Goal: Task Accomplishment & Management: Manage account settings

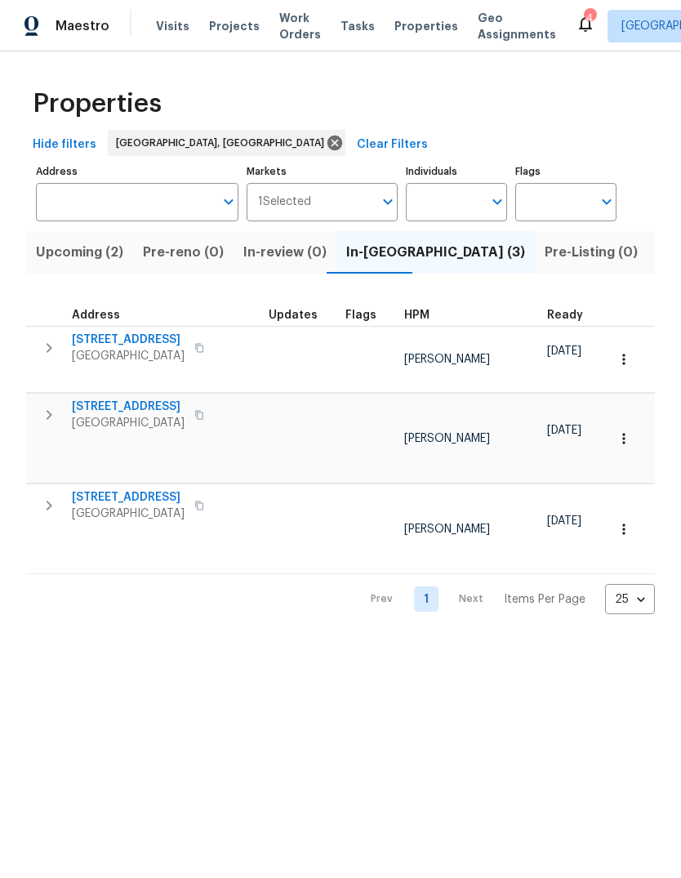
click at [139, 489] on span "8015 Alto Rey Ct NW" at bounding box center [128, 497] width 113 height 16
click at [143, 489] on span "8015 Alto Rey Ct NW" at bounding box center [128, 497] width 113 height 16
click at [140, 489] on span "8015 Alto Rey Ct NW" at bounding box center [128, 497] width 113 height 16
click at [576, 19] on icon at bounding box center [586, 24] width 20 height 20
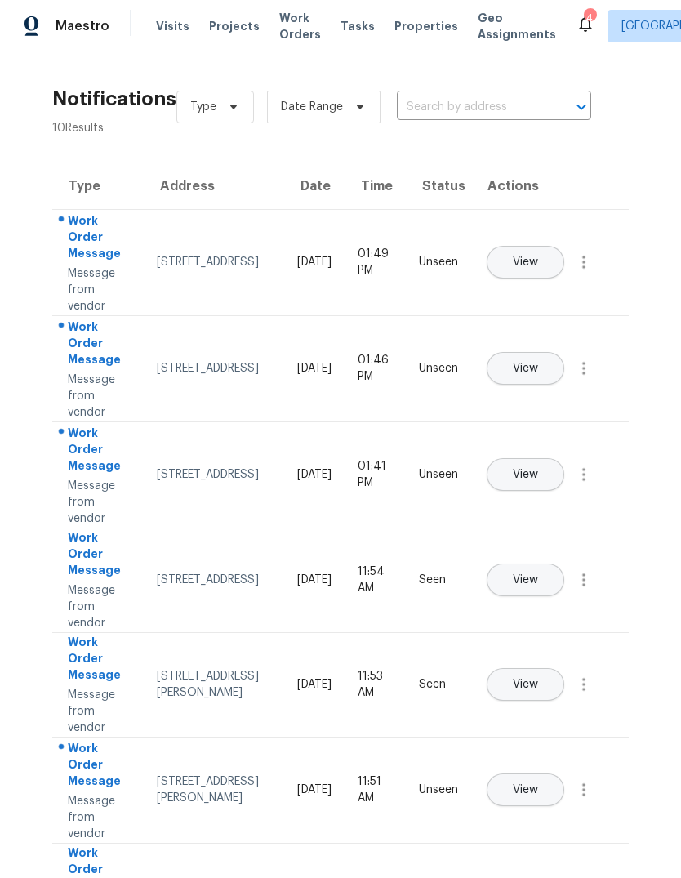
click at [563, 250] on button "View" at bounding box center [526, 262] width 78 height 33
click at [394, 24] on span "Properties" at bounding box center [426, 26] width 64 height 16
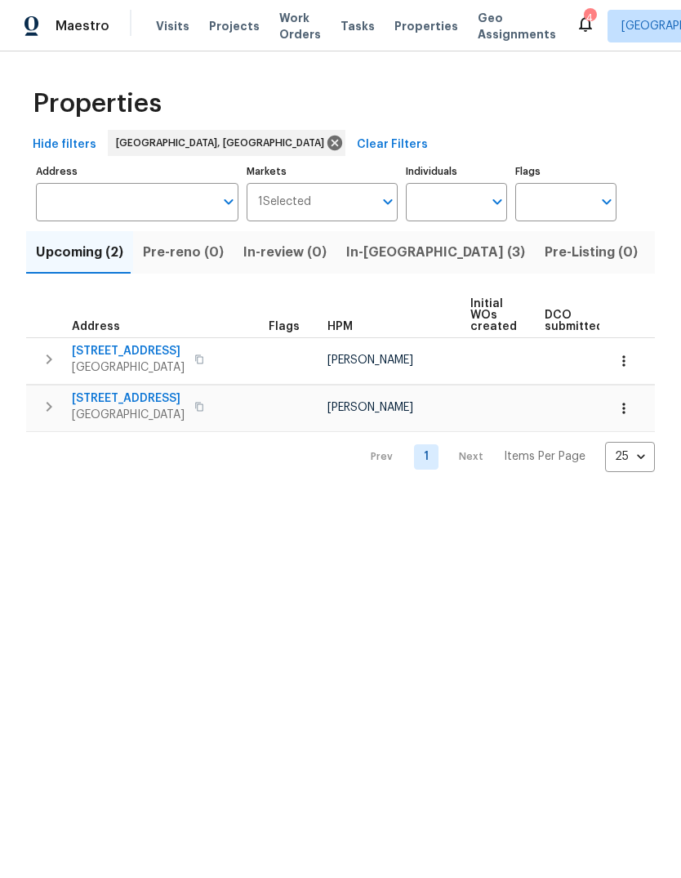
click at [372, 254] on span "In-reno (3)" at bounding box center [435, 252] width 179 height 23
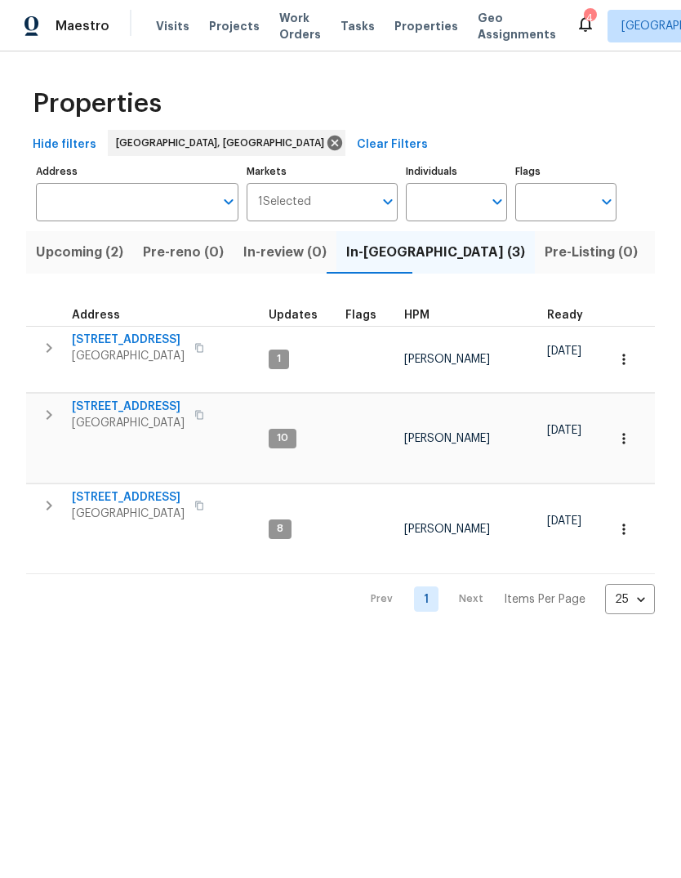
click at [149, 489] on span "8015 Alto Rey Ct NW" at bounding box center [128, 497] width 113 height 16
click at [157, 489] on span "[STREET_ADDRESS]" at bounding box center [128, 497] width 113 height 16
click at [113, 398] on span "9919 Teton Pl NW" at bounding box center [128, 406] width 113 height 16
click at [118, 398] on span "9919 Teton Pl NW" at bounding box center [128, 406] width 113 height 16
click at [140, 398] on span "9919 Teton Pl NW" at bounding box center [128, 406] width 113 height 16
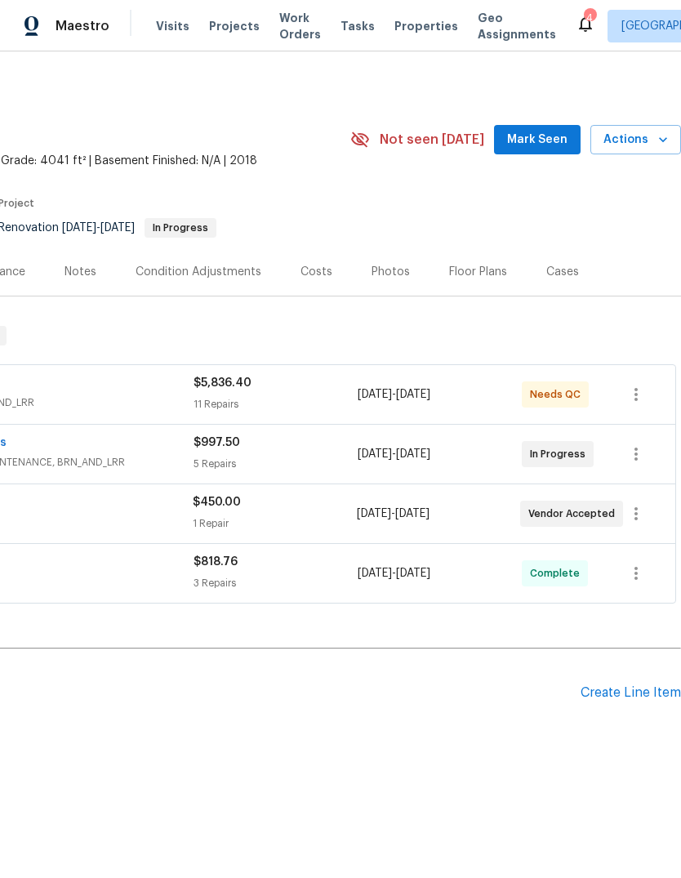
scroll to position [0, 242]
click at [548, 133] on span "Mark Seen" at bounding box center [537, 140] width 60 height 20
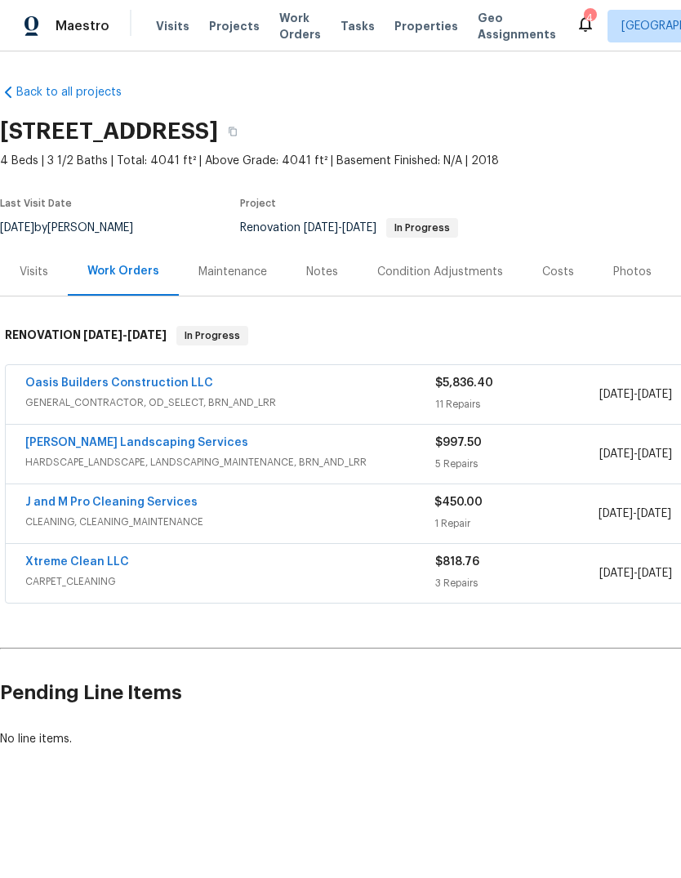
scroll to position [0, 0]
click at [109, 557] on link "Xtreme Clean LLC" at bounding box center [77, 561] width 104 height 11
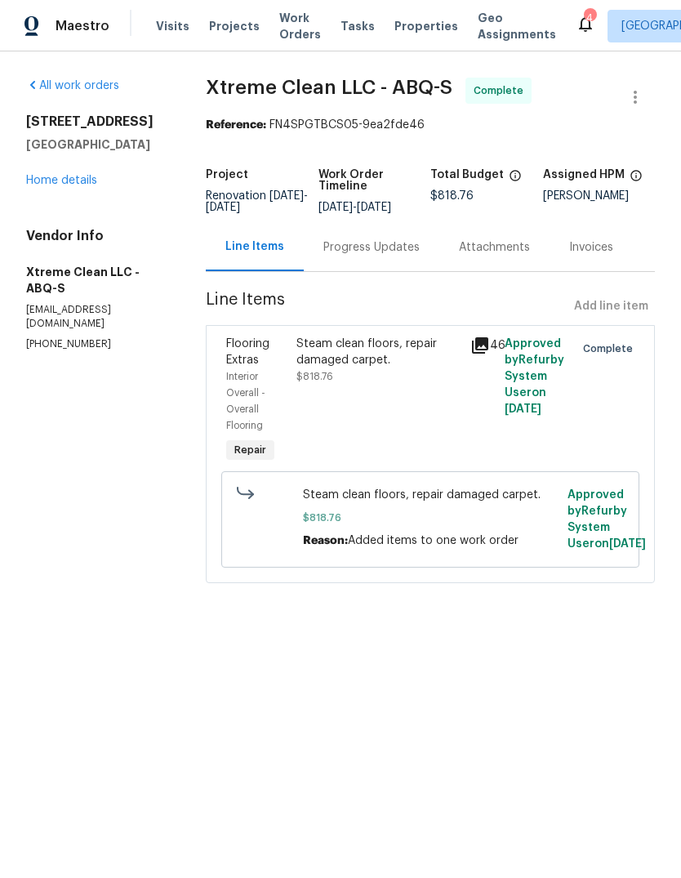
click at [389, 374] on div "Steam clean floors, repair damaged carpet. $818.76" at bounding box center [378, 360] width 164 height 49
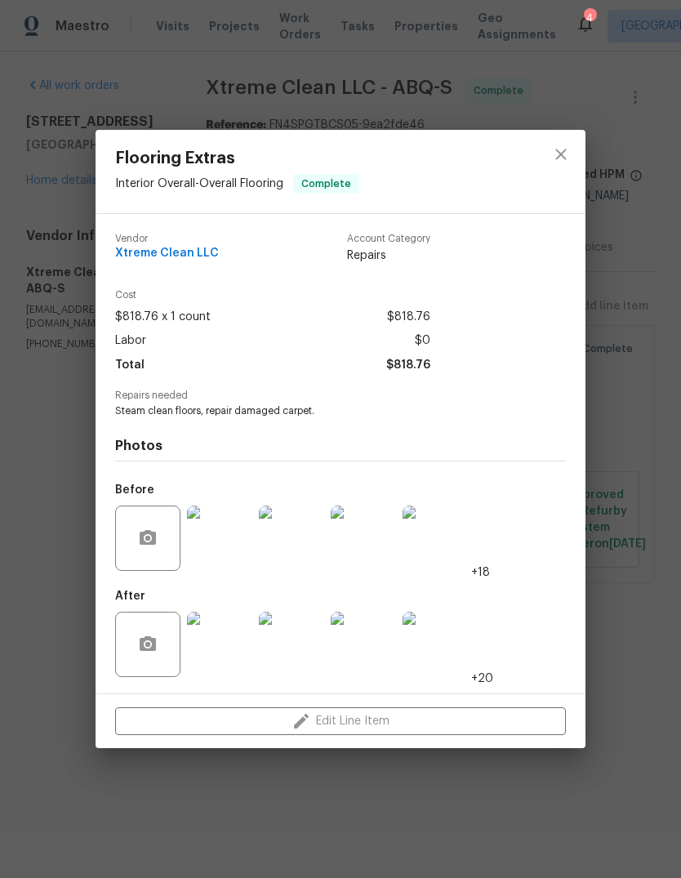
click at [225, 652] on img at bounding box center [219, 644] width 65 height 65
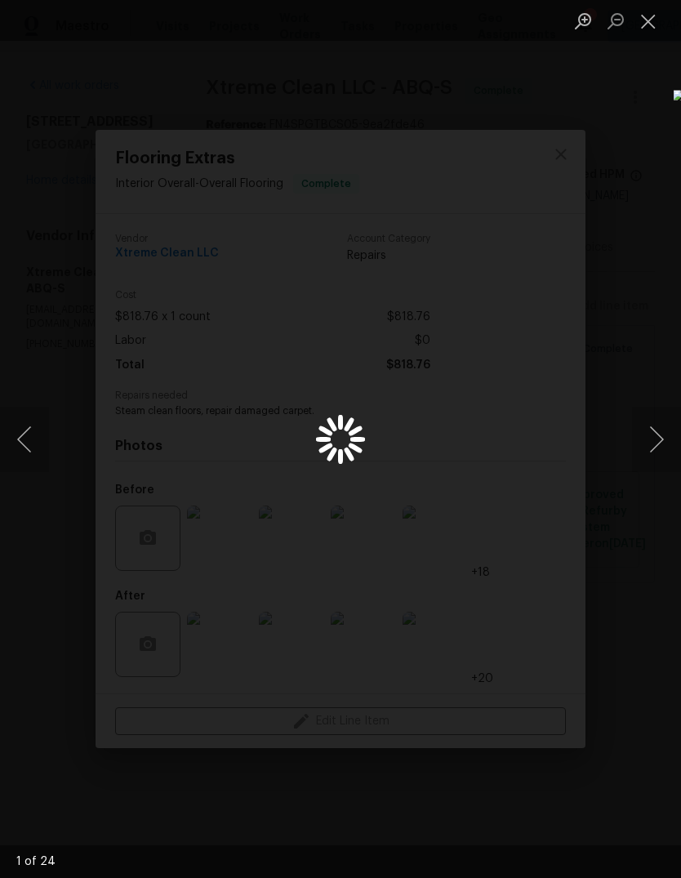
click at [655, 443] on button "Next image" at bounding box center [656, 439] width 49 height 65
click at [653, 437] on button "Next image" at bounding box center [656, 439] width 49 height 65
click at [662, 445] on button "Next image" at bounding box center [656, 439] width 49 height 65
click at [646, 449] on button "Next image" at bounding box center [656, 439] width 49 height 65
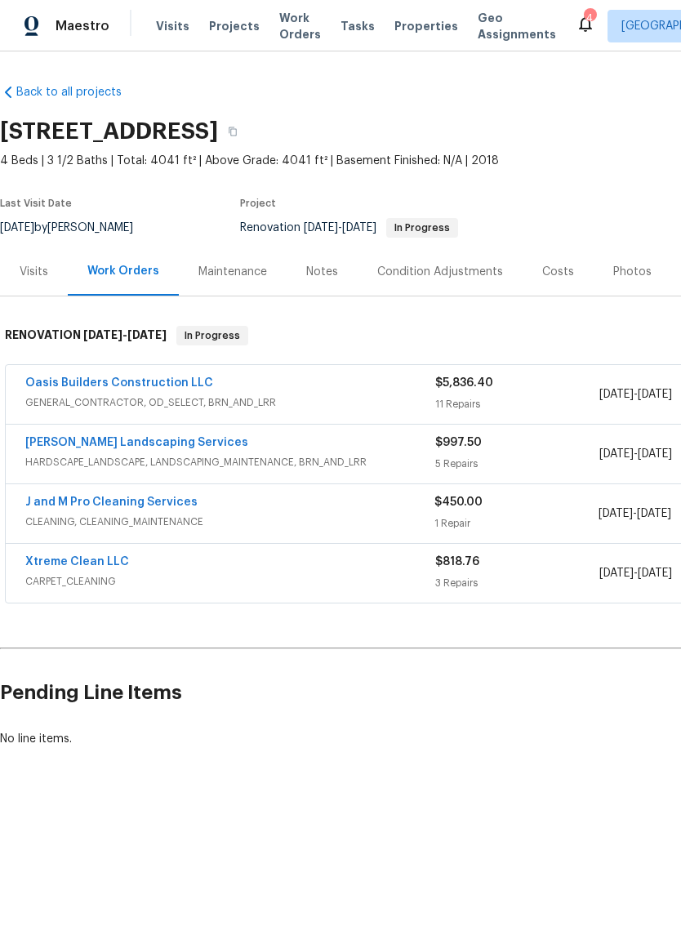
click at [145, 379] on link "Oasis Builders Construction LLC" at bounding box center [119, 382] width 188 height 11
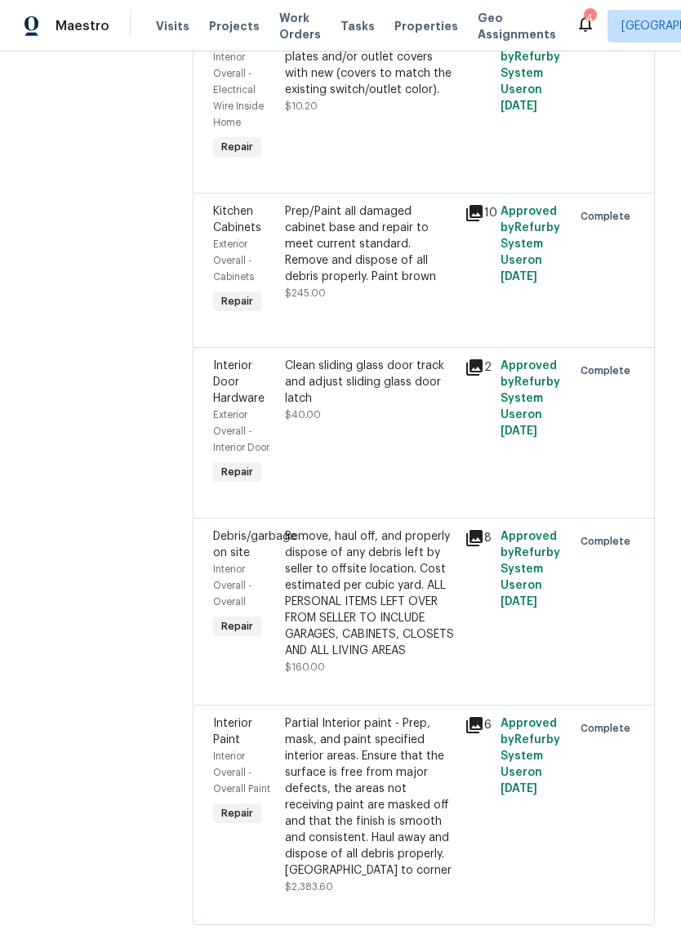
scroll to position [1757, 0]
click at [403, 611] on div "Remove, haul off, and properly dispose of any debris left by seller to offsite …" at bounding box center [370, 594] width 170 height 131
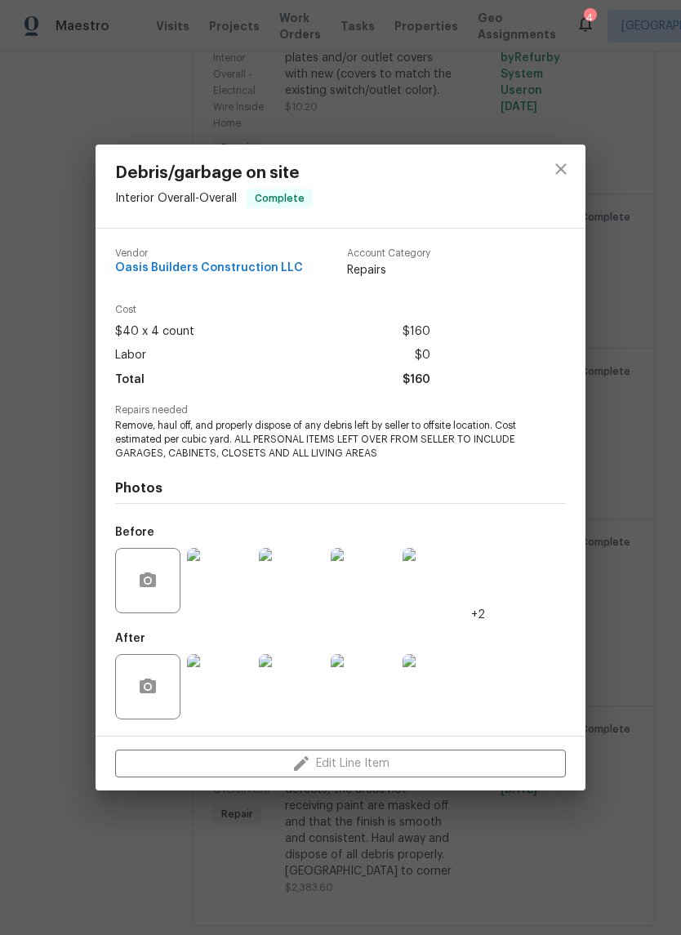
click at [217, 695] on img at bounding box center [219, 686] width 65 height 65
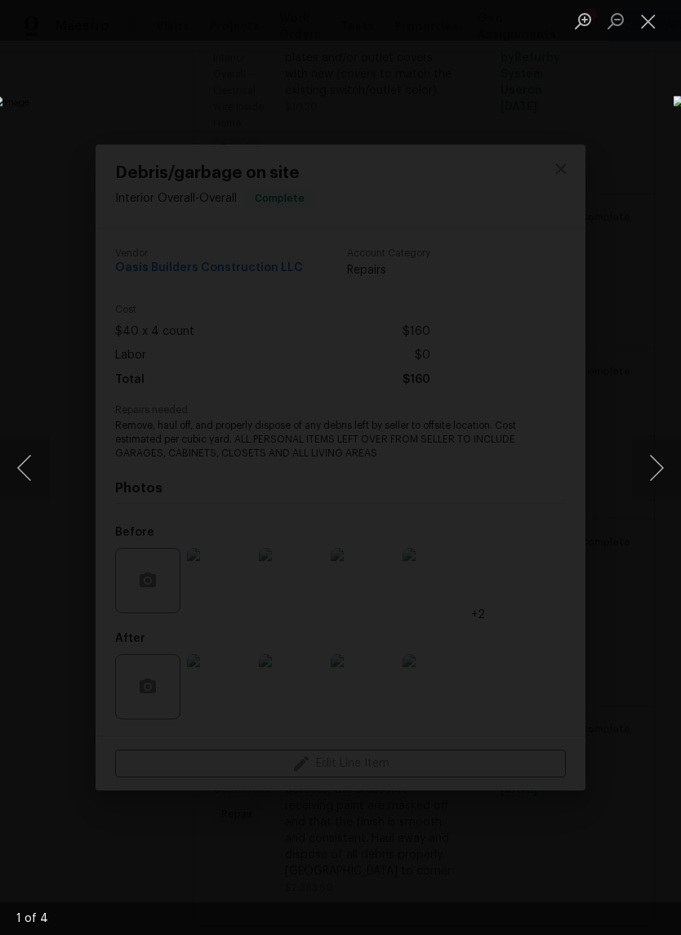
click at [657, 478] on button "Next image" at bounding box center [656, 467] width 49 height 65
click at [649, 468] on button "Next image" at bounding box center [656, 467] width 49 height 65
click at [648, 463] on button "Next image" at bounding box center [656, 467] width 49 height 65
click at [644, 462] on button "Next image" at bounding box center [656, 467] width 49 height 65
click at [639, 460] on button "Next image" at bounding box center [656, 467] width 49 height 65
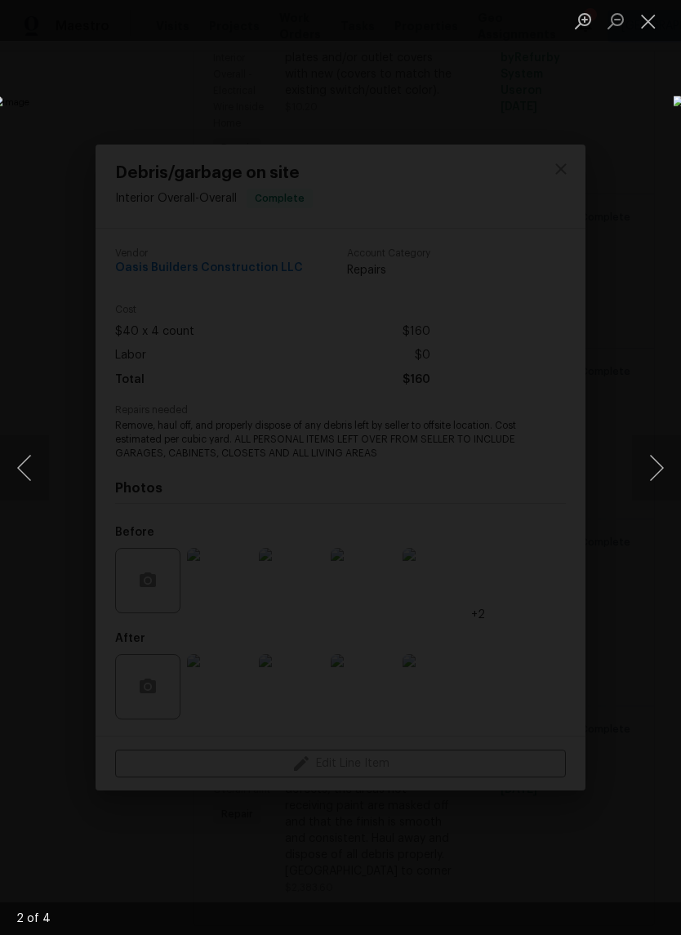
click at [637, 462] on button "Next image" at bounding box center [656, 467] width 49 height 65
click at [636, 453] on button "Next image" at bounding box center [656, 467] width 49 height 65
click at [639, 452] on button "Next image" at bounding box center [656, 467] width 49 height 65
click at [643, 452] on button "Next image" at bounding box center [656, 467] width 49 height 65
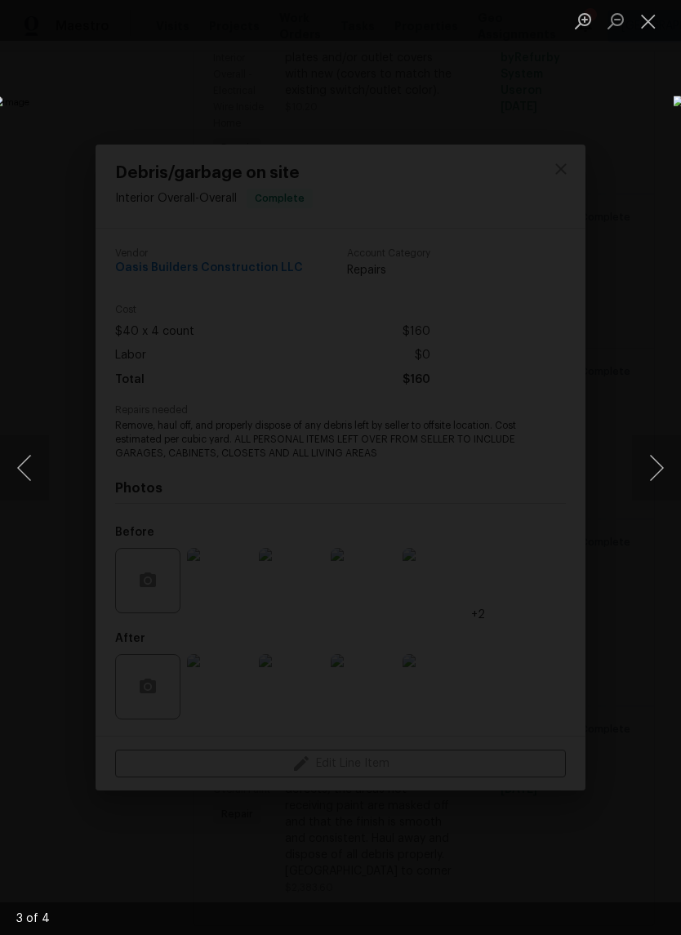
click at [663, 14] on button "Close lightbox" at bounding box center [648, 21] width 33 height 29
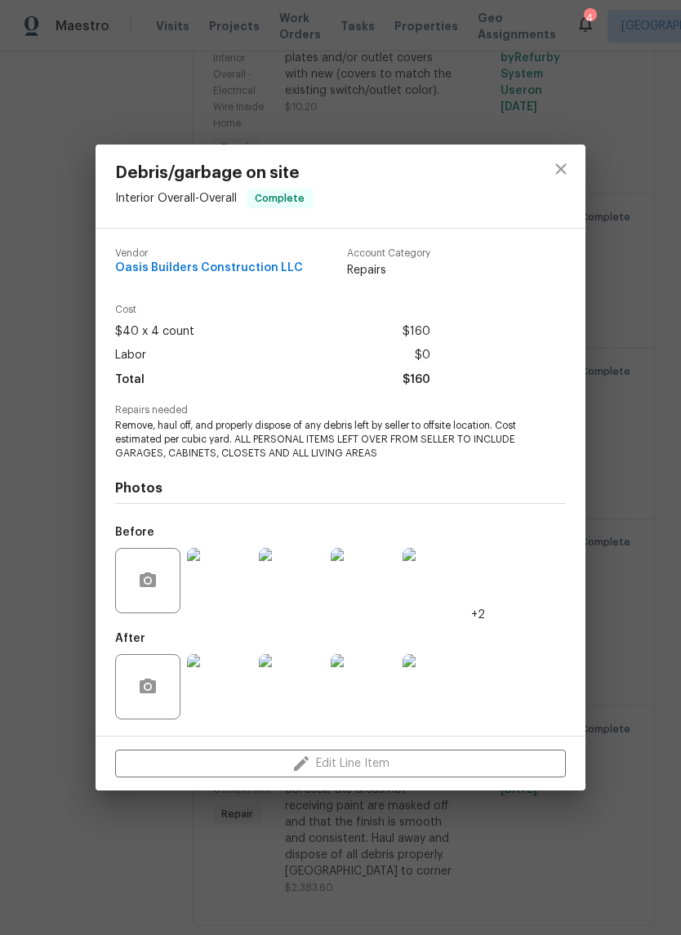
click at [200, 580] on img at bounding box center [219, 580] width 65 height 65
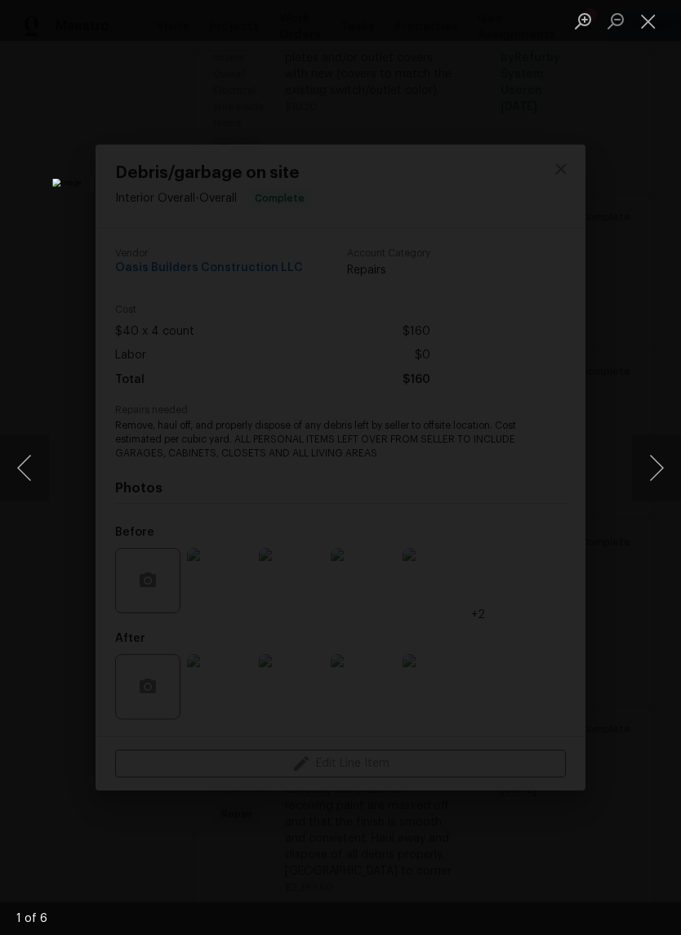
click at [652, 467] on button "Next image" at bounding box center [656, 467] width 49 height 65
click at [659, 468] on button "Next image" at bounding box center [656, 467] width 49 height 65
click at [655, 473] on button "Next image" at bounding box center [656, 467] width 49 height 65
click at [661, 472] on button "Next image" at bounding box center [656, 467] width 49 height 65
click at [653, 472] on button "Next image" at bounding box center [656, 467] width 49 height 65
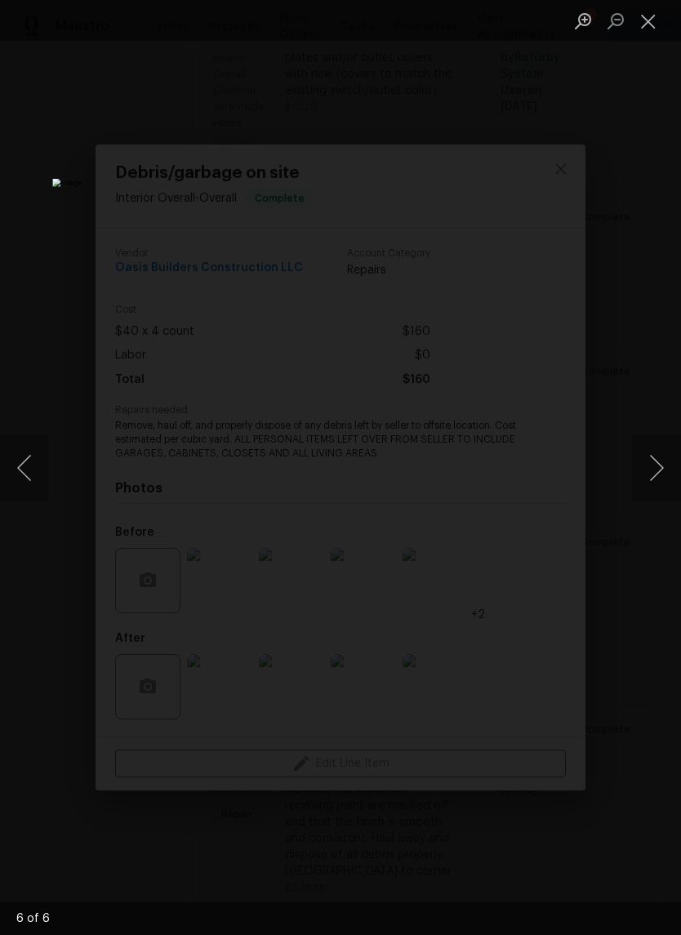
click at [656, 471] on button "Next image" at bounding box center [656, 467] width 49 height 65
click at [655, 476] on button "Next image" at bounding box center [656, 467] width 49 height 65
click at [652, 475] on button "Next image" at bounding box center [656, 467] width 49 height 65
click at [649, 470] on button "Next image" at bounding box center [656, 467] width 49 height 65
click at [654, 470] on button "Next image" at bounding box center [656, 467] width 49 height 65
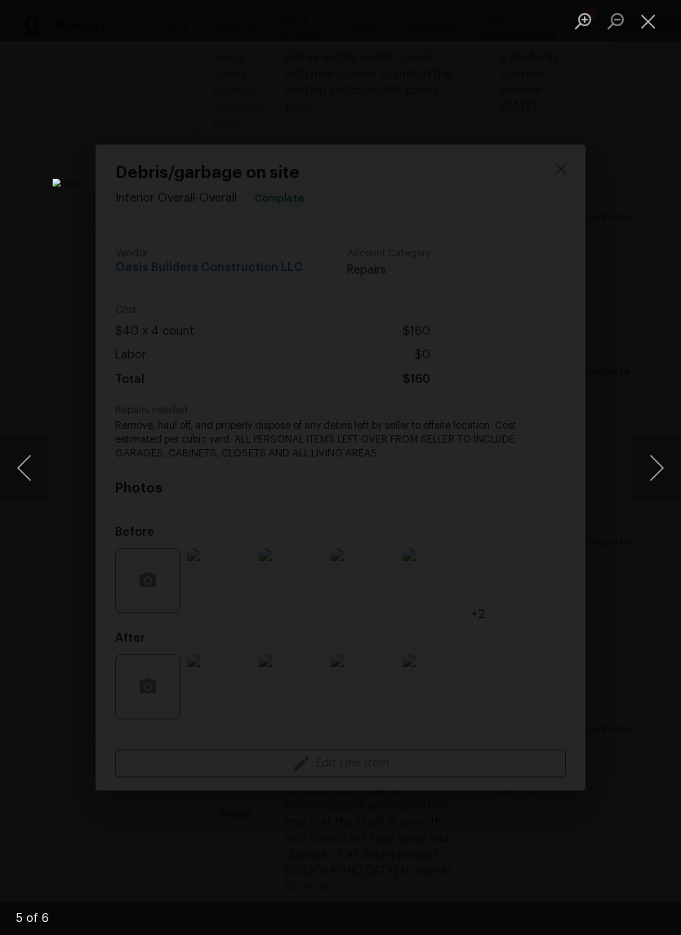
click at [652, 474] on button "Next image" at bounding box center [656, 467] width 49 height 65
click at [653, 474] on button "Next image" at bounding box center [656, 467] width 49 height 65
click at [653, 478] on button "Next image" at bounding box center [656, 467] width 49 height 65
click at [650, 27] on button "Close lightbox" at bounding box center [648, 21] width 33 height 29
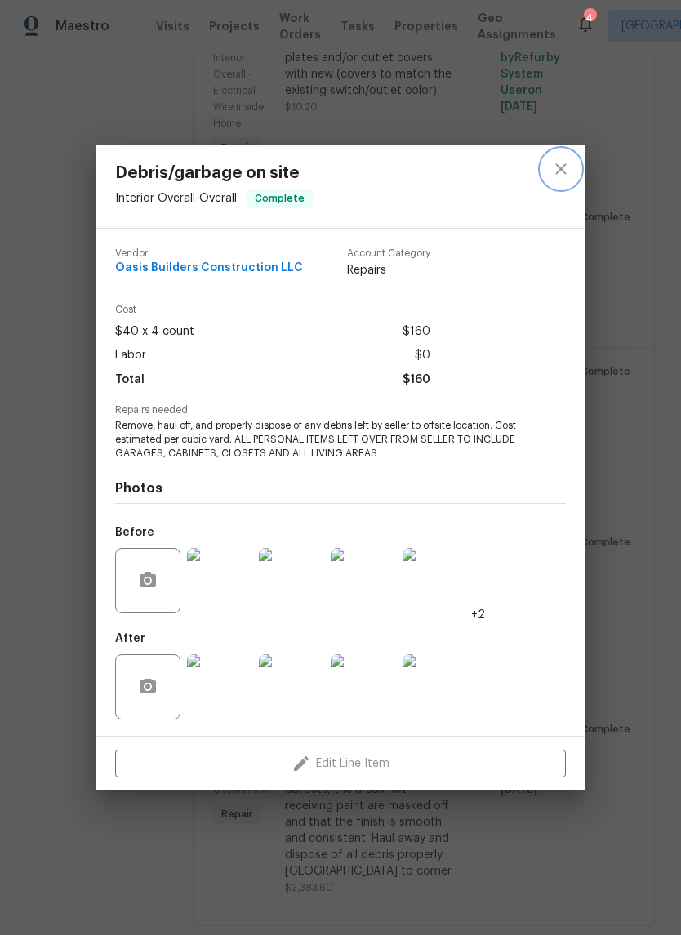
click at [561, 159] on icon "close" at bounding box center [561, 169] width 20 height 20
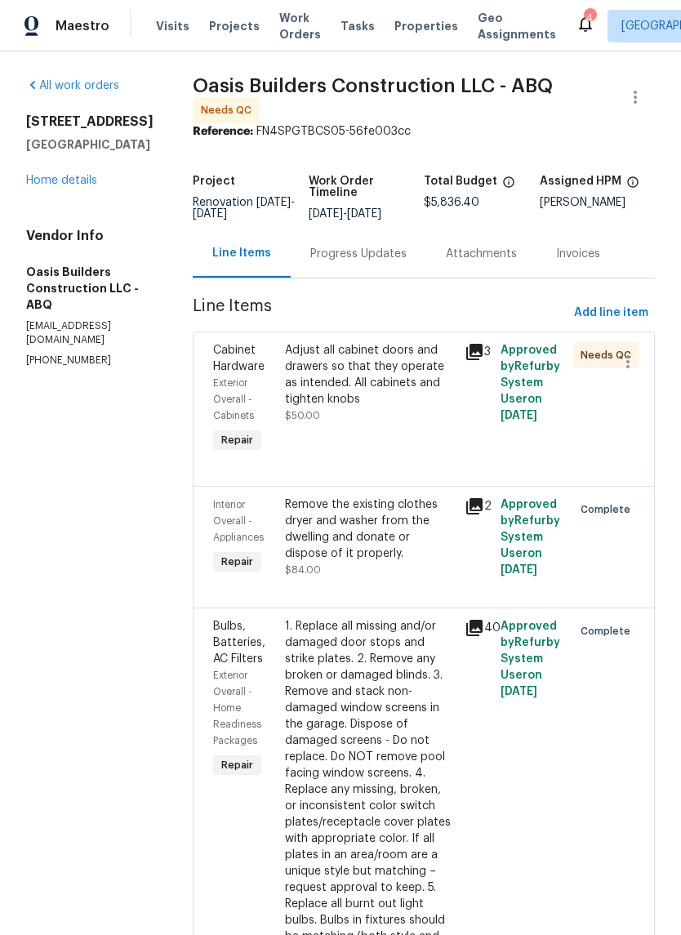
scroll to position [0, 0]
click at [72, 186] on link "Home details" at bounding box center [61, 180] width 71 height 11
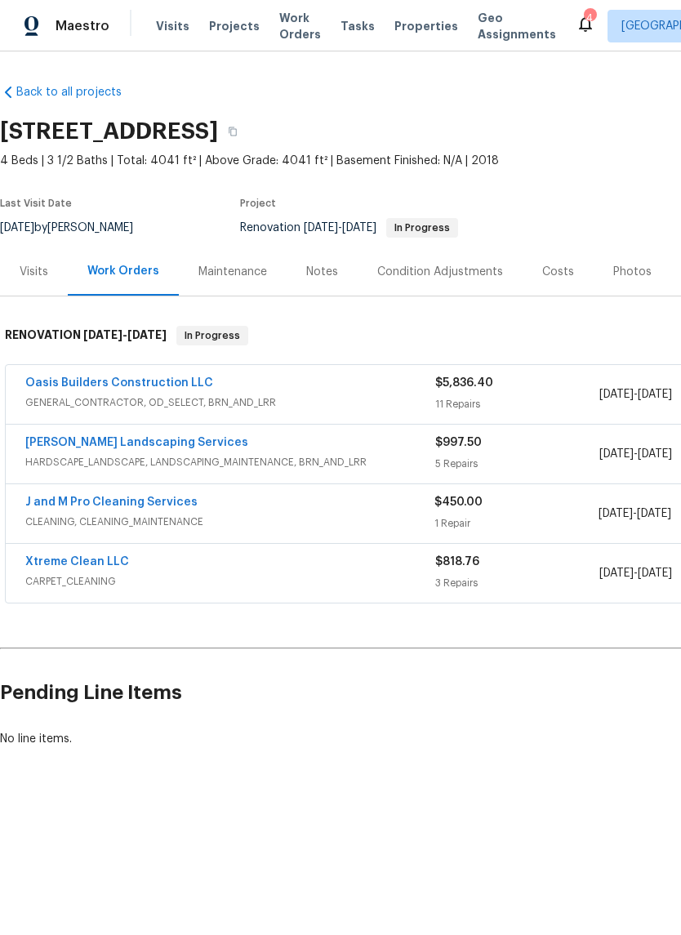
click at [160, 442] on link "[PERSON_NAME] Landscaping Services" at bounding box center [136, 442] width 223 height 11
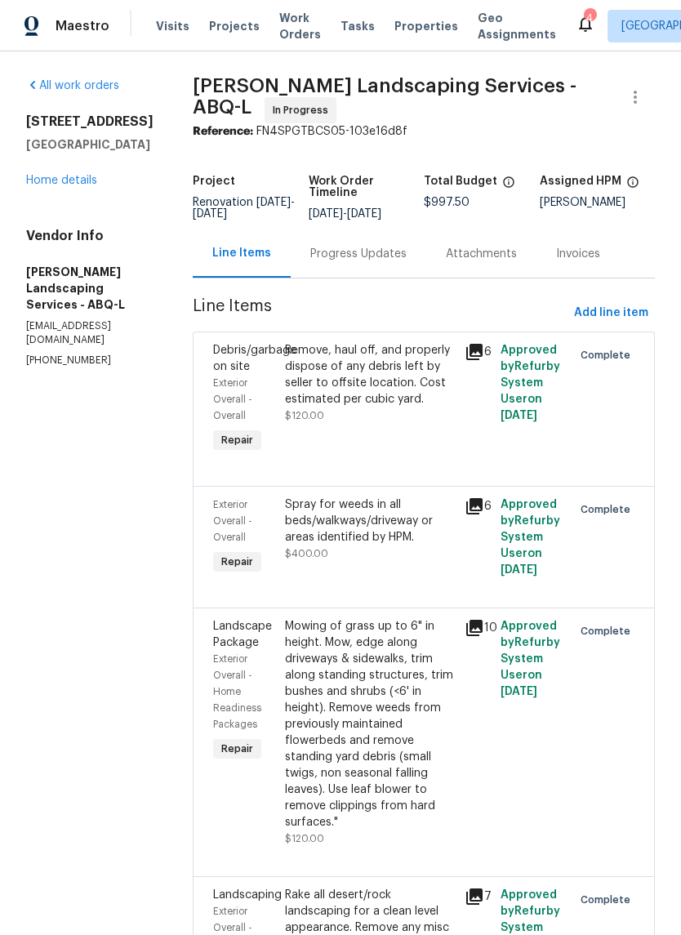
click at [417, 394] on div "Remove, haul off, and properly dispose of any debris left by seller to offsite …" at bounding box center [370, 374] width 170 height 65
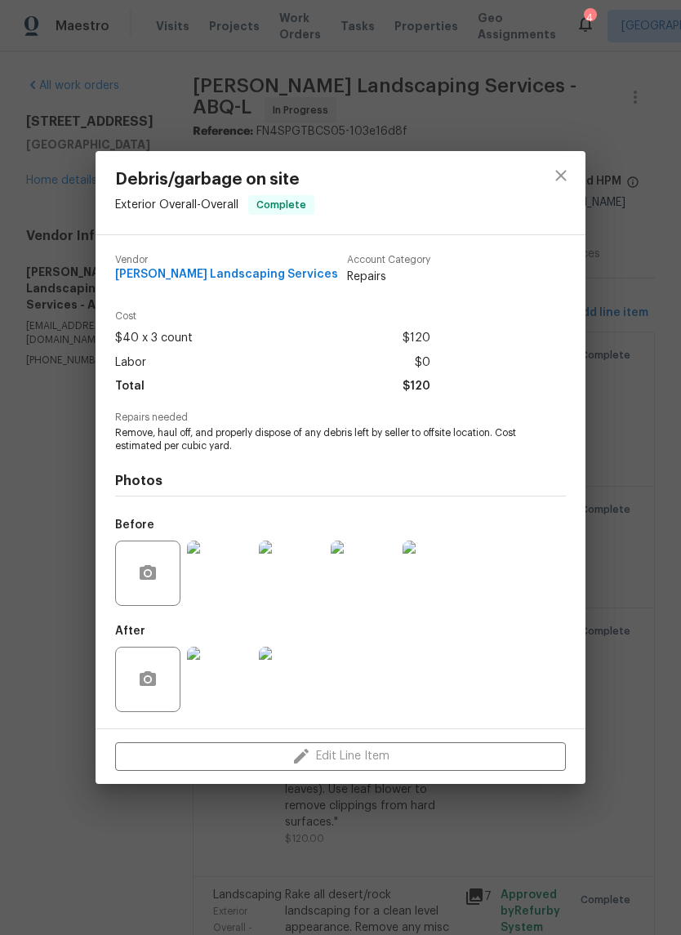
click at [220, 568] on img at bounding box center [219, 573] width 65 height 65
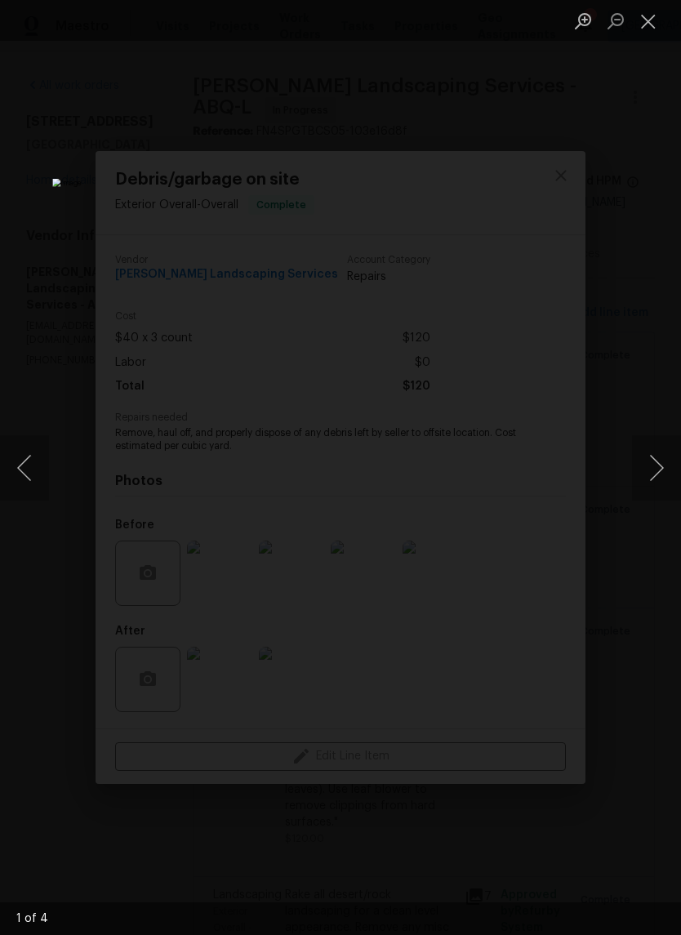
click at [650, 468] on button "Next image" at bounding box center [656, 467] width 49 height 65
click at [653, 471] on button "Next image" at bounding box center [656, 467] width 49 height 65
click at [656, 471] on button "Next image" at bounding box center [656, 467] width 49 height 65
click at [657, 471] on button "Next image" at bounding box center [656, 467] width 49 height 65
click at [659, 471] on button "Next image" at bounding box center [656, 467] width 49 height 65
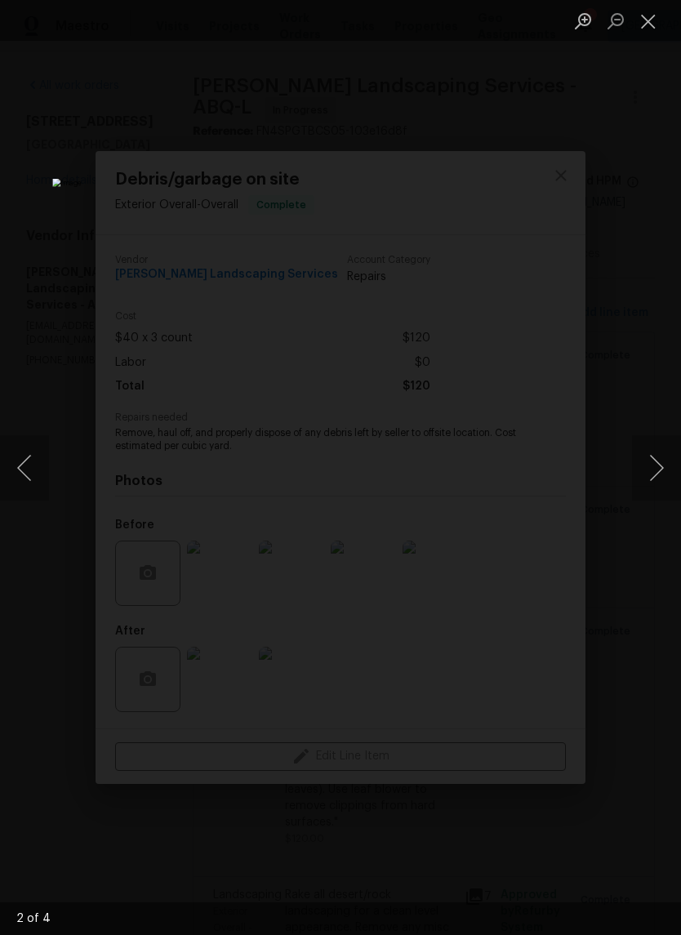
click at [656, 477] on button "Next image" at bounding box center [656, 467] width 49 height 65
click at [651, 24] on button "Close lightbox" at bounding box center [648, 21] width 33 height 29
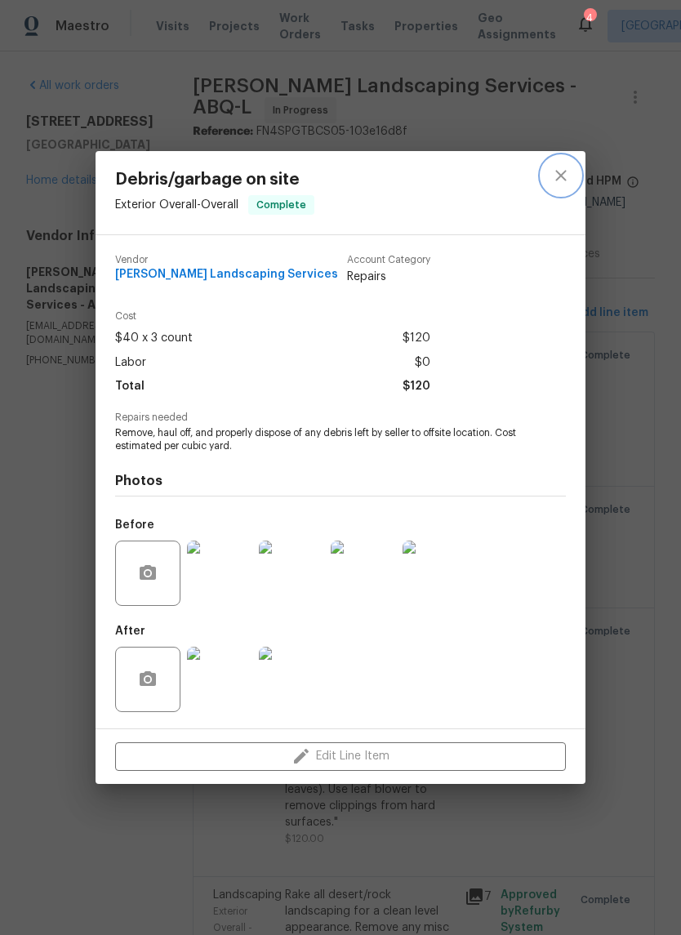
click at [557, 166] on icon "close" at bounding box center [561, 176] width 20 height 20
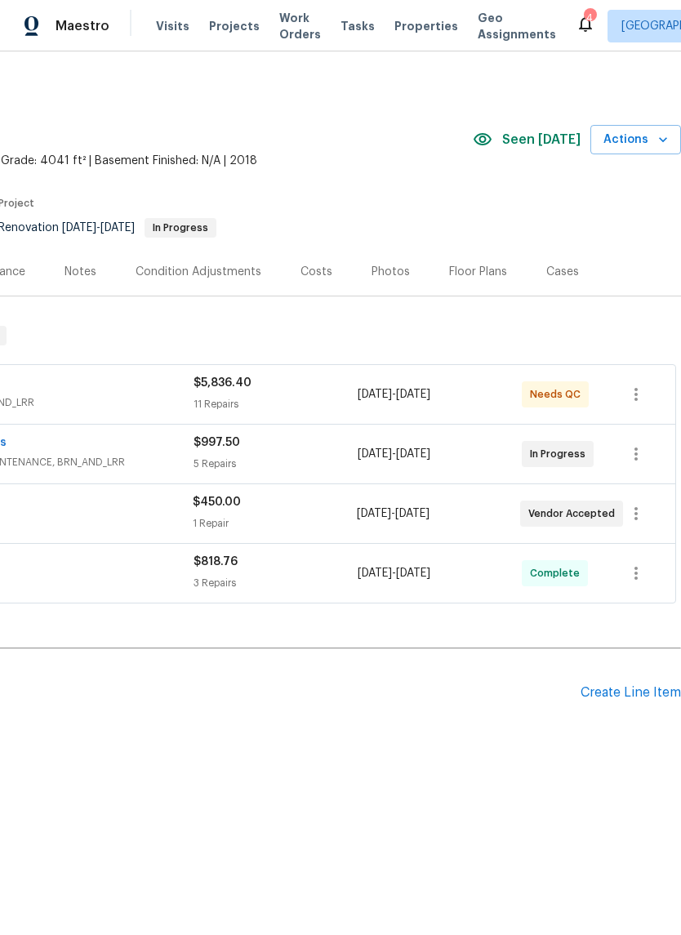
scroll to position [0, 242]
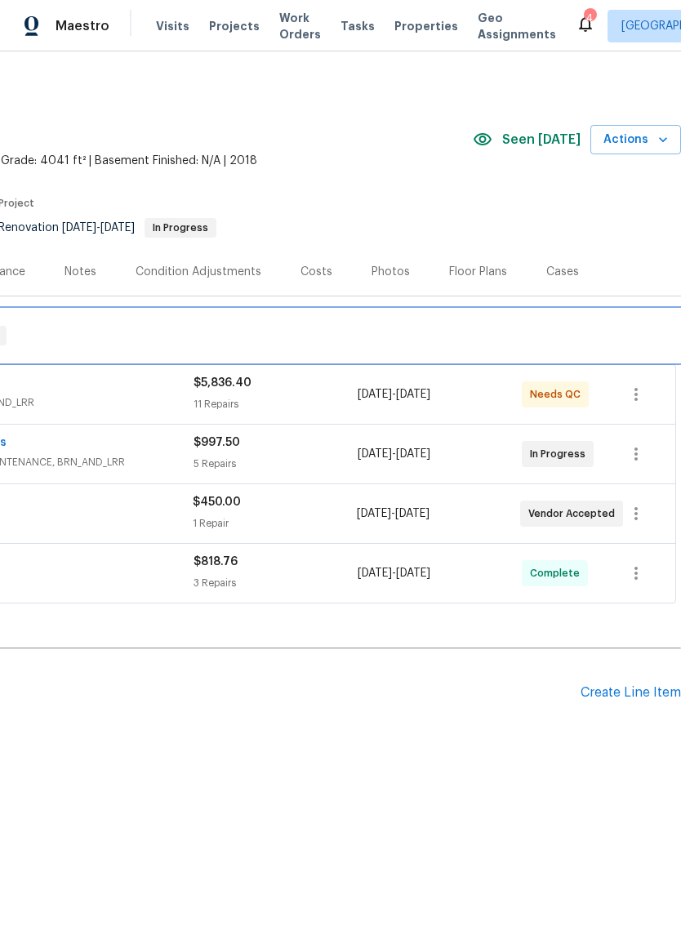
click at [252, 361] on div "RENOVATION [DATE] - [DATE] In Progress" at bounding box center [219, 335] width 923 height 52
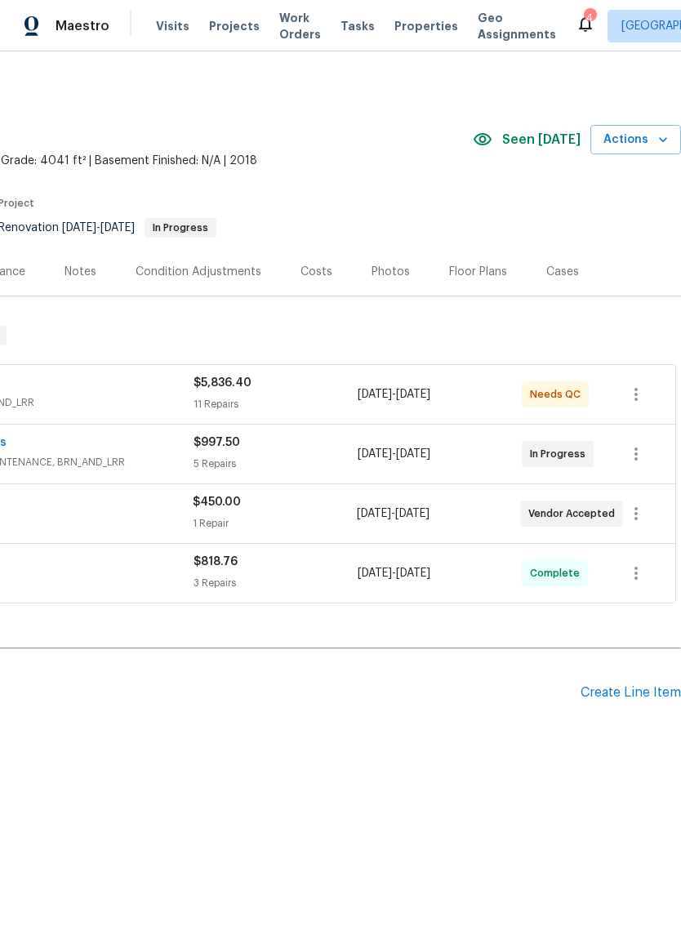
click at [314, 405] on div "11 Repairs" at bounding box center [276, 404] width 164 height 16
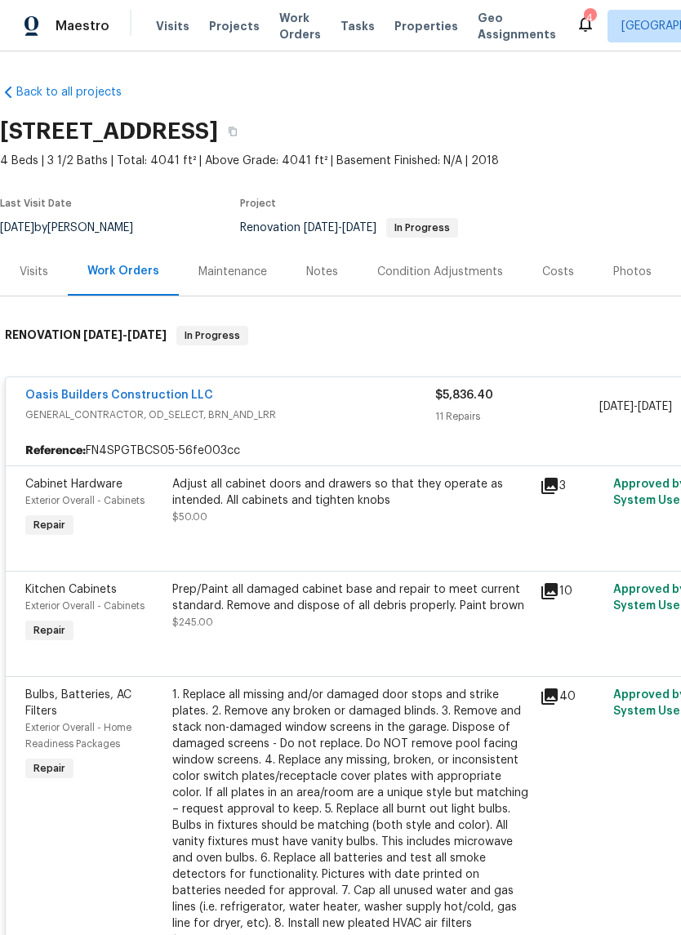
scroll to position [0, 0]
click at [419, 505] on div "Adjust all cabinet doors and drawers so that they operate as intended. All cabi…" at bounding box center [351, 492] width 358 height 33
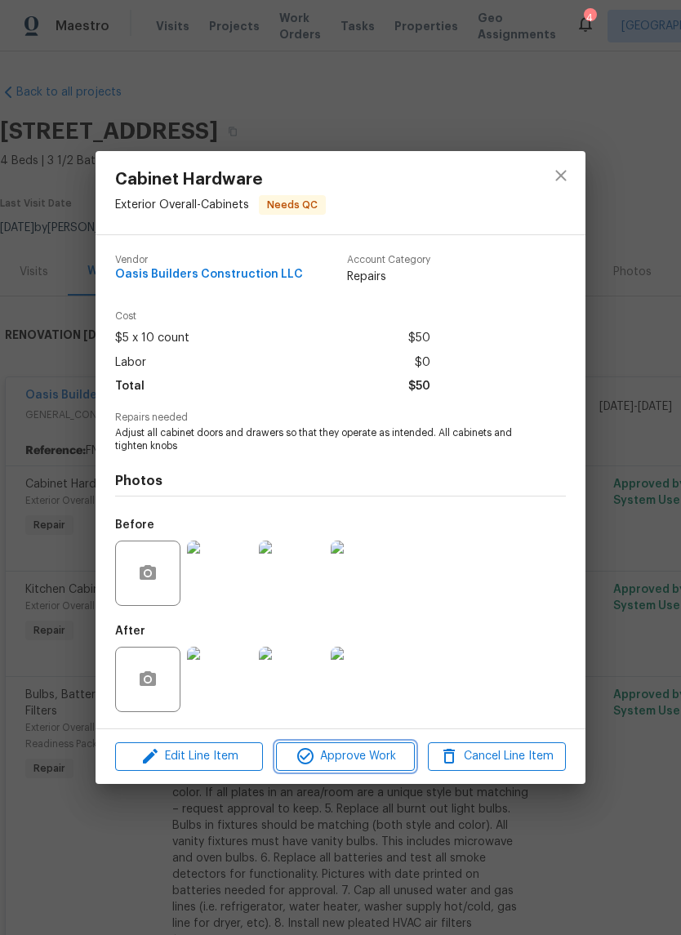
click at [354, 759] on span "Approve Work" at bounding box center [345, 756] width 128 height 20
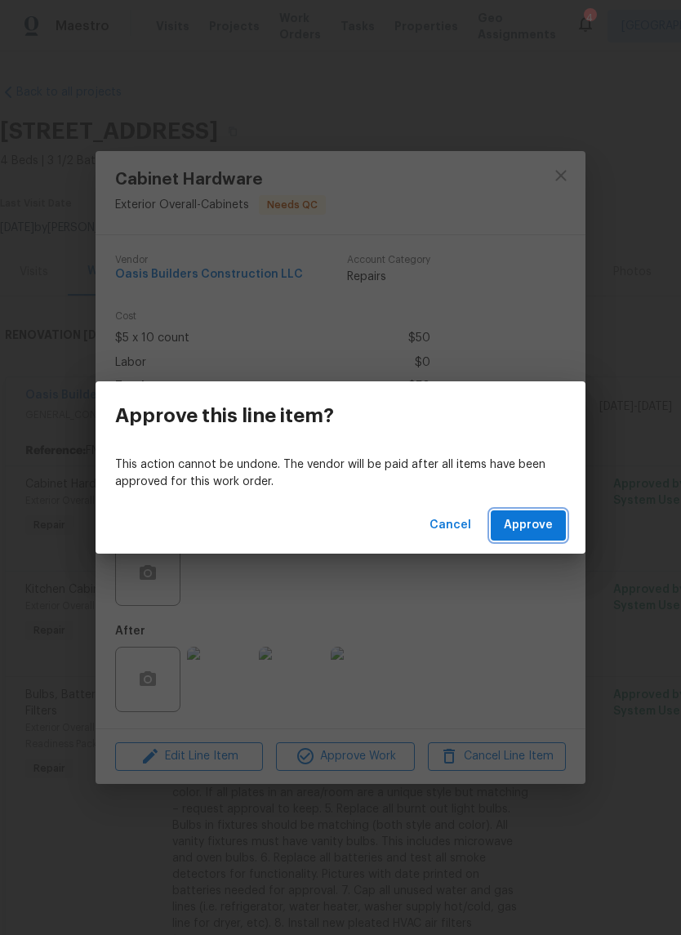
click at [529, 515] on span "Approve" at bounding box center [528, 525] width 49 height 20
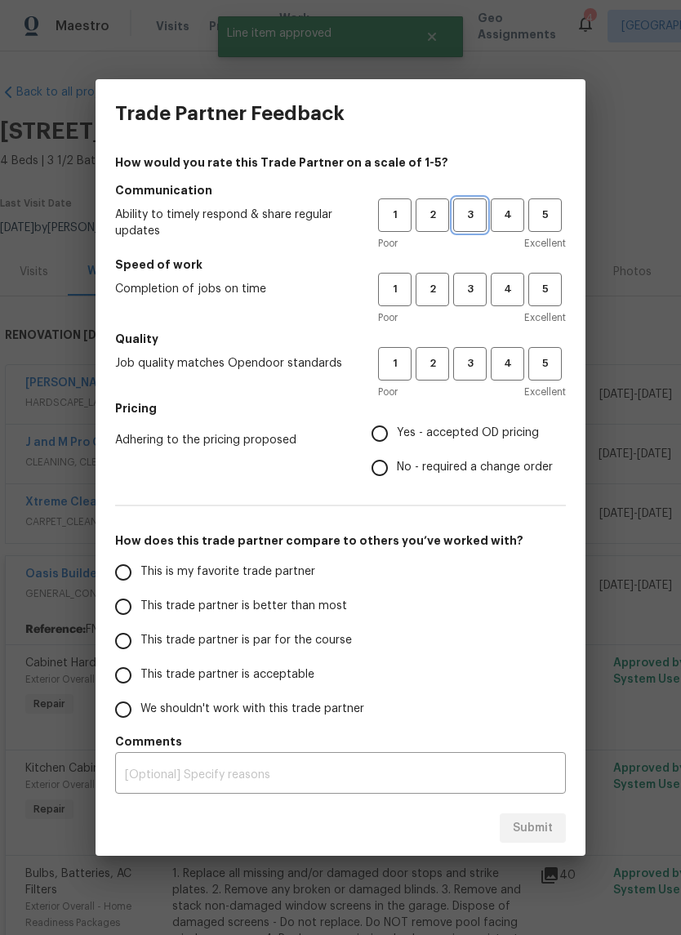
click at [468, 207] on span "3" at bounding box center [470, 215] width 30 height 19
click at [467, 295] on span "3" at bounding box center [470, 289] width 30 height 19
click at [470, 368] on span "3" at bounding box center [470, 363] width 30 height 19
click at [375, 436] on input "Yes - accepted OD pricing" at bounding box center [380, 433] width 34 height 34
radio input "true"
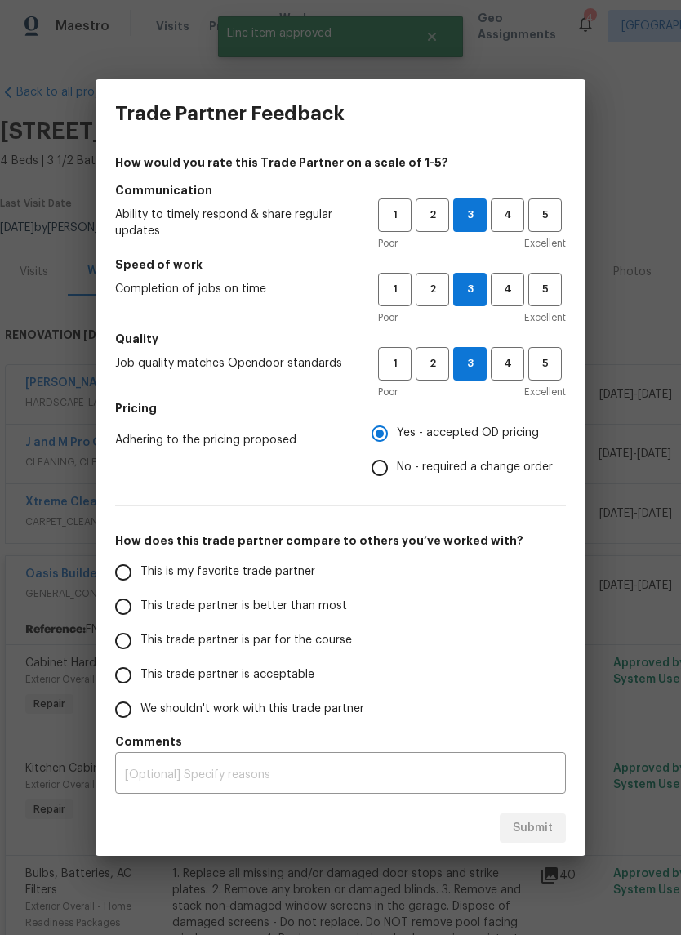
click at [123, 611] on input "This trade partner is better than most" at bounding box center [123, 607] width 34 height 34
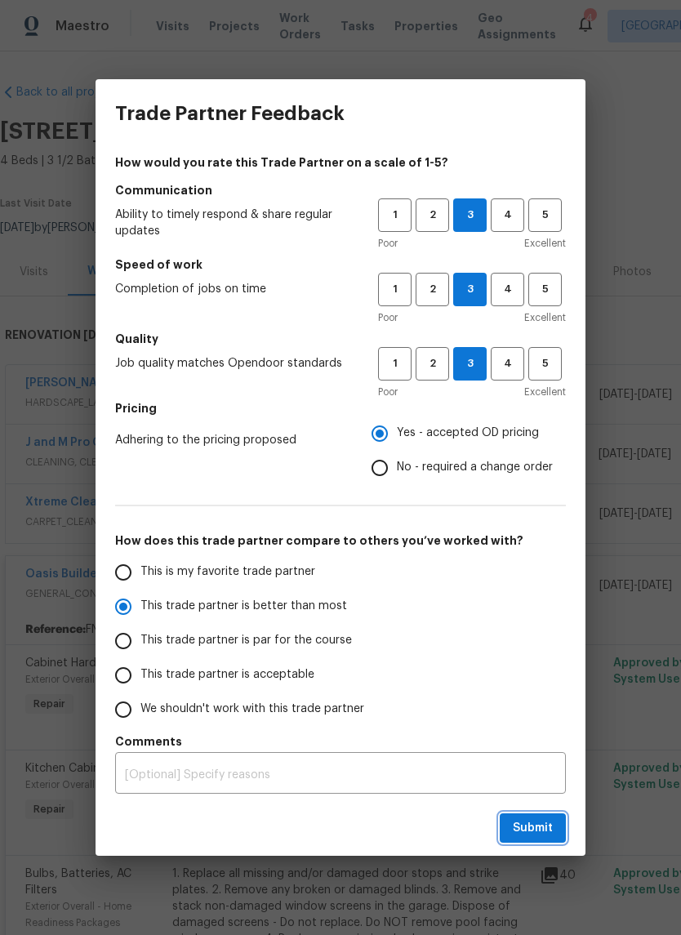
click at [532, 821] on span "Submit" at bounding box center [533, 828] width 40 height 20
radio input "true"
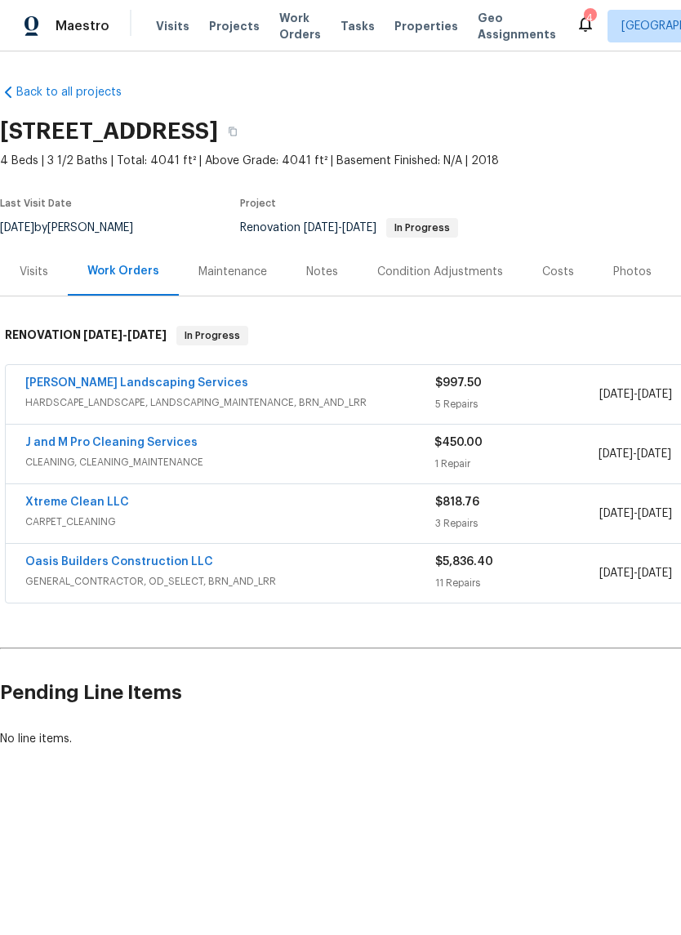
click at [158, 381] on link "[PERSON_NAME] Landscaping Services" at bounding box center [136, 382] width 223 height 11
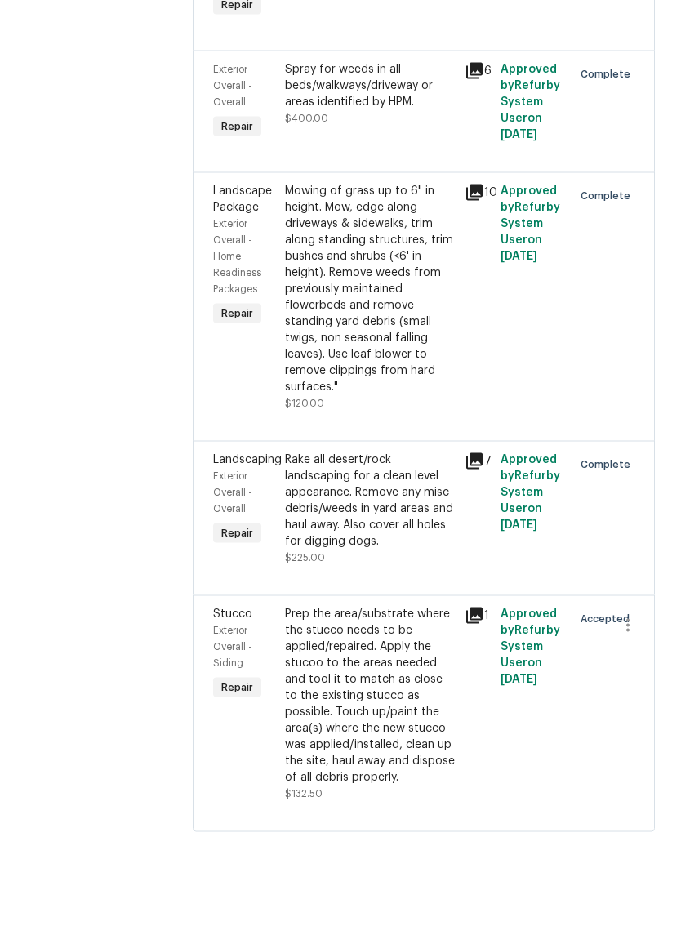
scroll to position [40, 0]
click at [398, 663] on div "Prep the area/substrate where the stucco needs to be applied/repaired. Apply th…" at bounding box center [370, 753] width 170 height 180
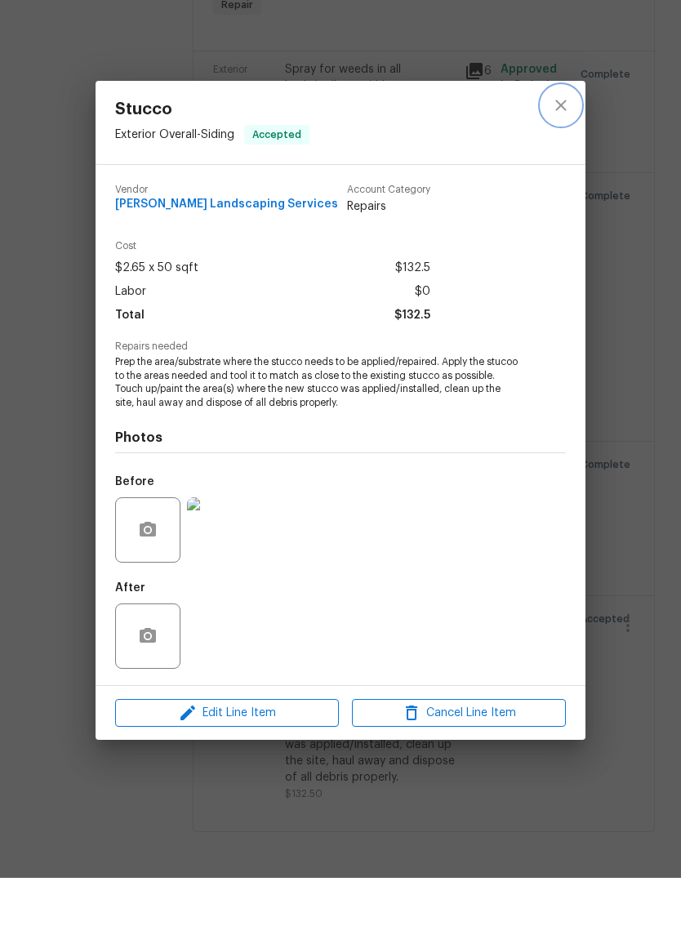
click at [556, 153] on icon "close" at bounding box center [561, 163] width 20 height 20
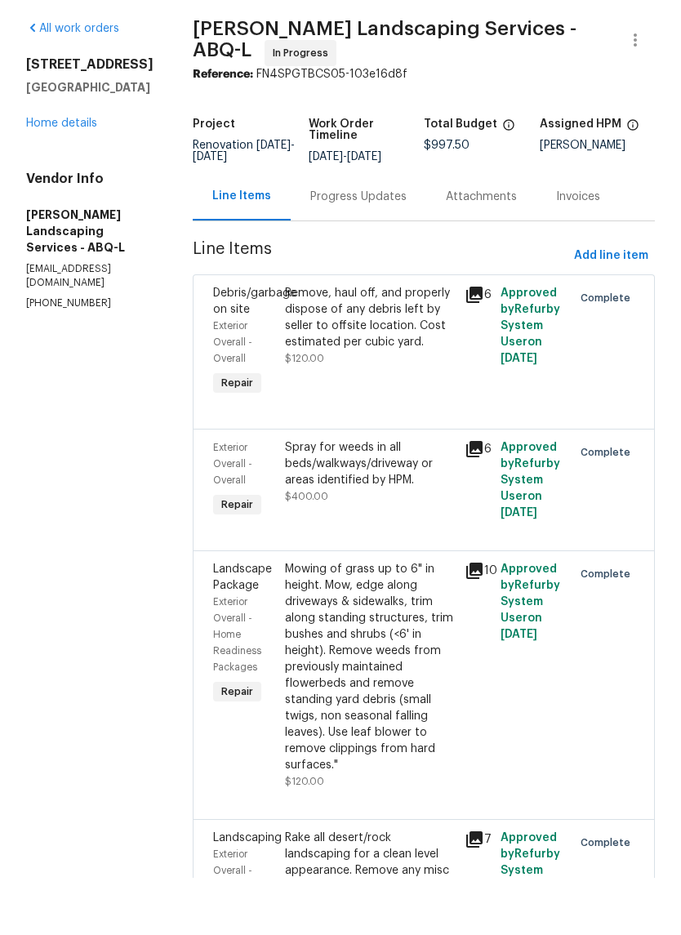
scroll to position [0, 0]
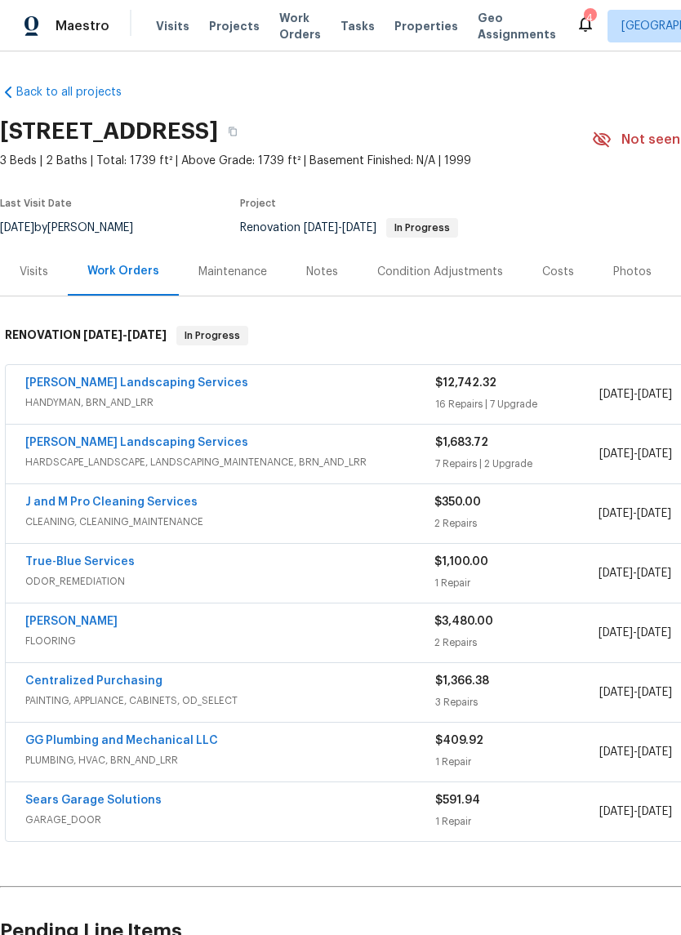
click at [78, 381] on link "[PERSON_NAME] Landscaping Services" at bounding box center [136, 382] width 223 height 11
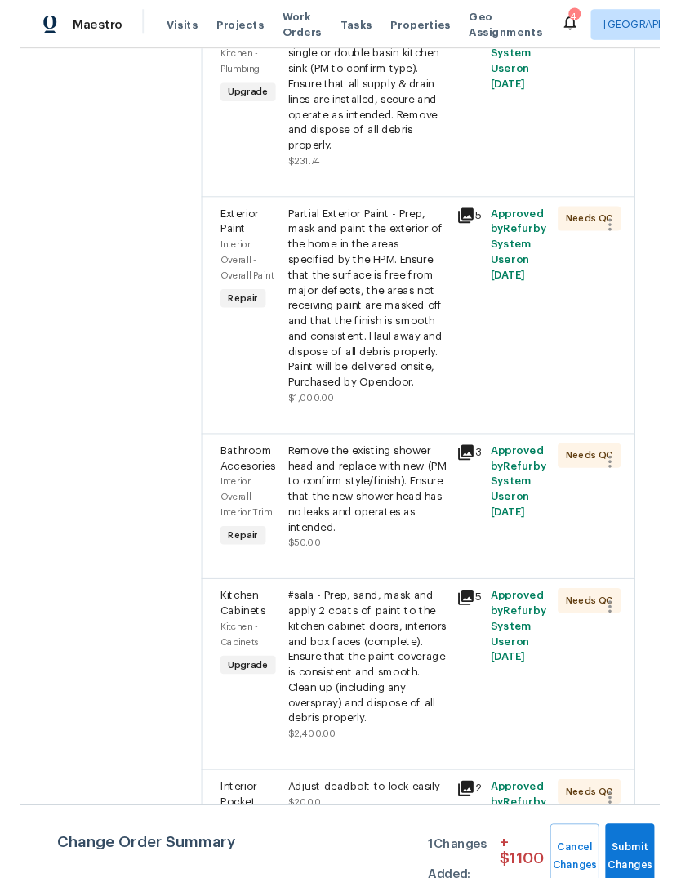
scroll to position [962, 0]
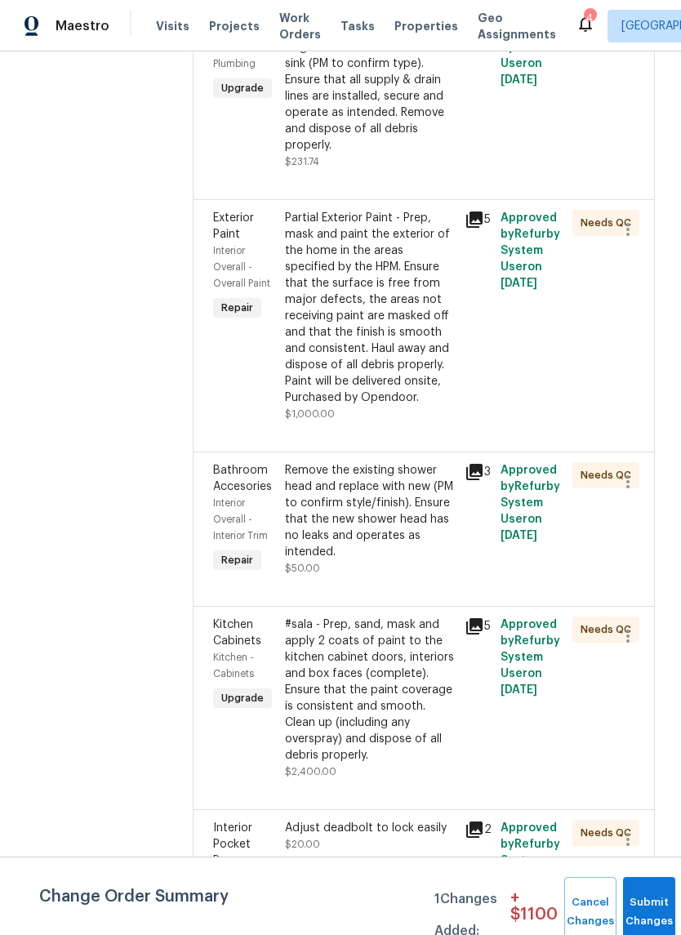
click at [367, 389] on div "Partial Exterior Paint - Prep, mask and paint the exterior of the home in the a…" at bounding box center [370, 308] width 170 height 196
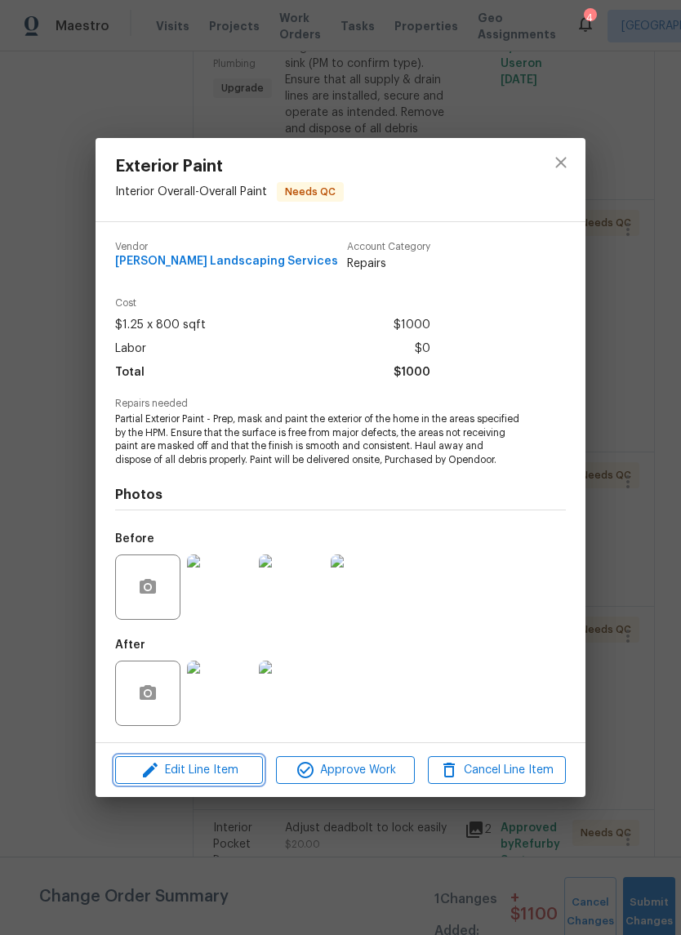
click at [203, 772] on span "Edit Line Item" at bounding box center [189, 770] width 138 height 20
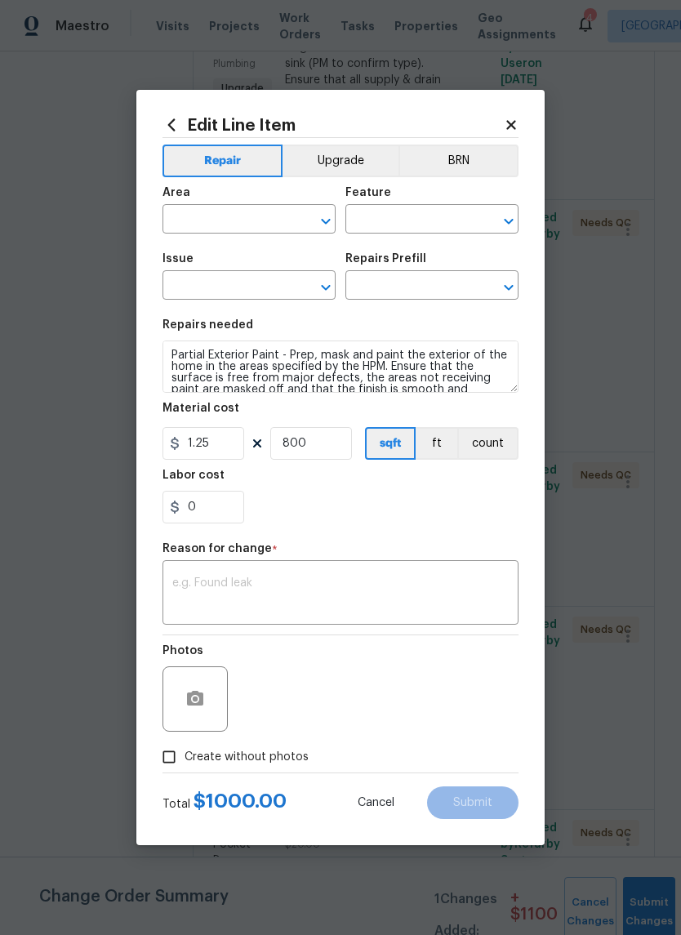
type input "Interior Overall"
type input "Overall Paint"
type input "Exterior Paint"
type input "Partial Exterior Paint LABOR ONLY $1.25"
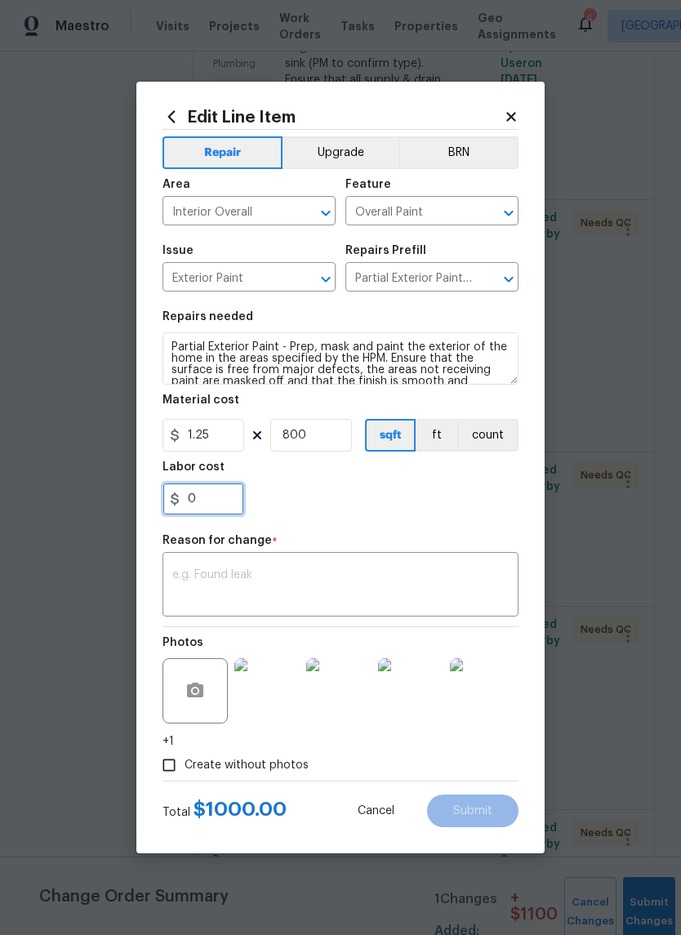
click at [200, 506] on input "0" at bounding box center [203, 499] width 82 height 33
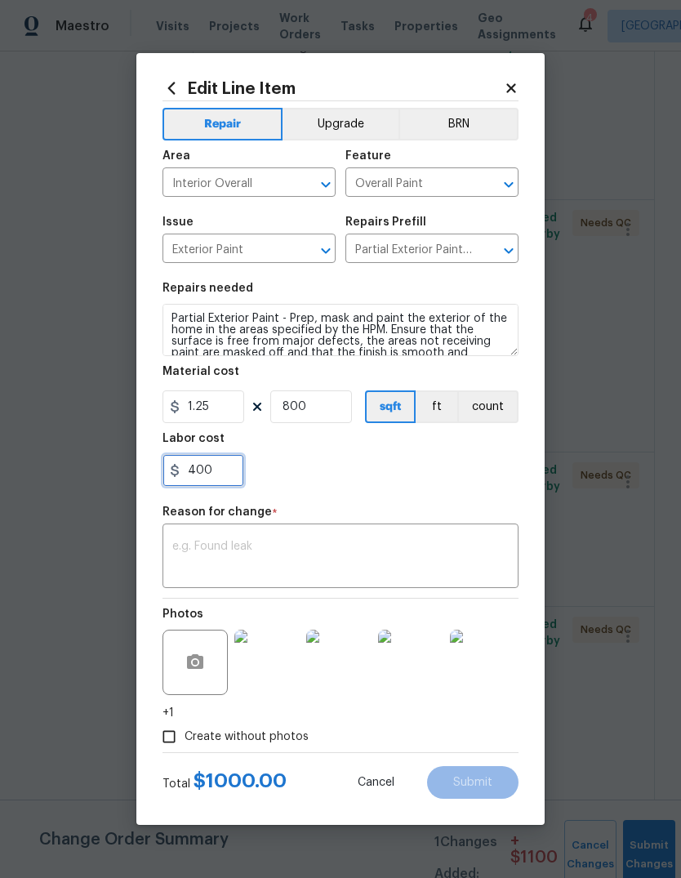
type input "400"
click at [359, 474] on div "400" at bounding box center [340, 470] width 356 height 33
click at [189, 555] on textarea at bounding box center [340, 558] width 336 height 34
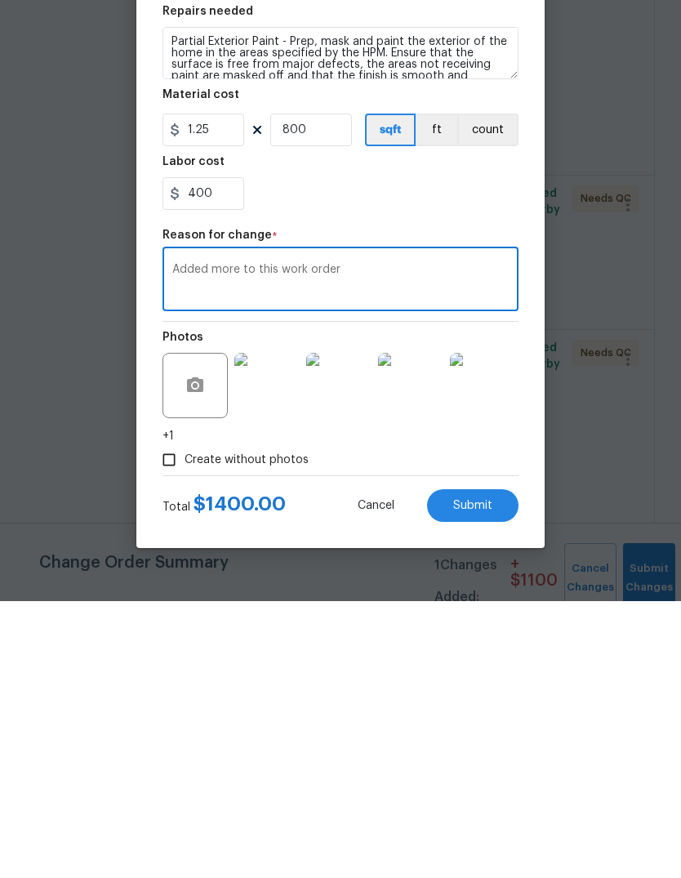
type textarea "Added more to this work order"
click at [483, 777] on span "Submit" at bounding box center [472, 783] width 39 height 12
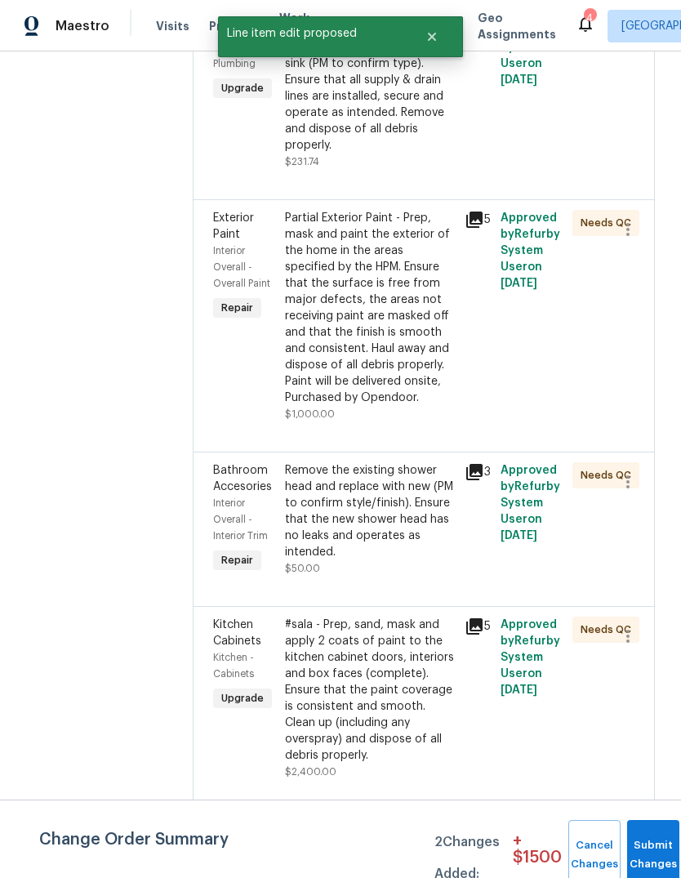
scroll to position [0, 0]
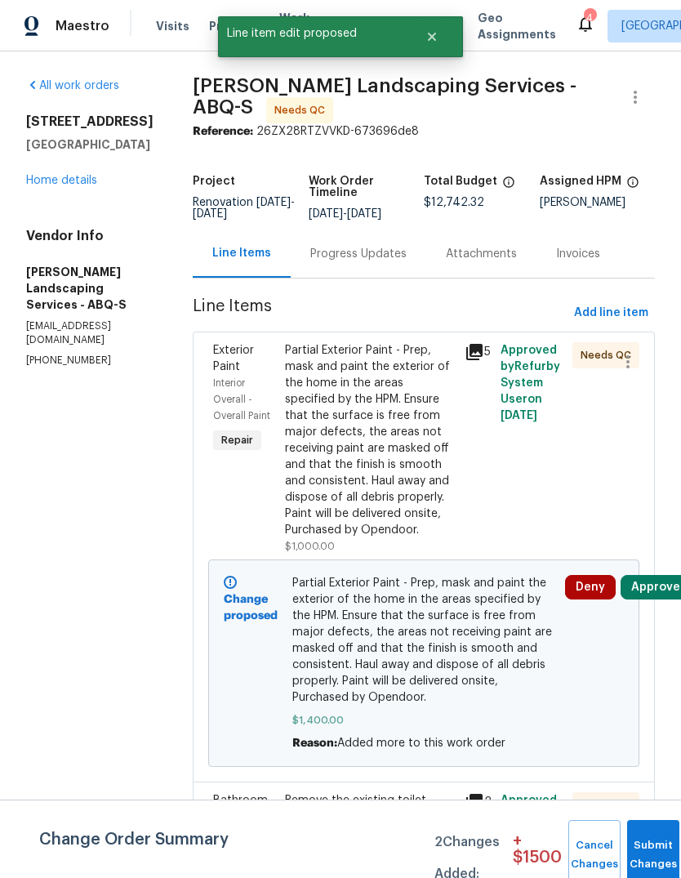
click at [639, 846] on button "Submit Changes" at bounding box center [653, 855] width 52 height 70
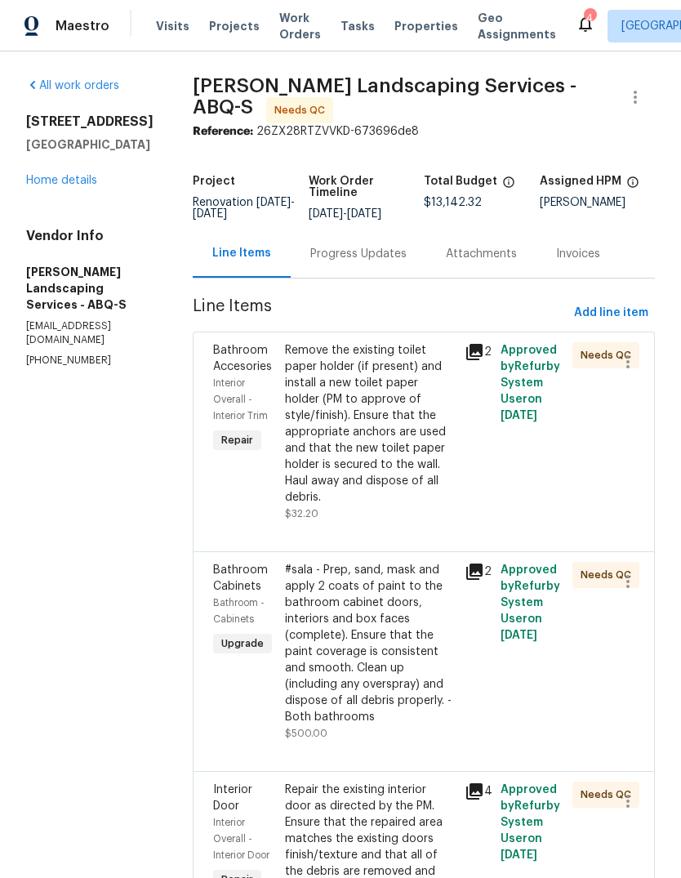
click at [395, 436] on div "Remove the existing toilet paper holder (if present) and install a new toilet p…" at bounding box center [370, 423] width 170 height 163
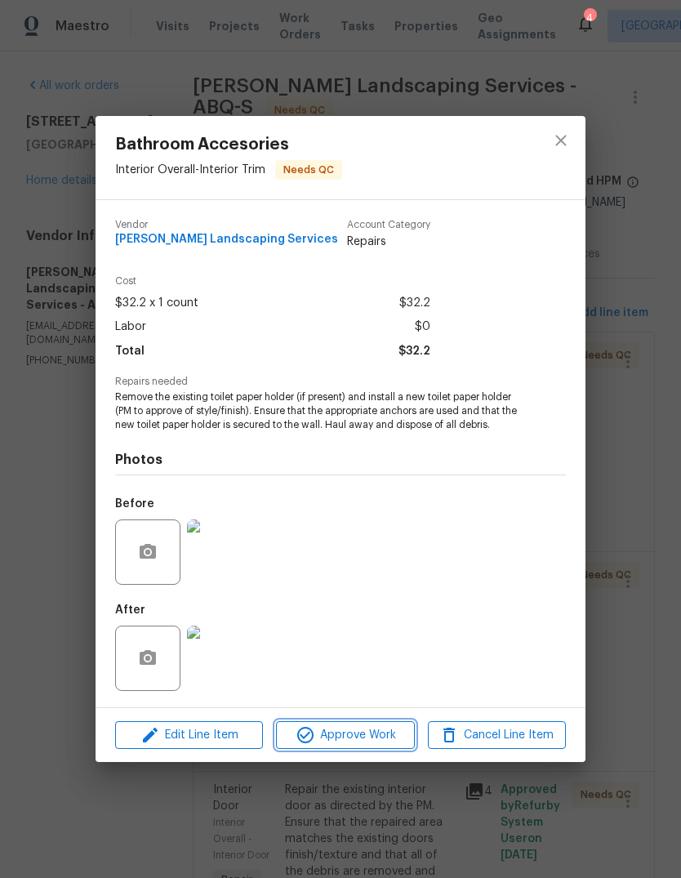
click at [361, 734] on span "Approve Work" at bounding box center [345, 735] width 128 height 20
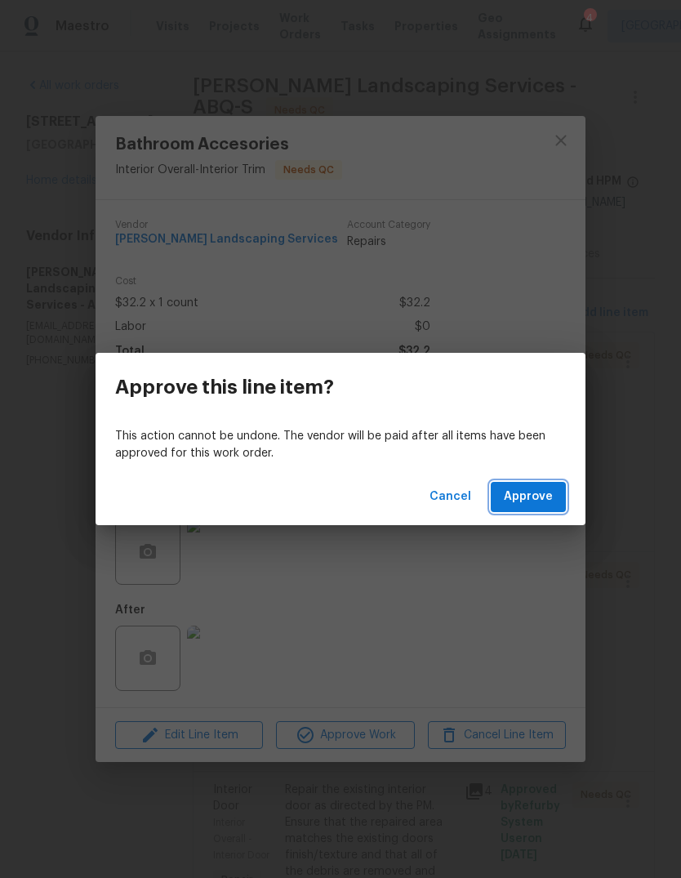
click at [540, 488] on span "Approve" at bounding box center [528, 497] width 49 height 20
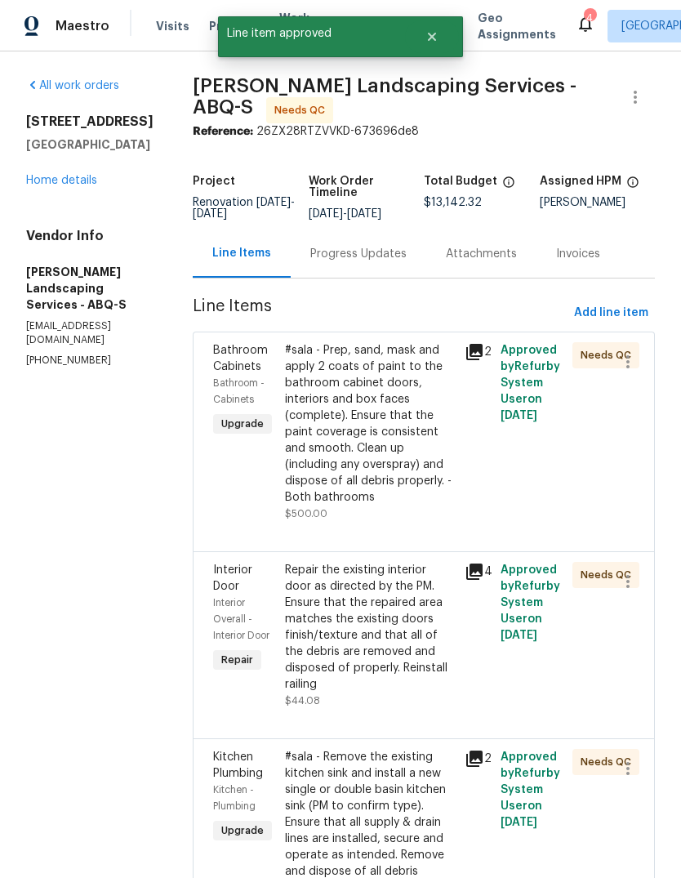
click at [336, 464] on div "#sala - Prep, sand, mask and apply 2 coats of paint to the bathroom cabinet doo…" at bounding box center [370, 423] width 170 height 163
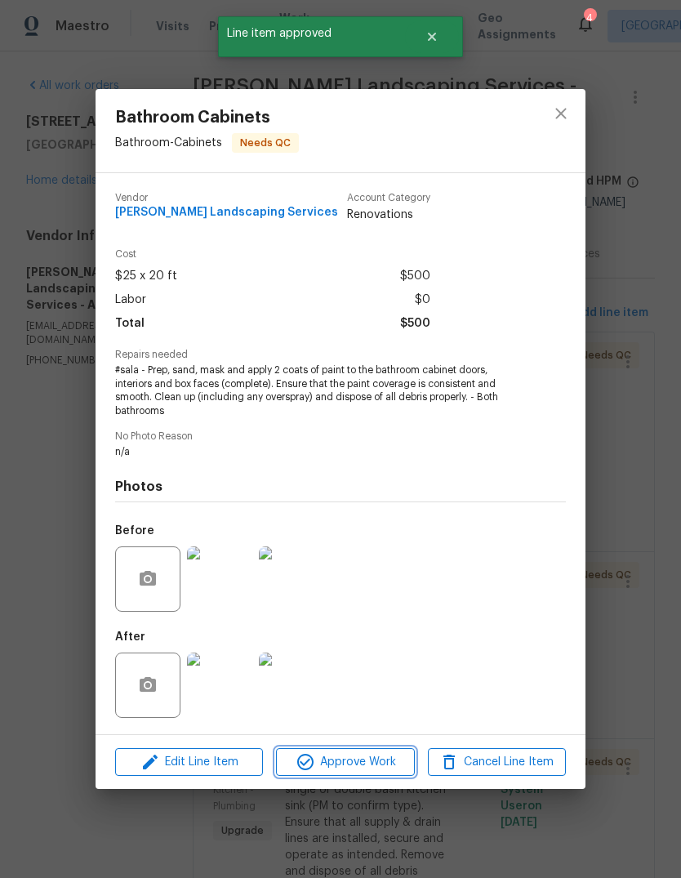
click at [363, 760] on span "Approve Work" at bounding box center [345, 762] width 128 height 20
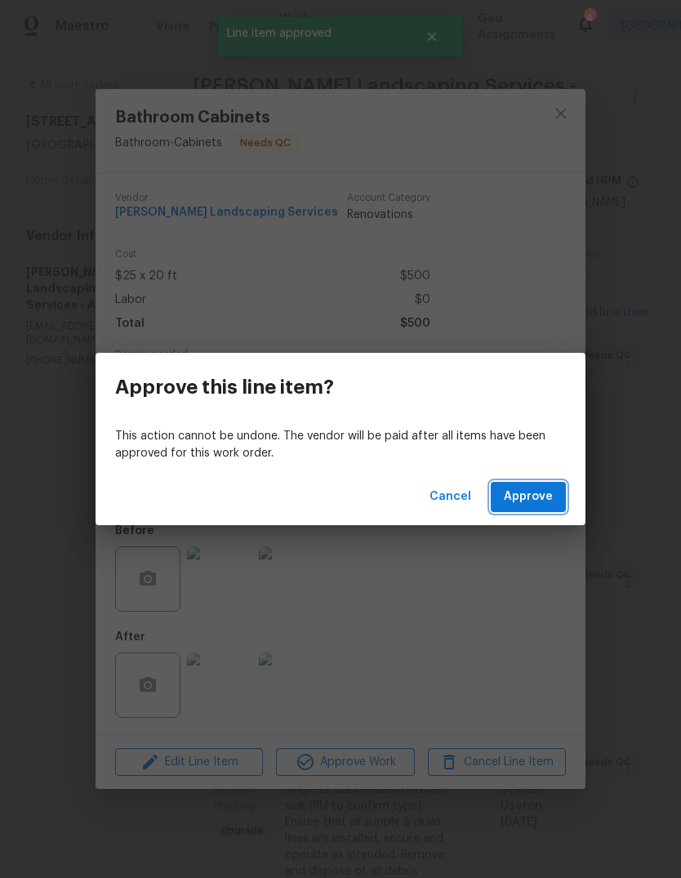
click at [534, 503] on span "Approve" at bounding box center [528, 497] width 49 height 20
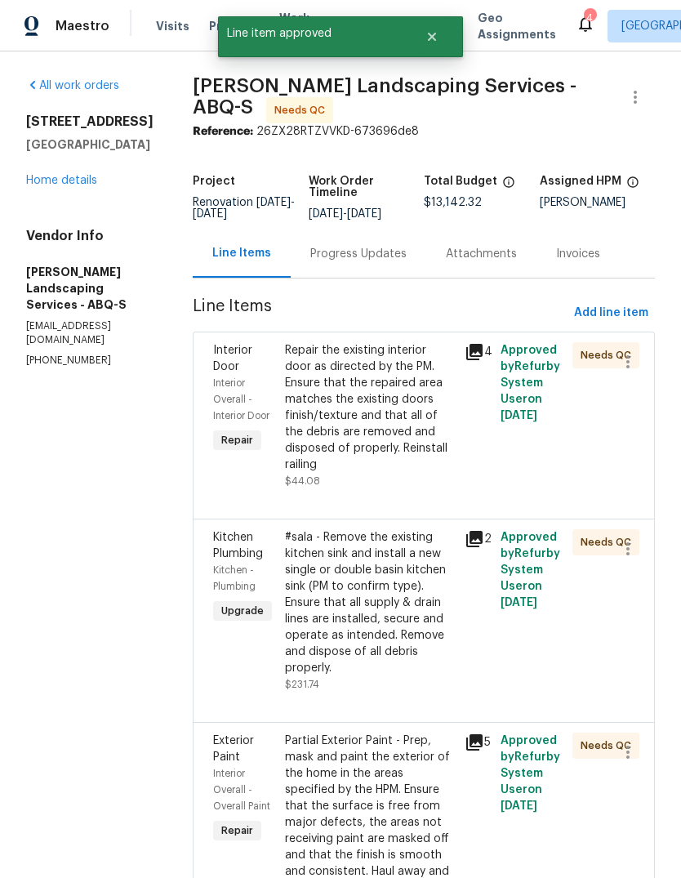
click at [337, 465] on div "Repair the existing interior door as directed by the PM. Ensure that the repair…" at bounding box center [370, 407] width 170 height 131
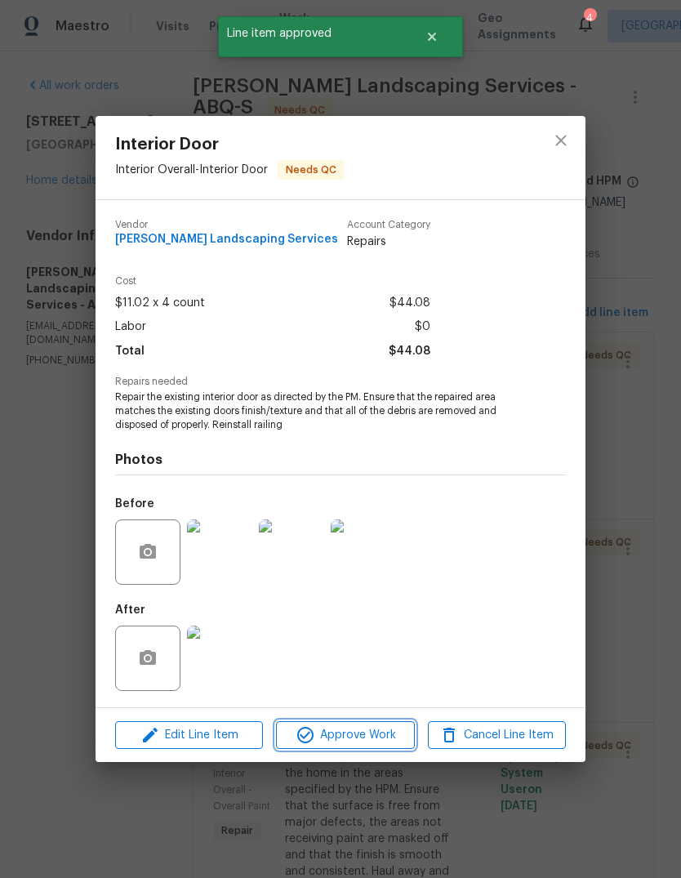
click at [365, 735] on span "Approve Work" at bounding box center [345, 735] width 128 height 20
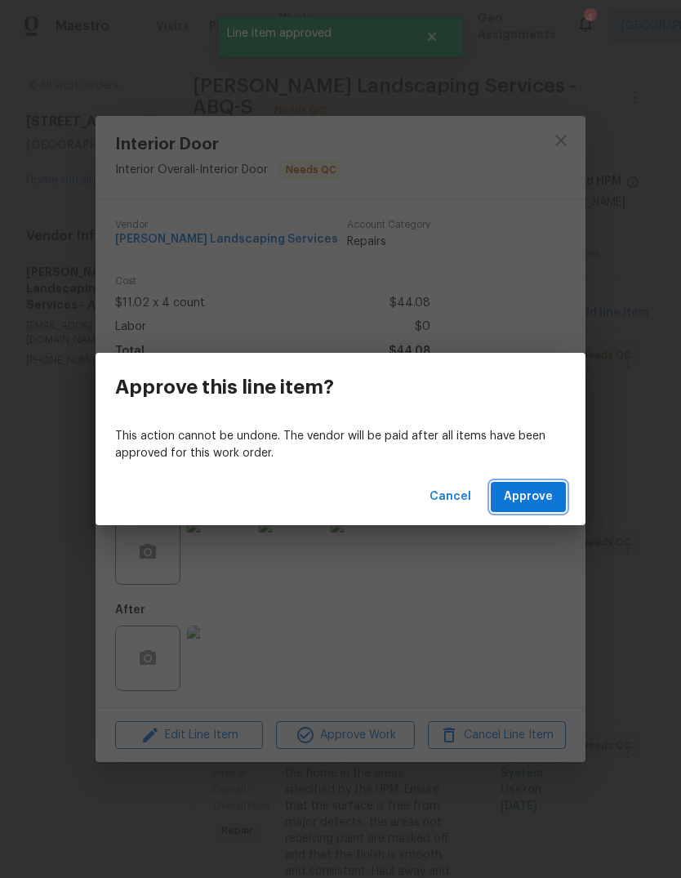
click at [538, 487] on span "Approve" at bounding box center [528, 497] width 49 height 20
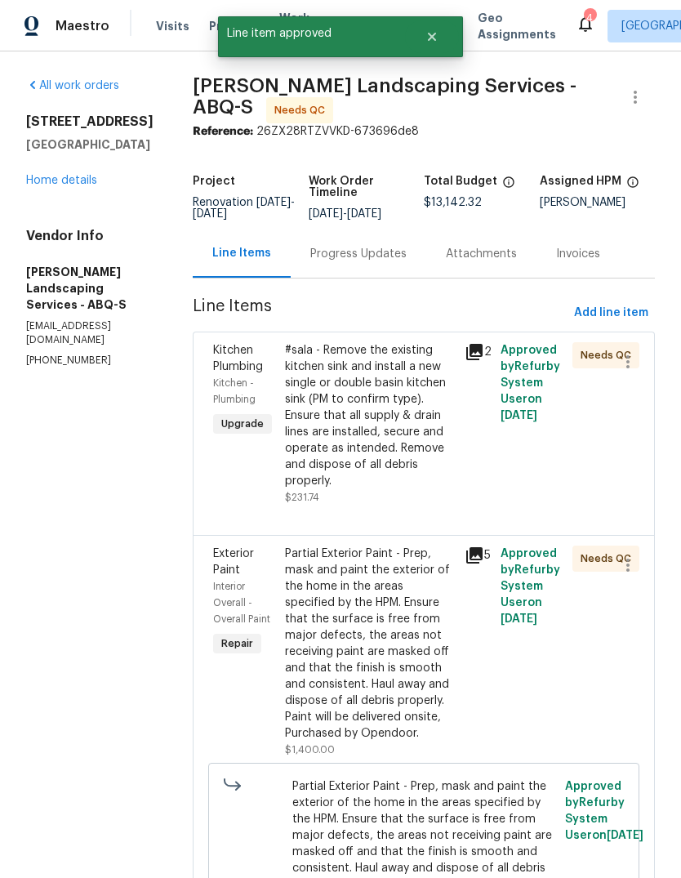
click at [332, 485] on div "#sala - Remove the existing kitchen sink and install a new single or double bas…" at bounding box center [370, 415] width 170 height 147
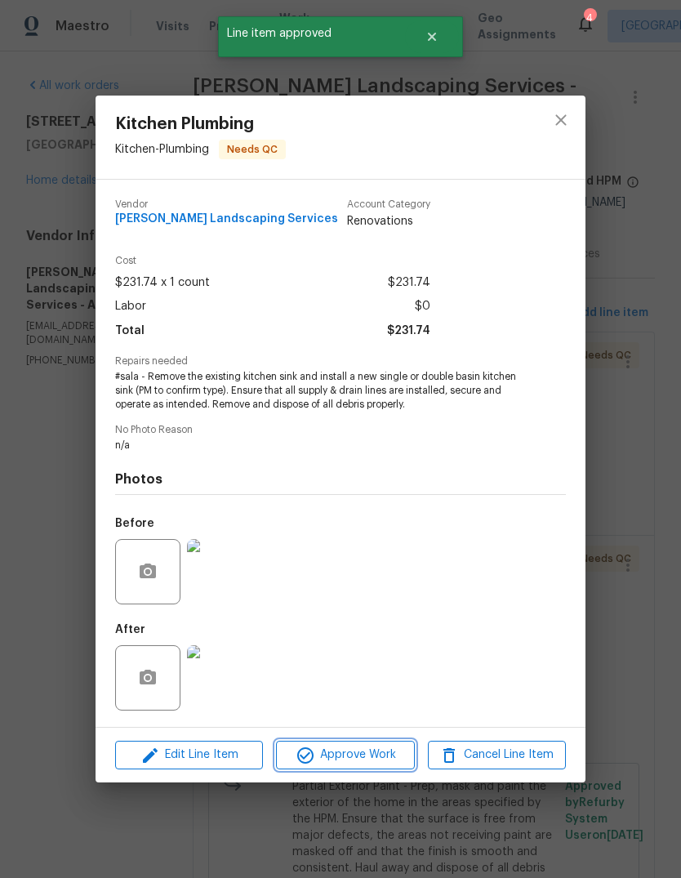
click at [375, 752] on span "Approve Work" at bounding box center [345, 755] width 128 height 20
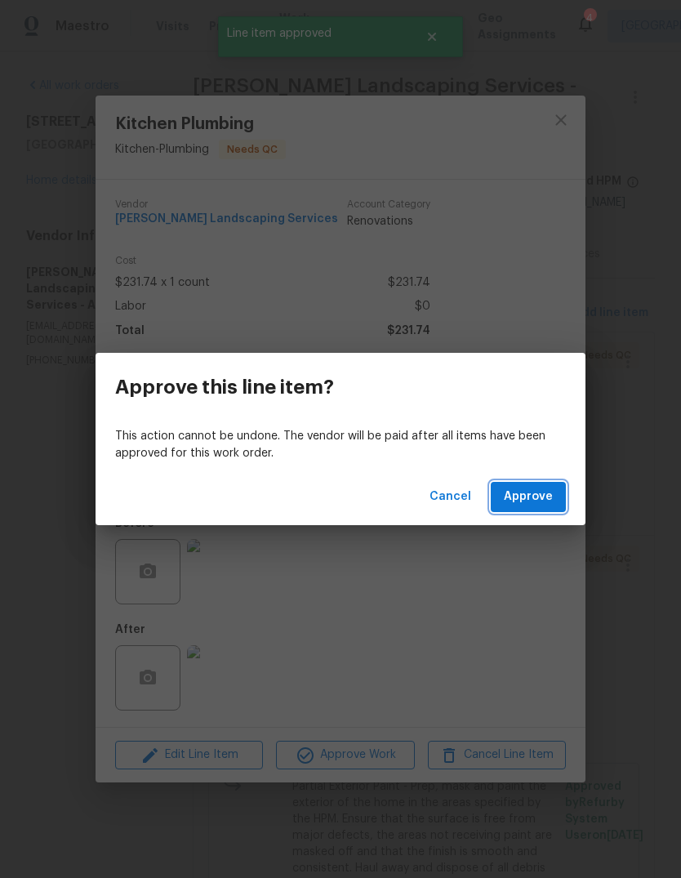
click at [537, 493] on span "Approve" at bounding box center [528, 497] width 49 height 20
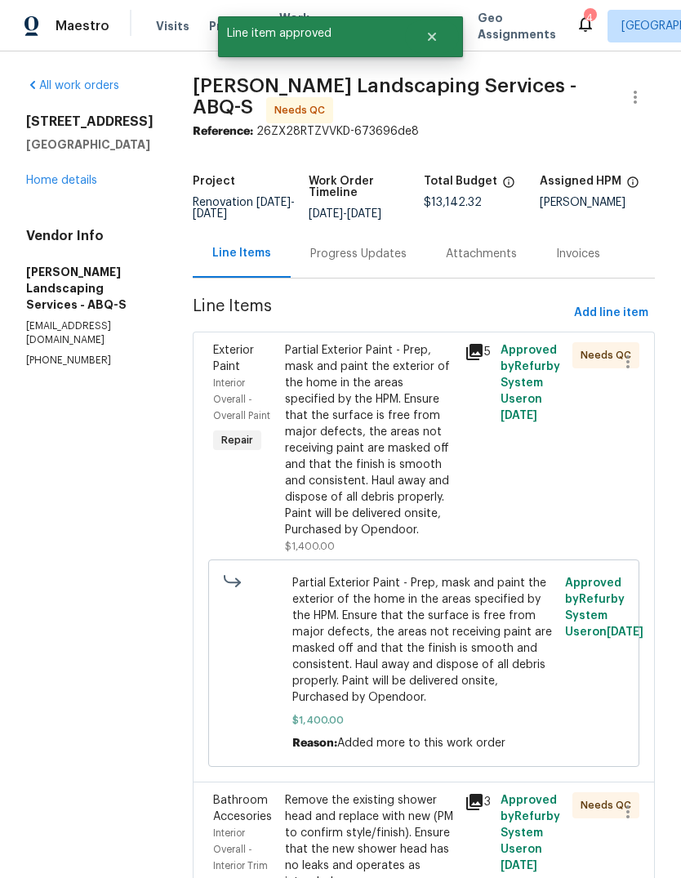
click at [344, 511] on div "Partial Exterior Paint - Prep, mask and paint the exterior of the home in the a…" at bounding box center [370, 440] width 170 height 196
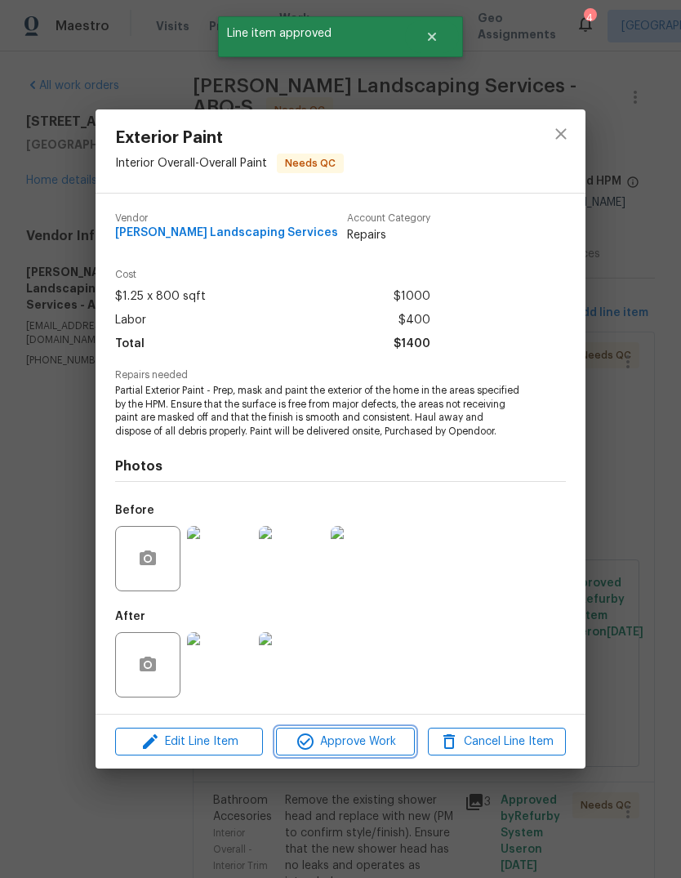
click at [375, 749] on span "Approve Work" at bounding box center [345, 742] width 128 height 20
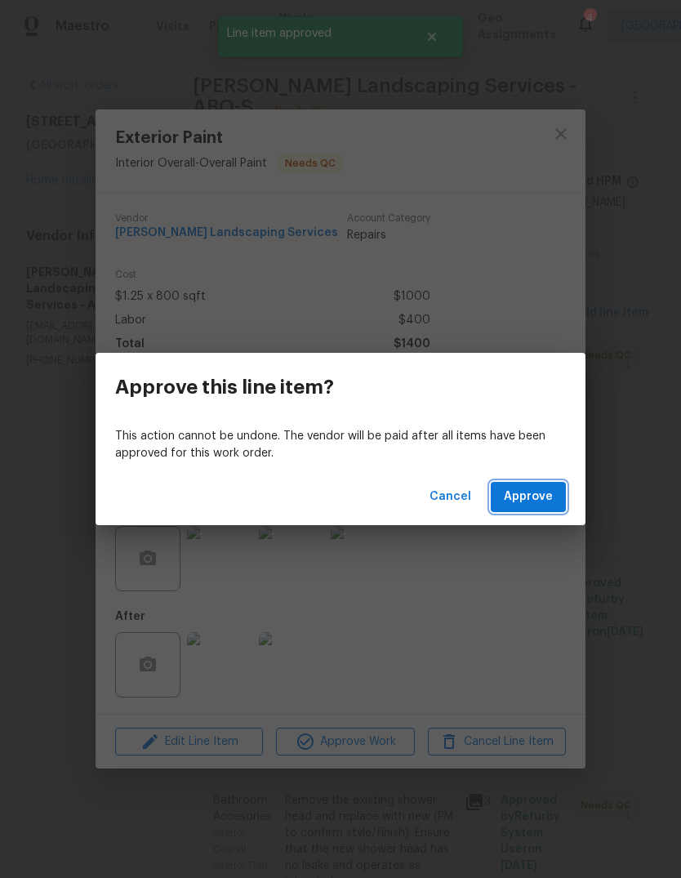
click at [540, 491] on span "Approve" at bounding box center [528, 497] width 49 height 20
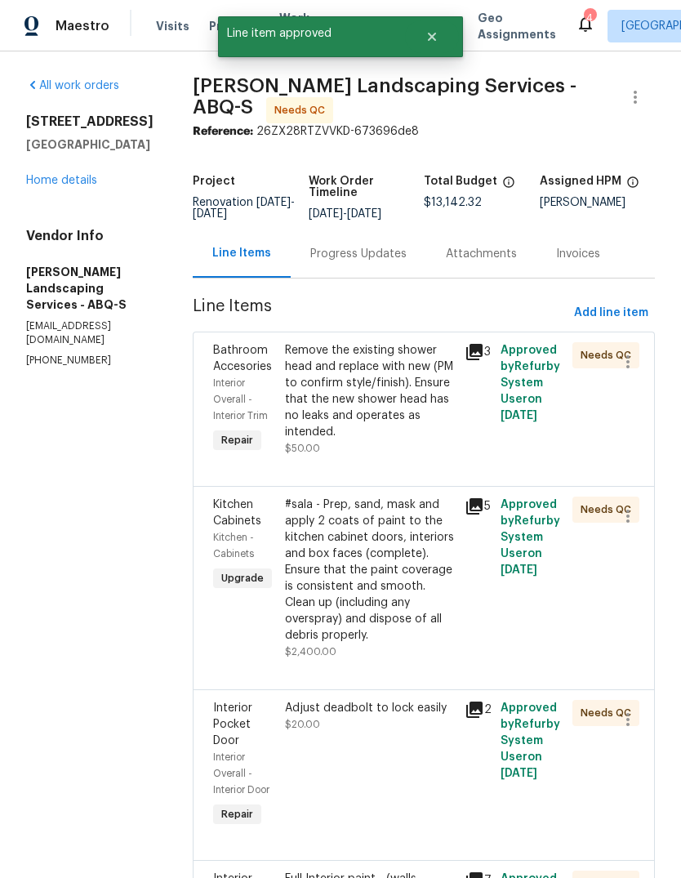
click at [346, 452] on div "Remove the existing shower head and replace with new (PM to confirm style/finis…" at bounding box center [370, 399] width 170 height 114
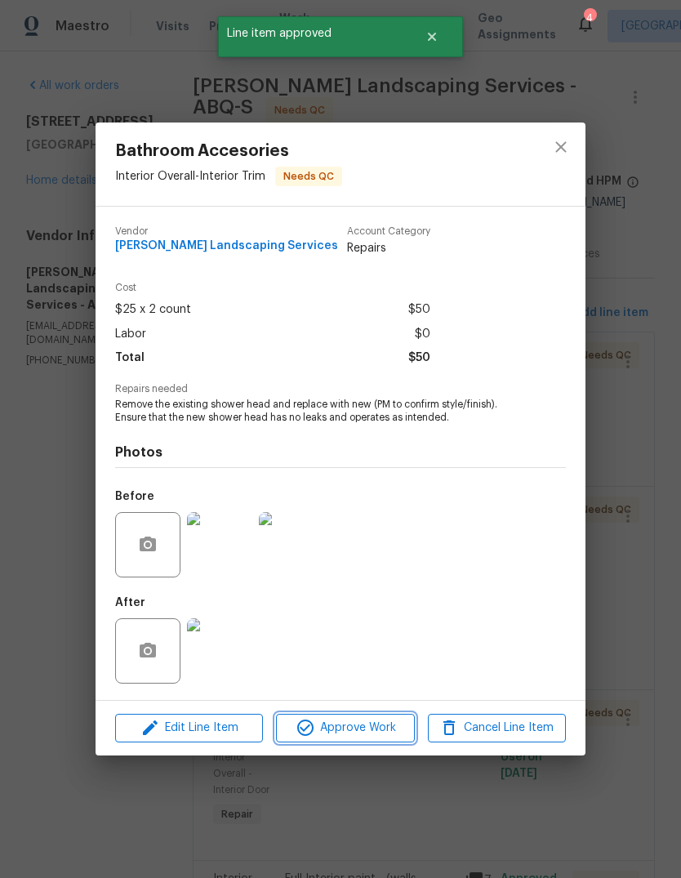
click at [377, 732] on span "Approve Work" at bounding box center [345, 728] width 128 height 20
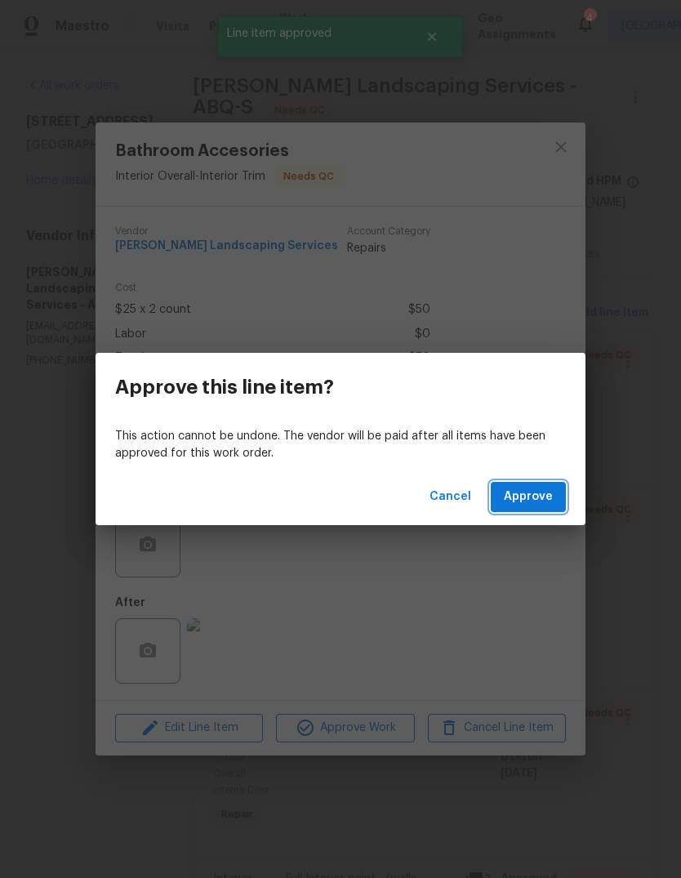
click at [536, 490] on span "Approve" at bounding box center [528, 497] width 49 height 20
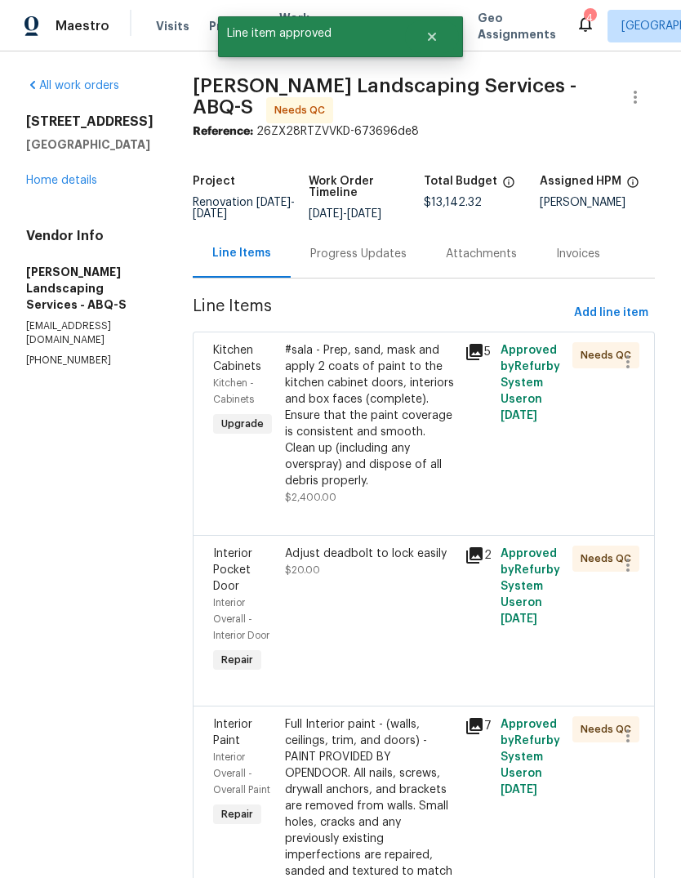
click at [338, 469] on div "#sala - Prep, sand, mask and apply 2 coats of paint to the kitchen cabinet door…" at bounding box center [370, 415] width 170 height 147
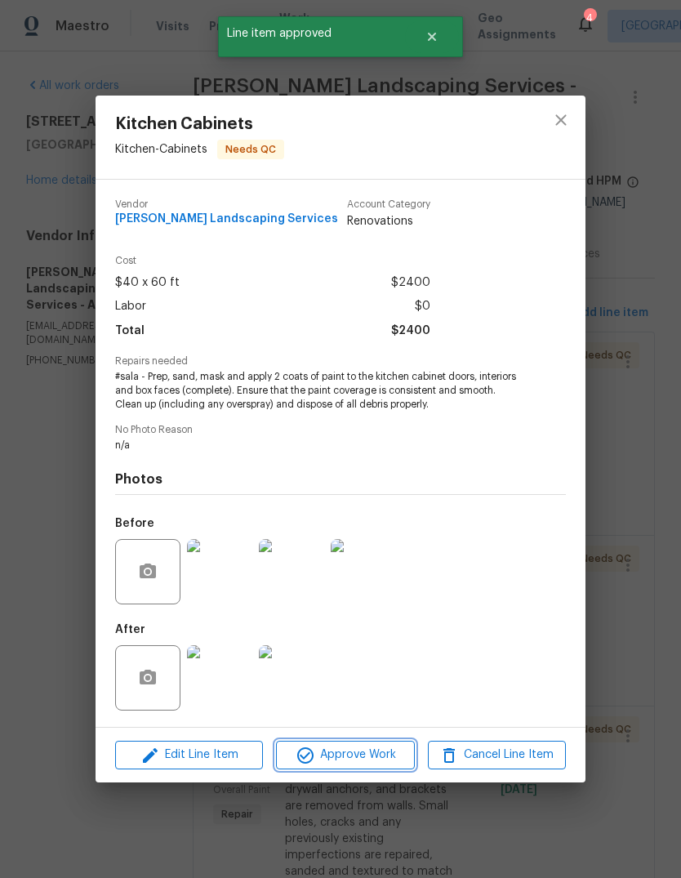
click at [368, 754] on span "Approve Work" at bounding box center [345, 755] width 128 height 20
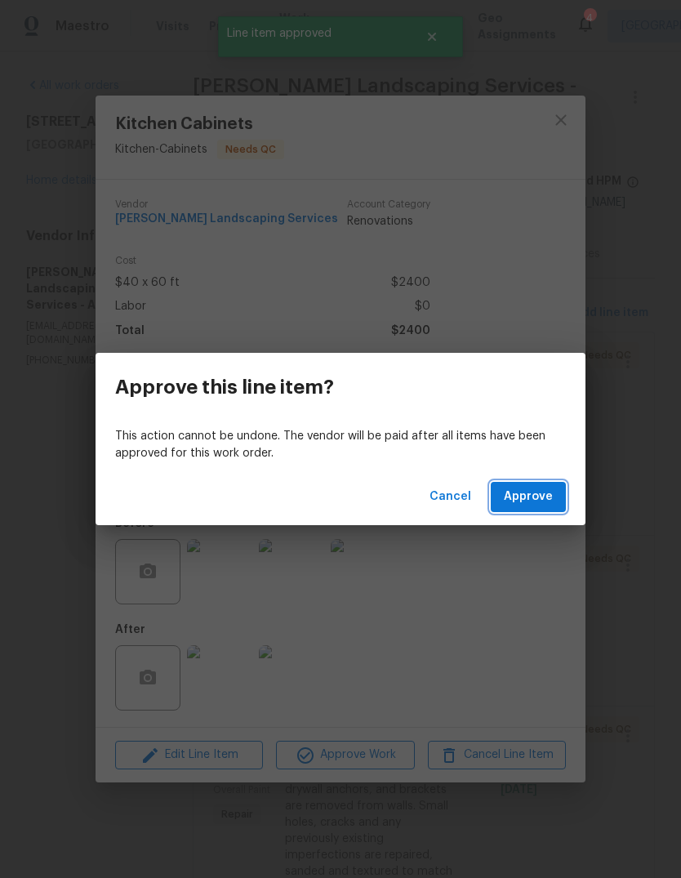
click at [536, 497] on span "Approve" at bounding box center [528, 497] width 49 height 20
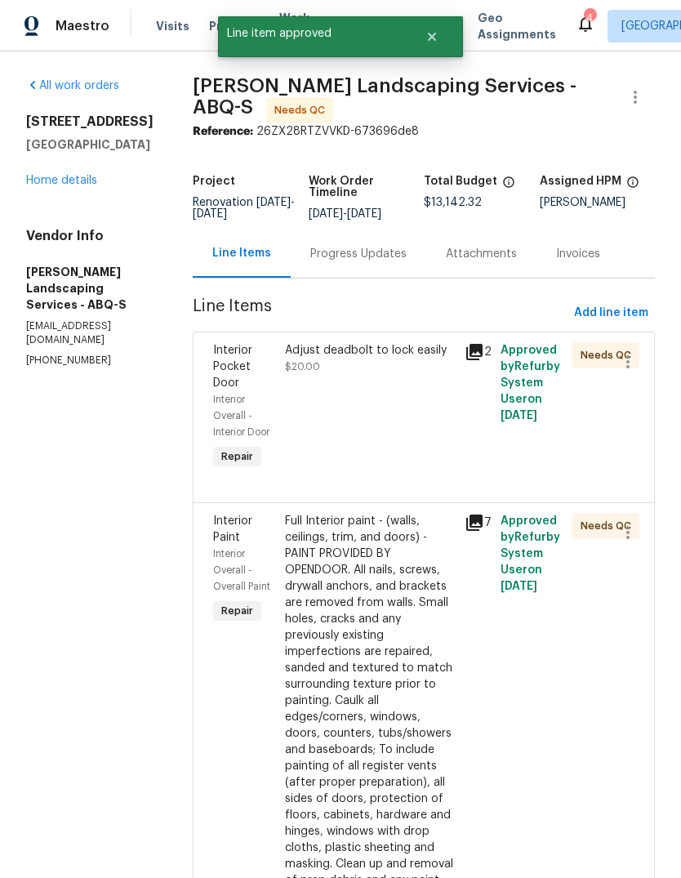
click at [363, 463] on div "Adjust deadbolt to lock easily $20.00" at bounding box center [370, 407] width 180 height 140
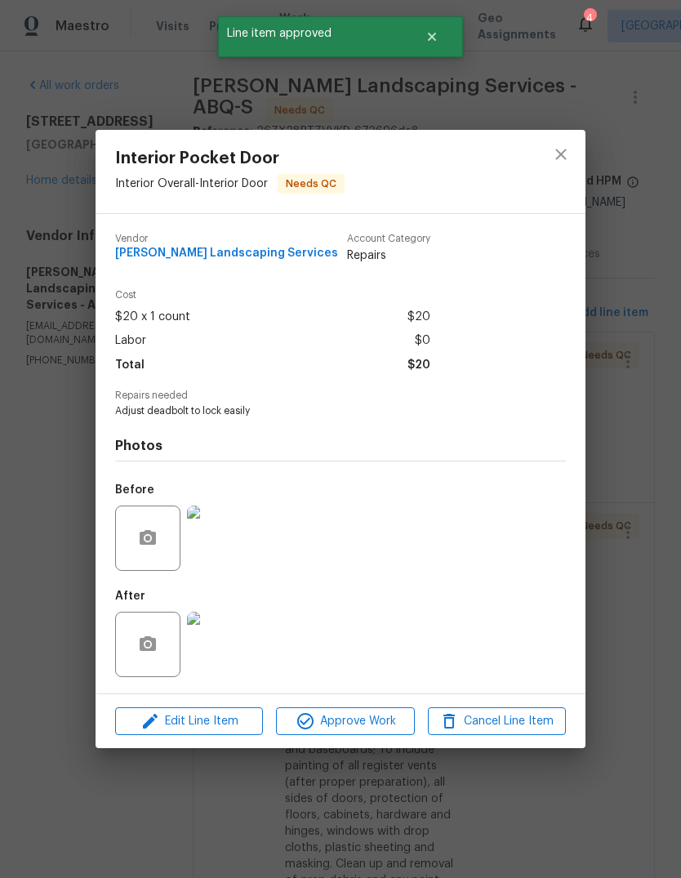
click at [353, 717] on span "Approve Work" at bounding box center [345, 721] width 128 height 20
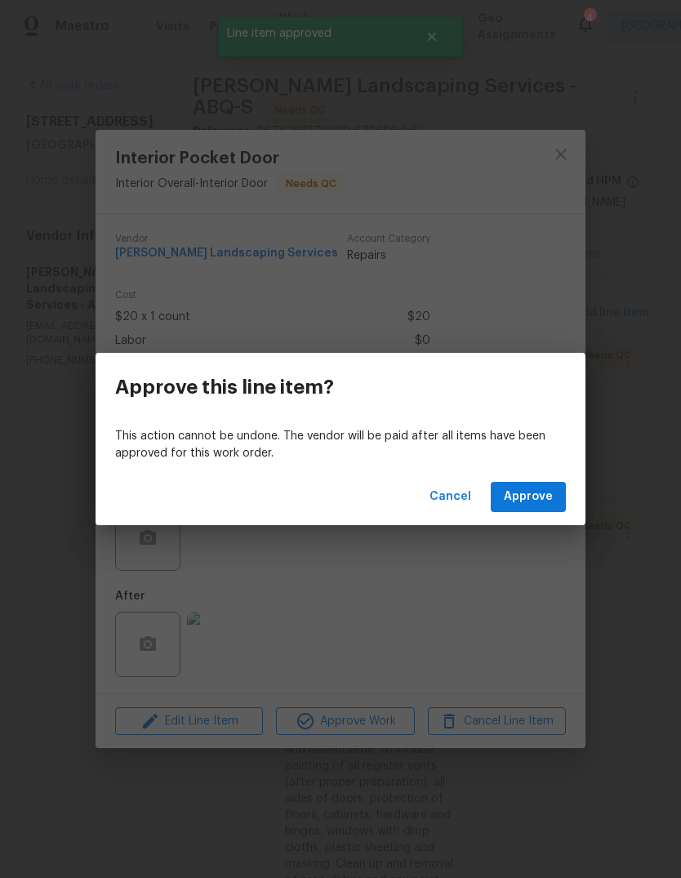
click at [535, 493] on span "Approve" at bounding box center [528, 497] width 49 height 20
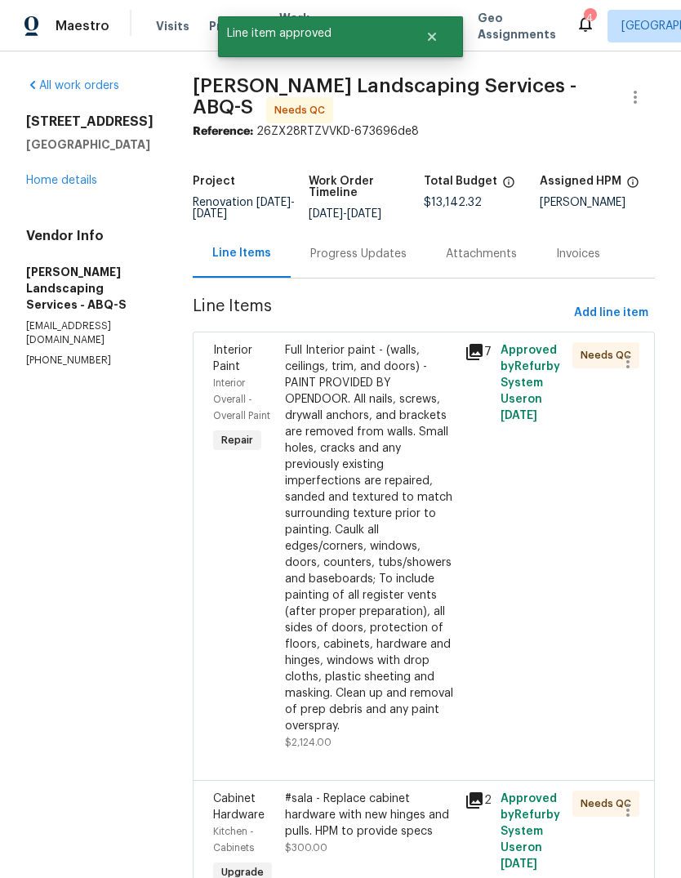
click at [344, 558] on div "Full Interior paint - (walls, ceilings, trim, and doors) - PAINT PROVIDED BY OP…" at bounding box center [370, 538] width 170 height 392
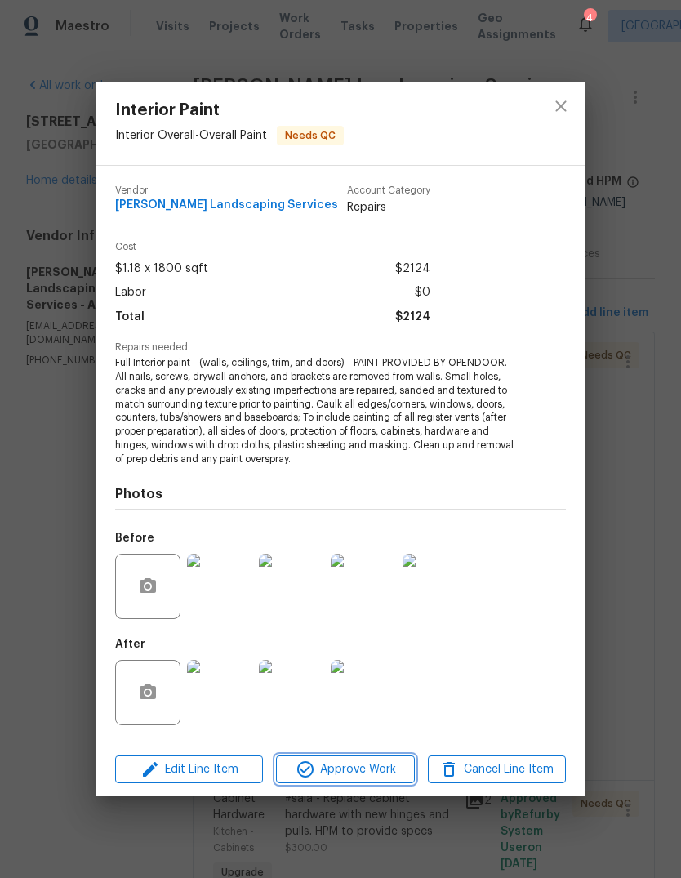
click at [355, 768] on span "Approve Work" at bounding box center [345, 769] width 128 height 20
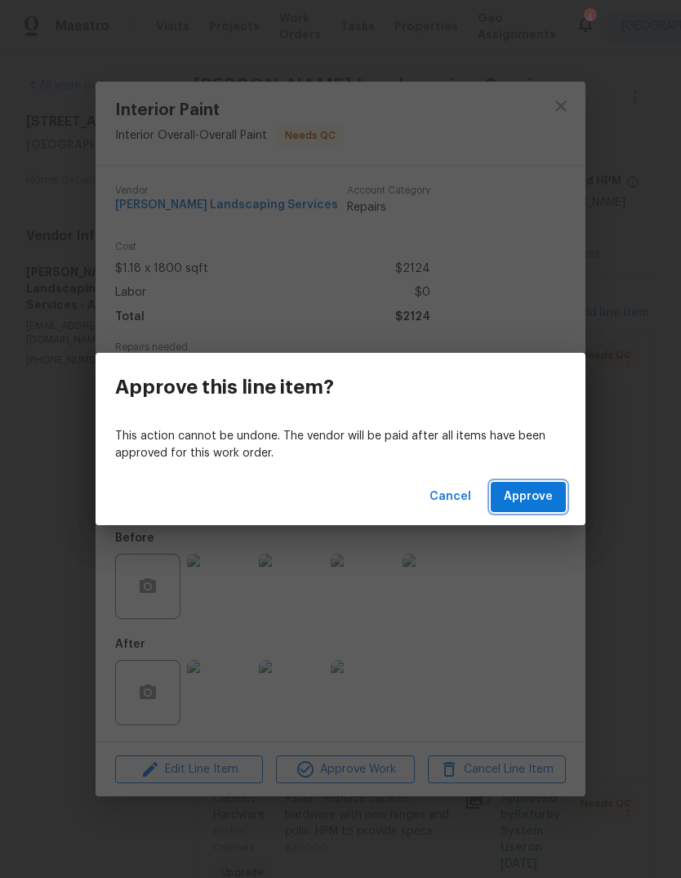
click at [538, 487] on span "Approve" at bounding box center [528, 497] width 49 height 20
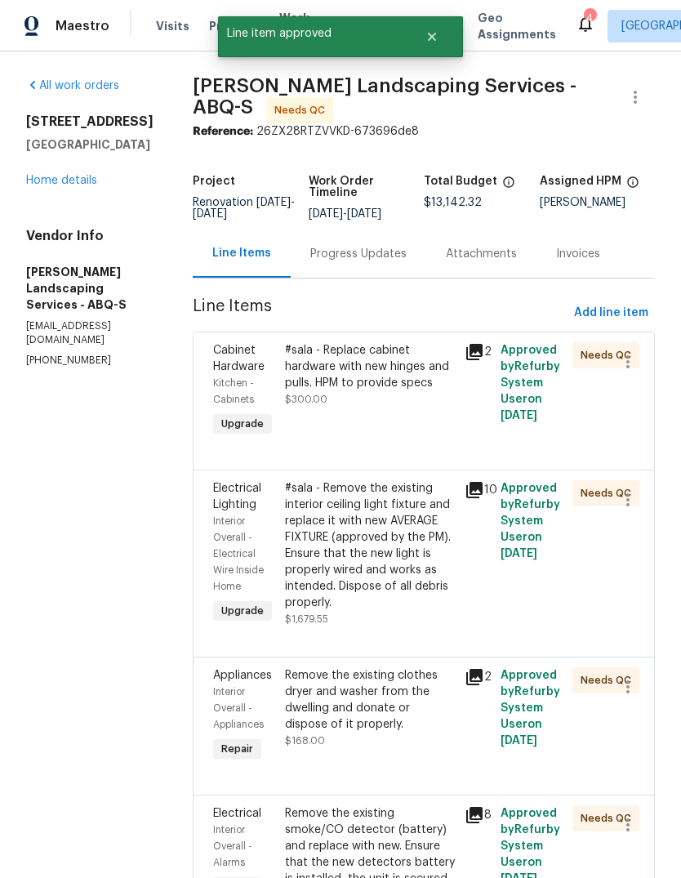
click at [340, 438] on div "#sala - Replace cabinet hardware with new hinges and pulls. HPM to provide spec…" at bounding box center [370, 391] width 180 height 108
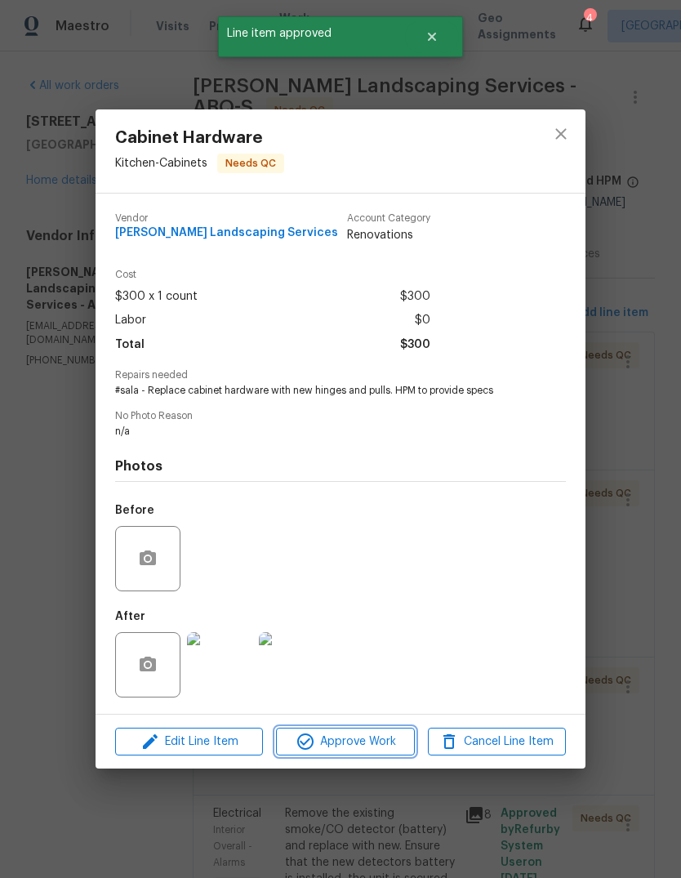
click at [358, 741] on span "Approve Work" at bounding box center [345, 742] width 128 height 20
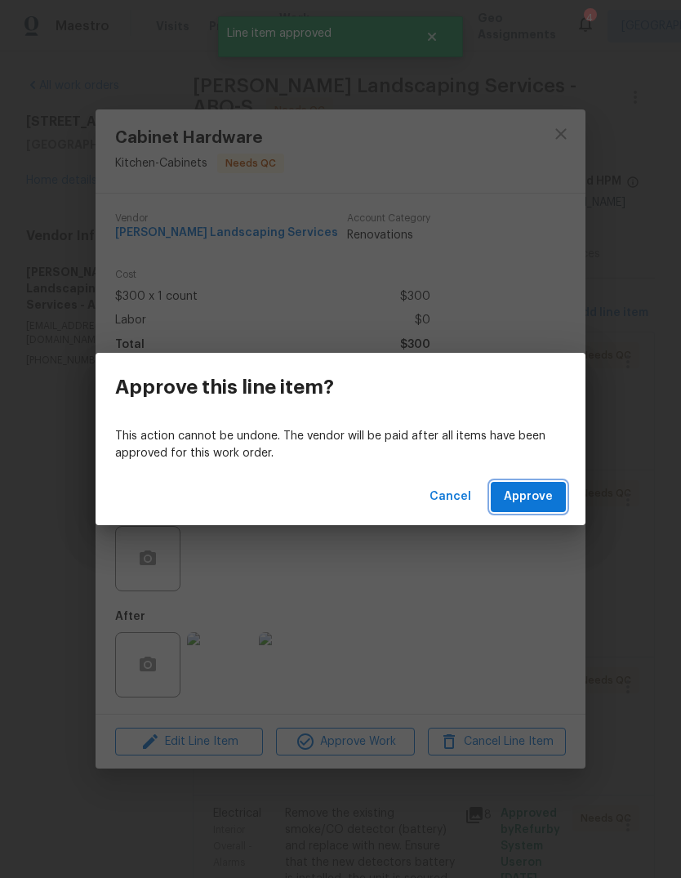
click at [526, 489] on span "Approve" at bounding box center [528, 497] width 49 height 20
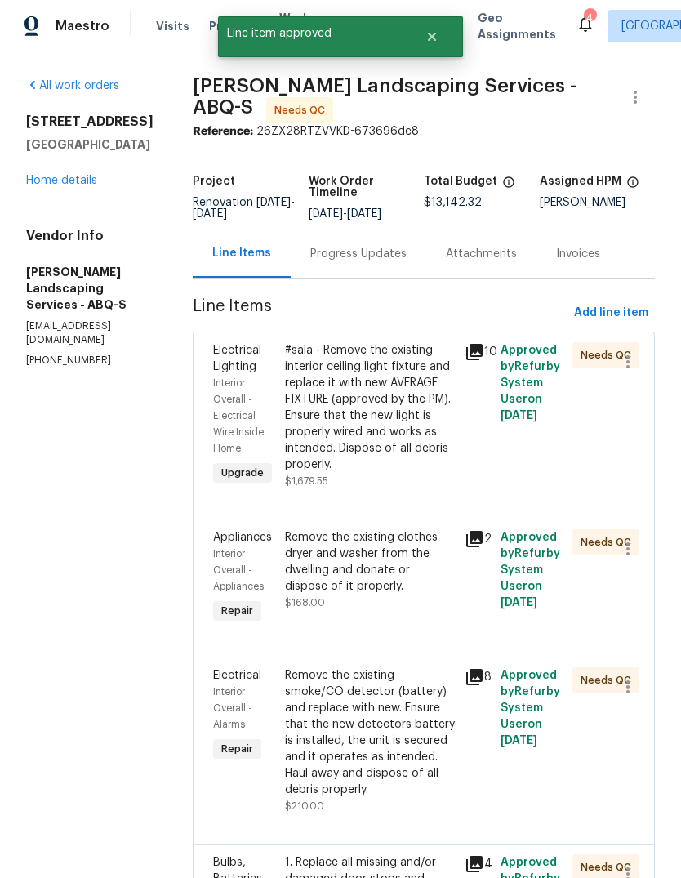
click at [338, 473] on div "#sala - Remove the existing interior ceiling light fixture and replace it with …" at bounding box center [370, 407] width 170 height 131
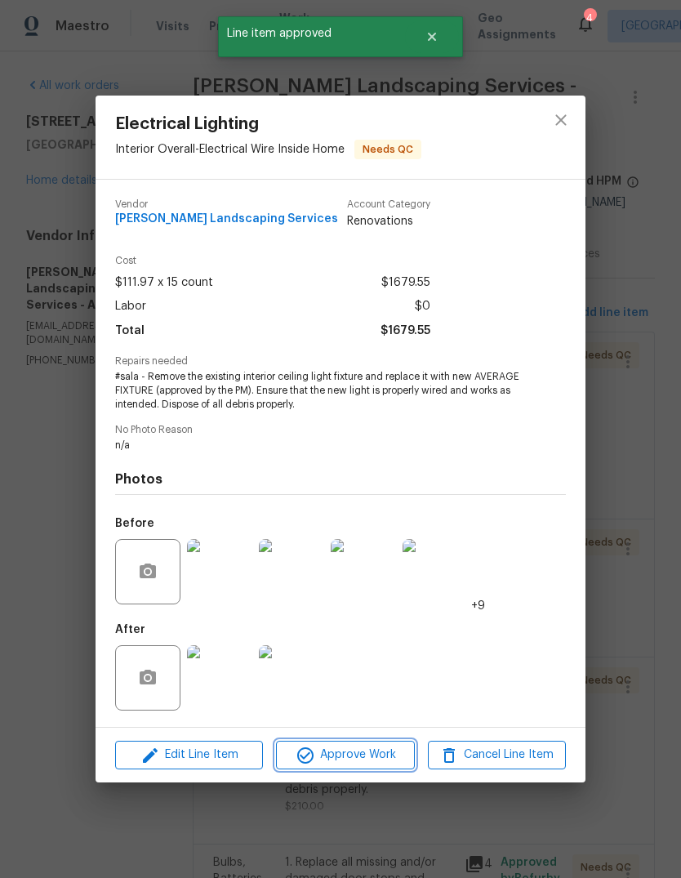
click at [372, 758] on span "Approve Work" at bounding box center [345, 755] width 128 height 20
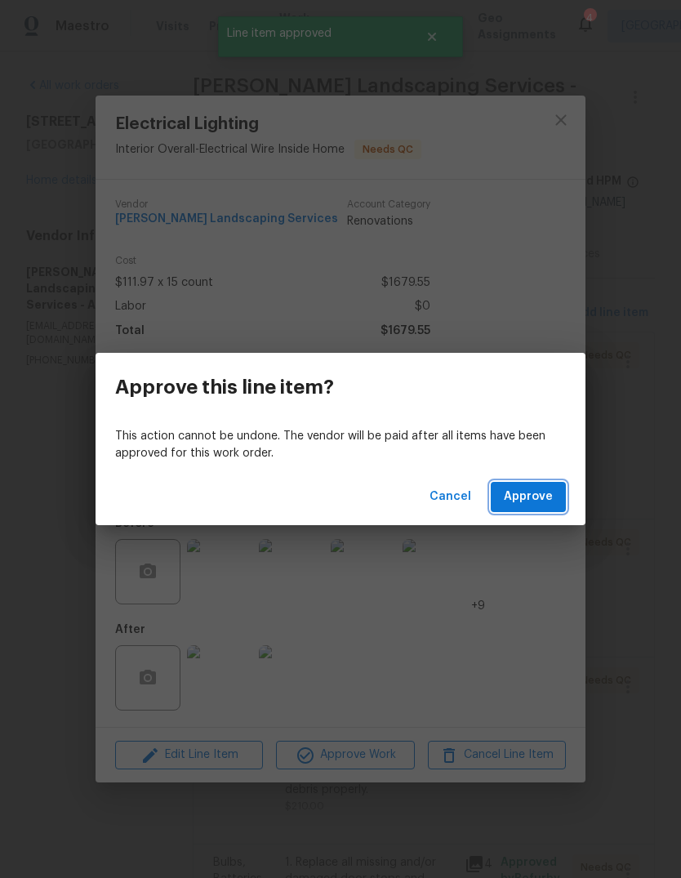
click at [537, 505] on span "Approve" at bounding box center [528, 497] width 49 height 20
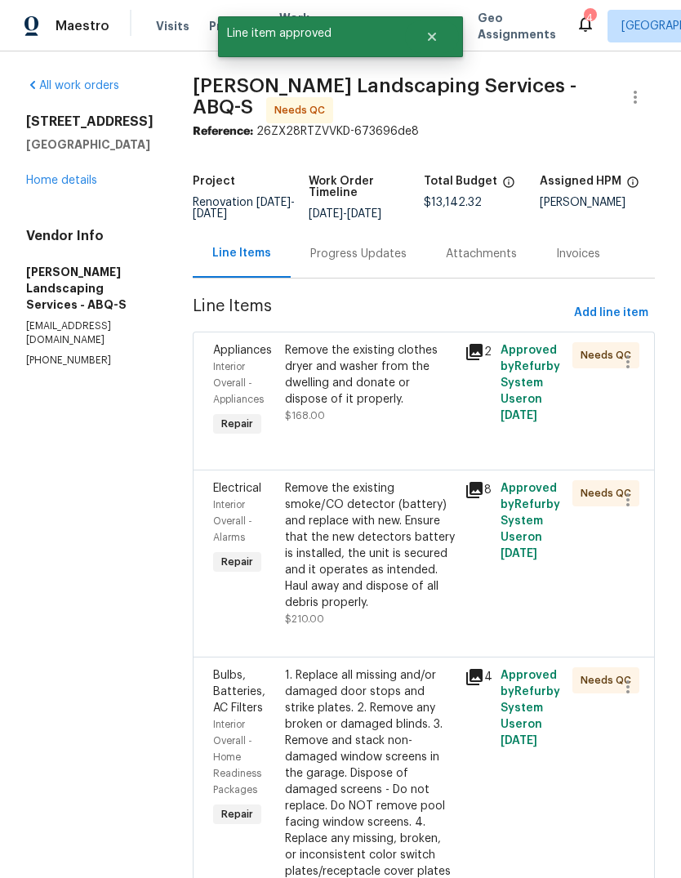
click at [353, 438] on div "Remove the existing clothes dryer and washer from the dwelling and donate or di…" at bounding box center [370, 391] width 180 height 108
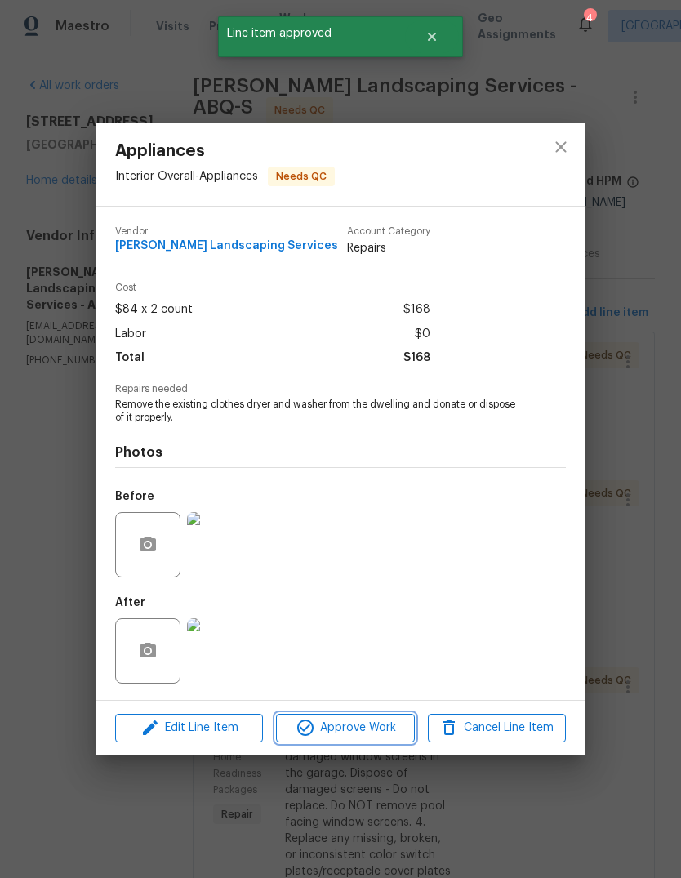
click at [358, 736] on span "Approve Work" at bounding box center [345, 728] width 128 height 20
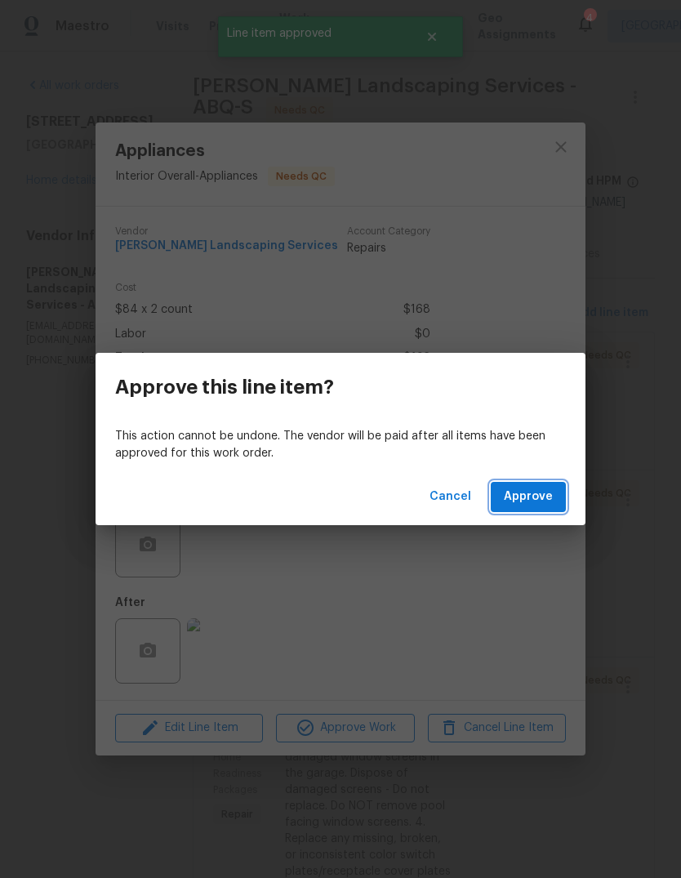
click at [553, 489] on button "Approve" at bounding box center [528, 497] width 75 height 30
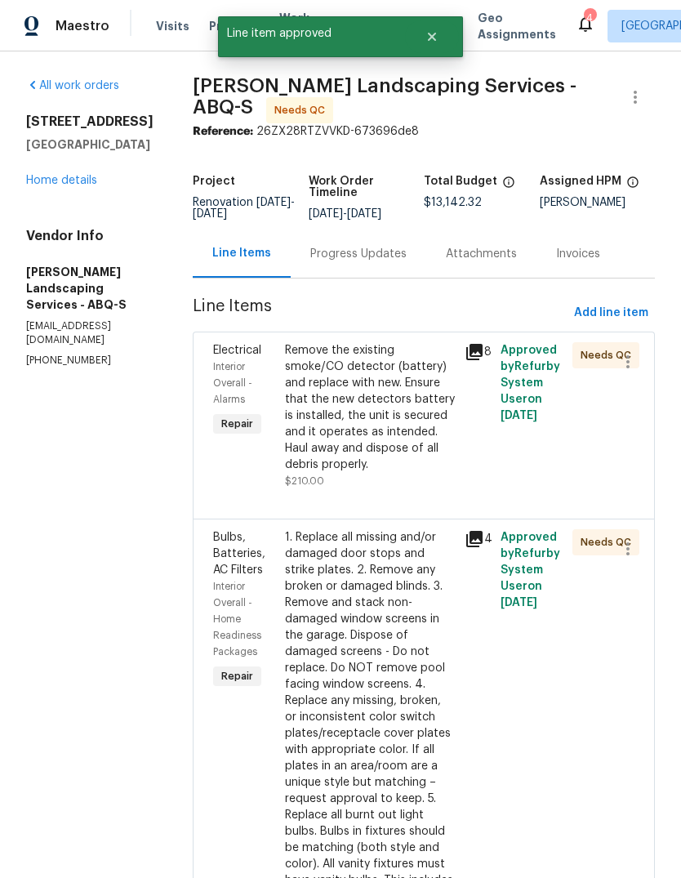
click at [341, 473] on div "Remove the existing smoke/CO detector (battery) and replace with new. Ensure th…" at bounding box center [370, 407] width 170 height 131
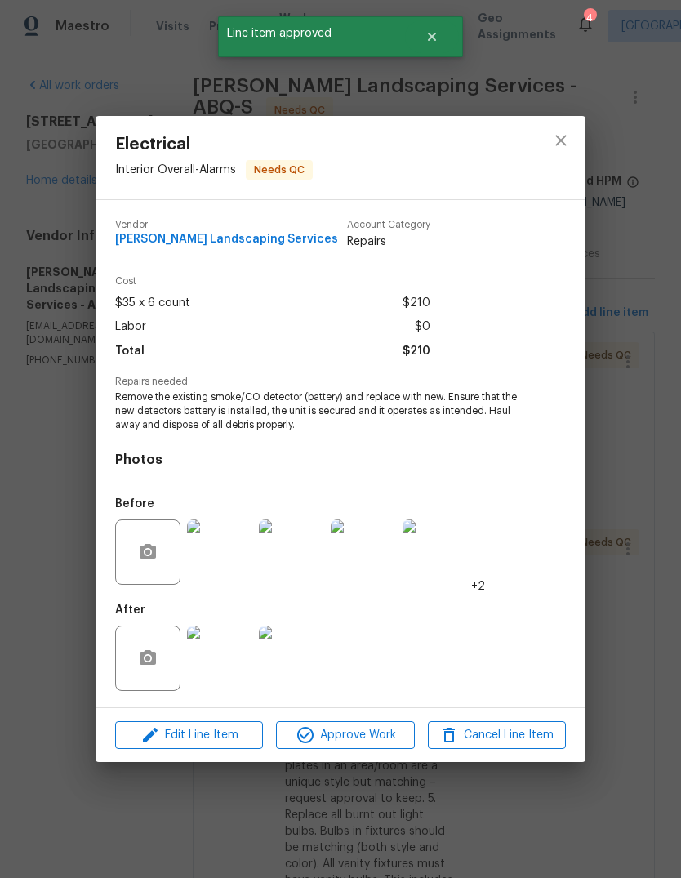
click at [370, 736] on span "Approve Work" at bounding box center [345, 735] width 128 height 20
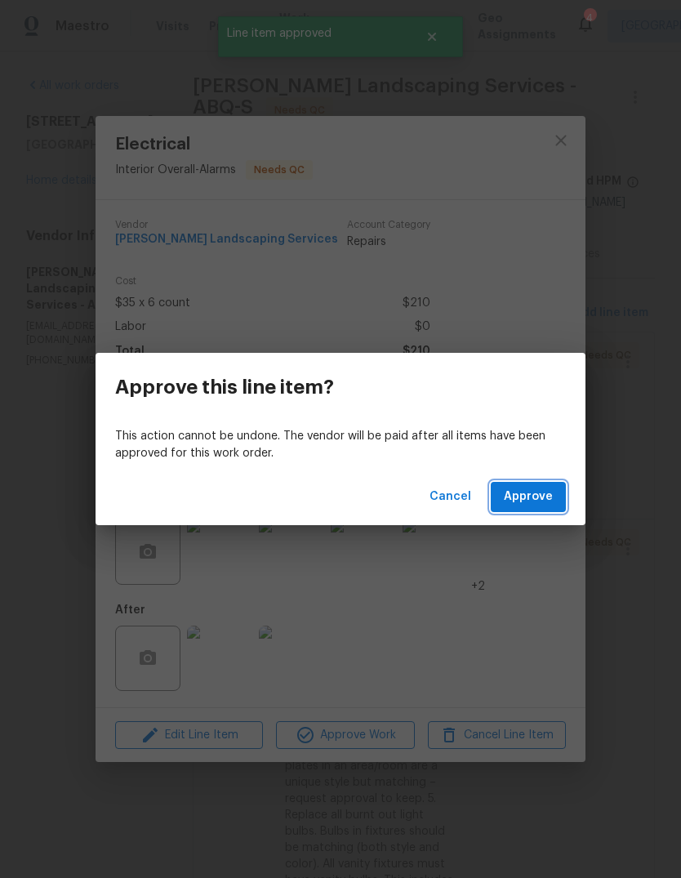
click at [548, 486] on button "Approve" at bounding box center [528, 497] width 75 height 30
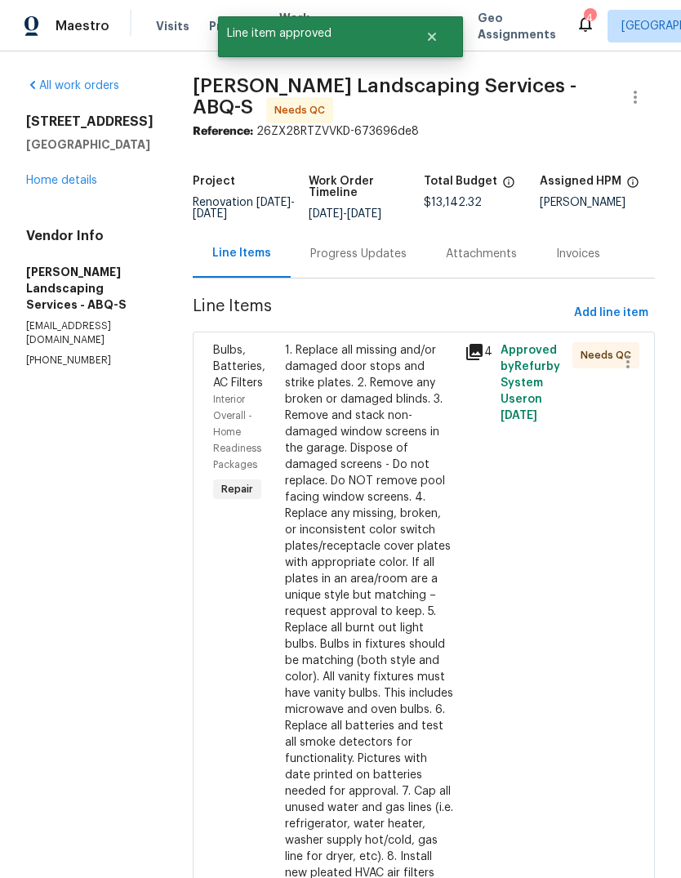
click at [349, 594] on div "1. Replace all missing and/or damaged door stops and strike plates. 2. Remove a…" at bounding box center [370, 611] width 170 height 539
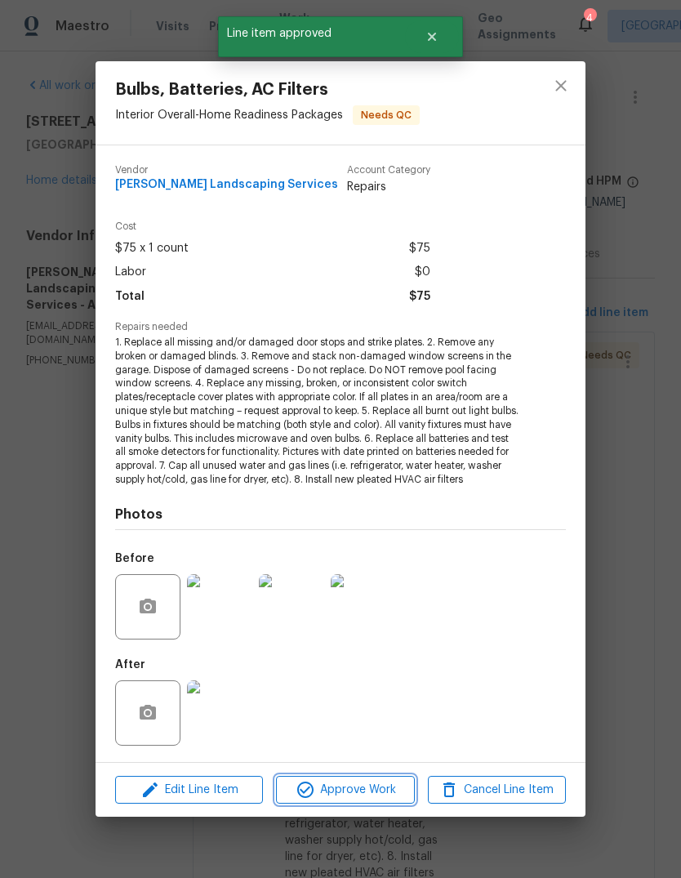
click at [353, 791] on span "Approve Work" at bounding box center [345, 790] width 128 height 20
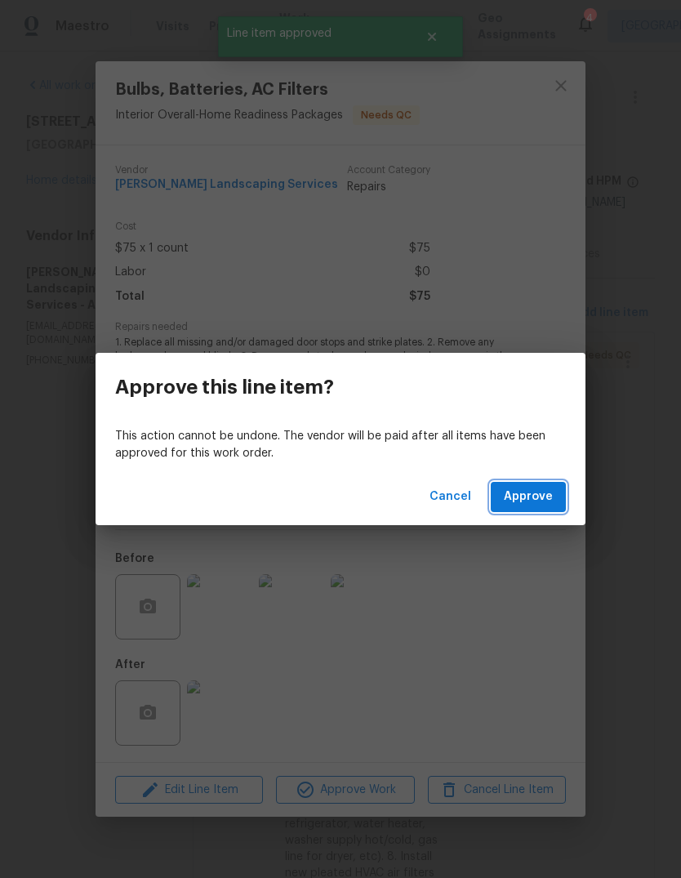
click at [540, 492] on span "Approve" at bounding box center [528, 497] width 49 height 20
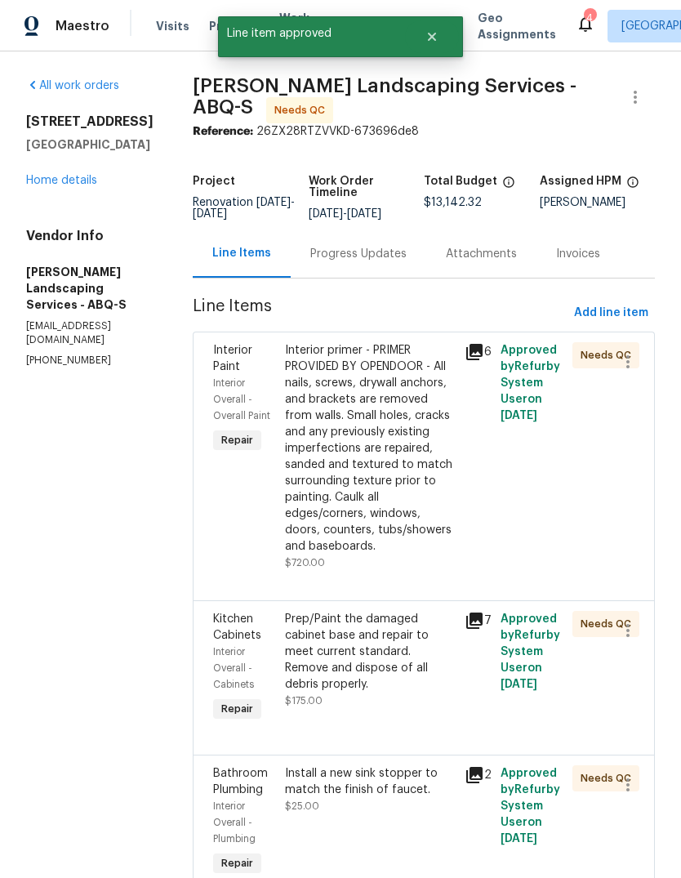
click at [344, 537] on div "Interior primer - PRIMER PROVIDED BY OPENDOOR - All nails, screws, drywall anch…" at bounding box center [370, 448] width 170 height 212
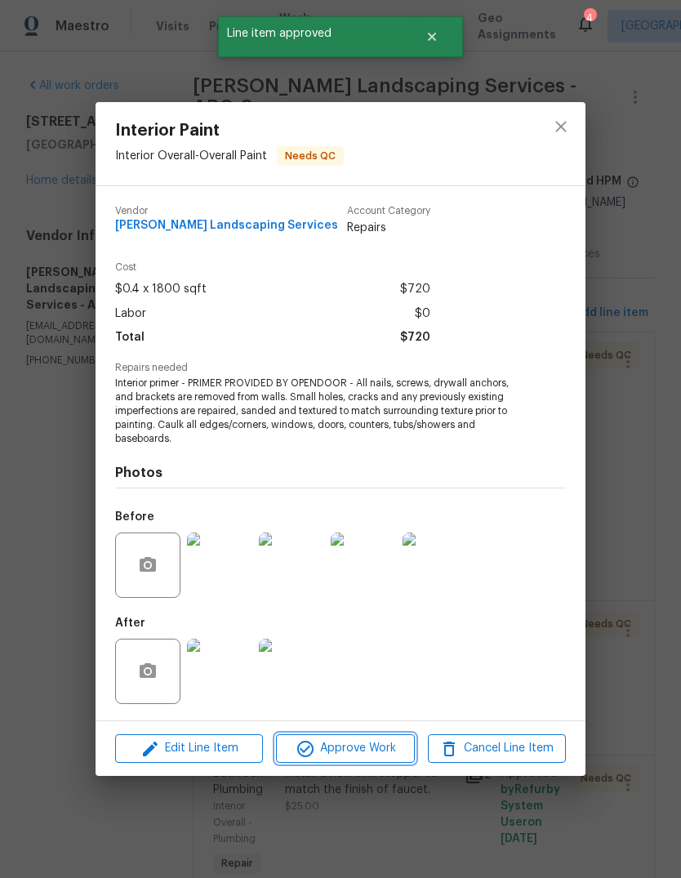
click at [362, 750] on span "Approve Work" at bounding box center [345, 748] width 128 height 20
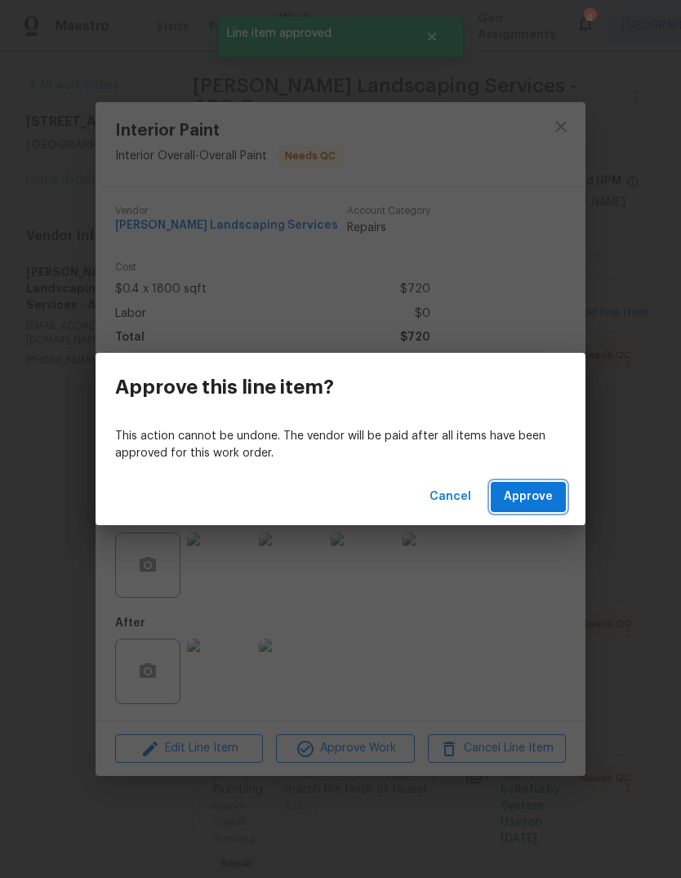
click at [545, 492] on span "Approve" at bounding box center [528, 497] width 49 height 20
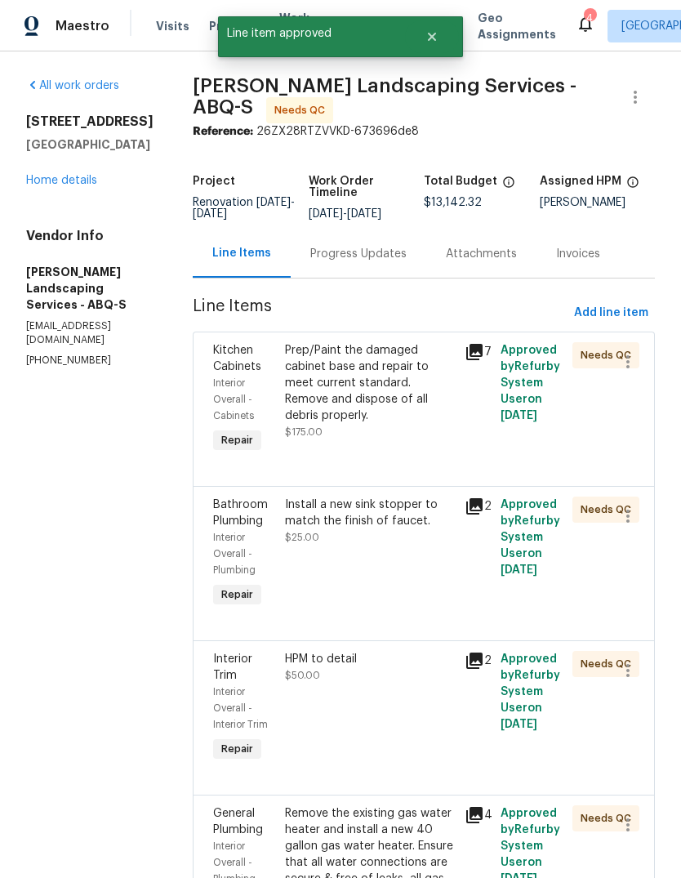
click at [353, 461] on div "Prep/Paint the damaged cabinet base and repair to meet current standard. Remove…" at bounding box center [370, 399] width 180 height 124
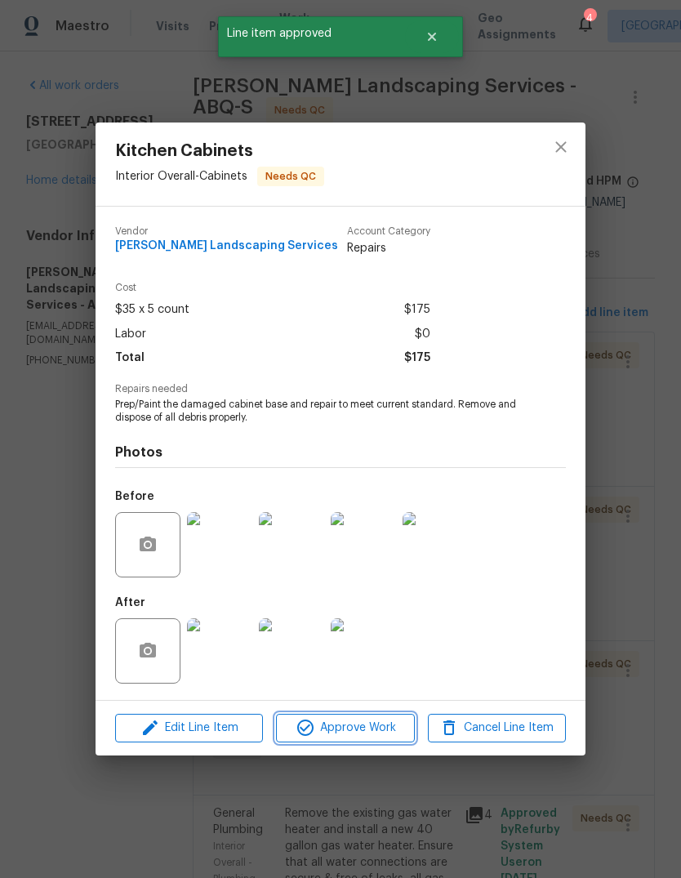
click at [368, 732] on span "Approve Work" at bounding box center [345, 728] width 128 height 20
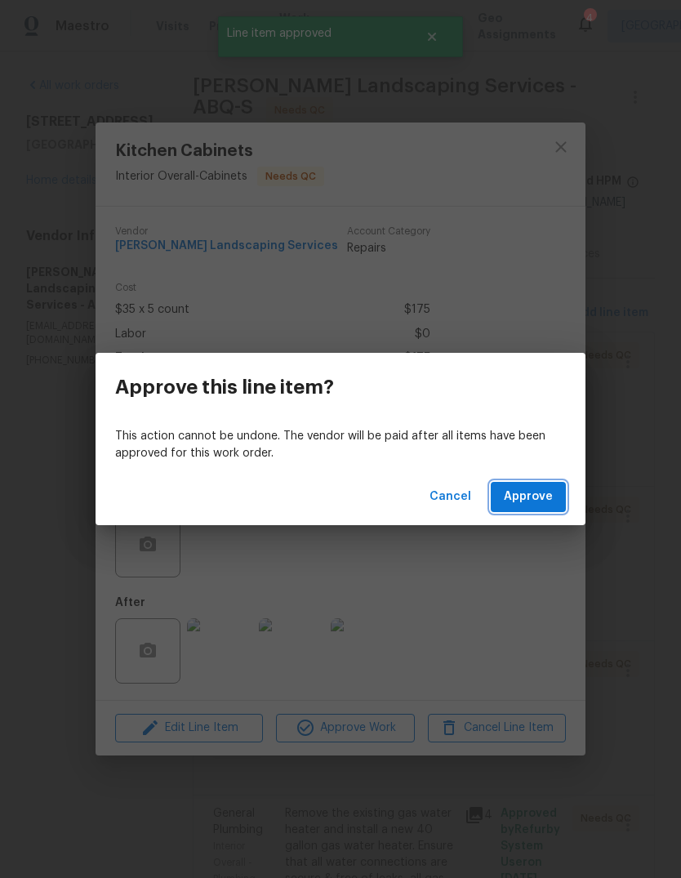
click at [546, 493] on span "Approve" at bounding box center [528, 497] width 49 height 20
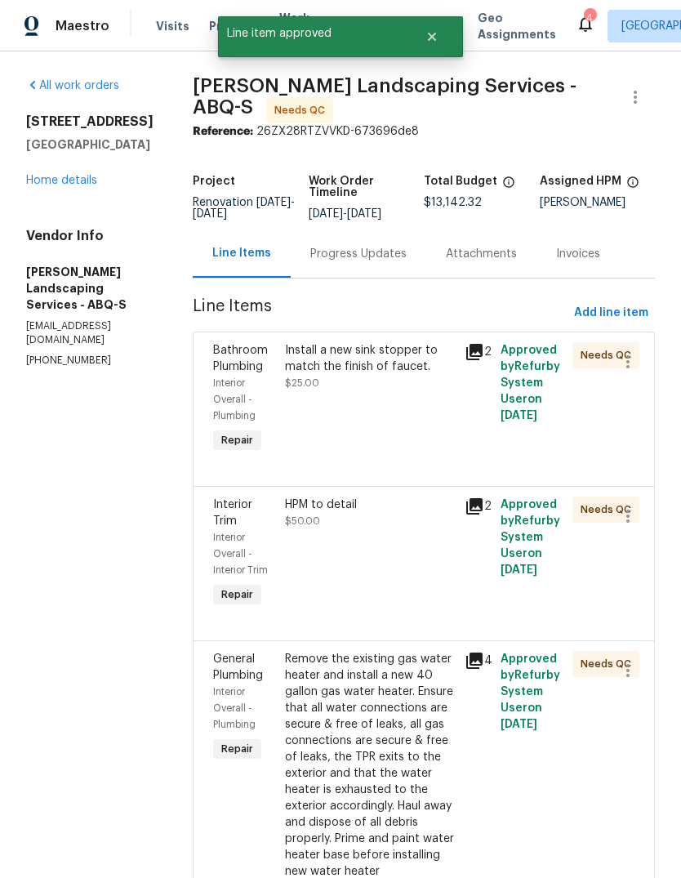
click at [345, 450] on div "Install a new sink stopper to match the finish of faucet. $25.00" at bounding box center [370, 399] width 180 height 124
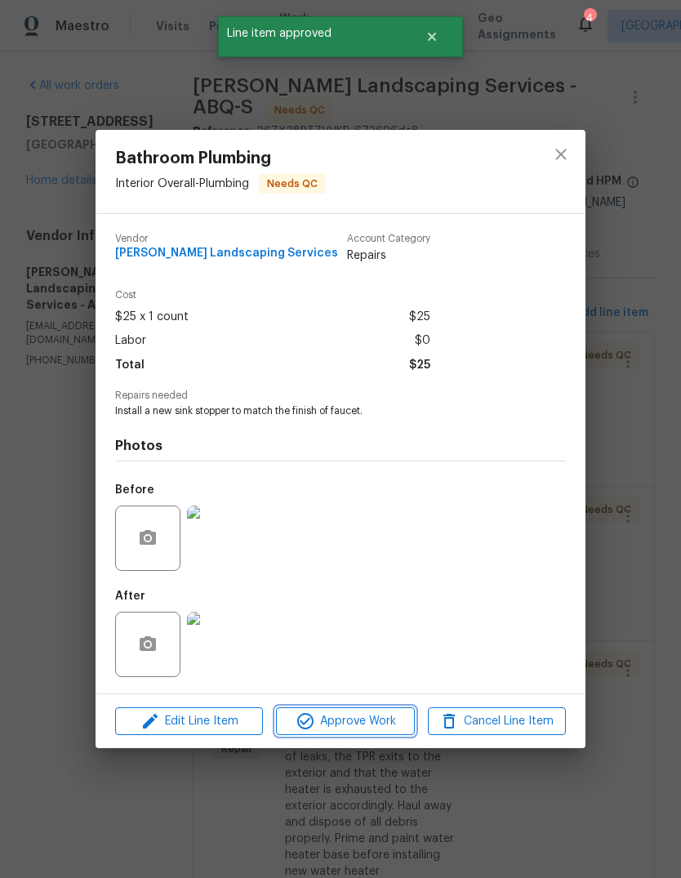
click at [366, 713] on span "Approve Work" at bounding box center [345, 721] width 128 height 20
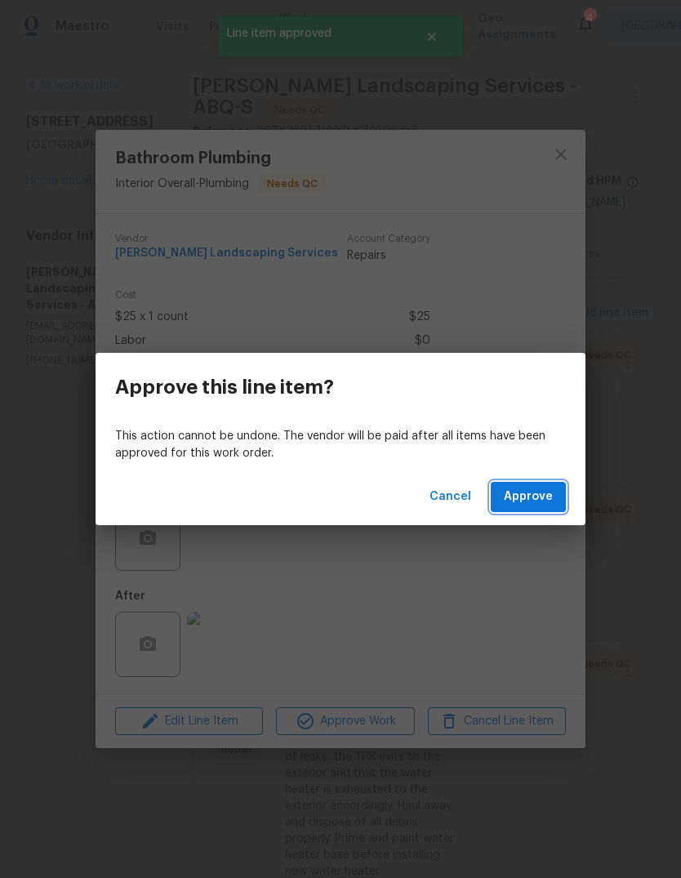
click at [526, 492] on span "Approve" at bounding box center [528, 497] width 49 height 20
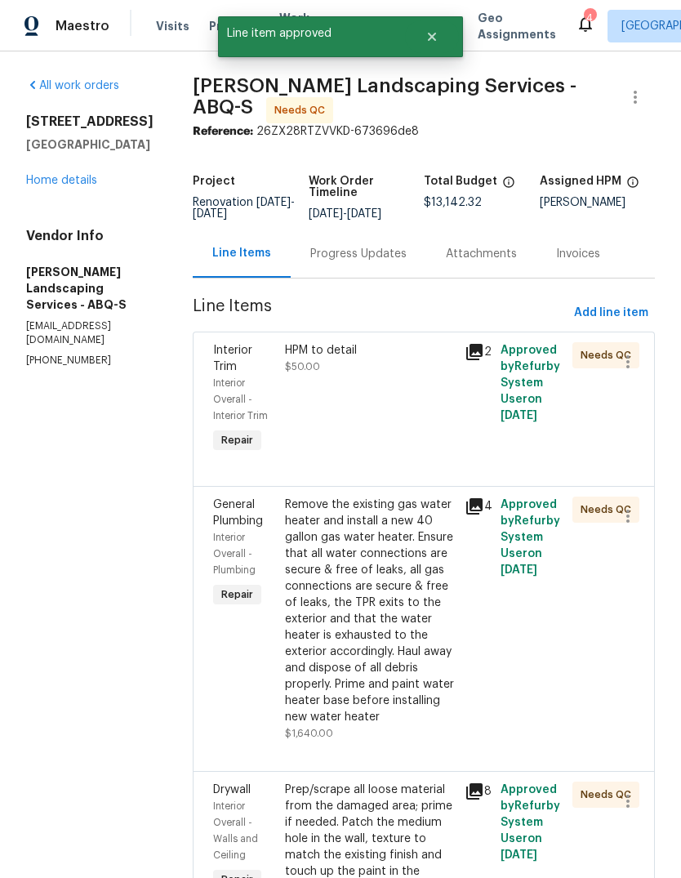
click at [328, 452] on div "HPM to detail $50.00" at bounding box center [370, 399] width 180 height 124
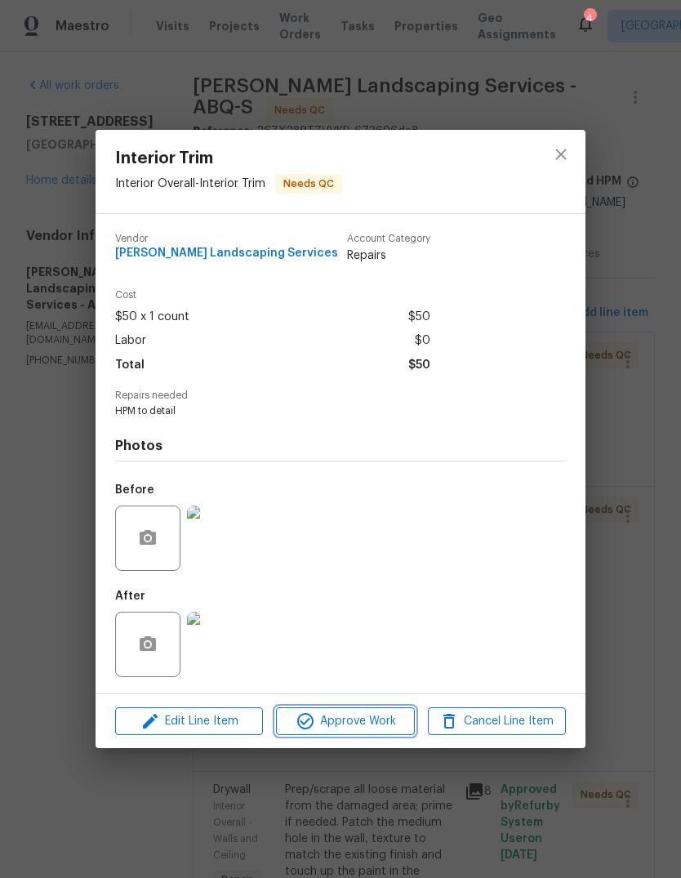
click at [368, 719] on span "Approve Work" at bounding box center [345, 721] width 128 height 20
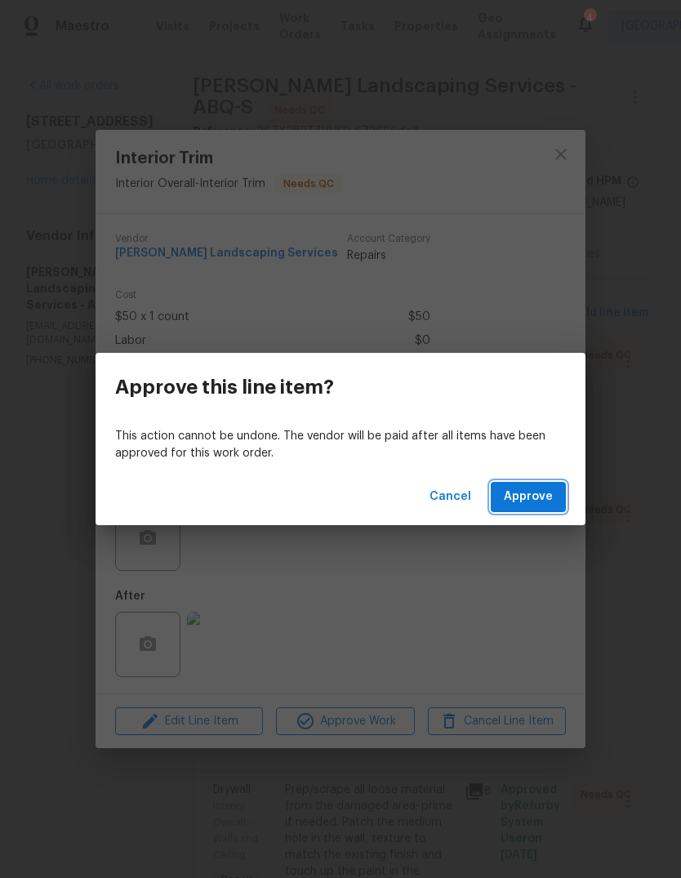
click at [541, 492] on span "Approve" at bounding box center [528, 497] width 49 height 20
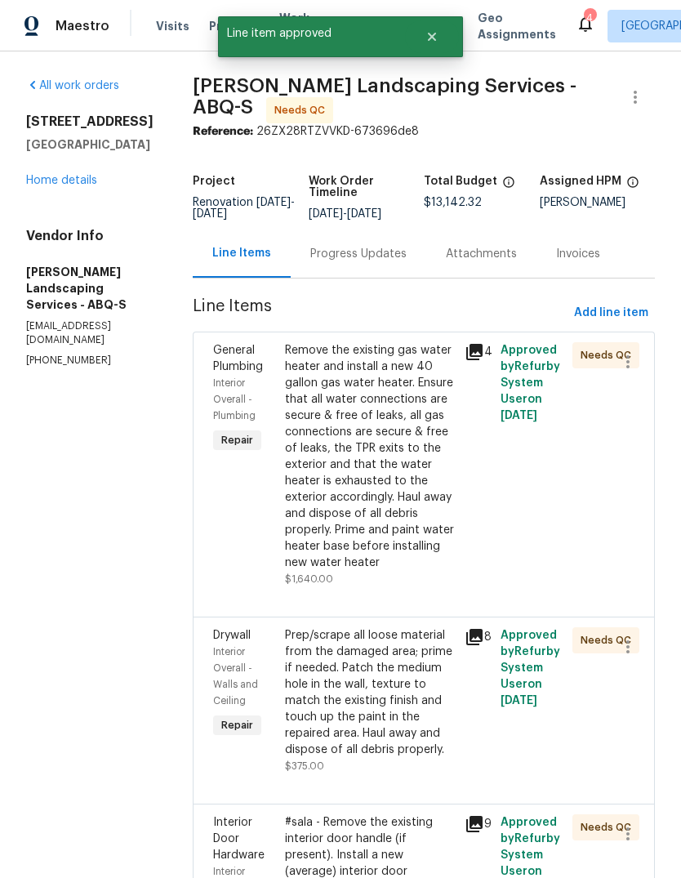
click at [334, 548] on div "Remove the existing gas water heater and install a new 40 gallon gas water heat…" at bounding box center [370, 456] width 170 height 229
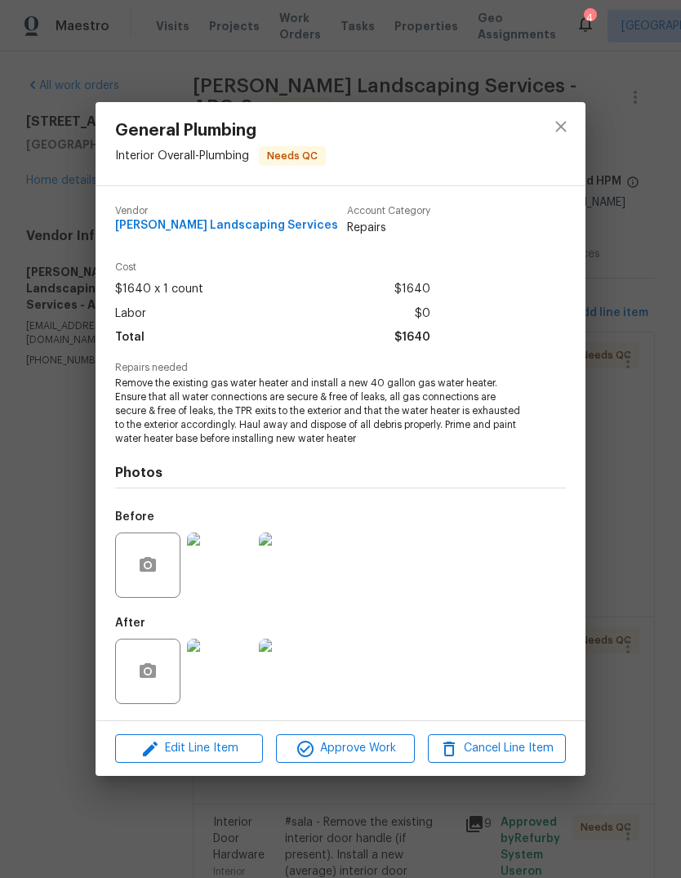
click at [227, 662] on img at bounding box center [219, 671] width 65 height 65
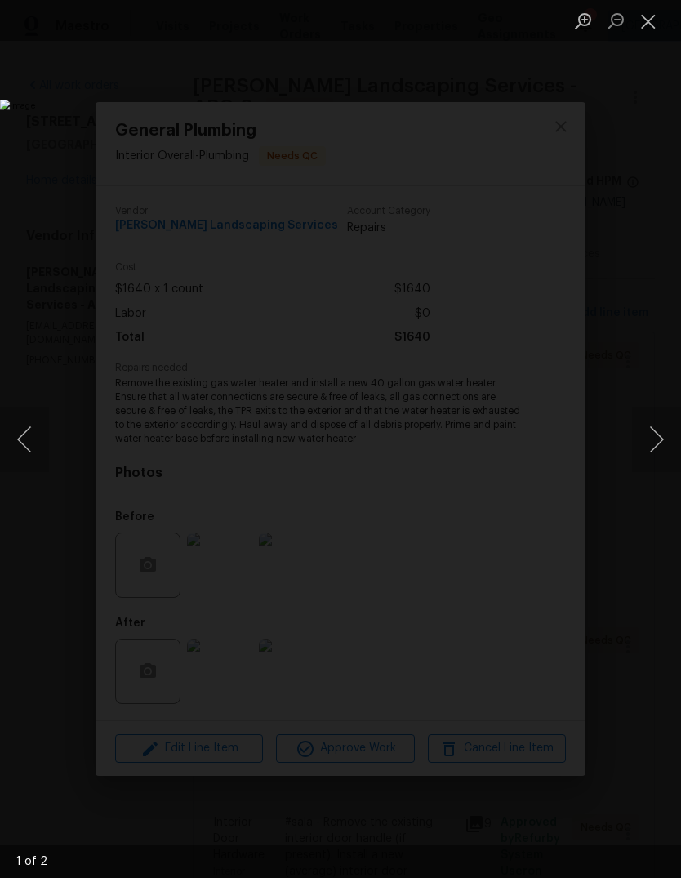
click at [527, 523] on img "Lightbox" at bounding box center [263, 439] width 527 height 679
click at [527, 556] on img "Lightbox" at bounding box center [263, 439] width 527 height 679
click at [655, 428] on button "Next image" at bounding box center [656, 439] width 49 height 65
click at [653, 438] on button "Next image" at bounding box center [656, 439] width 49 height 65
click at [648, 25] on button "Close lightbox" at bounding box center [648, 21] width 33 height 29
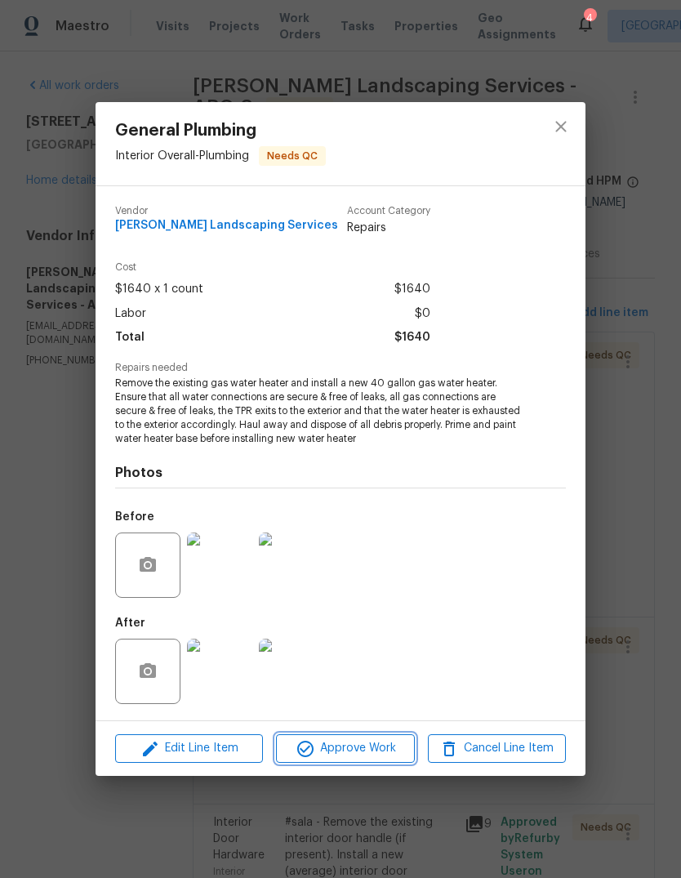
click at [344, 746] on span "Approve Work" at bounding box center [345, 748] width 128 height 20
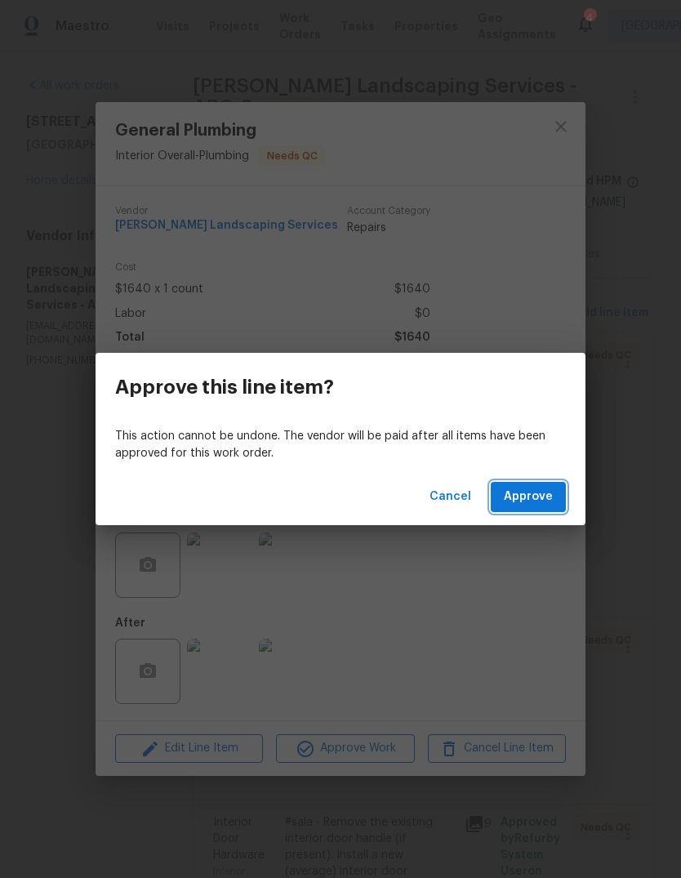
click at [533, 492] on span "Approve" at bounding box center [528, 497] width 49 height 20
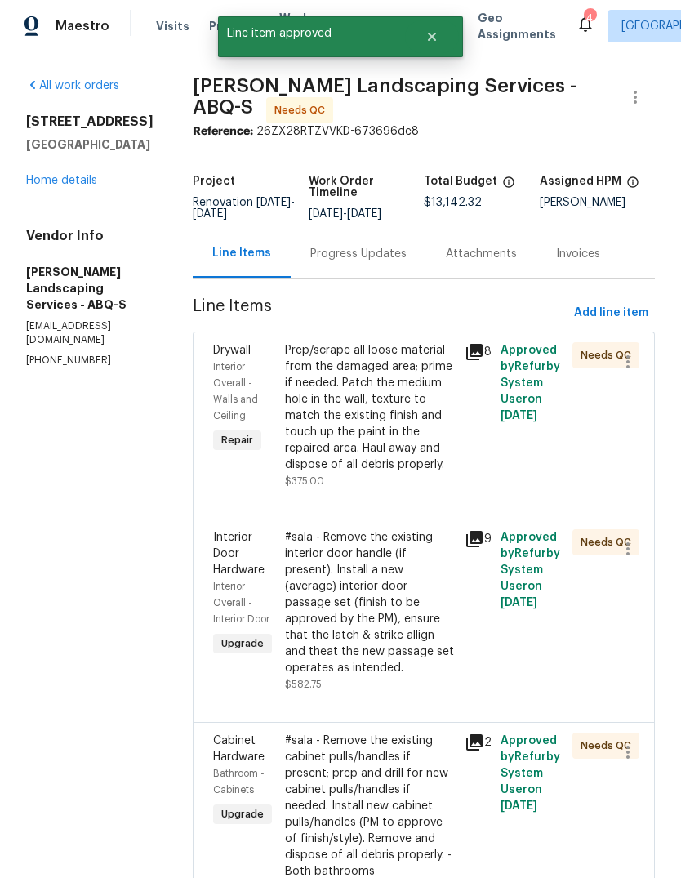
click at [434, 473] on div "Prep/scrape all loose material from the damaged area; prime if needed. Patch th…" at bounding box center [370, 407] width 170 height 131
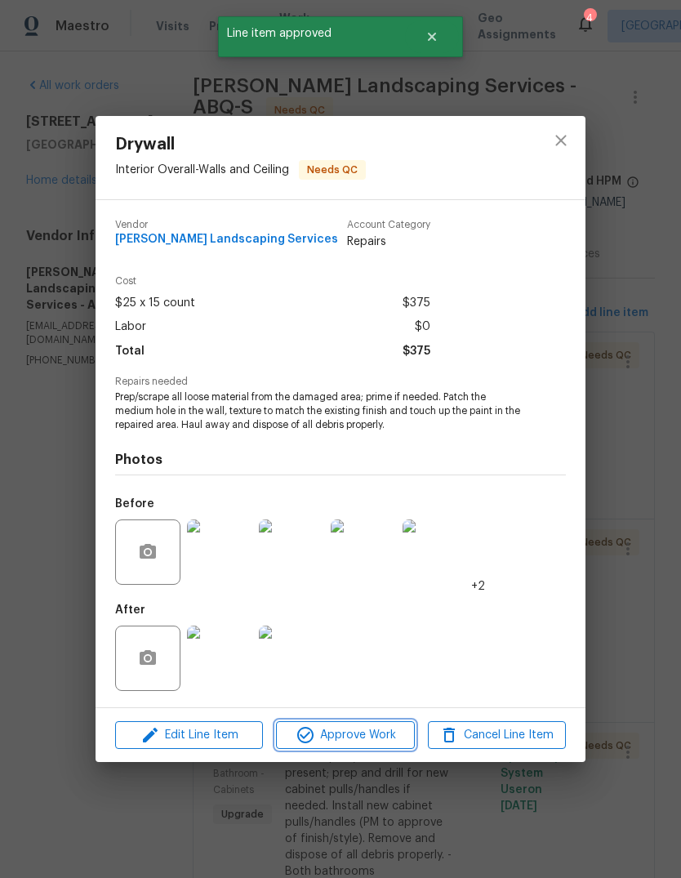
click at [338, 737] on span "Approve Work" at bounding box center [345, 735] width 128 height 20
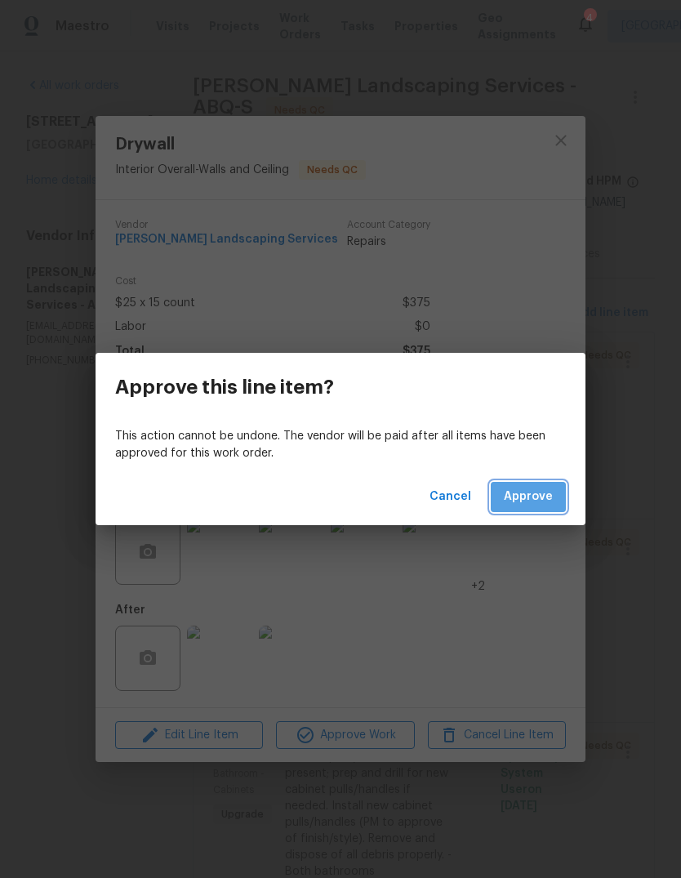
click at [536, 489] on span "Approve" at bounding box center [528, 497] width 49 height 20
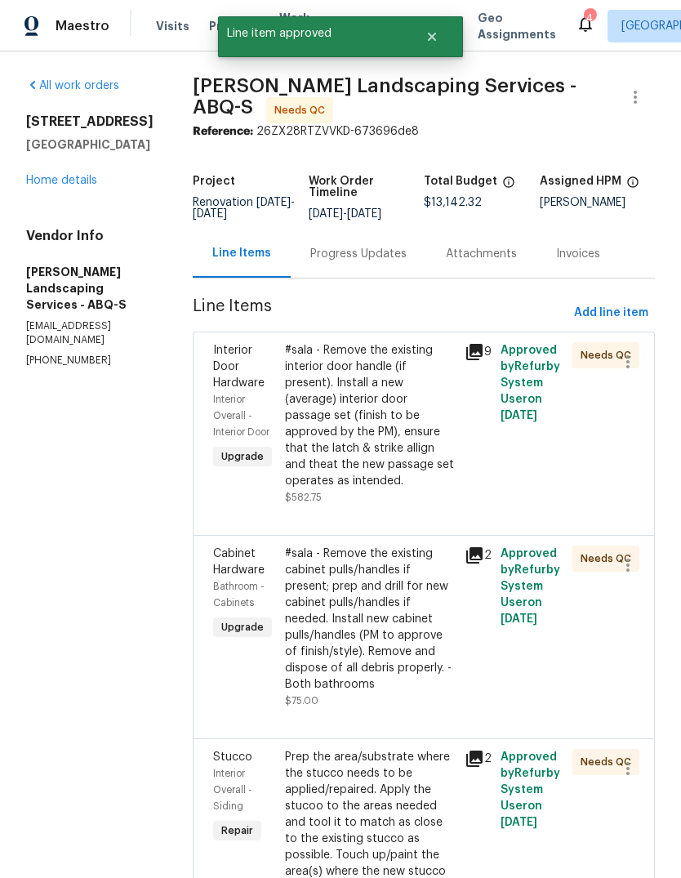
click at [422, 469] on div "#sala - Remove the existing interior door handle (if present). Install a new (a…" at bounding box center [370, 415] width 170 height 147
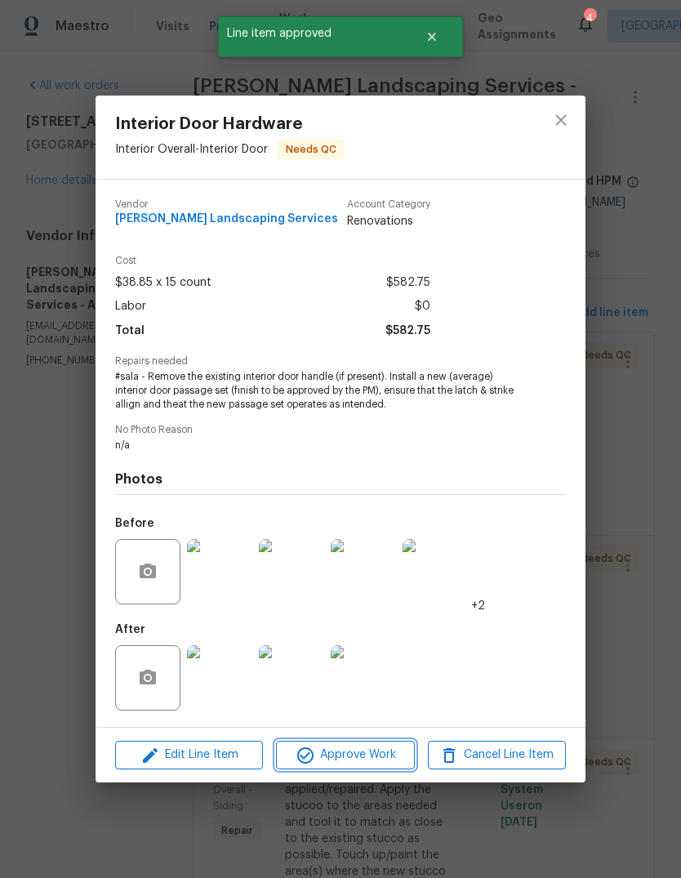
click at [343, 760] on span "Approve Work" at bounding box center [345, 755] width 128 height 20
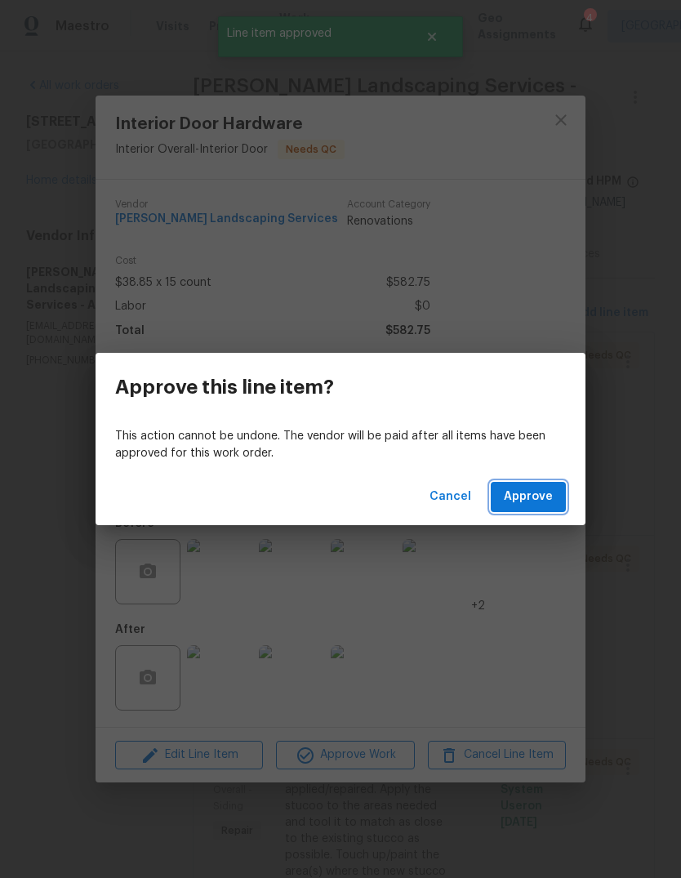
click at [540, 493] on span "Approve" at bounding box center [528, 497] width 49 height 20
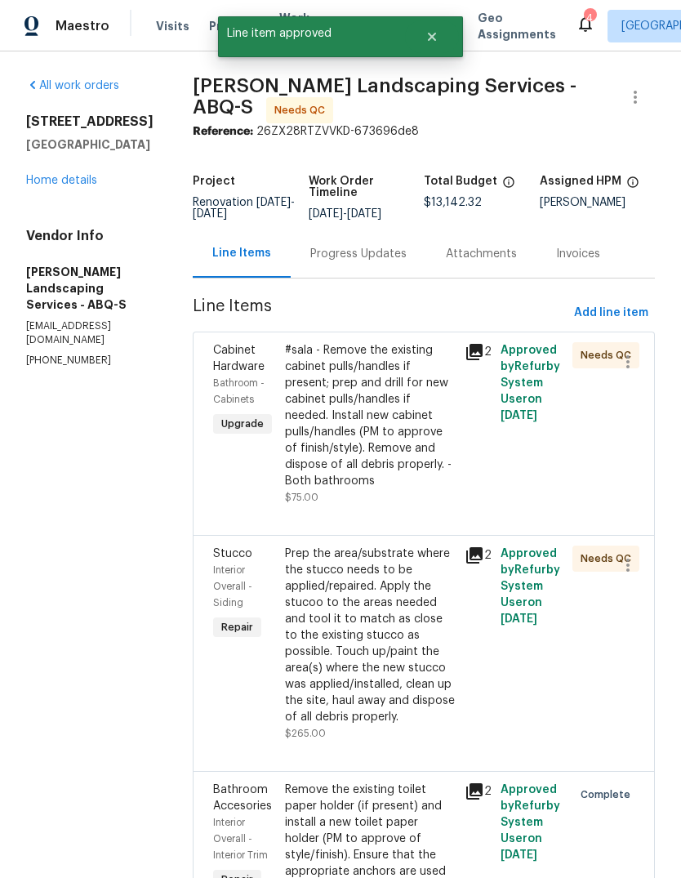
click at [424, 489] on div "#sala - Remove the existing cabinet pulls/handles if present; prep and drill fo…" at bounding box center [370, 415] width 170 height 147
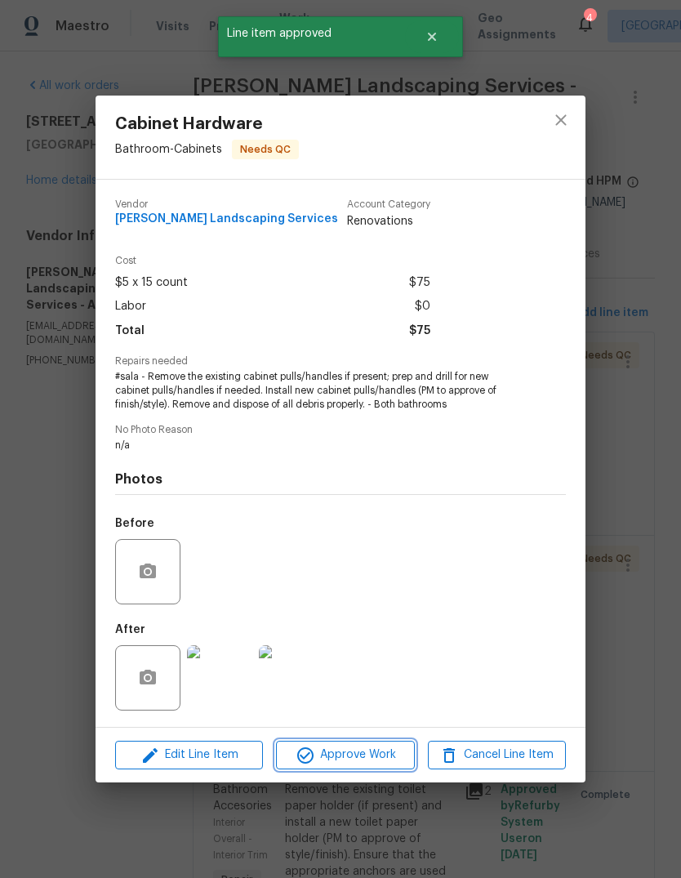
click at [345, 751] on span "Approve Work" at bounding box center [345, 755] width 128 height 20
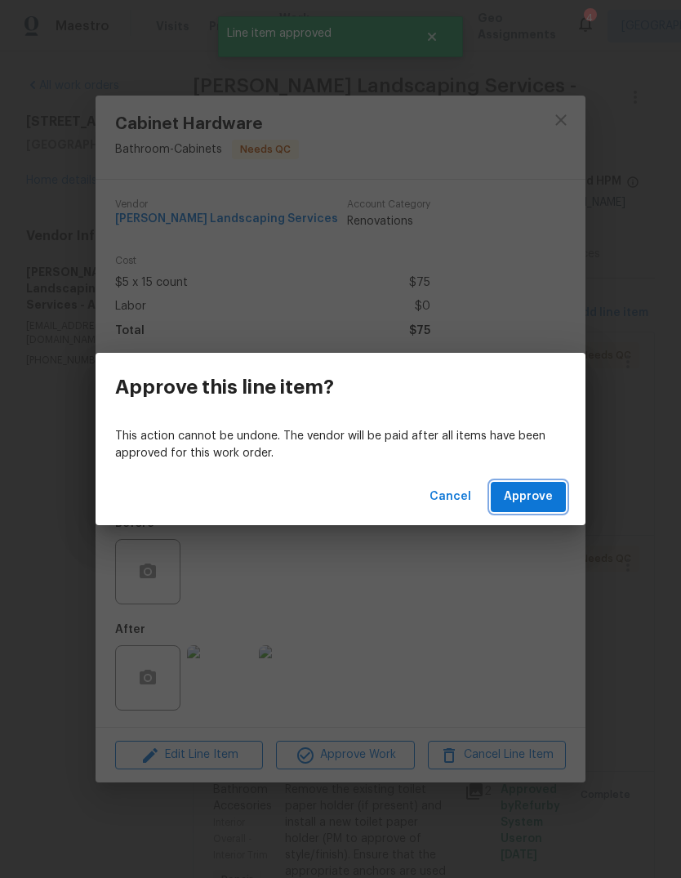
click at [516, 496] on span "Approve" at bounding box center [528, 497] width 49 height 20
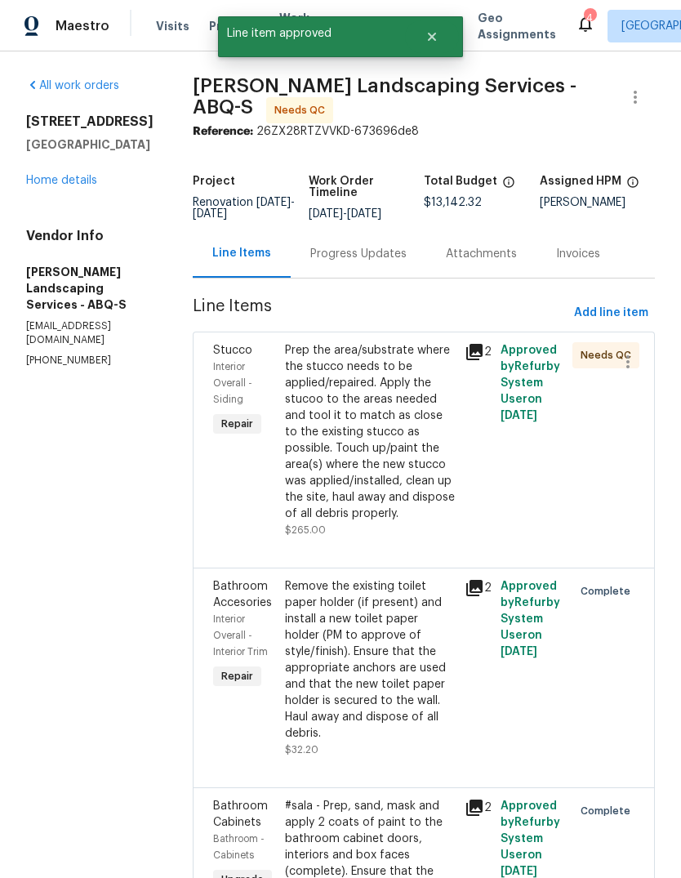
click at [416, 497] on div "Prep the area/substrate where the stucco needs to be applied/repaired. Apply th…" at bounding box center [370, 432] width 170 height 180
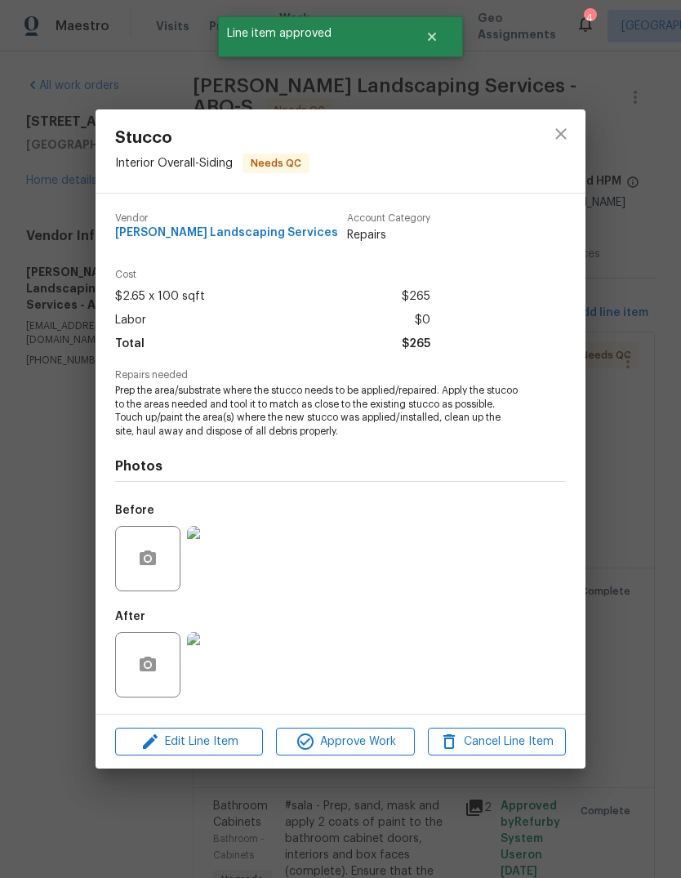
click at [226, 664] on img at bounding box center [219, 664] width 65 height 65
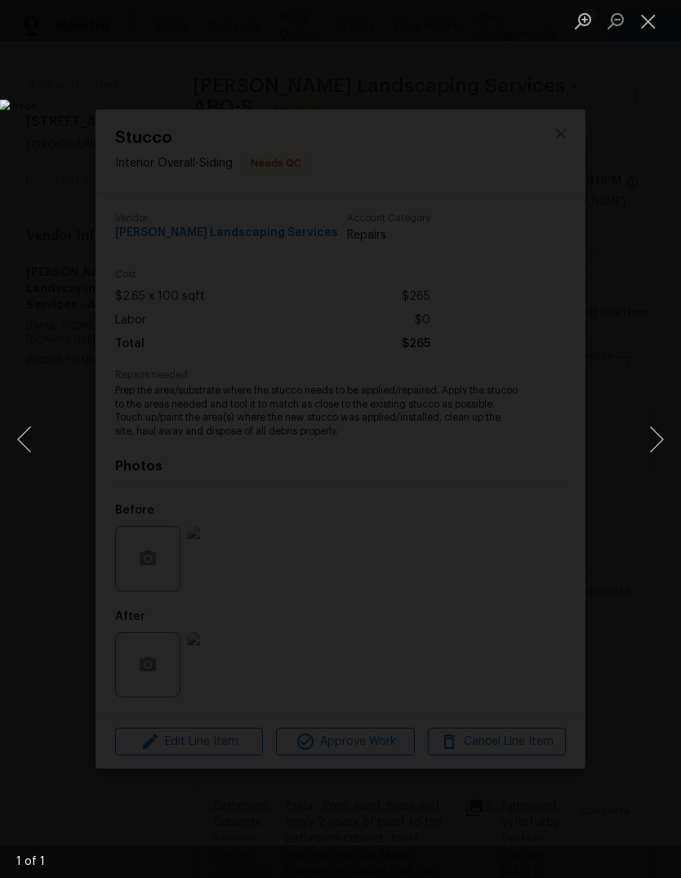
click at [652, 431] on button "Next image" at bounding box center [656, 439] width 49 height 65
click at [646, 18] on button "Close lightbox" at bounding box center [648, 21] width 33 height 29
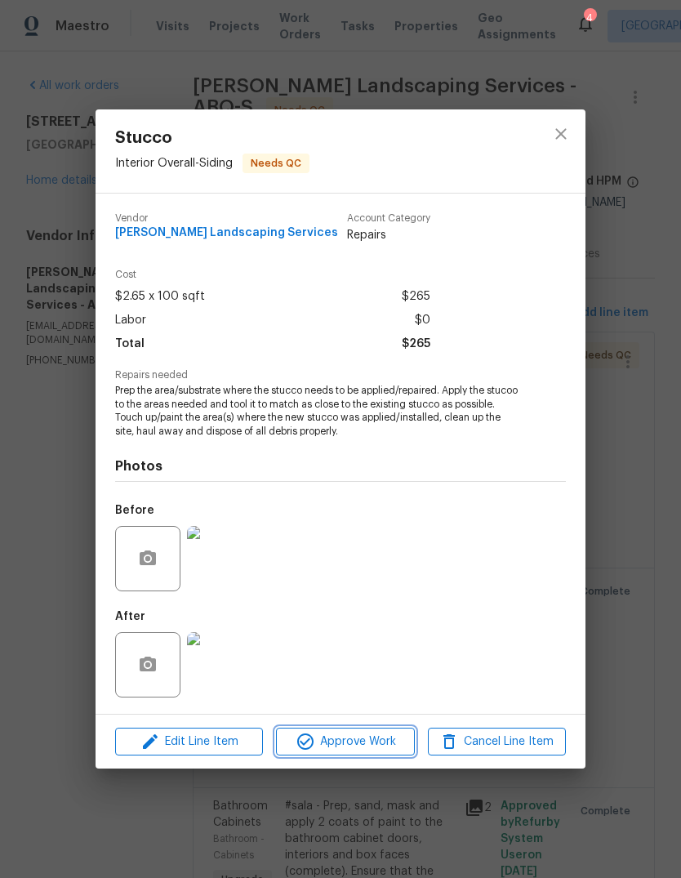
click at [356, 745] on span "Approve Work" at bounding box center [345, 742] width 128 height 20
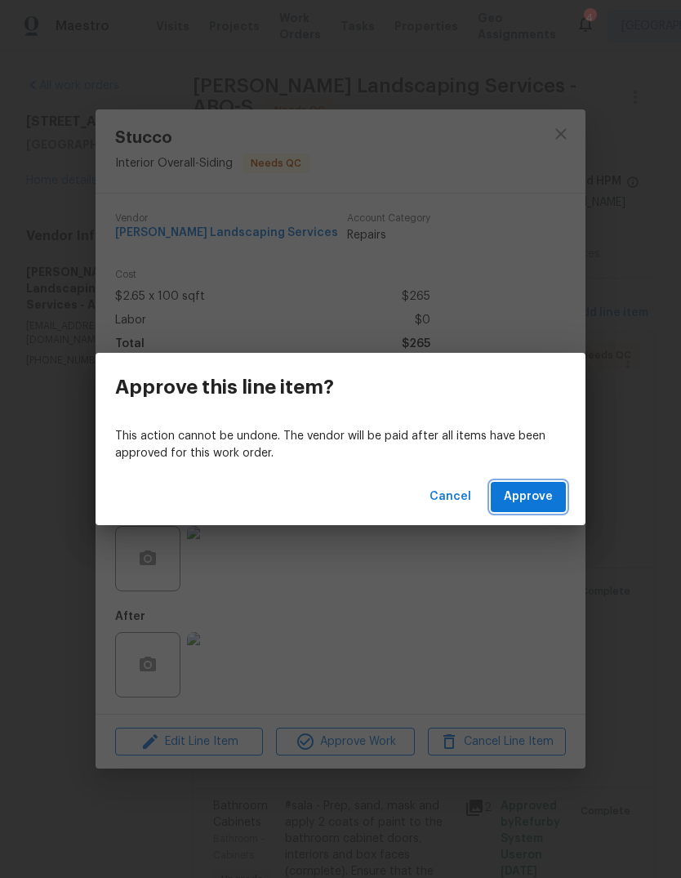
click at [527, 495] on span "Approve" at bounding box center [528, 497] width 49 height 20
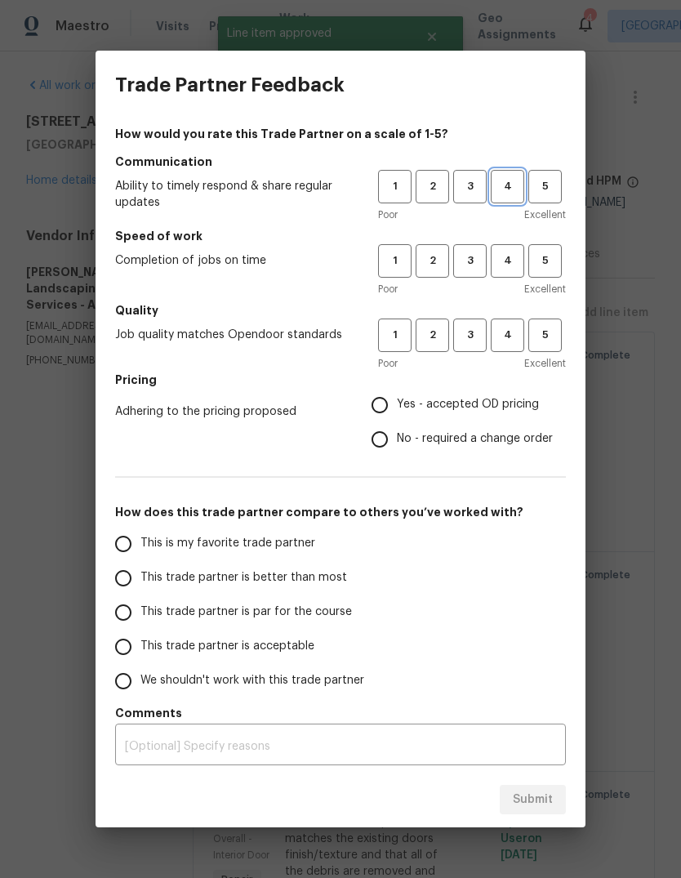
click at [518, 186] on span "4" at bounding box center [507, 186] width 30 height 19
click at [471, 267] on span "3" at bounding box center [470, 260] width 30 height 19
click at [464, 330] on span "3" at bounding box center [470, 335] width 30 height 19
click at [383, 402] on input "Yes - accepted OD pricing" at bounding box center [380, 405] width 34 height 34
radio input "true"
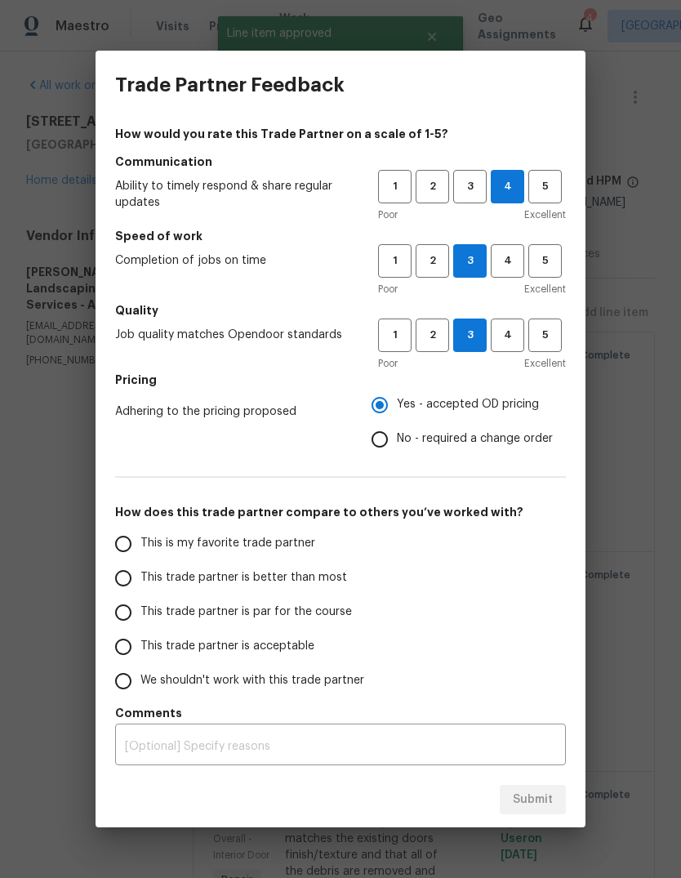
click at [121, 532] on input "This is my favorite trade partner" at bounding box center [123, 544] width 34 height 34
click at [536, 805] on span "Submit" at bounding box center [533, 800] width 40 height 20
radio input "true"
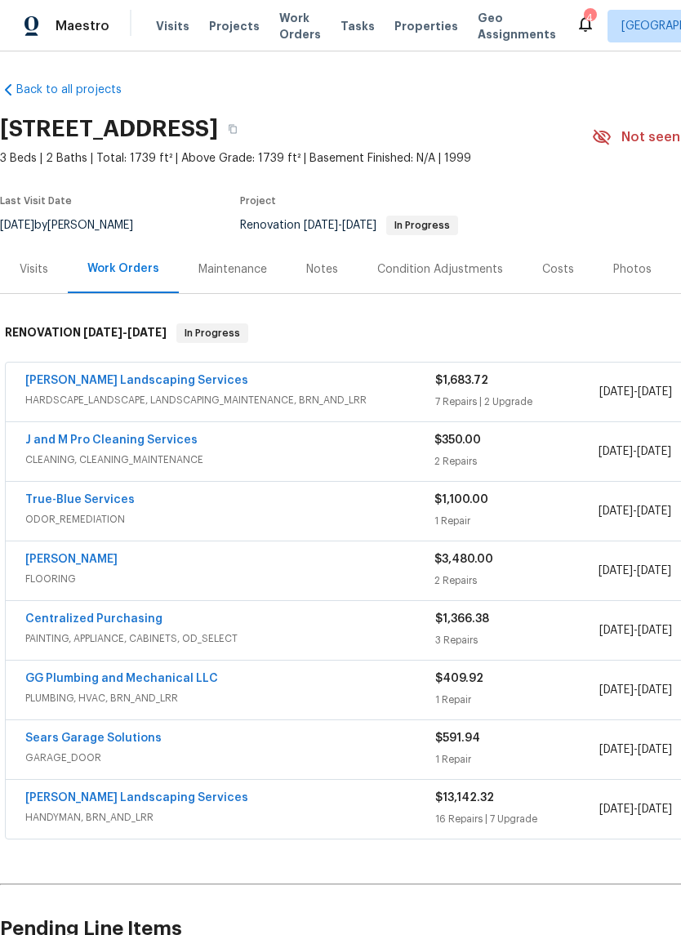
scroll to position [2, 0]
click at [78, 377] on link "[PERSON_NAME] Landscaping Services" at bounding box center [136, 380] width 223 height 11
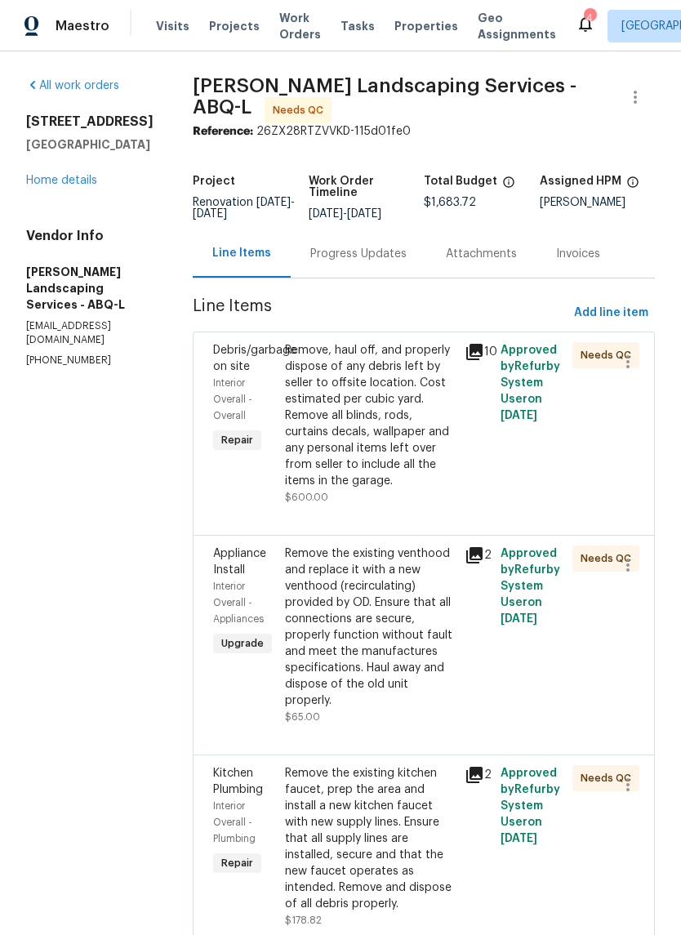
click at [414, 461] on div "Remove, haul off, and properly dispose of any debris left by seller to offsite …" at bounding box center [370, 415] width 170 height 147
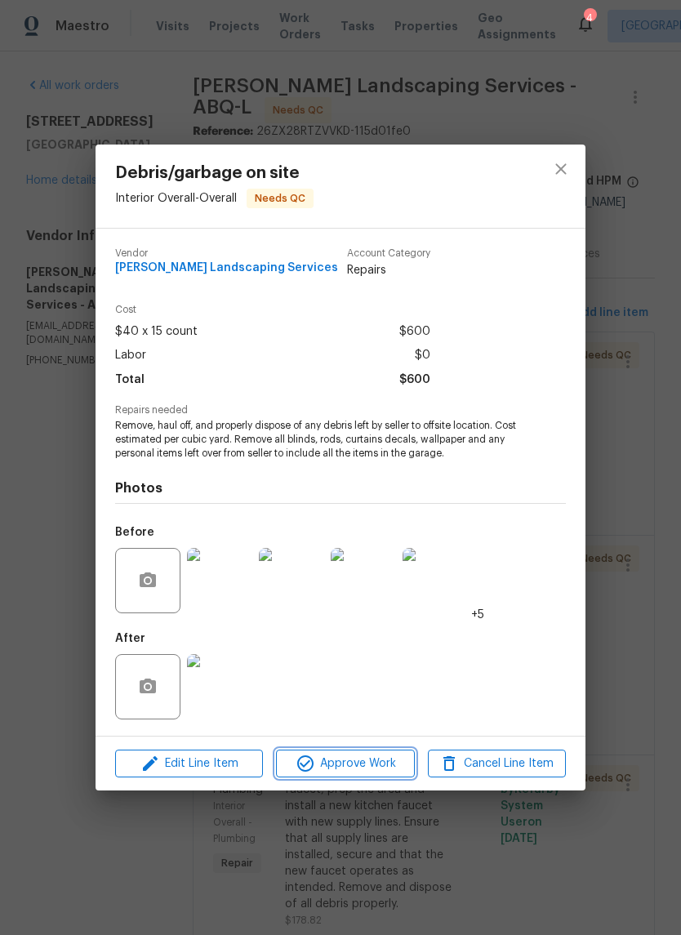
click at [367, 766] on span "Approve Work" at bounding box center [345, 764] width 128 height 20
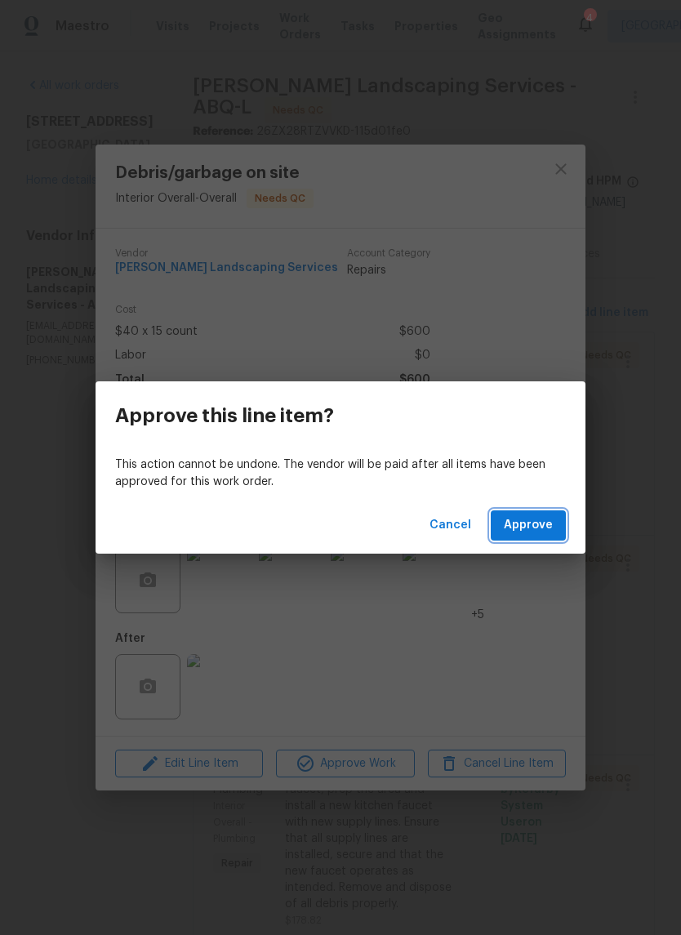
click at [556, 521] on button "Approve" at bounding box center [528, 525] width 75 height 30
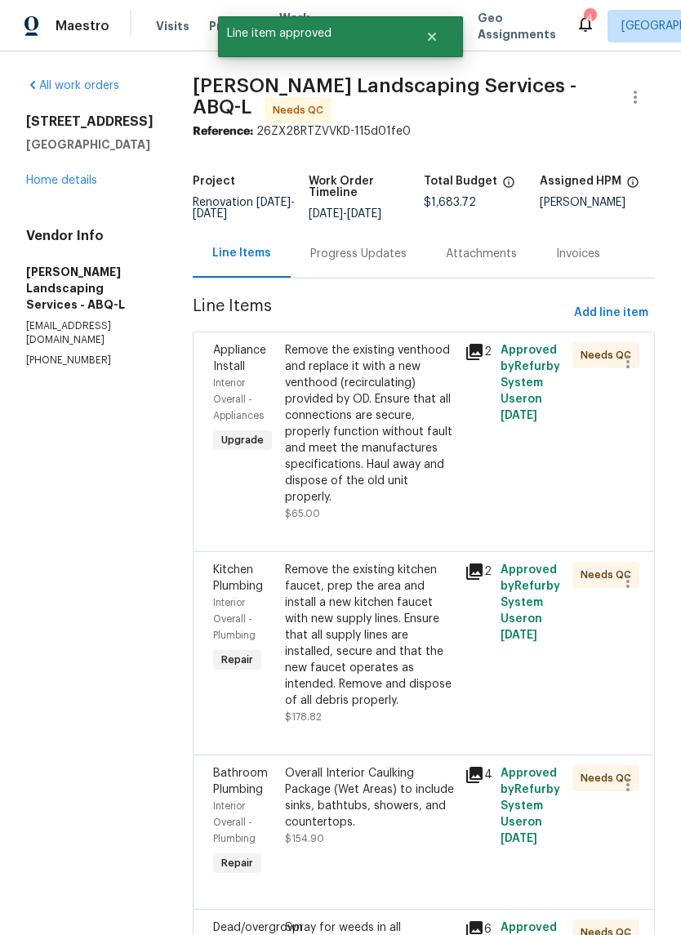
click at [431, 505] on div "Remove the existing venthood and replace it with a new venthood (recirculating)…" at bounding box center [370, 423] width 170 height 163
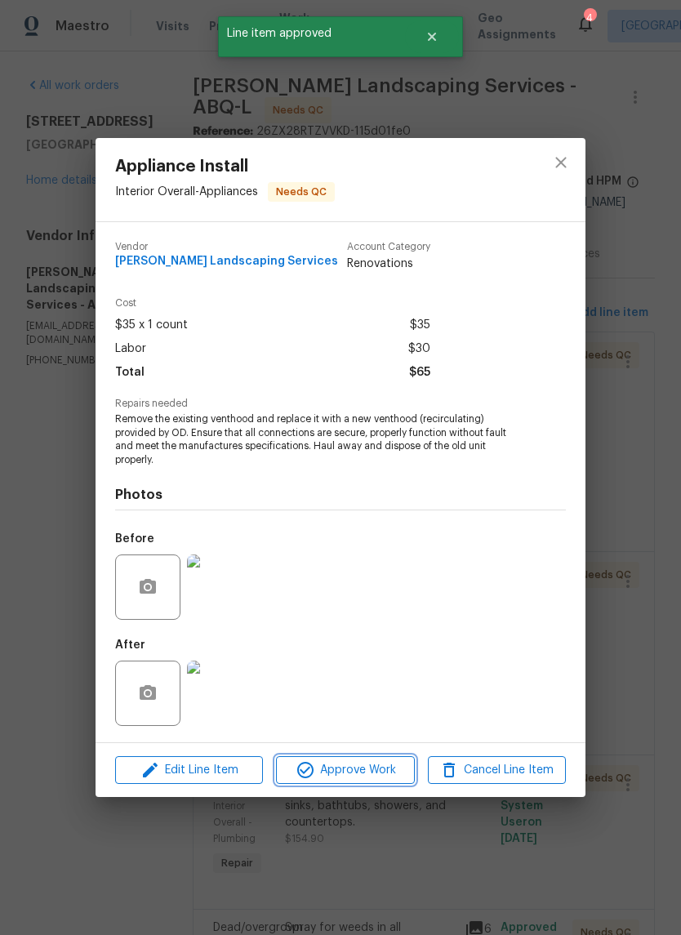
click at [347, 772] on span "Approve Work" at bounding box center [345, 770] width 128 height 20
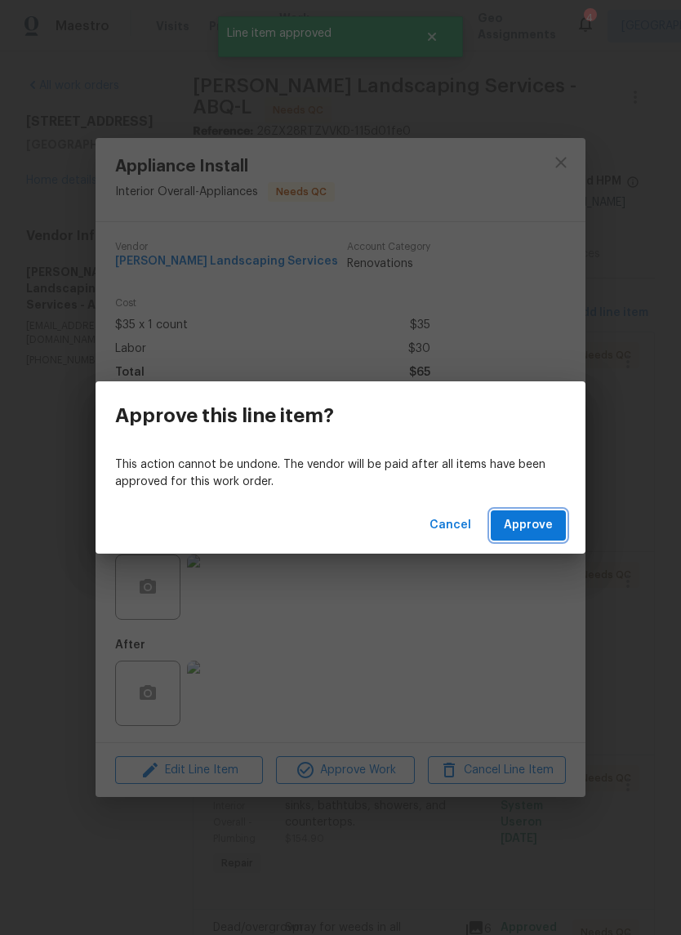
click at [518, 519] on span "Approve" at bounding box center [528, 525] width 49 height 20
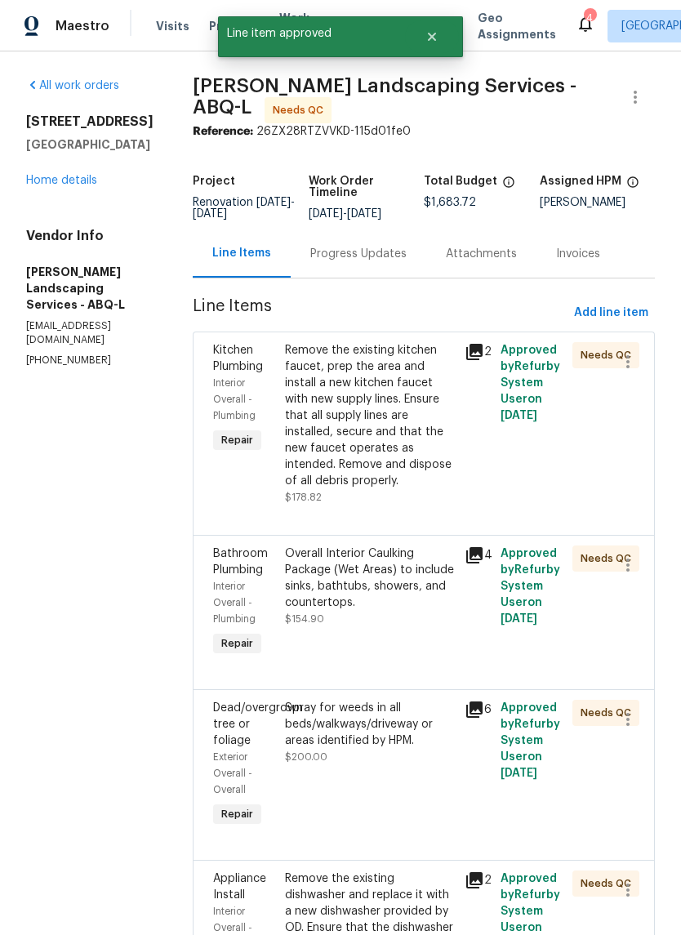
click at [411, 489] on div "Remove the existing kitchen faucet, prep the area and install a new kitchen fau…" at bounding box center [370, 415] width 170 height 147
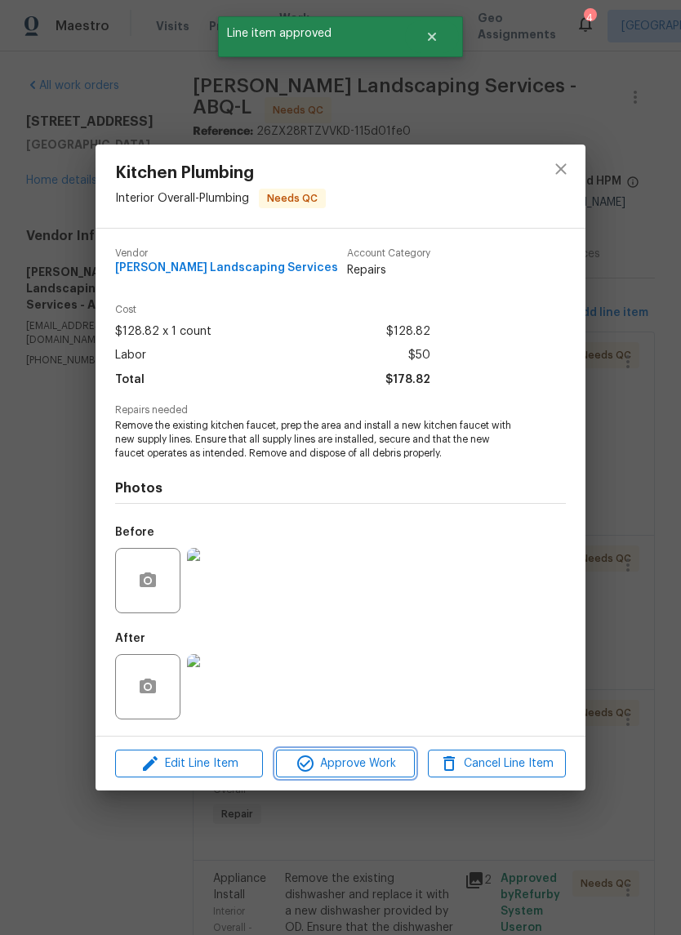
click at [336, 762] on span "Approve Work" at bounding box center [345, 764] width 128 height 20
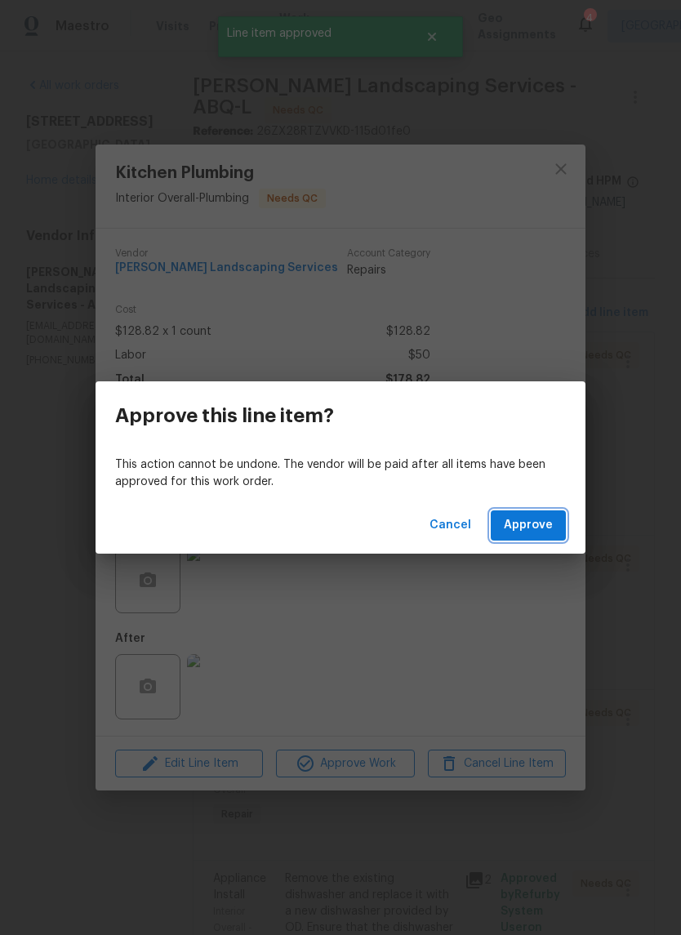
click at [532, 523] on span "Approve" at bounding box center [528, 525] width 49 height 20
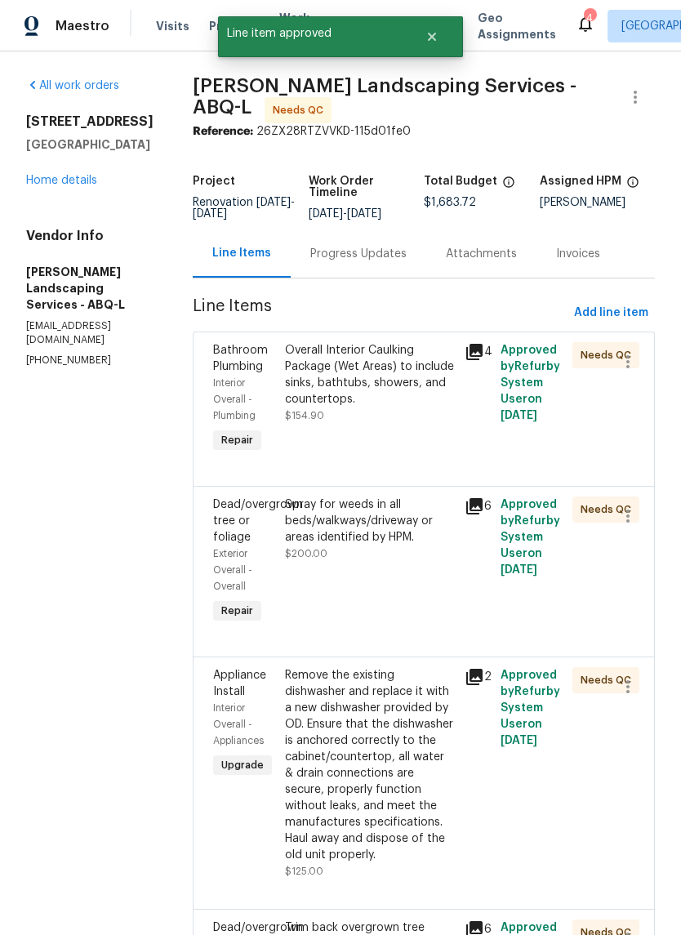
click at [416, 460] on div "Overall Interior Caulking Package (Wet Areas) to include sinks, bathtubs, showe…" at bounding box center [370, 399] width 180 height 124
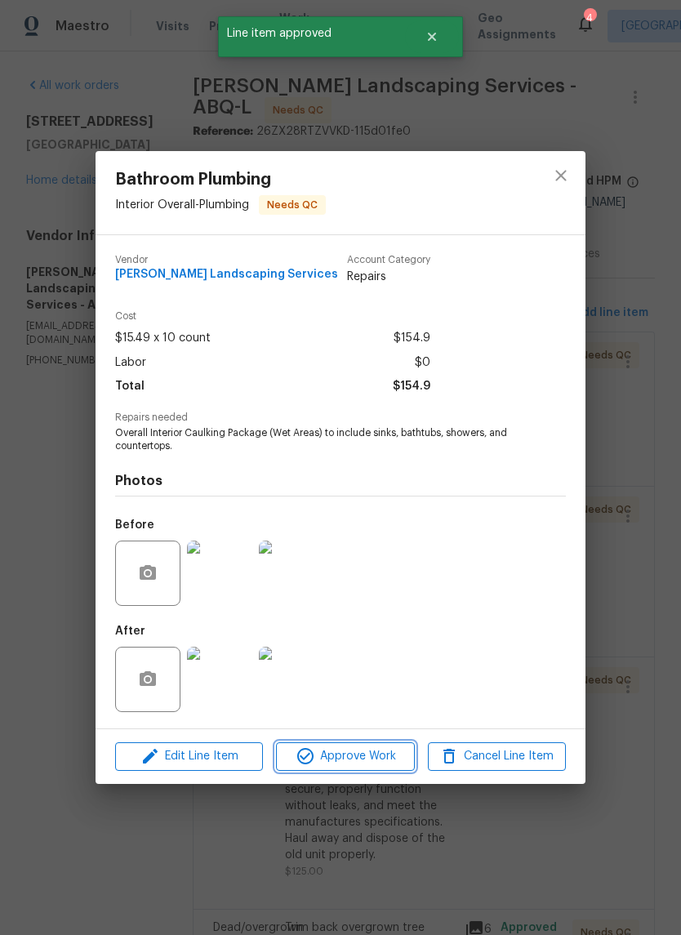
click at [362, 763] on span "Approve Work" at bounding box center [345, 756] width 128 height 20
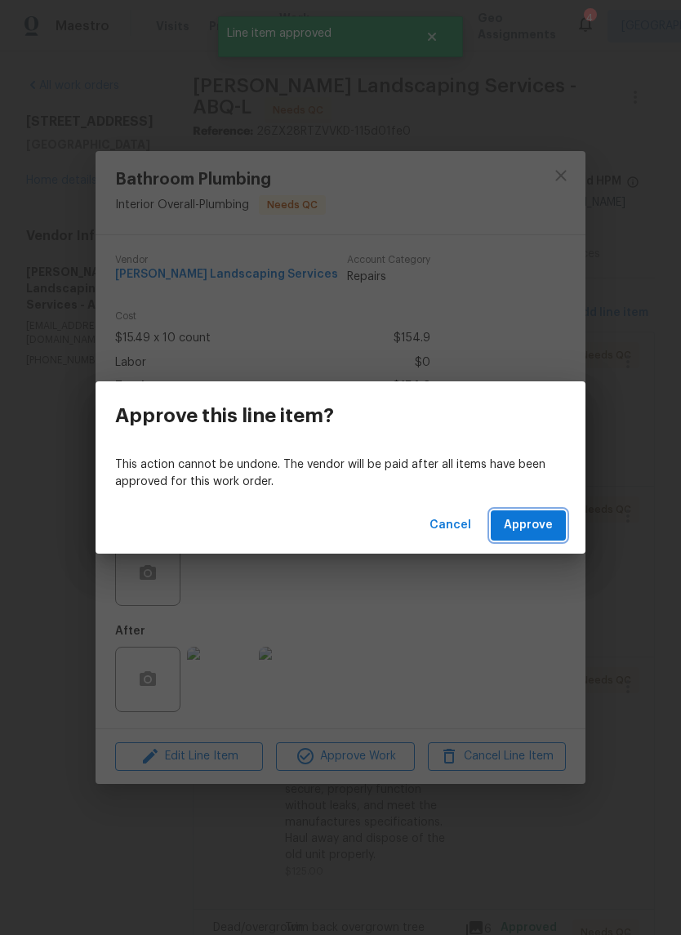
click at [517, 517] on span "Approve" at bounding box center [528, 525] width 49 height 20
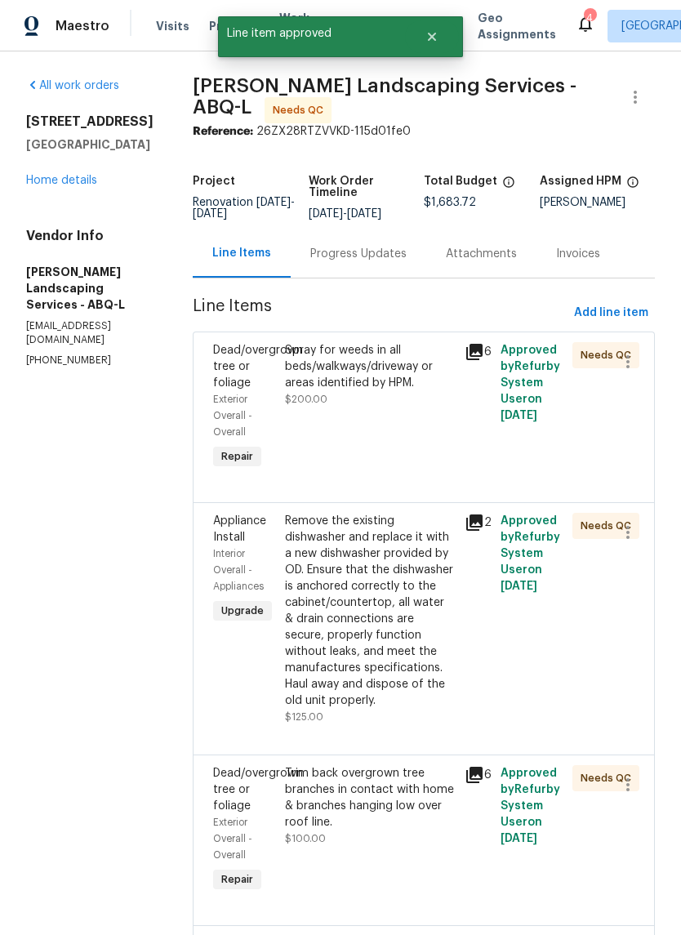
click at [429, 458] on div "Spray for weeds in all beds/walkways/driveway or areas identified by HPM. $200.…" at bounding box center [370, 407] width 180 height 140
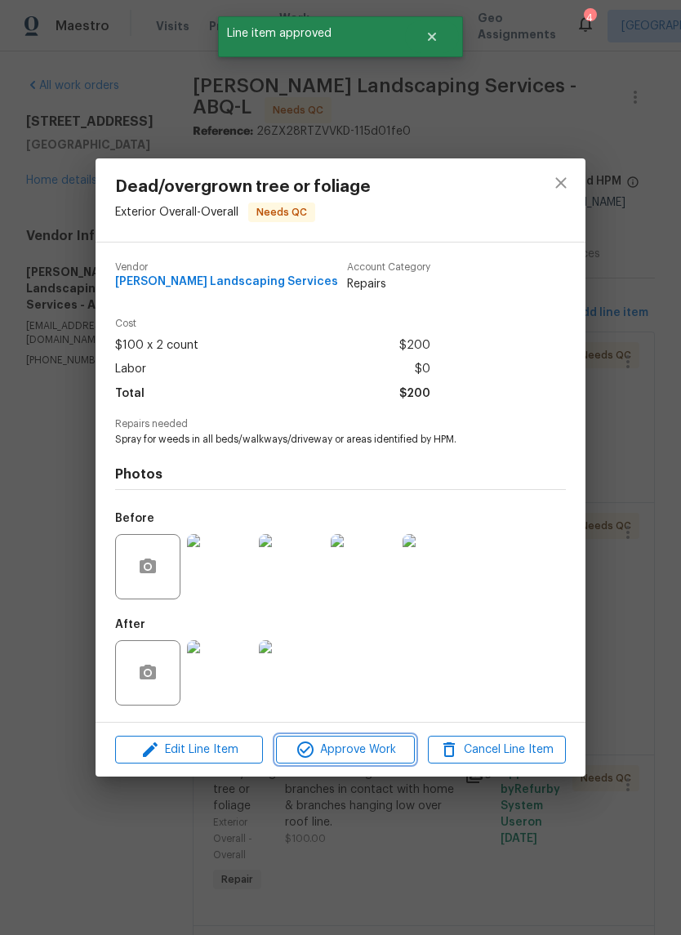
click at [352, 745] on span "Approve Work" at bounding box center [345, 750] width 128 height 20
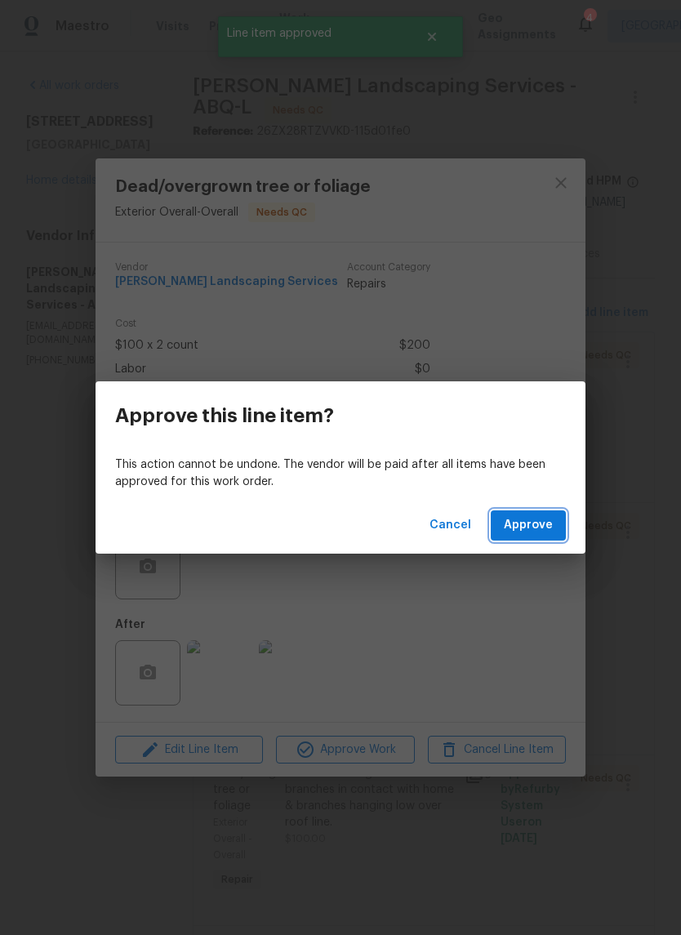
click at [533, 528] on span "Approve" at bounding box center [528, 525] width 49 height 20
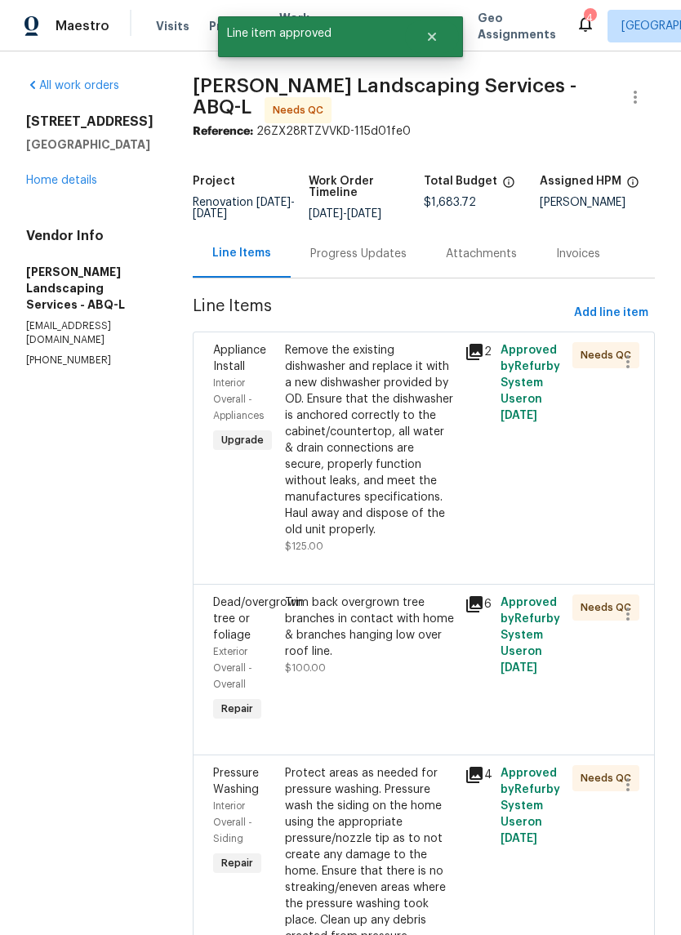
click at [426, 538] on div "Remove the existing dishwasher and replace it with a new dishwasher provided by…" at bounding box center [370, 440] width 170 height 196
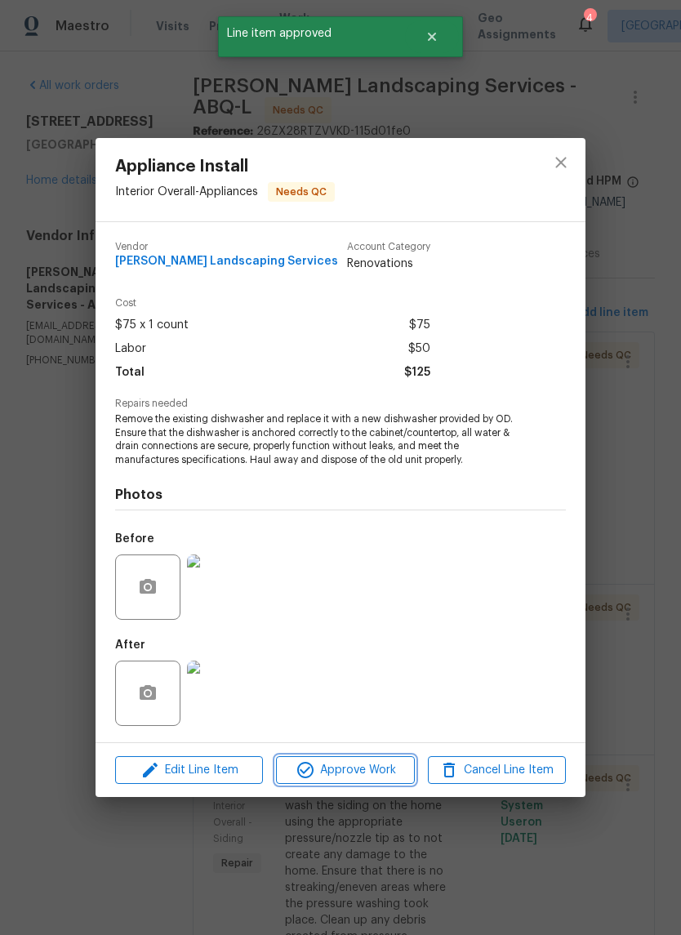
click at [363, 772] on span "Approve Work" at bounding box center [345, 770] width 128 height 20
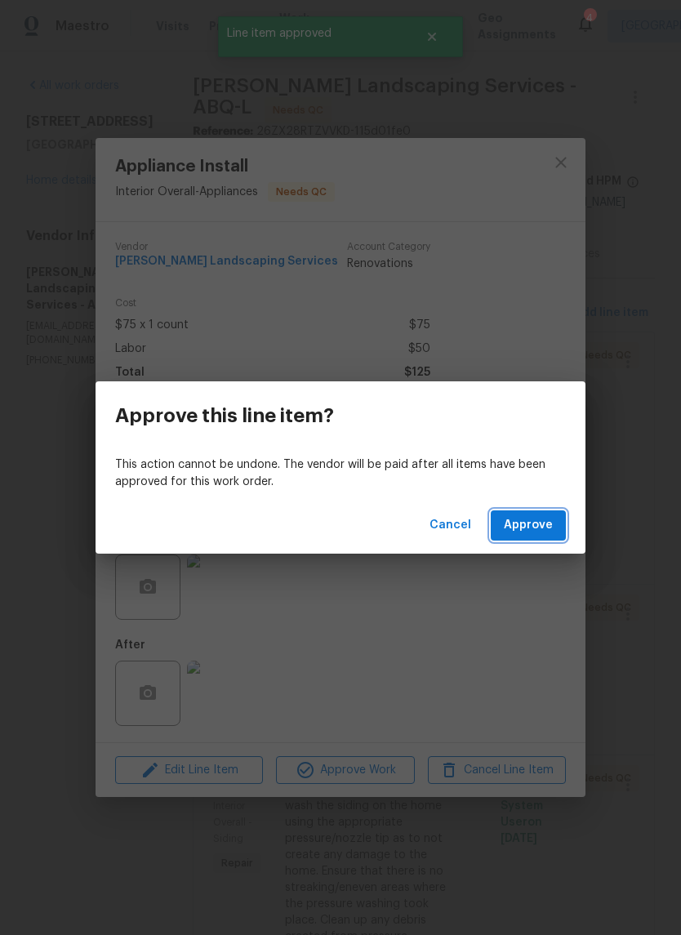
click at [529, 522] on span "Approve" at bounding box center [528, 525] width 49 height 20
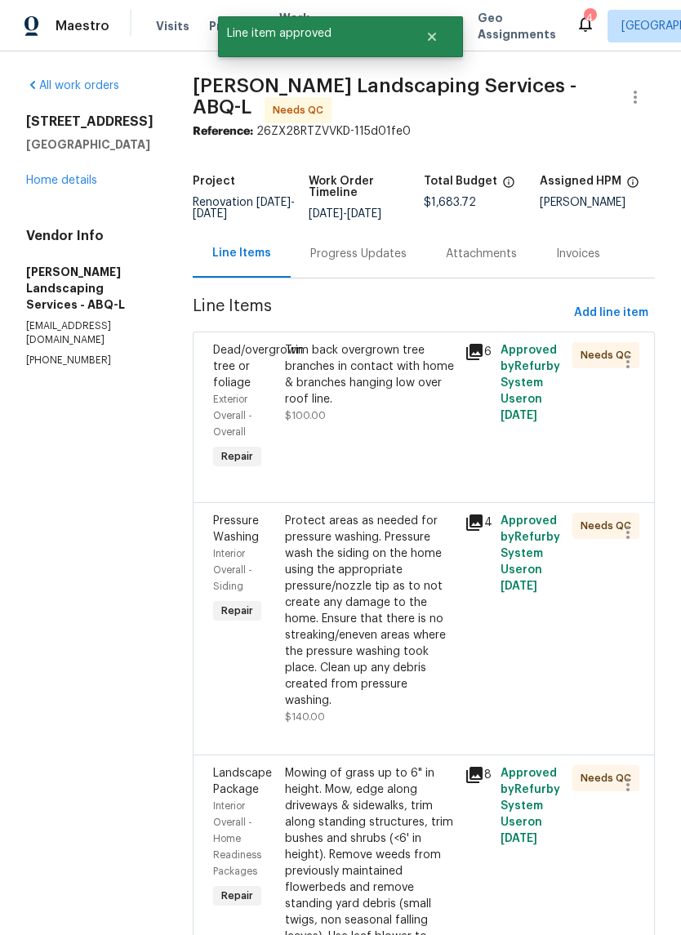
click at [335, 448] on div "Trim back overgrown tree branches in contact with home & branches hanging low o…" at bounding box center [370, 407] width 180 height 140
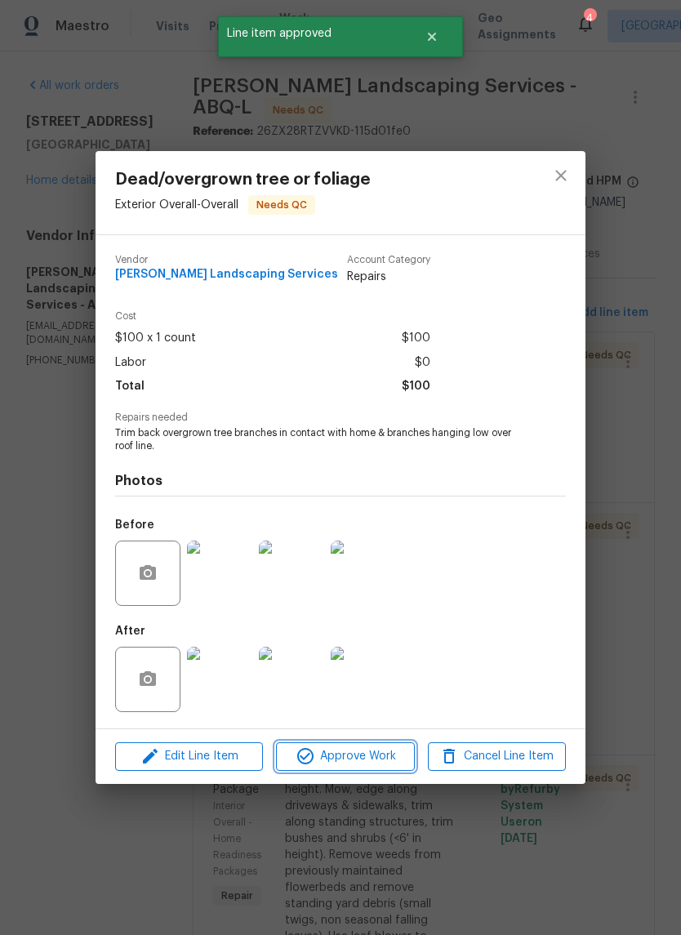
click at [349, 751] on span "Approve Work" at bounding box center [345, 756] width 128 height 20
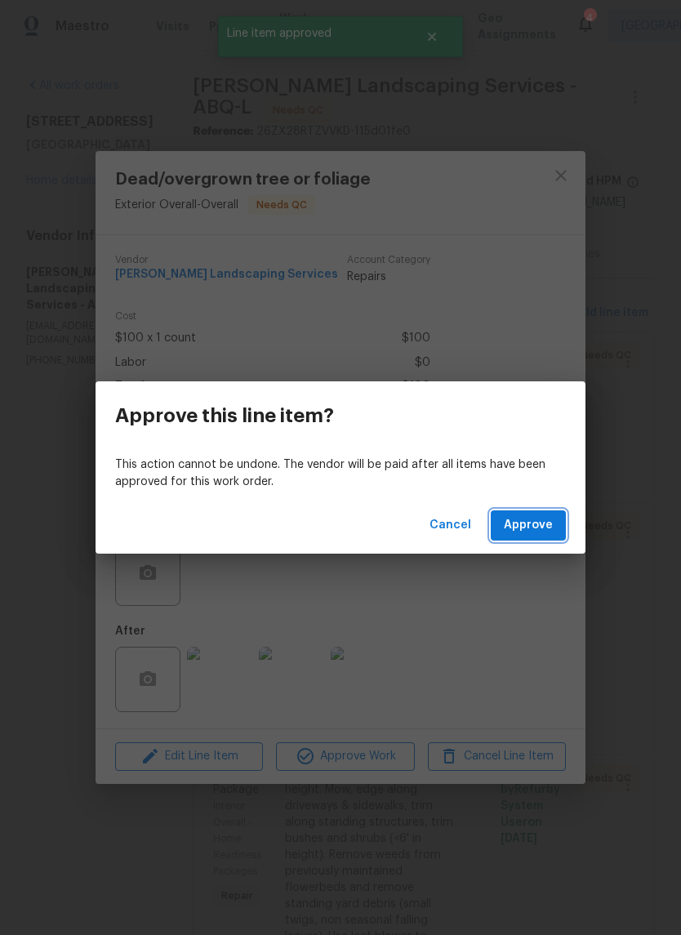
click at [541, 514] on button "Approve" at bounding box center [528, 525] width 75 height 30
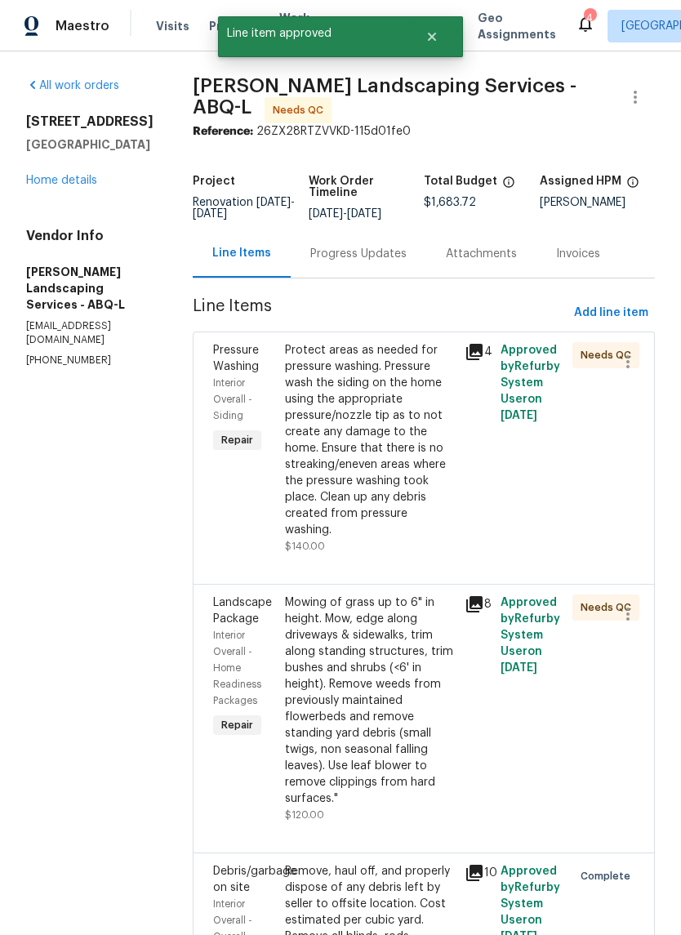
click at [340, 487] on div "Protect areas as needed for pressure washing. Pressure wash the siding on the h…" at bounding box center [370, 440] width 170 height 196
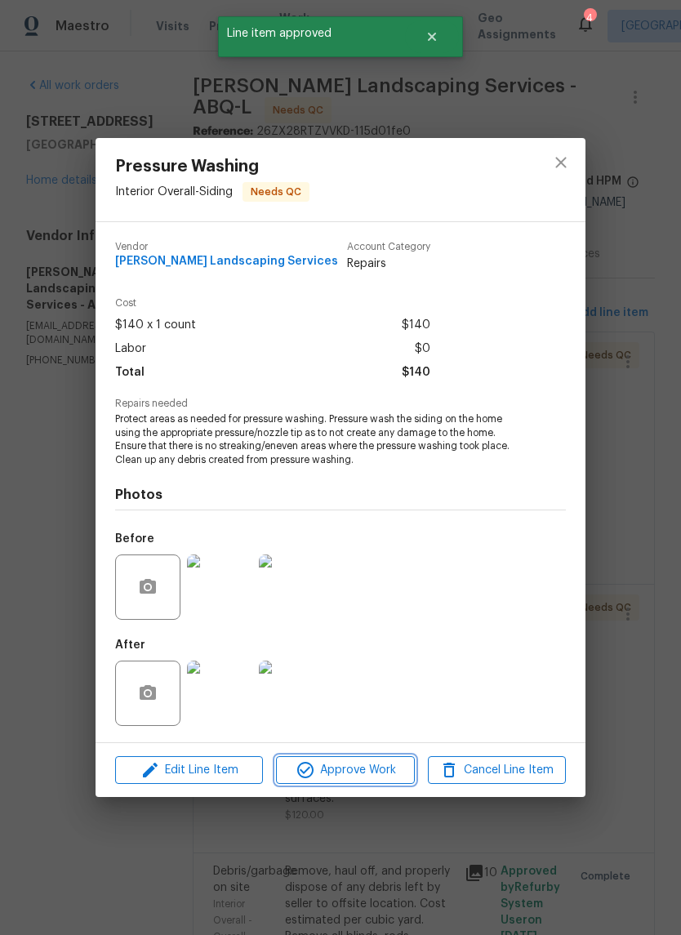
click at [349, 768] on span "Approve Work" at bounding box center [345, 770] width 128 height 20
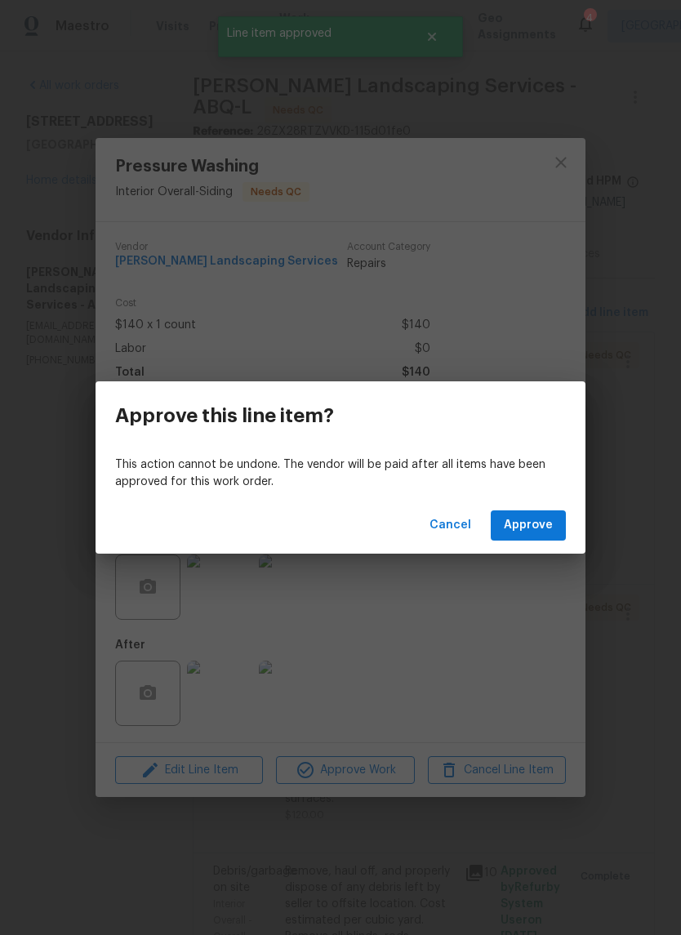
click at [547, 522] on span "Approve" at bounding box center [528, 525] width 49 height 20
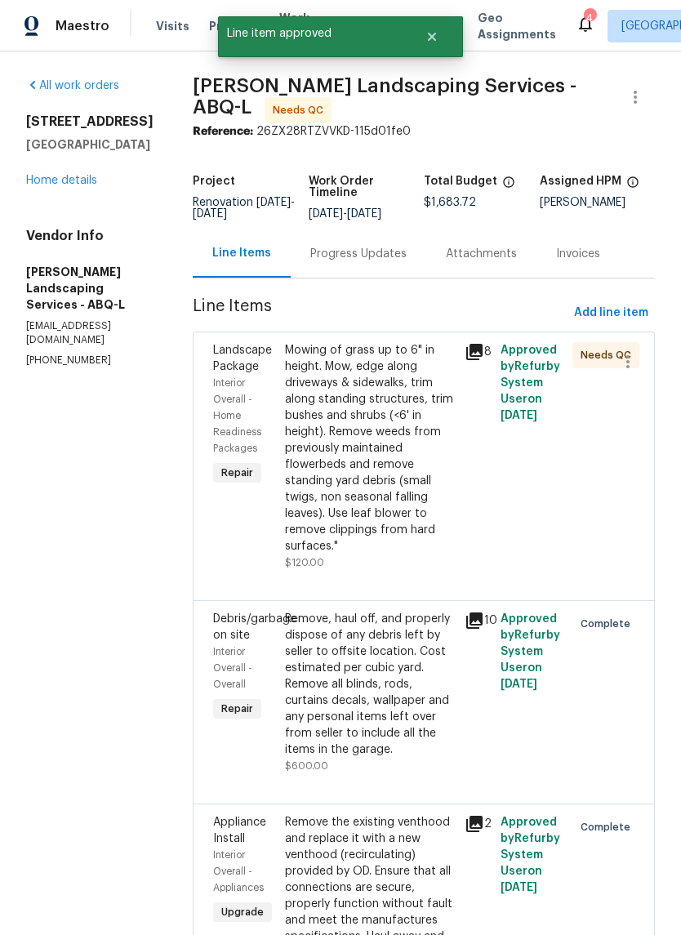
click at [332, 486] on div "Mowing of grass up to 6" in height. Mow, edge along driveways & sidewalks, trim…" at bounding box center [370, 448] width 170 height 212
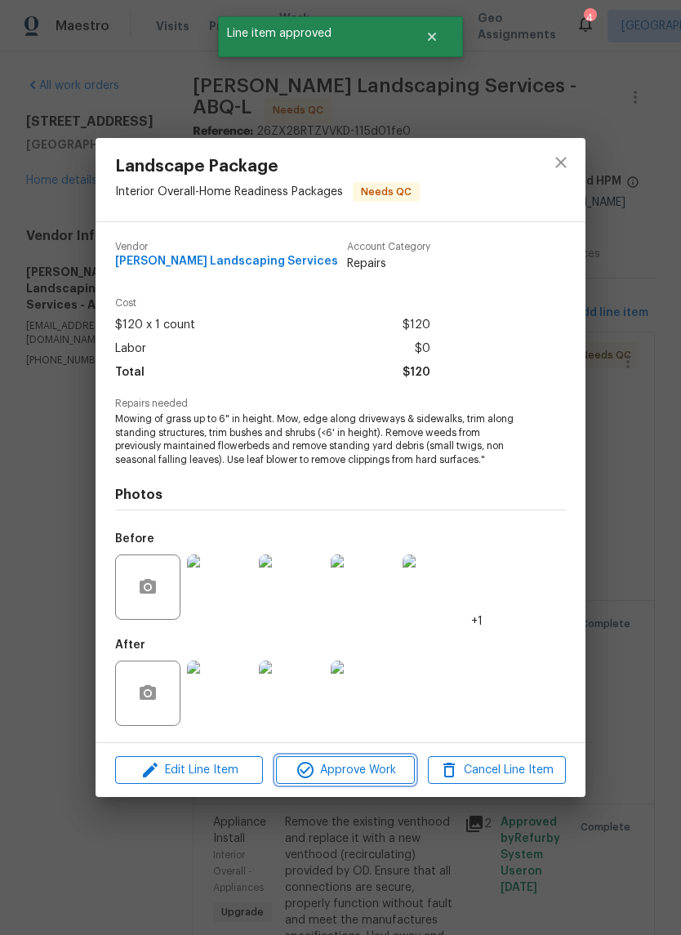
click at [367, 767] on span "Approve Work" at bounding box center [345, 770] width 128 height 20
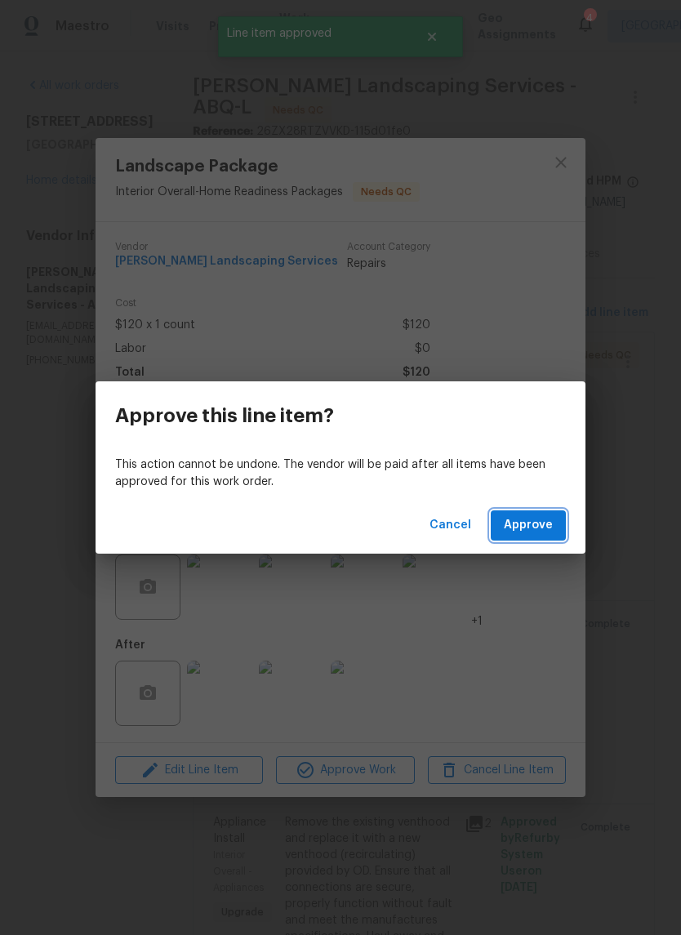
click at [543, 529] on span "Approve" at bounding box center [528, 525] width 49 height 20
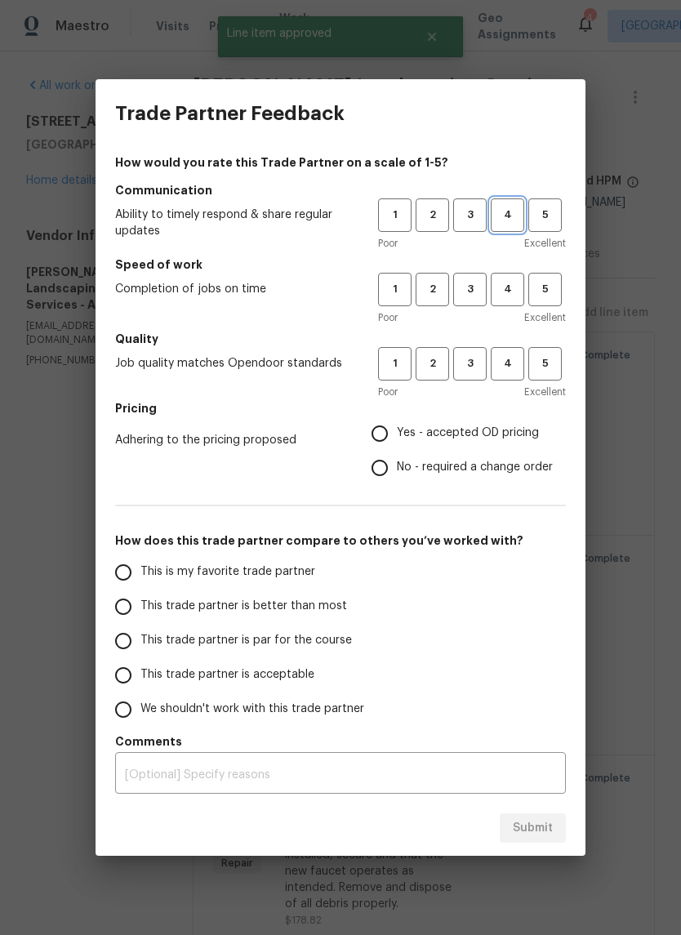
click at [508, 215] on span "4" at bounding box center [507, 215] width 30 height 19
click at [478, 292] on span "3" at bounding box center [470, 289] width 30 height 19
click at [468, 363] on span "3" at bounding box center [470, 363] width 30 height 19
click at [376, 436] on input "Yes - accepted OD pricing" at bounding box center [380, 433] width 34 height 34
radio input "true"
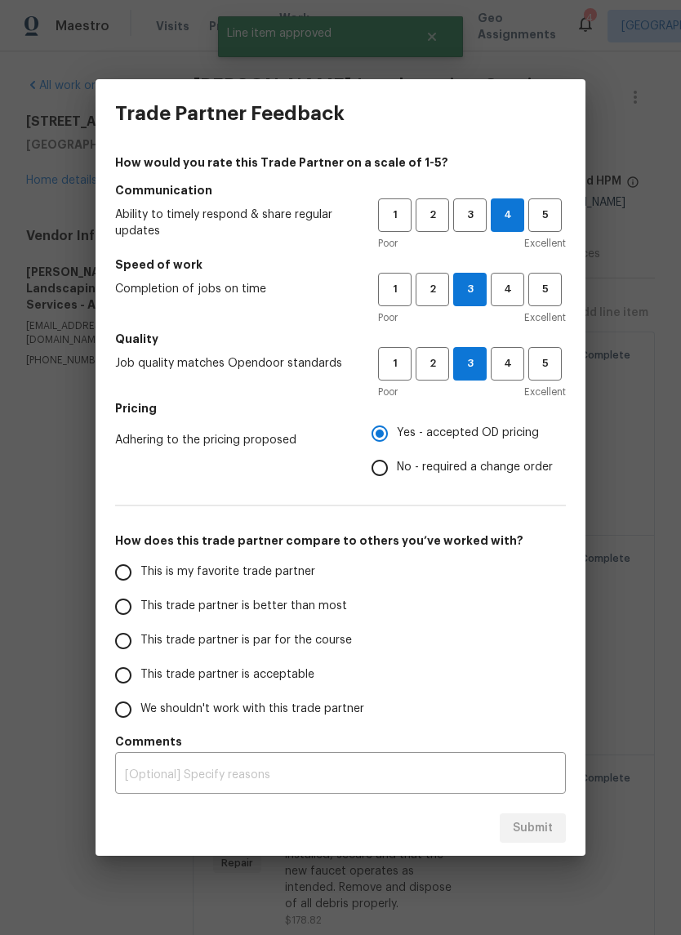
click at [134, 572] on input "This is my favorite trade partner" at bounding box center [123, 572] width 34 height 34
click at [530, 824] on span "Submit" at bounding box center [533, 828] width 40 height 20
radio input "true"
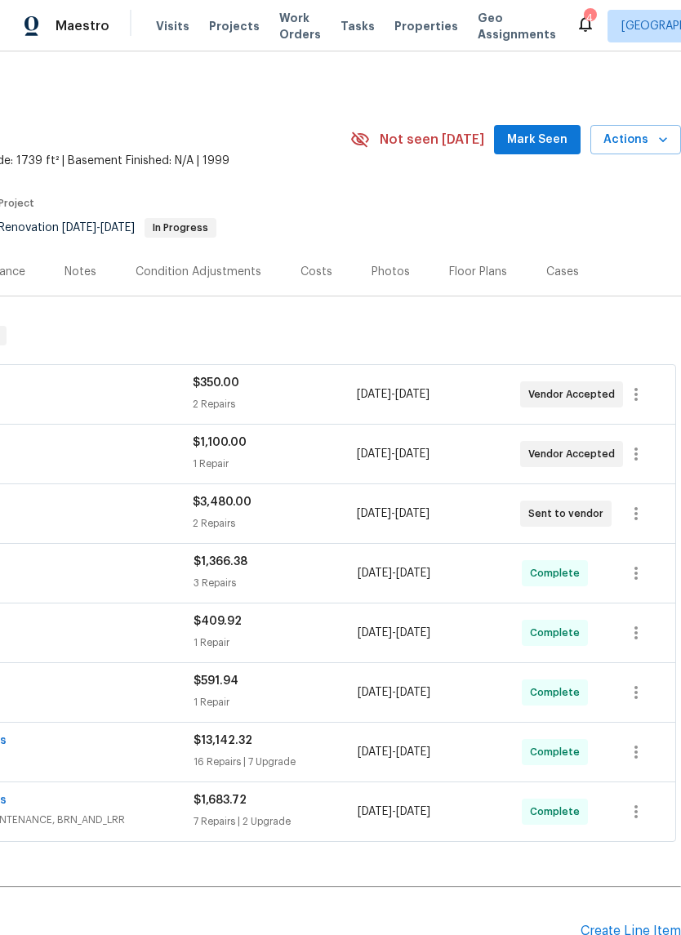
click at [540, 135] on span "Mark Seen" at bounding box center [537, 140] width 60 height 20
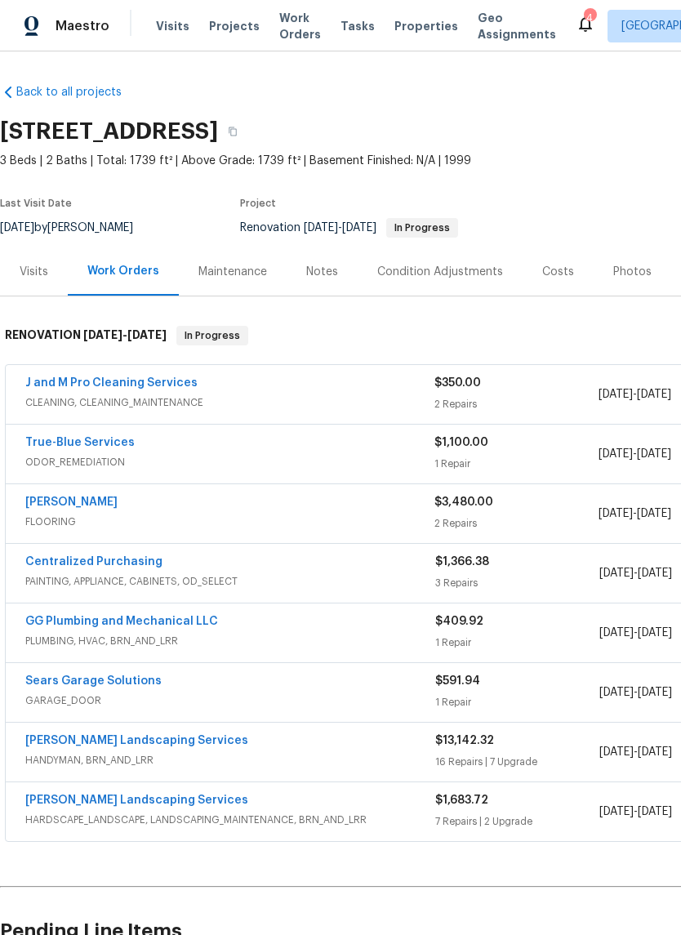
click at [72, 499] on link "[PERSON_NAME]" at bounding box center [71, 501] width 92 height 11
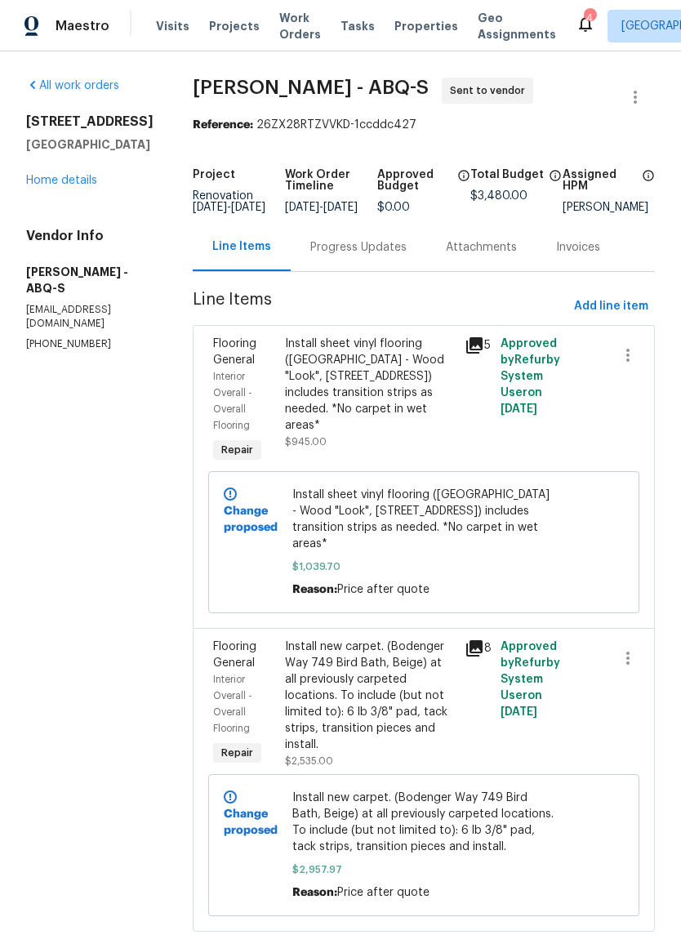
click at [349, 250] on div "Progress Updates" at bounding box center [359, 247] width 136 height 48
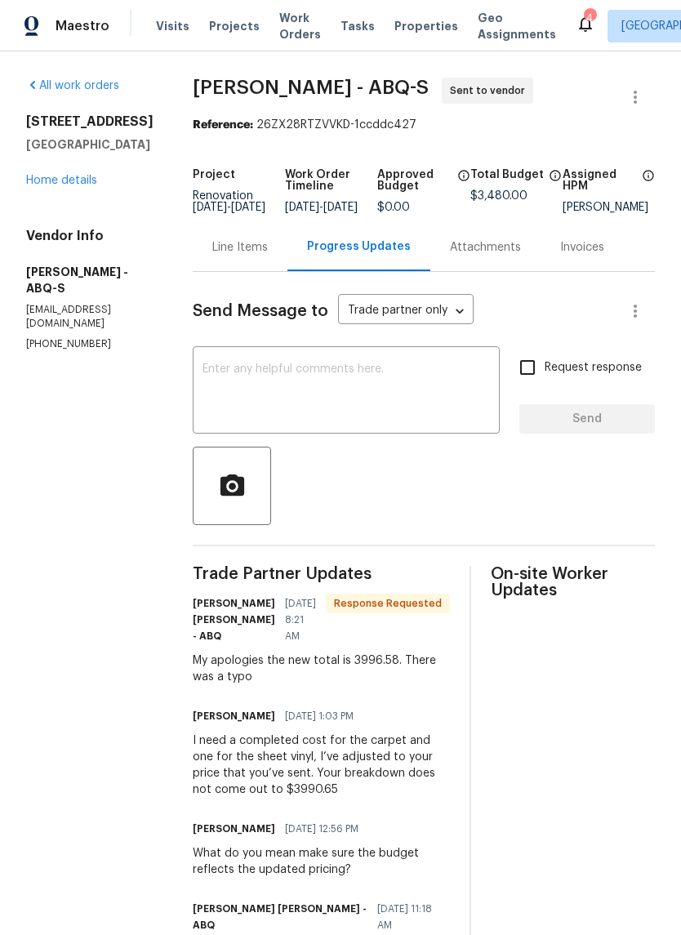
click at [201, 240] on div "Line Items" at bounding box center [240, 247] width 95 height 48
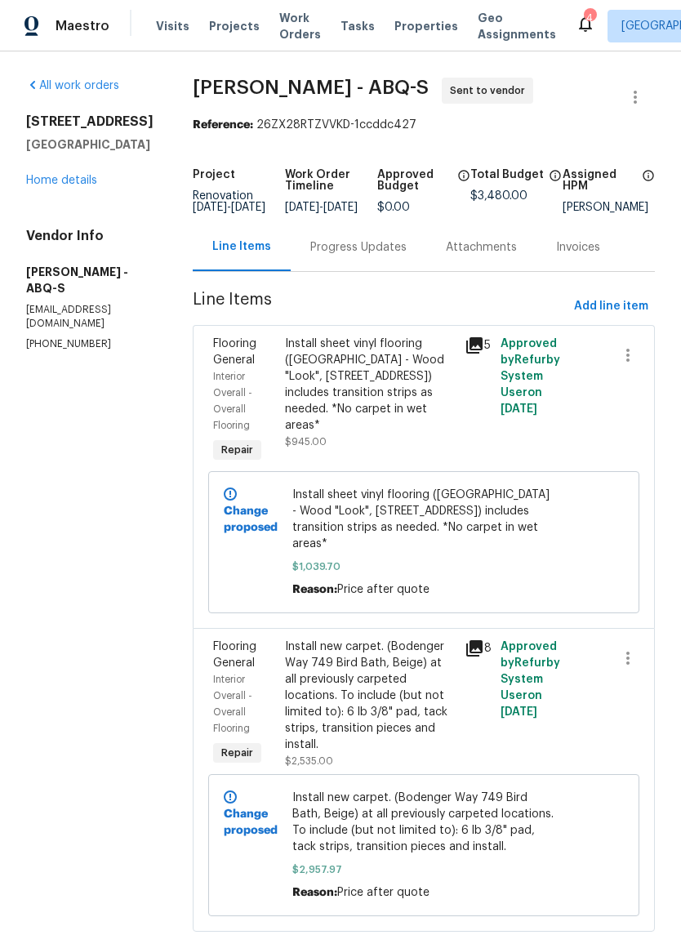
click at [381, 405] on div "Install sheet vinyl flooring ([GEOGRAPHIC_DATA] - Wood "Look", [STREET_ADDRESS]…" at bounding box center [370, 385] width 170 height 98
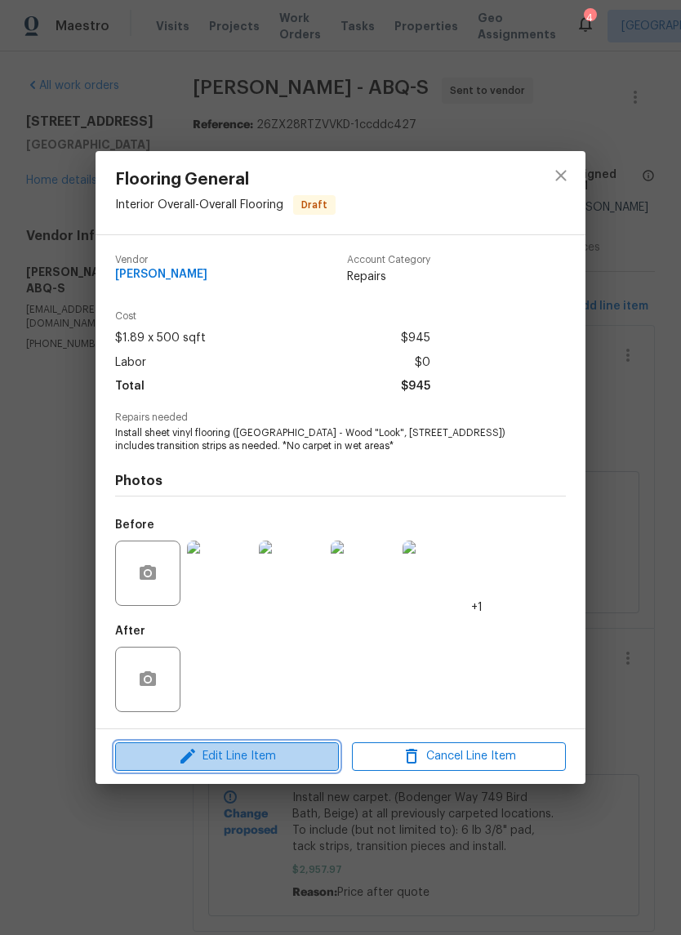
click at [251, 760] on span "Edit Line Item" at bounding box center [227, 756] width 214 height 20
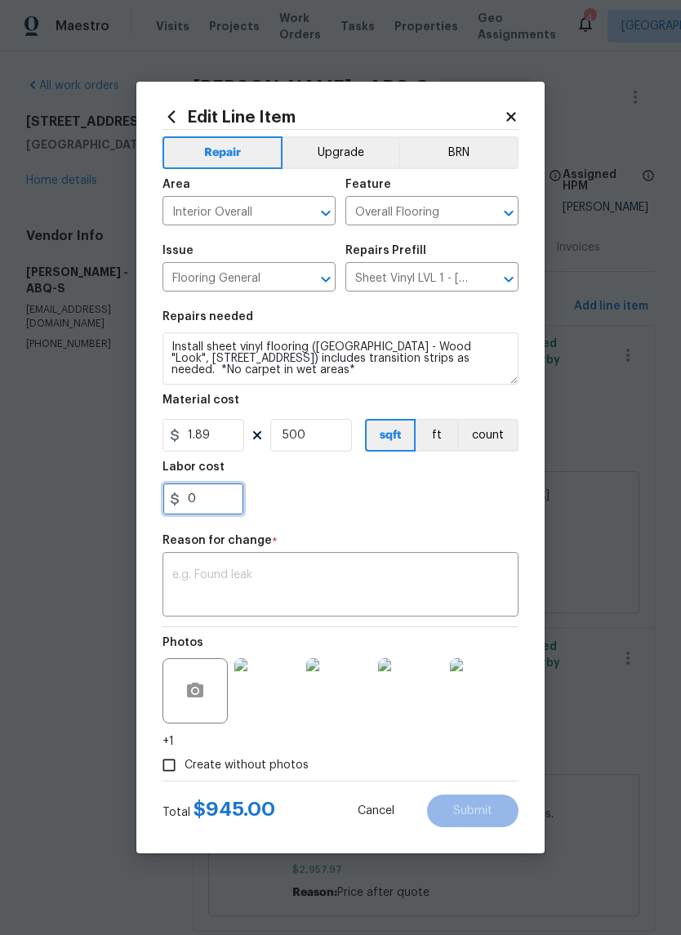
click at [220, 501] on input "0" at bounding box center [203, 499] width 82 height 33
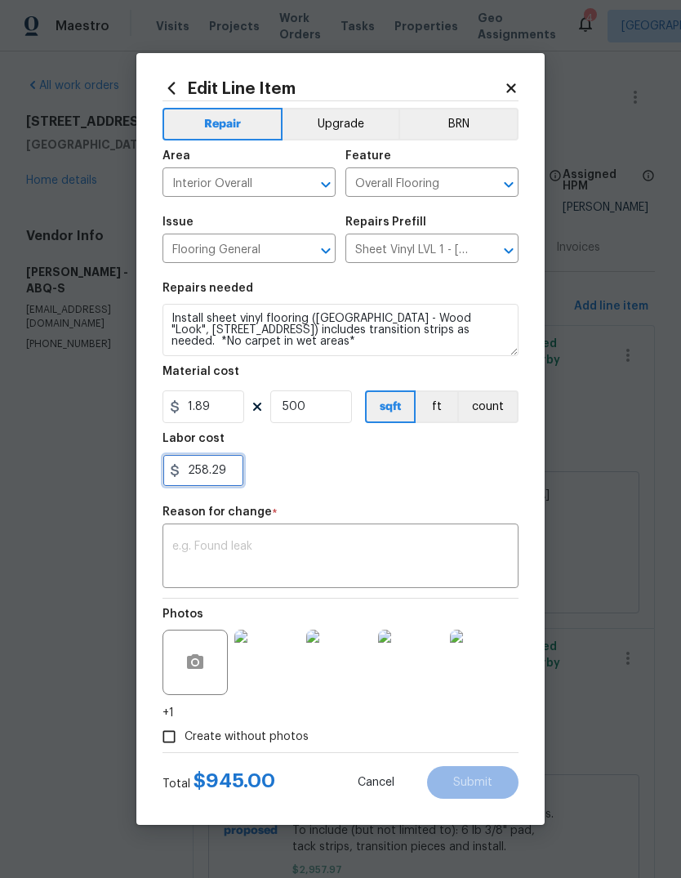
type input "258.29"
click at [402, 464] on div "258.29" at bounding box center [340, 470] width 356 height 33
click at [233, 546] on textarea at bounding box center [340, 558] width 336 height 34
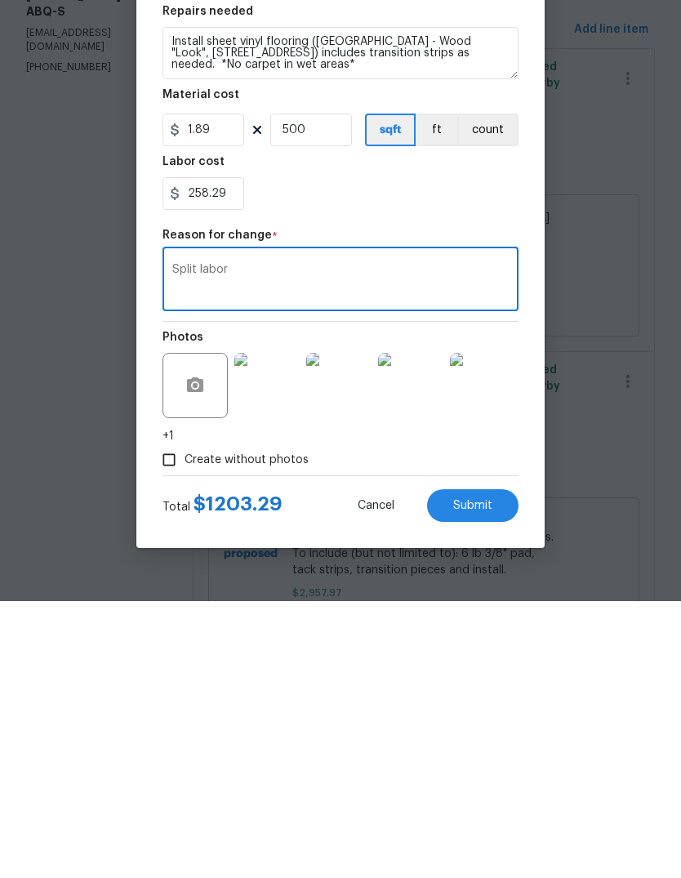
type textarea "Split labor"
click at [480, 777] on span "Submit" at bounding box center [472, 783] width 39 height 12
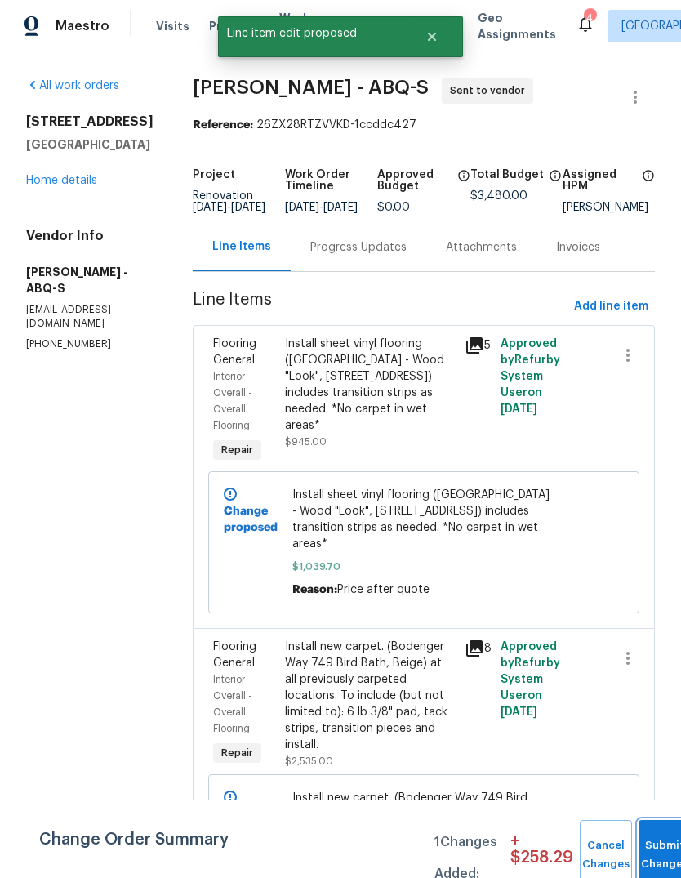
click at [651, 847] on button "Submit Changes" at bounding box center [665, 855] width 52 height 70
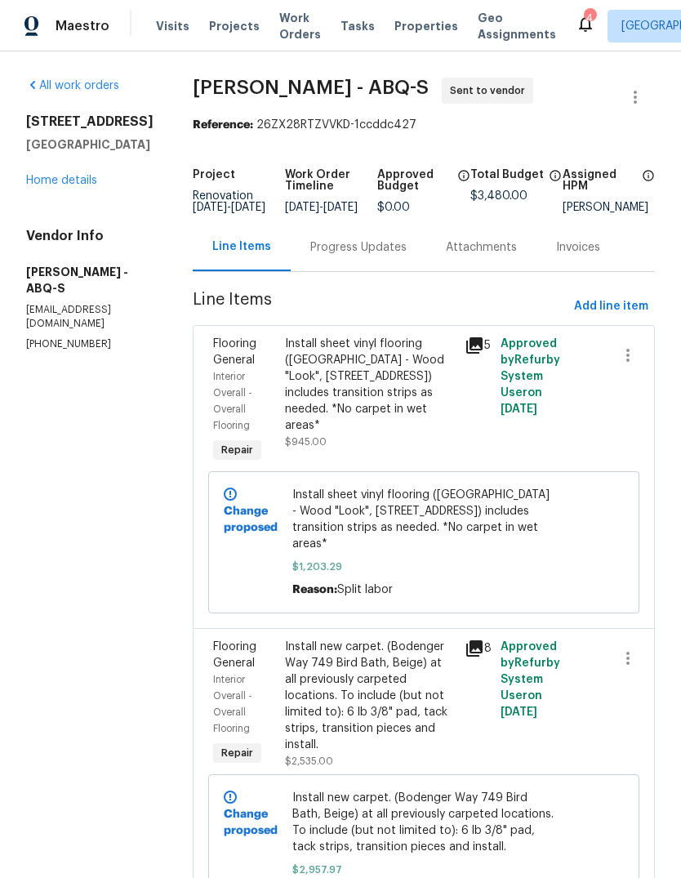
click at [421, 670] on div "Install new carpet. (Bodenger Way 749 Bird Bath, Beige) at all previously carpe…" at bounding box center [370, 696] width 170 height 114
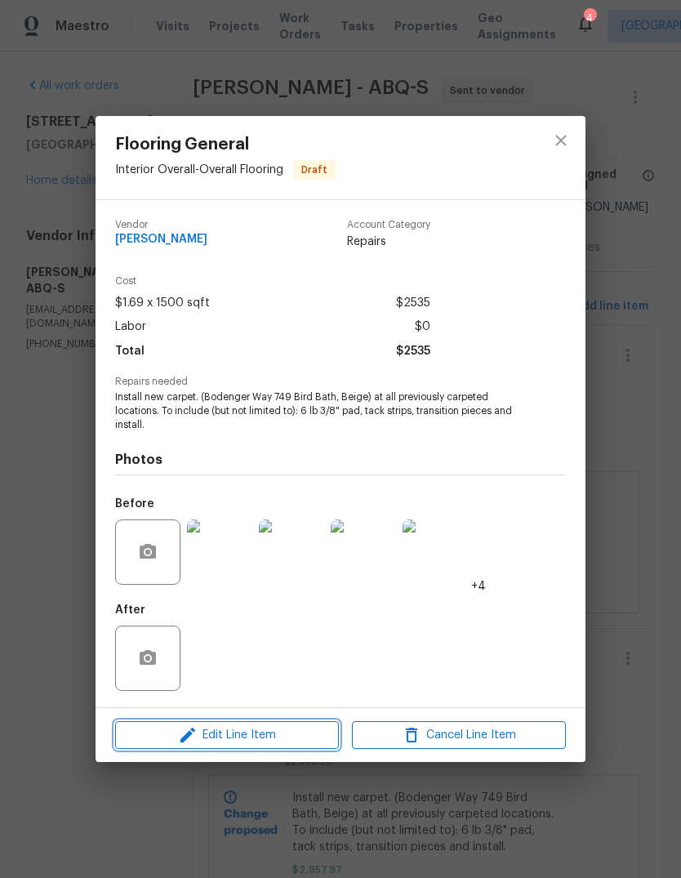
click at [223, 747] on button "Edit Line Item" at bounding box center [227, 735] width 224 height 29
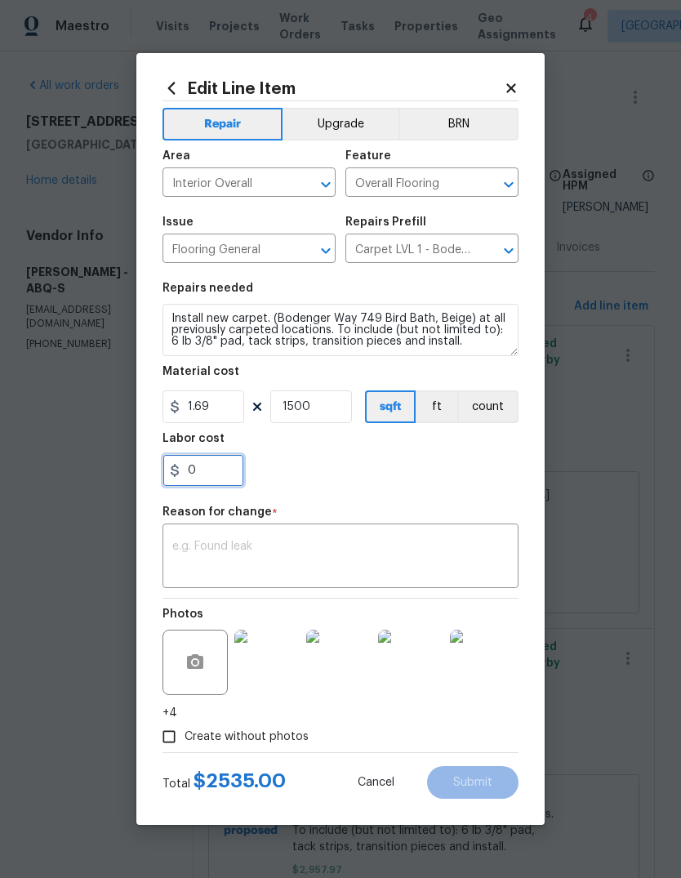
click at [201, 465] on input "0" at bounding box center [203, 470] width 82 height 33
type input "258.29"
click at [436, 490] on section "Repairs needed Install new carpet. (Bodenger Way 749 Bird Bath, Beige) at all p…" at bounding box center [340, 385] width 356 height 224
click at [185, 557] on textarea at bounding box center [340, 558] width 336 height 34
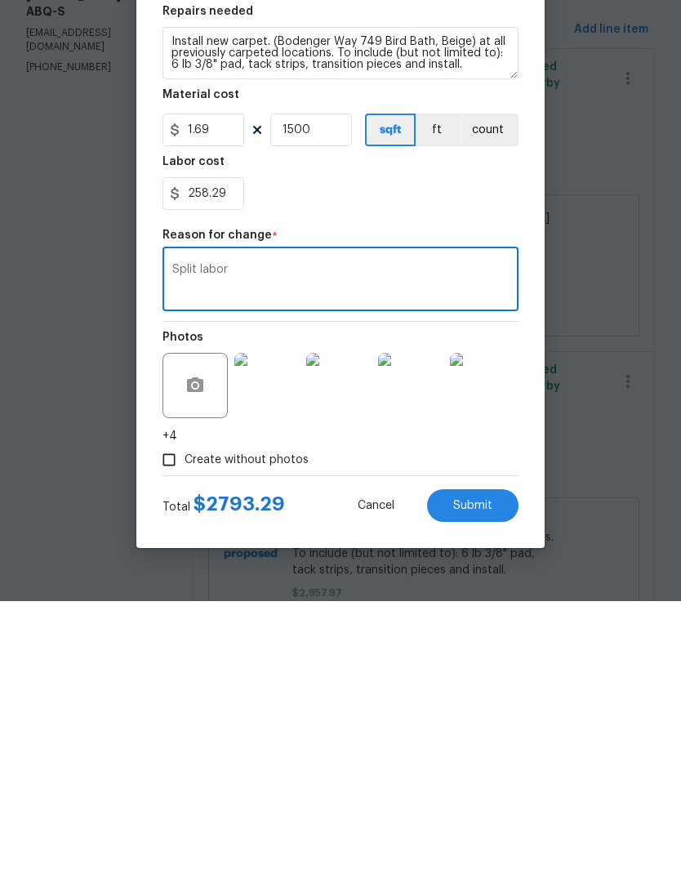
type textarea "Split labor"
click at [470, 777] on span "Submit" at bounding box center [472, 783] width 39 height 12
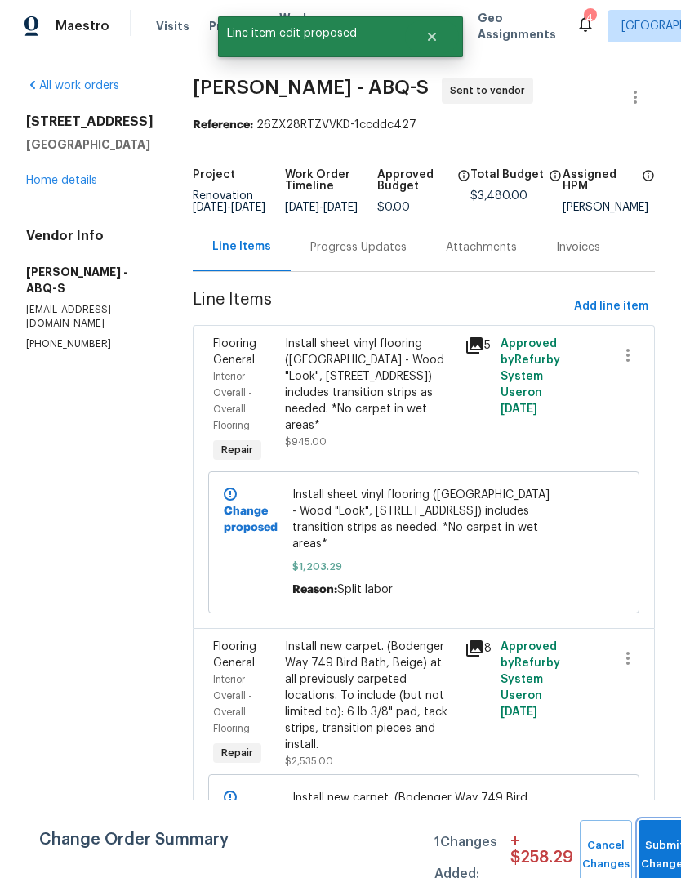
click at [659, 850] on button "Submit Changes" at bounding box center [665, 855] width 52 height 70
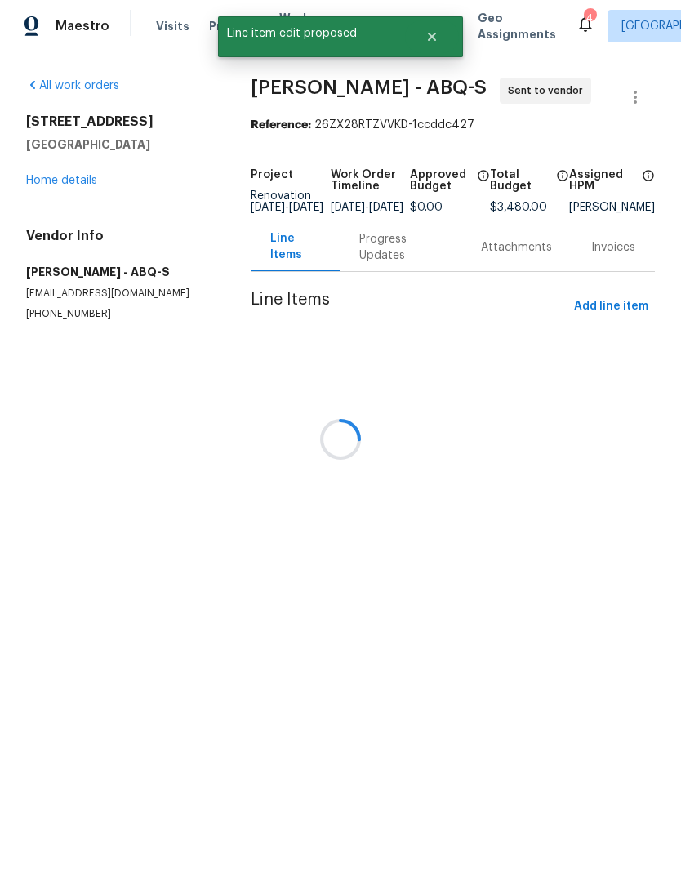
scroll to position [0, 0]
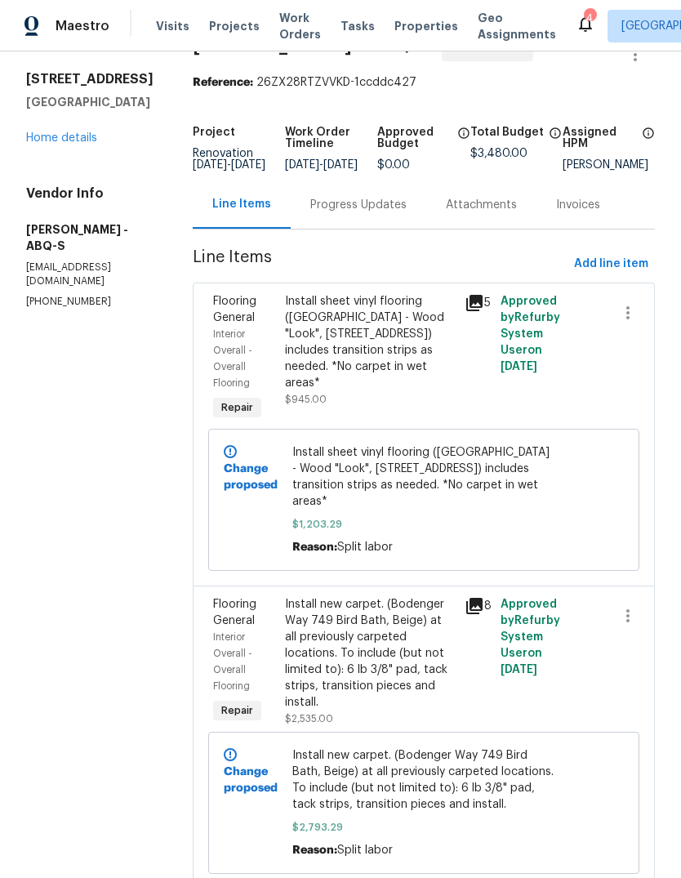
scroll to position [42, 0]
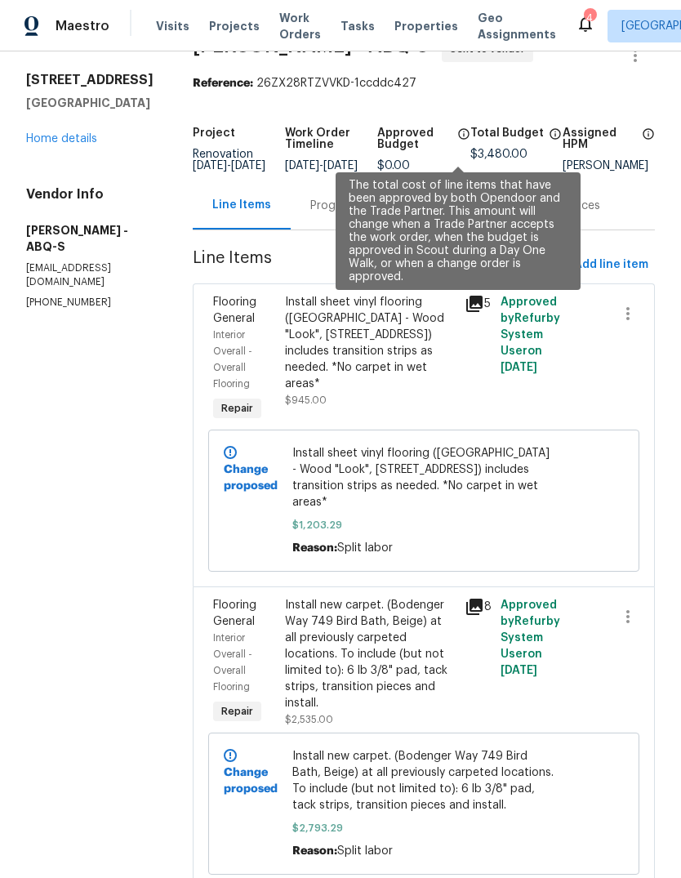
click at [459, 129] on icon at bounding box center [463, 133] width 13 height 13
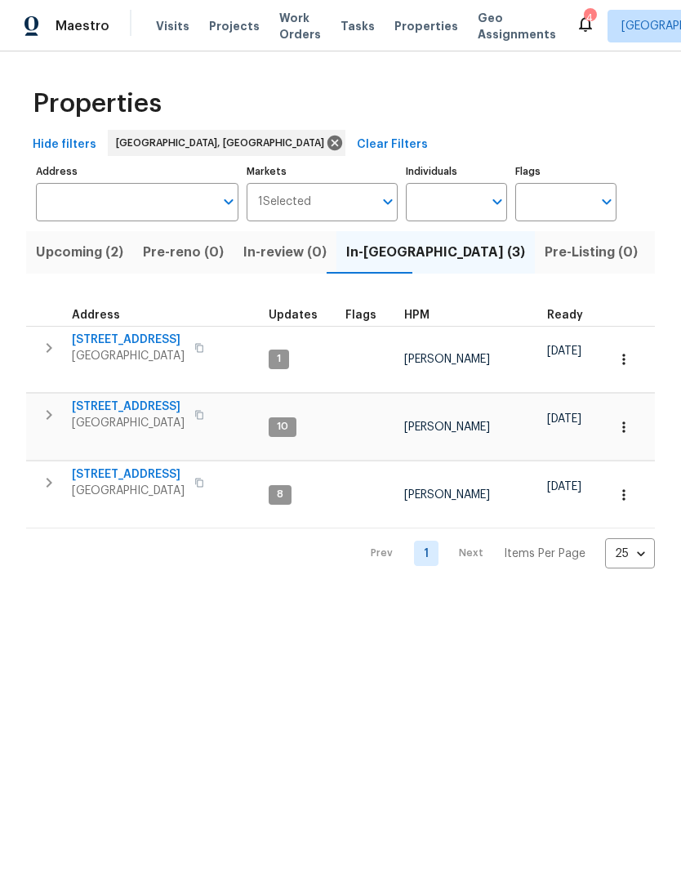
click at [145, 398] on span "[STREET_ADDRESS]" at bounding box center [128, 406] width 113 height 16
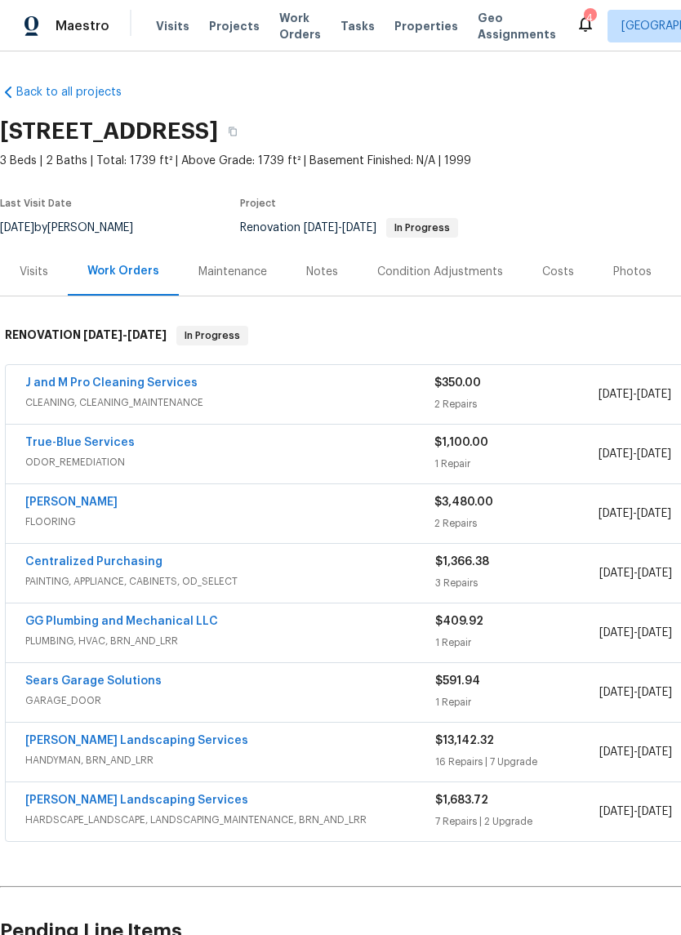
click at [72, 503] on link "[PERSON_NAME]" at bounding box center [71, 501] width 92 height 11
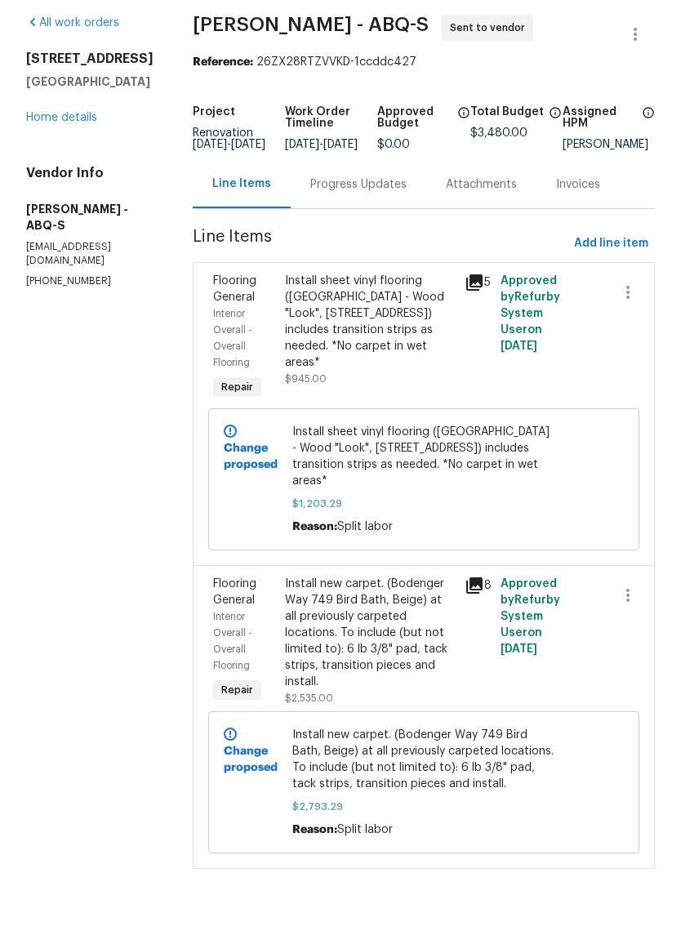
scroll to position [40, 0]
click at [315, 234] on div "Progress Updates" at bounding box center [358, 242] width 96 height 16
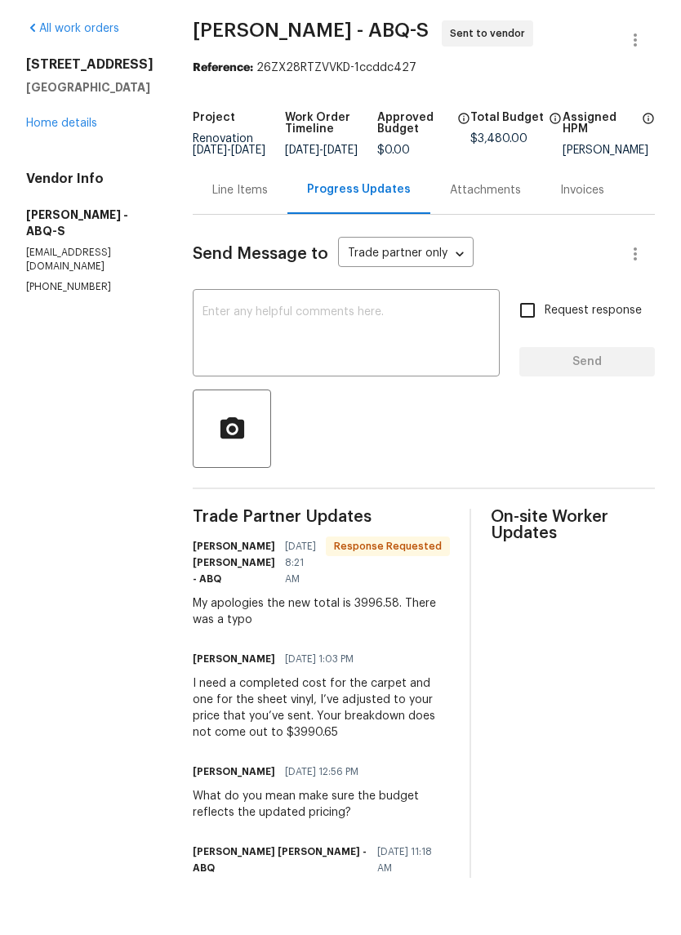
click at [216, 363] on textarea at bounding box center [346, 391] width 287 height 57
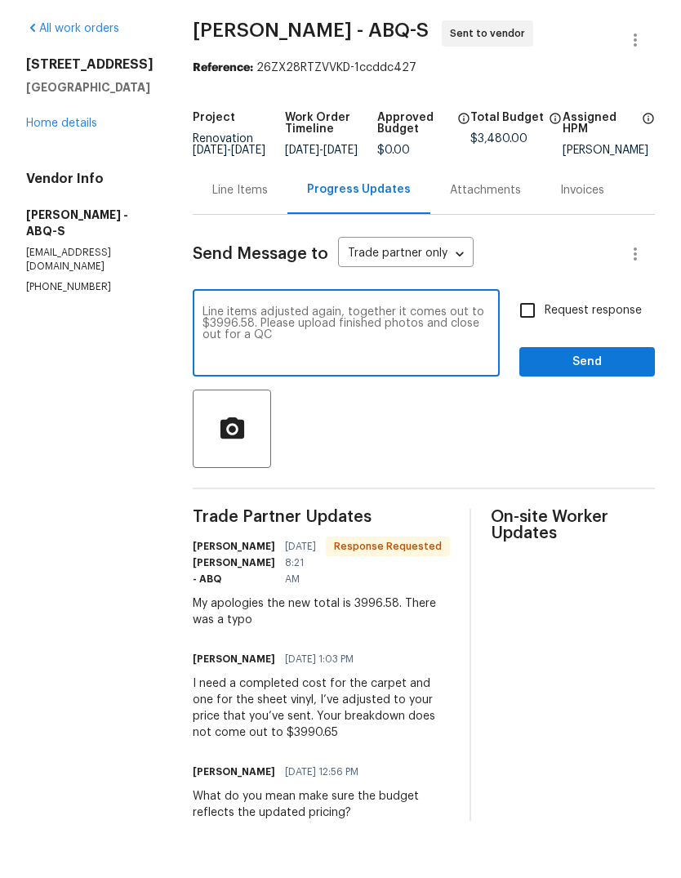
type textarea "Line items adjusted again, together it comes out to $3996.58. Please upload fin…"
click at [597, 409] on span "Send" at bounding box center [586, 419] width 109 height 20
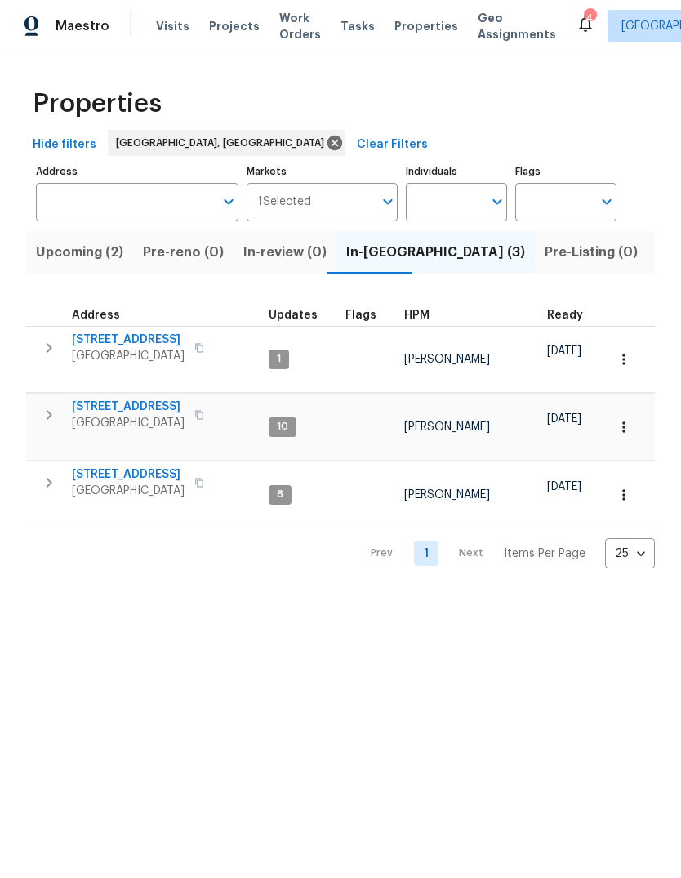
click at [108, 398] on span "[STREET_ADDRESS]" at bounding box center [128, 406] width 113 height 16
click at [127, 334] on span "4847 Longs Peak Rd NE" at bounding box center [128, 340] width 113 height 16
click at [121, 466] on span "8015 Alto Rey Ct NW" at bounding box center [128, 474] width 113 height 16
click at [576, 14] on icon at bounding box center [586, 24] width 20 height 20
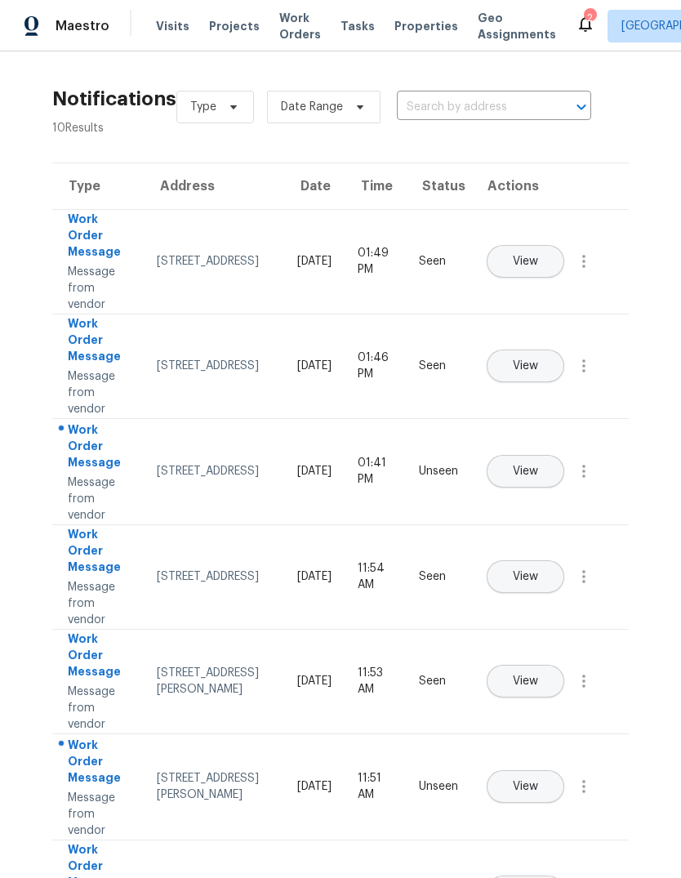
click at [538, 465] on span "View" at bounding box center [525, 471] width 25 height 12
click at [564, 776] on button "View" at bounding box center [526, 786] width 78 height 33
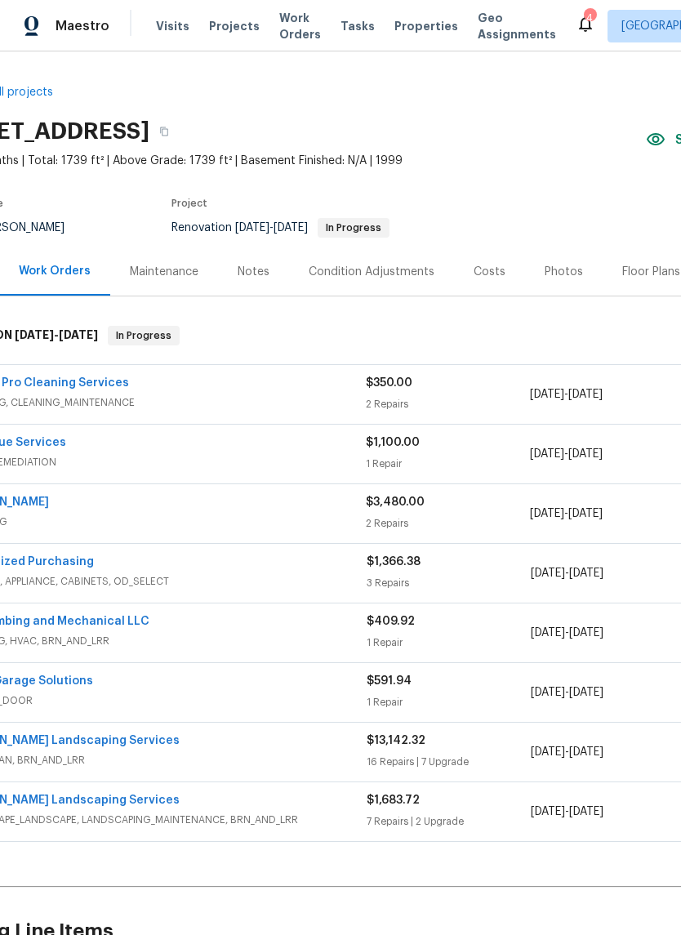
scroll to position [0, 70]
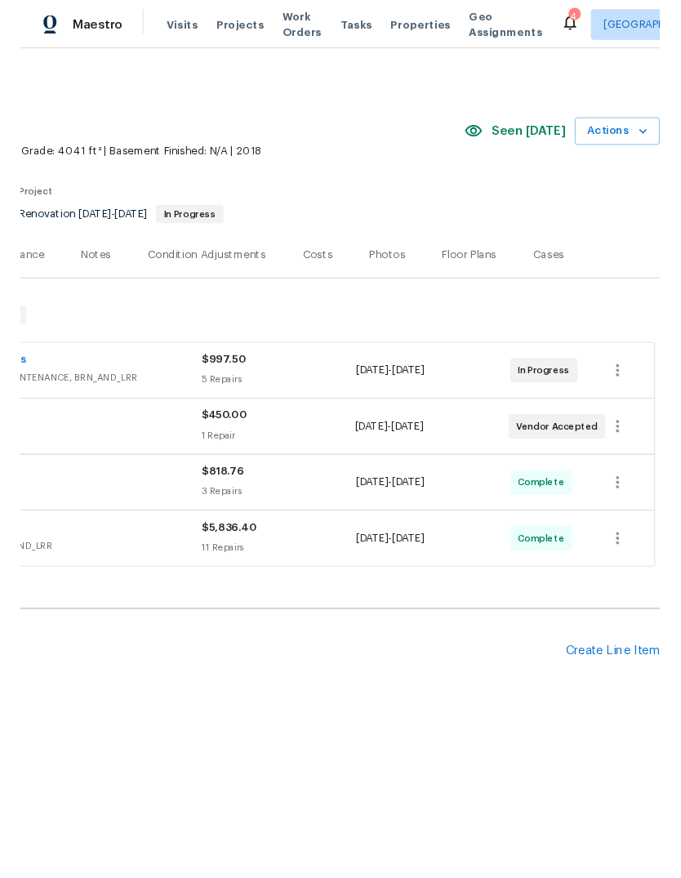
scroll to position [0, 242]
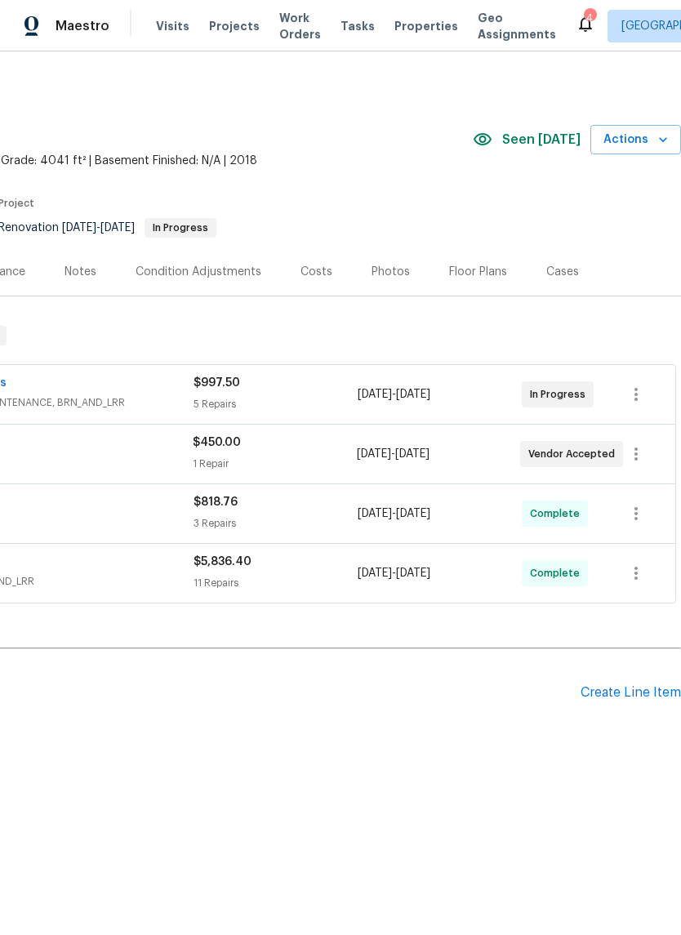
click at [625, 692] on div "Create Line Item" at bounding box center [631, 693] width 100 height 16
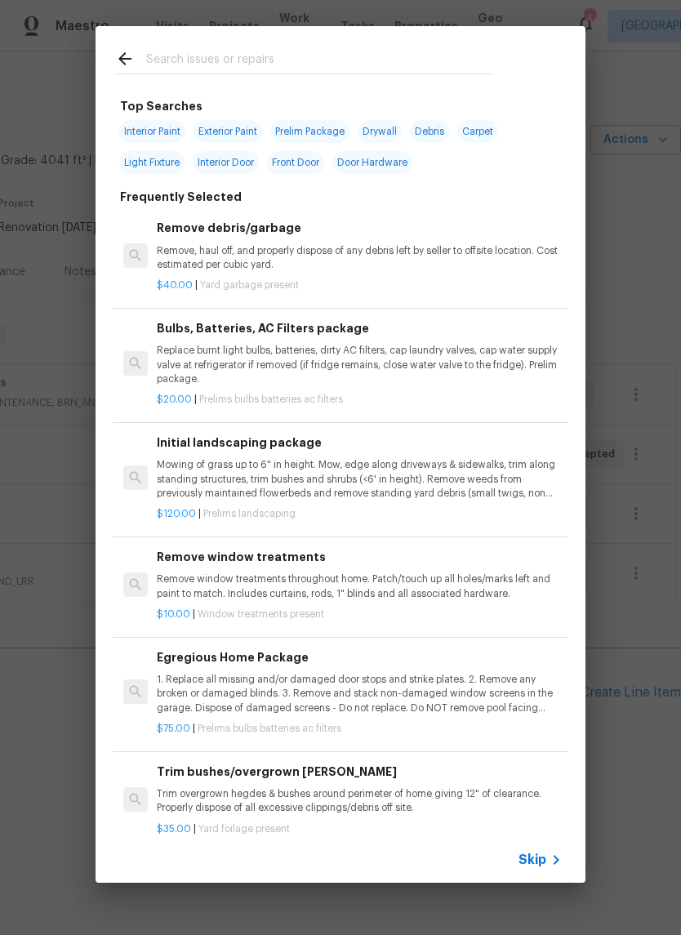
click at [160, 55] on input "text" at bounding box center [319, 61] width 346 height 24
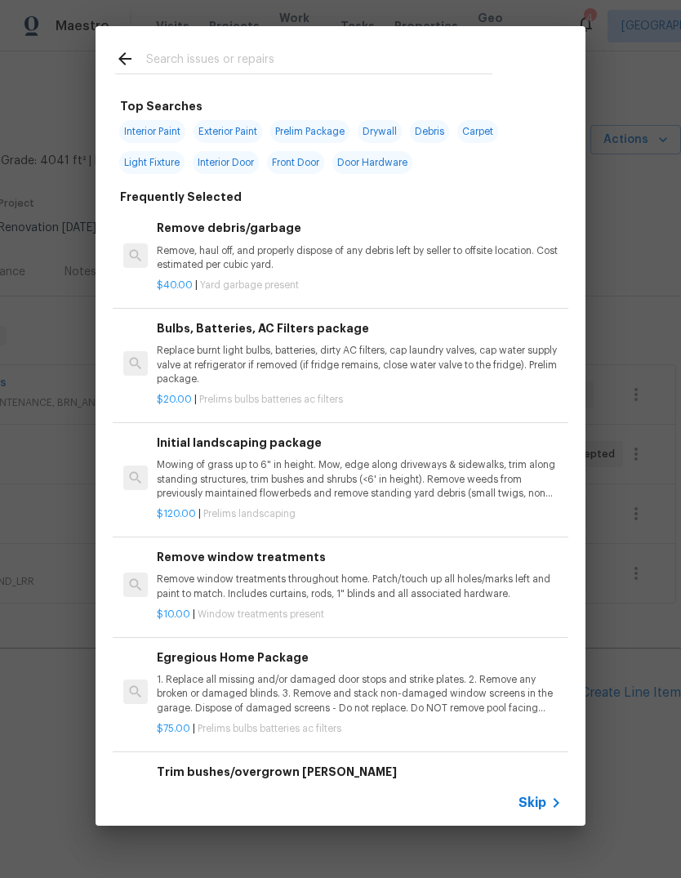
click at [171, 55] on input "text" at bounding box center [319, 61] width 346 height 24
type input "Drywall"
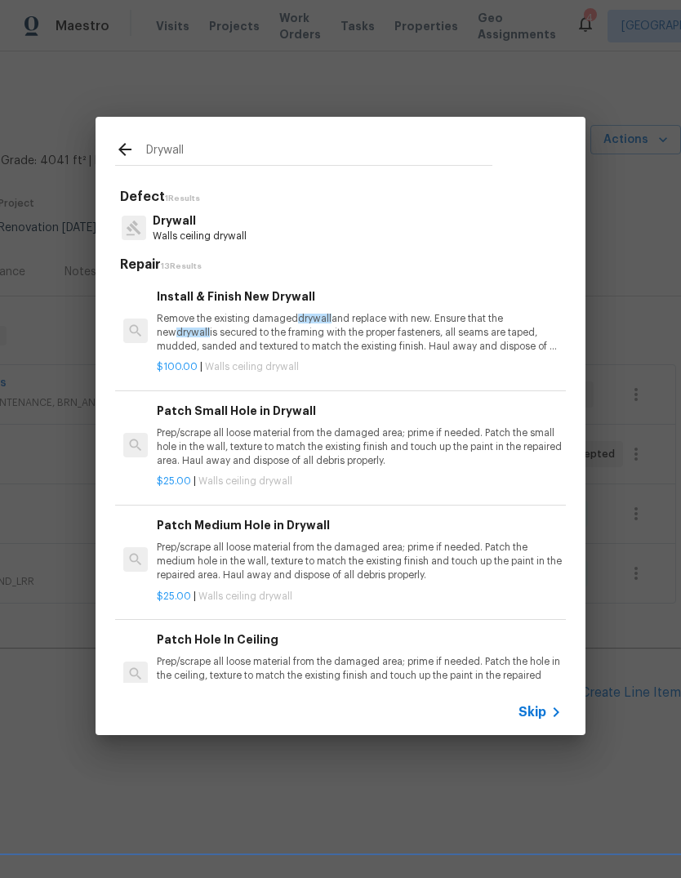
click at [212, 434] on p "Prep/scrape all loose material from the damaged area; prime if needed. Patch th…" at bounding box center [359, 447] width 405 height 42
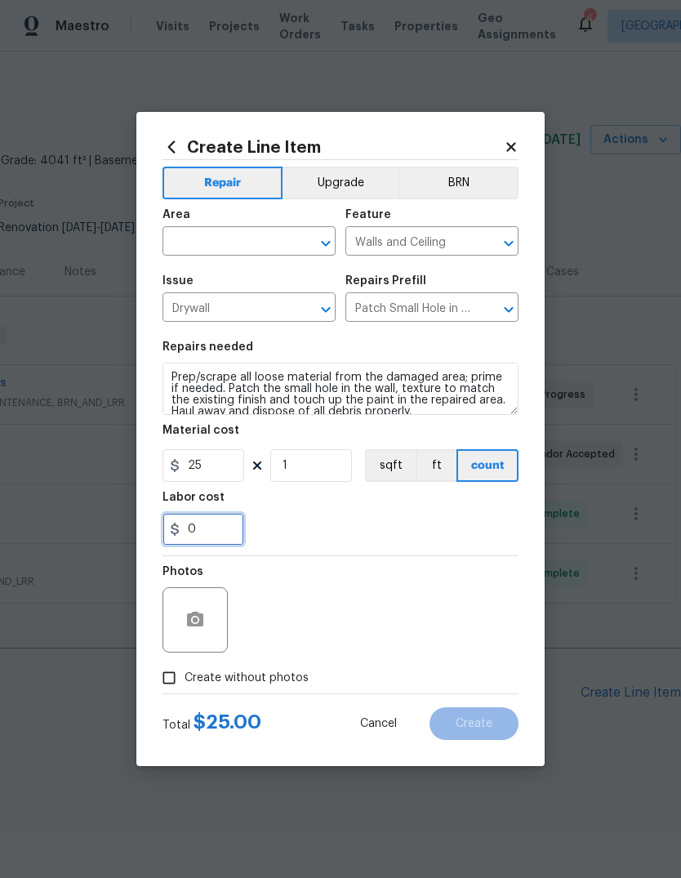
click at [216, 527] on input "0" at bounding box center [203, 529] width 82 height 33
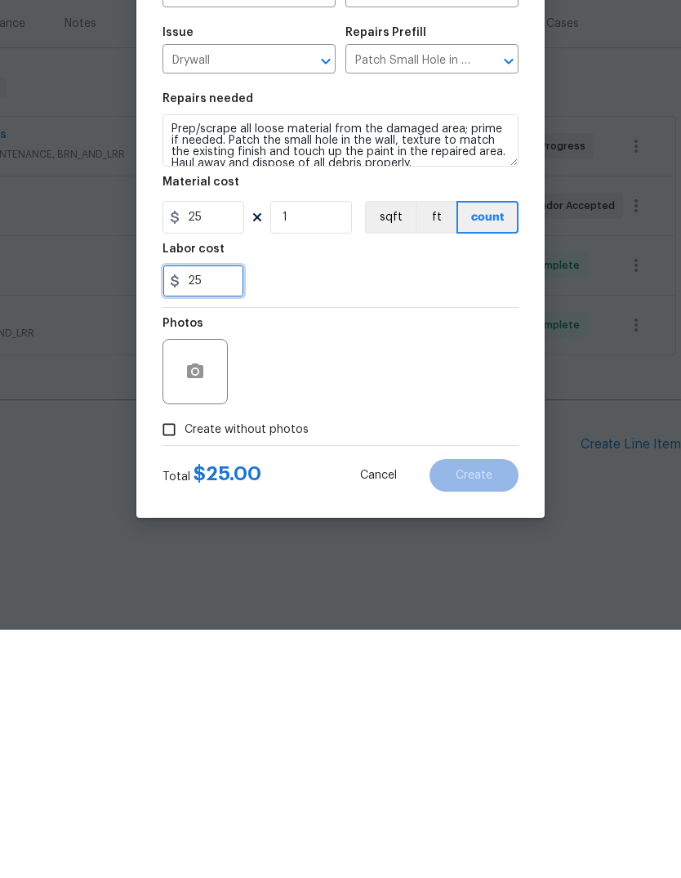
type input "25"
click at [193, 612] on icon "button" at bounding box center [195, 619] width 16 height 15
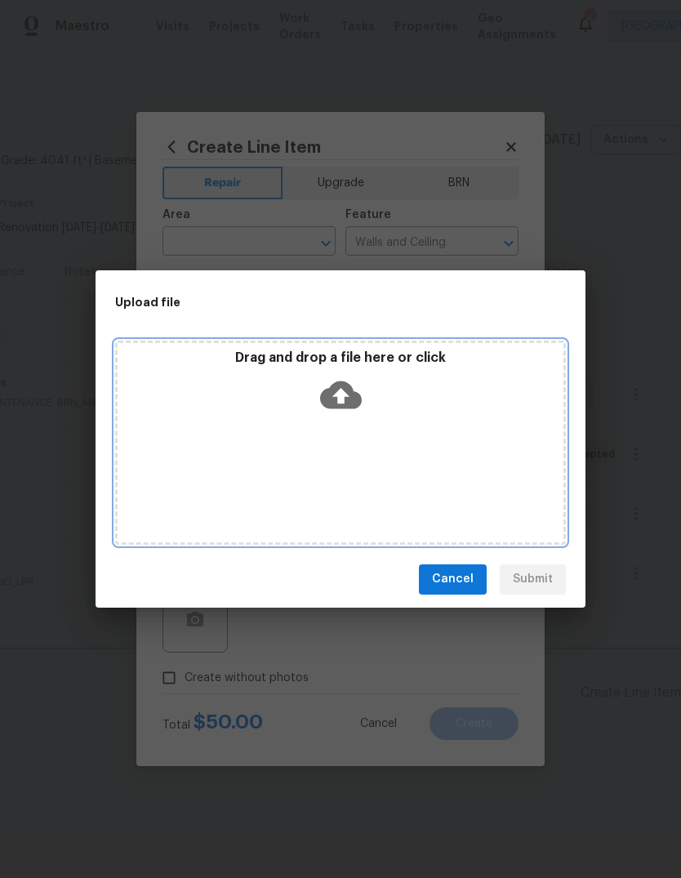
click at [305, 458] on div "Drag and drop a file here or click" at bounding box center [340, 442] width 451 height 204
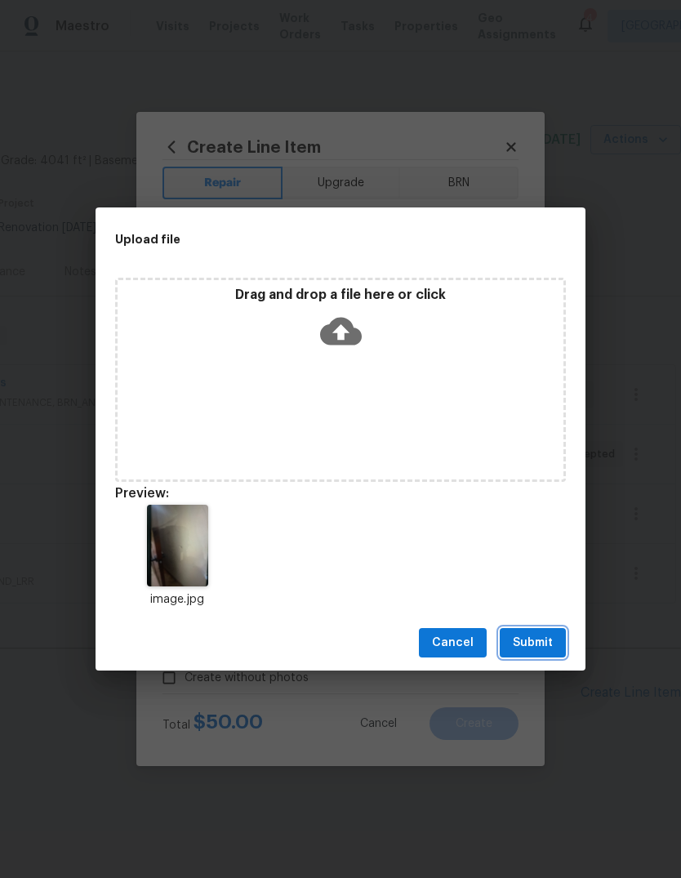
click at [532, 644] on span "Submit" at bounding box center [533, 643] width 40 height 20
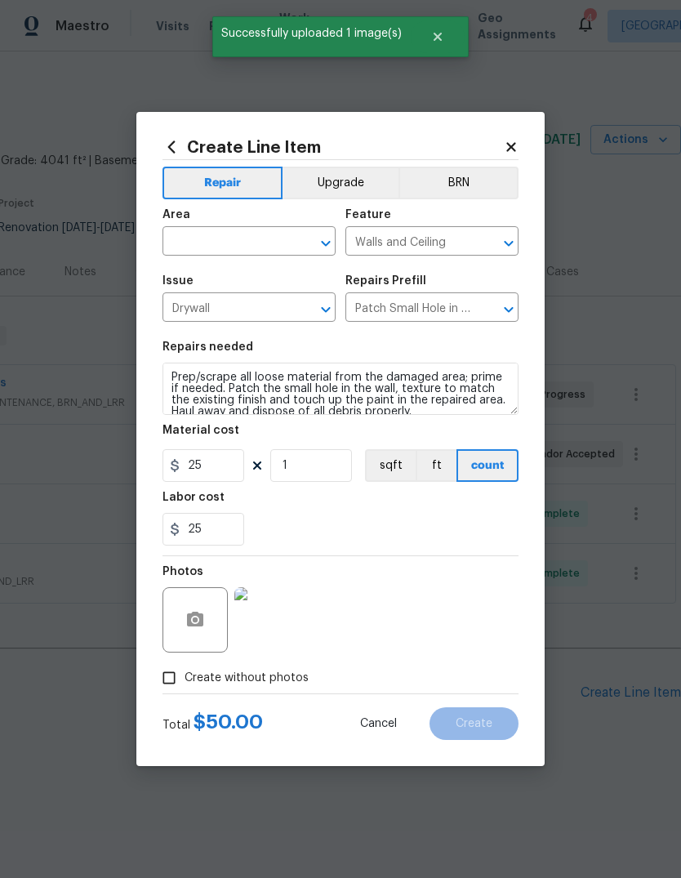
click at [199, 237] on input "text" at bounding box center [225, 242] width 127 height 25
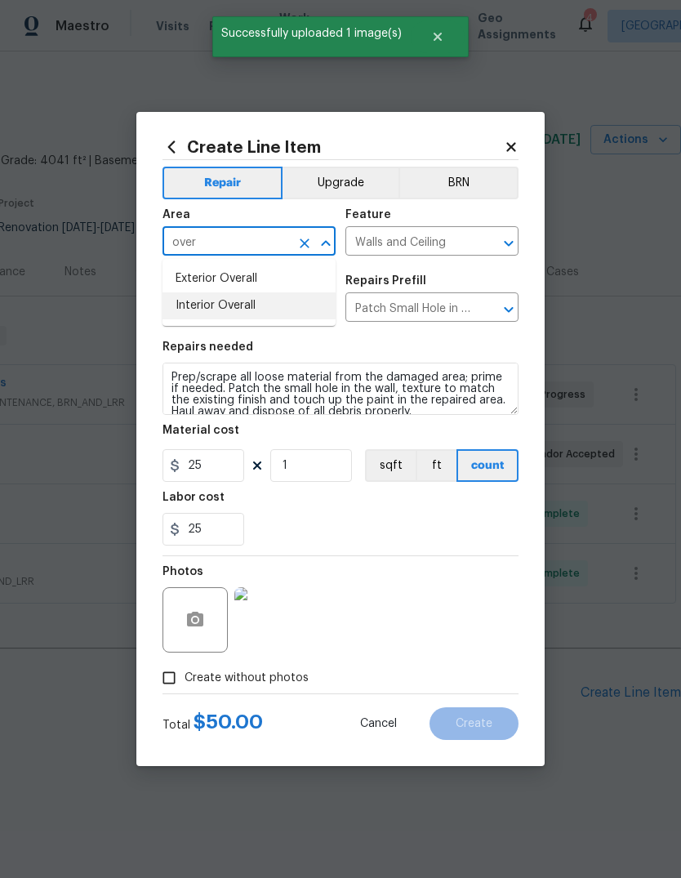
click at [193, 301] on li "Interior Overall" at bounding box center [248, 305] width 173 height 27
type input "Interior Overall"
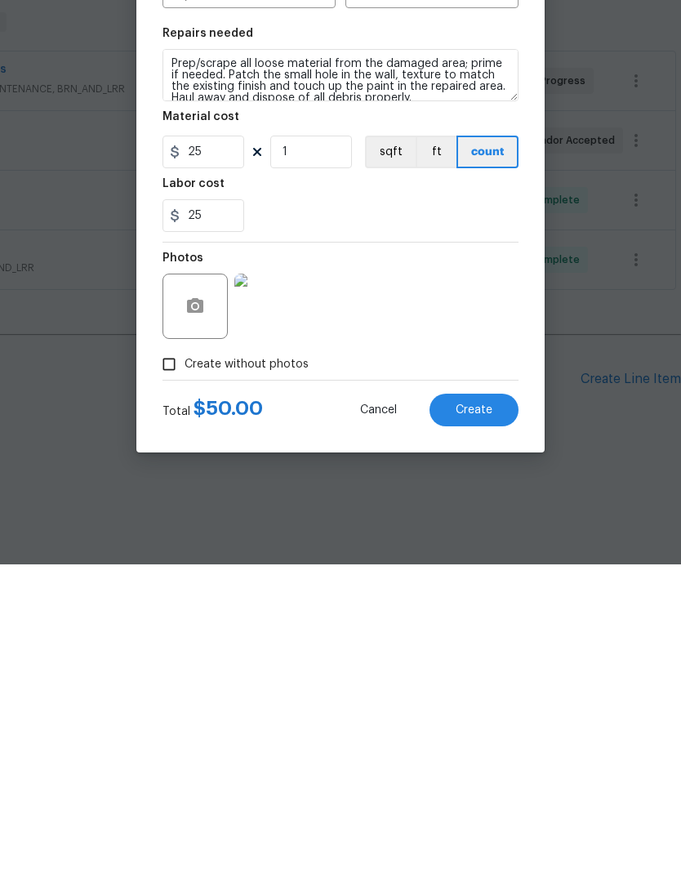
click at [462, 718] on span "Create" at bounding box center [474, 724] width 37 height 12
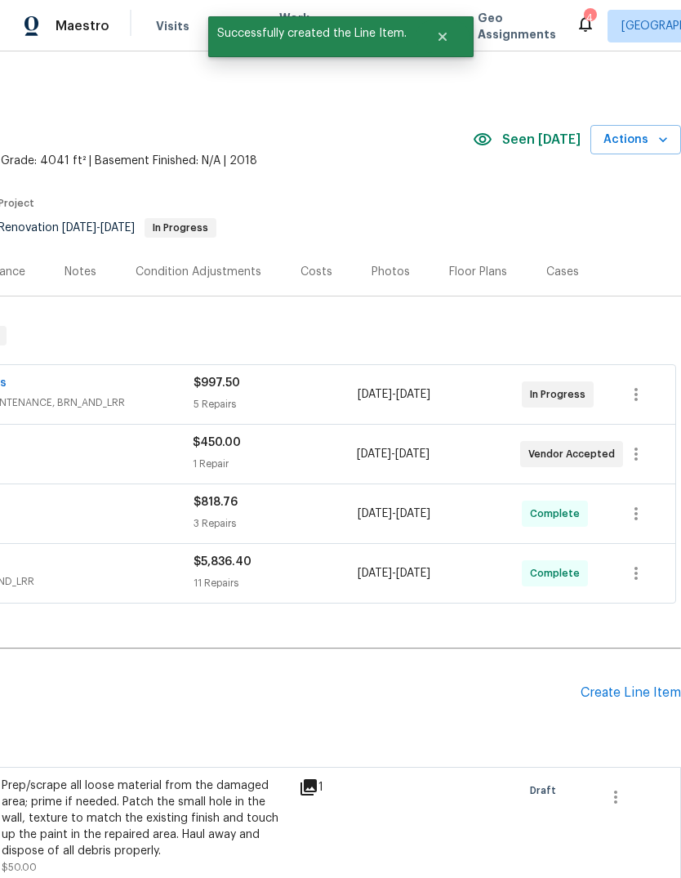
click at [620, 688] on div "Create Line Item" at bounding box center [631, 693] width 100 height 16
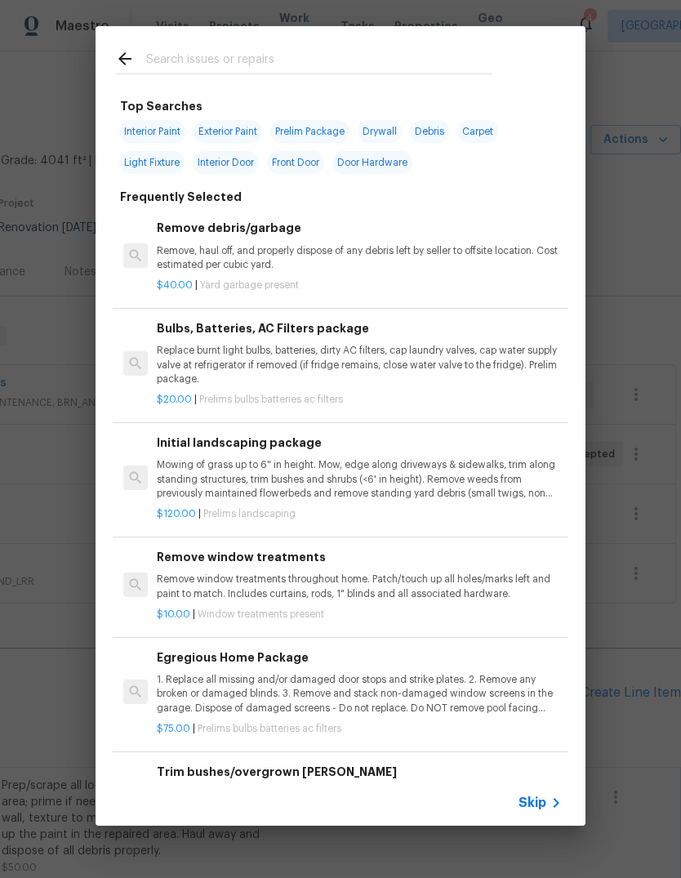
click at [168, 57] on input "text" at bounding box center [319, 61] width 346 height 24
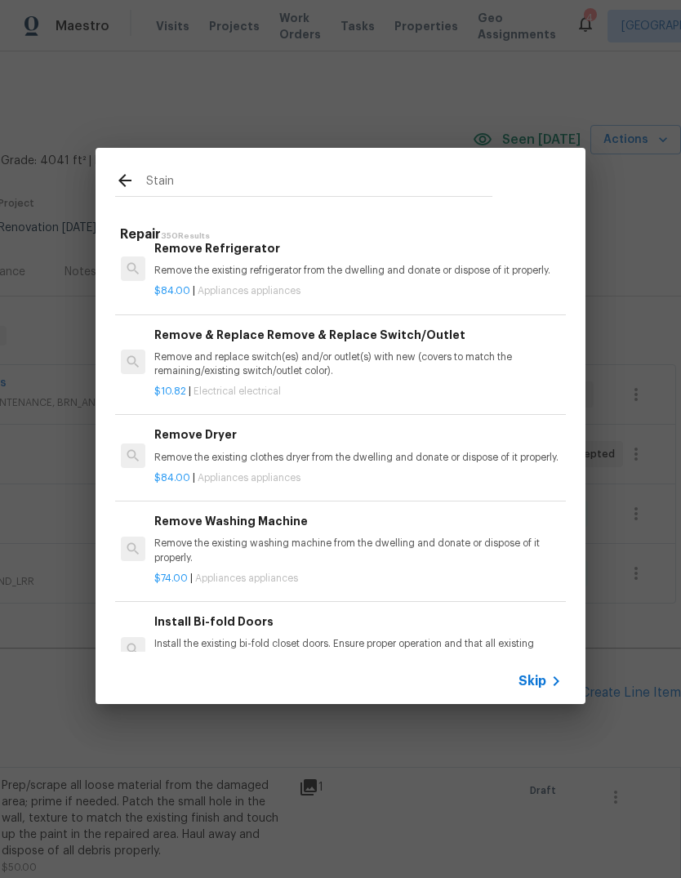
scroll to position [2729, 2]
click at [203, 193] on input "Stain" at bounding box center [319, 183] width 346 height 24
type input "S"
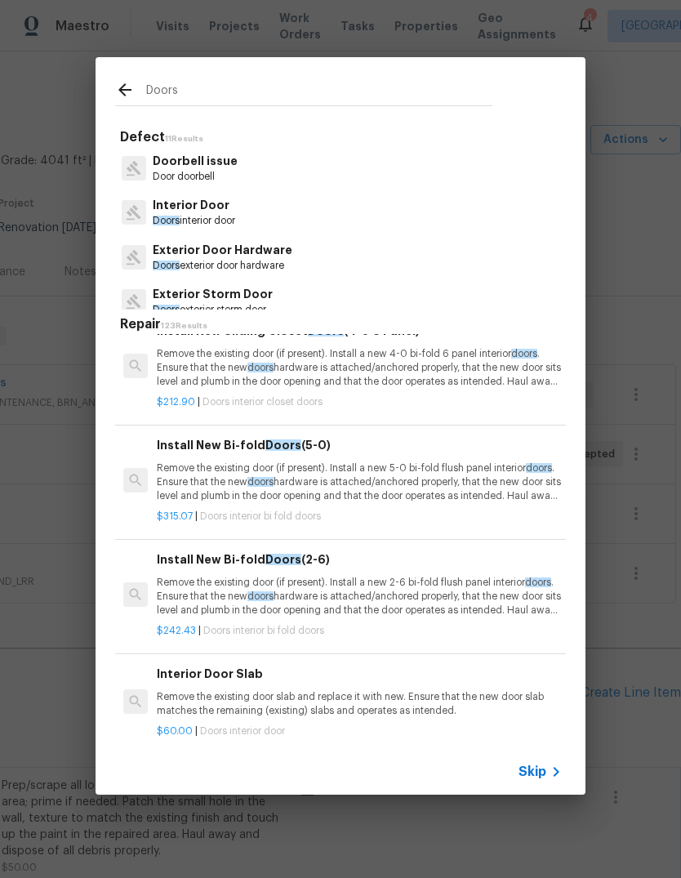
scroll to position [0, 0]
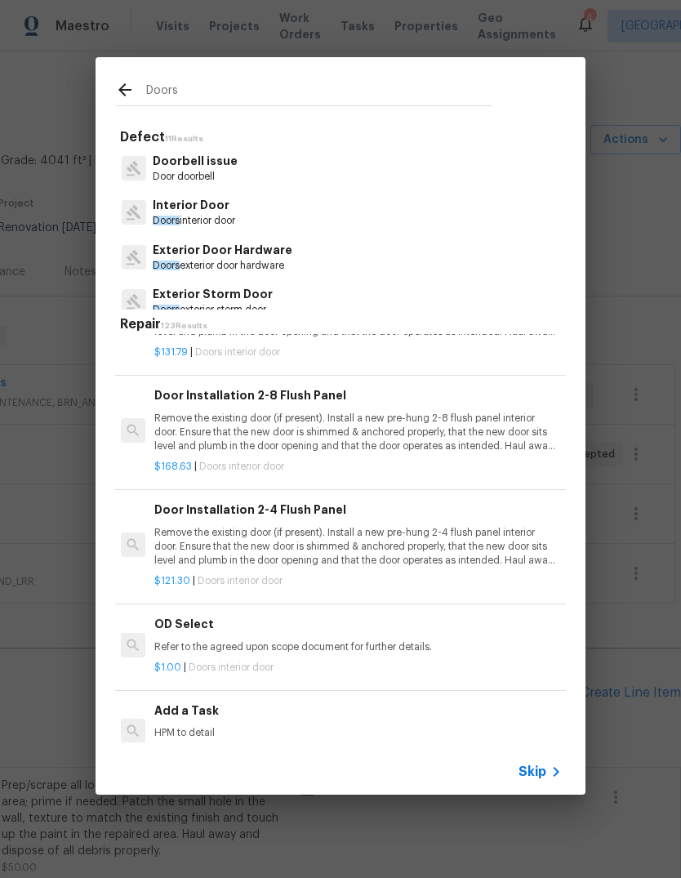
type input "Doors"
click at [35, 109] on div "Doors Defect 11 Results Doorbell issue Door doorbell Interior Door Doors interi…" at bounding box center [340, 426] width 681 height 852
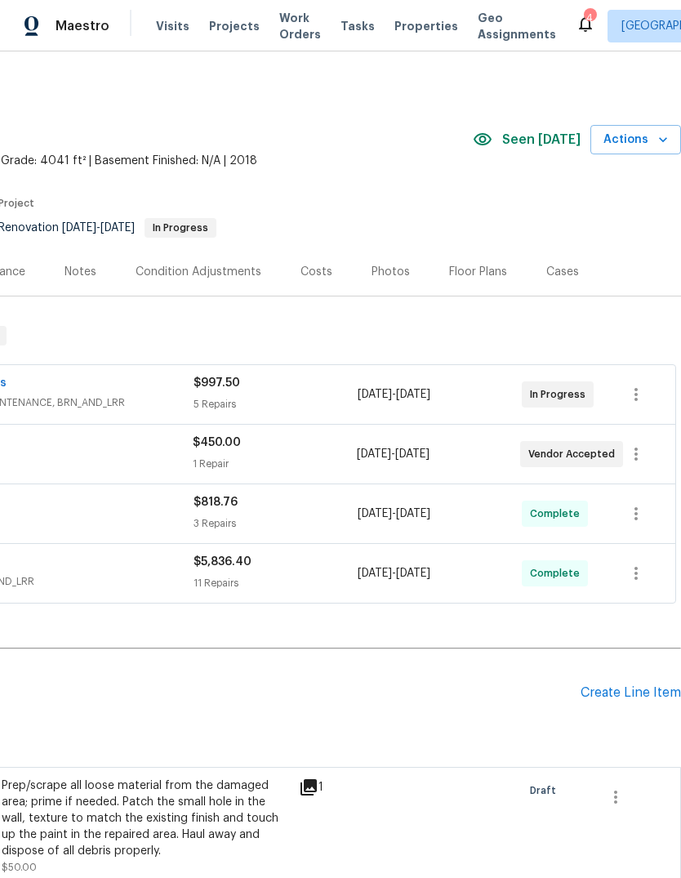
click at [116, 80] on div "Back to all projects 8015 Alto Rey Ct NW, Albuquerque, NM 87120 4 Beds | 3 1/2 …" at bounding box center [219, 541] width 923 height 941
click at [149, 805] on div "Prep/scrape all loose material from the damaged area; prime if needed. Patch th…" at bounding box center [145, 818] width 287 height 82
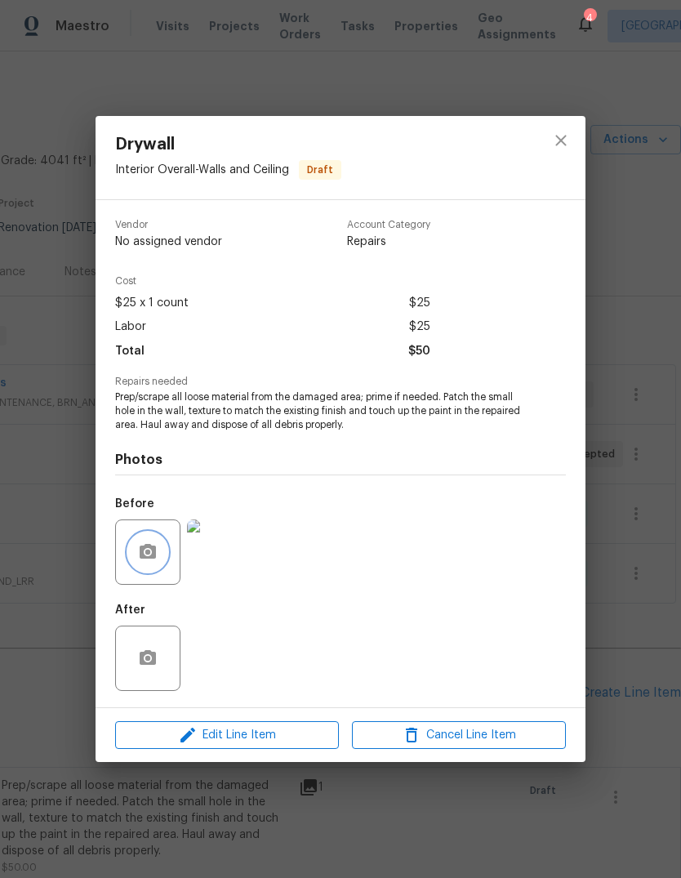
click at [150, 548] on icon "button" at bounding box center [148, 551] width 16 height 15
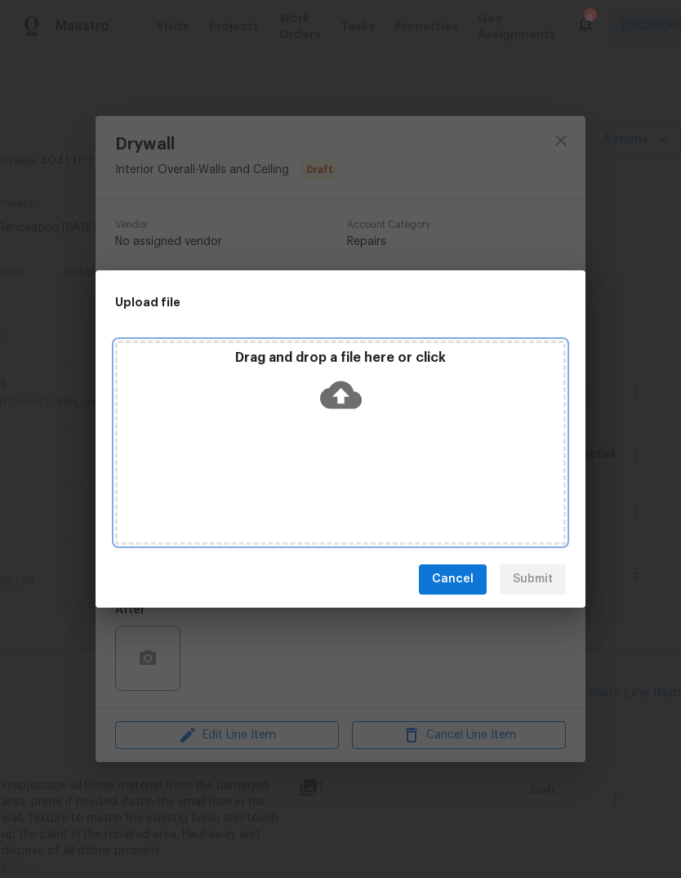
click at [342, 454] on div "Drag and drop a file here or click" at bounding box center [340, 442] width 451 height 204
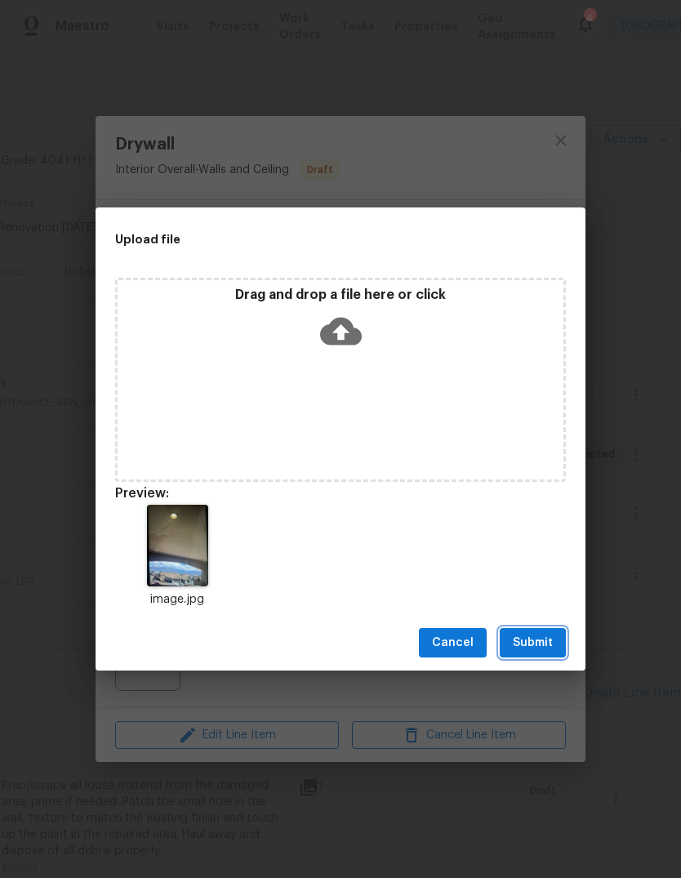
click at [529, 642] on span "Submit" at bounding box center [533, 643] width 40 height 20
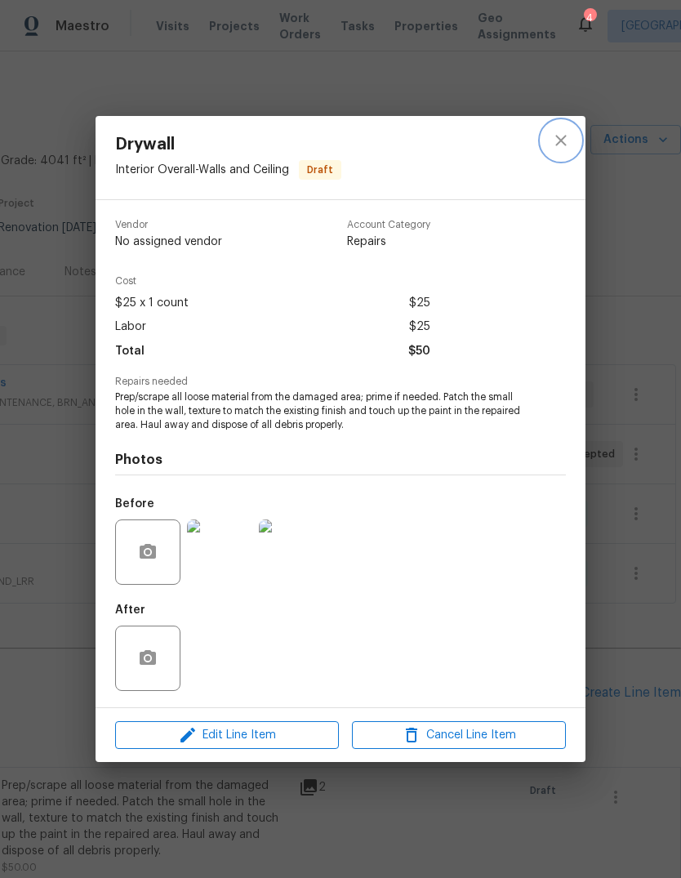
click at [563, 137] on icon "close" at bounding box center [560, 140] width 11 height 11
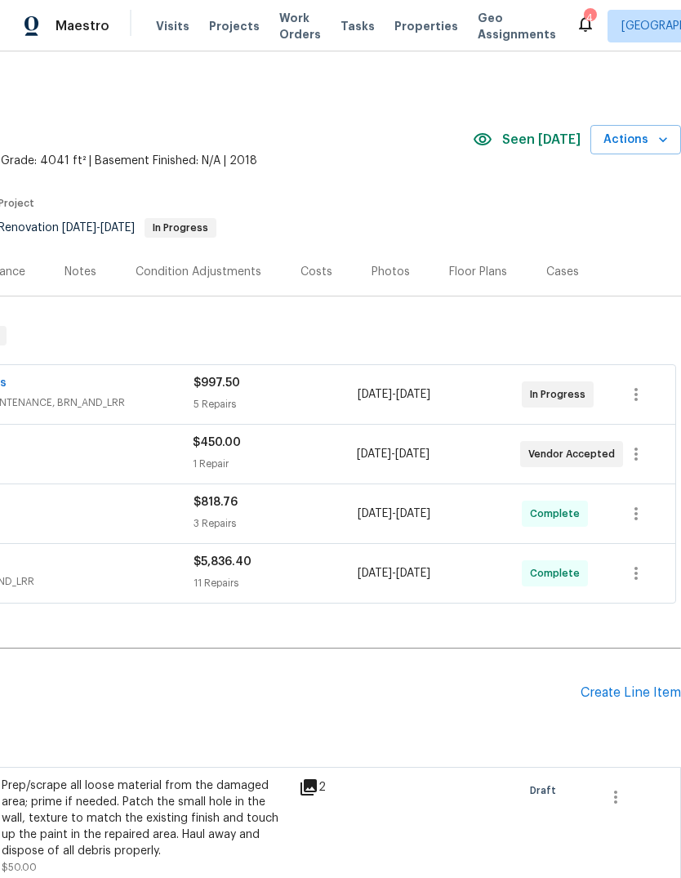
click at [455, 672] on h2 "Pending Line Items" at bounding box center [169, 693] width 822 height 76
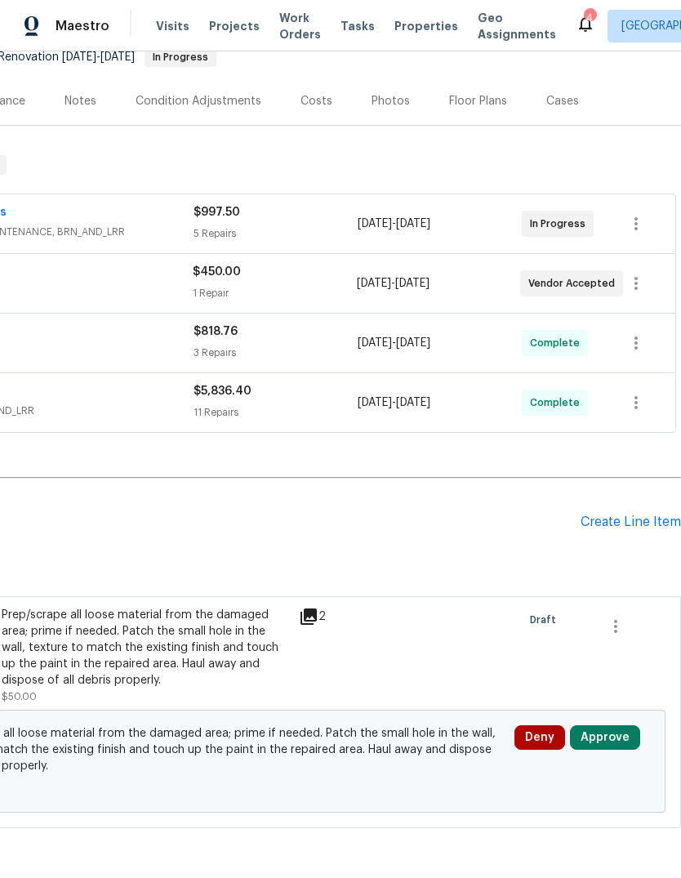
scroll to position [171, 242]
click at [610, 518] on div "Create Line Item" at bounding box center [631, 522] width 100 height 16
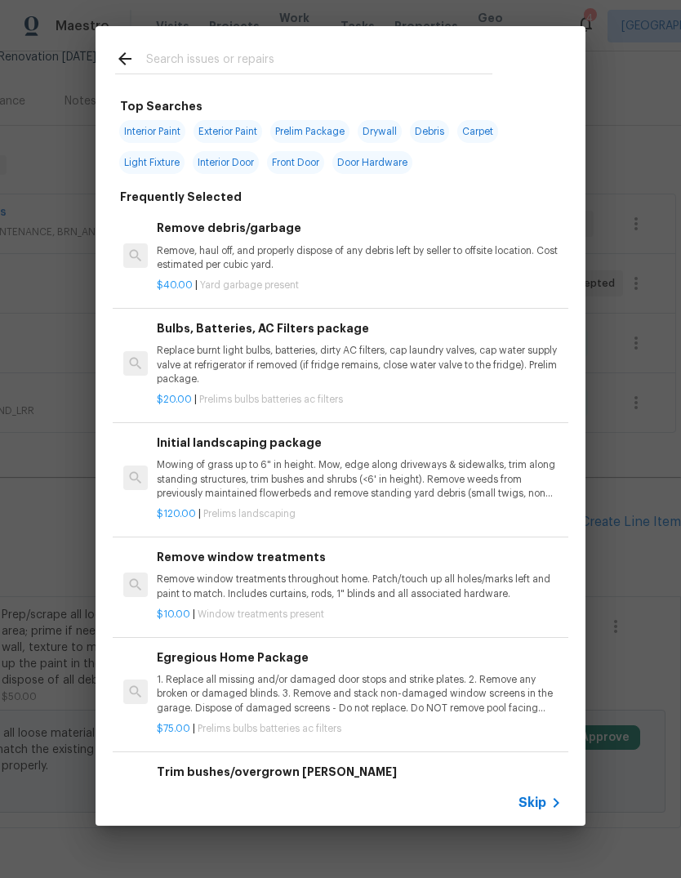
click at [166, 38] on div at bounding box center [304, 58] width 416 height 65
click at [163, 56] on input "text" at bounding box center [319, 61] width 346 height 24
type input "Doors"
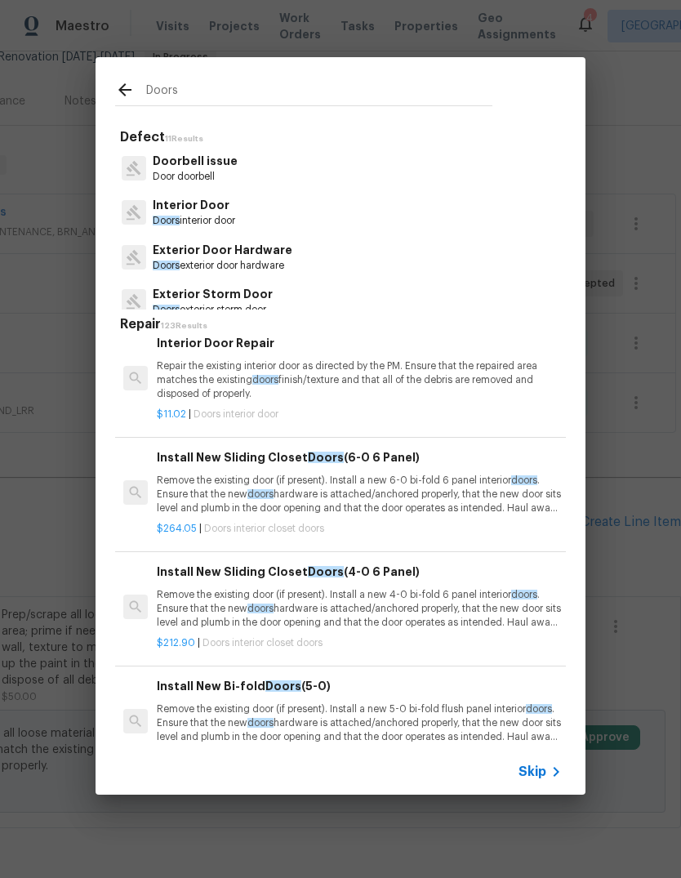
scroll to position [429, 0]
click at [450, 373] on p "Repair the existing interior door as directed by the PM. Ensure that the repair…" at bounding box center [359, 379] width 405 height 42
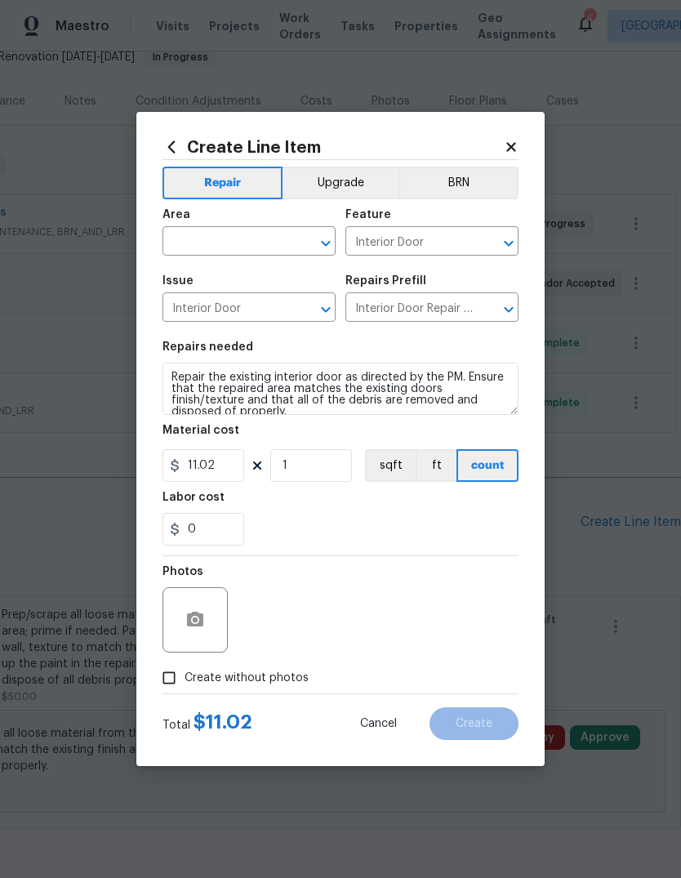
click at [325, 242] on icon "Open" at bounding box center [325, 243] width 9 height 6
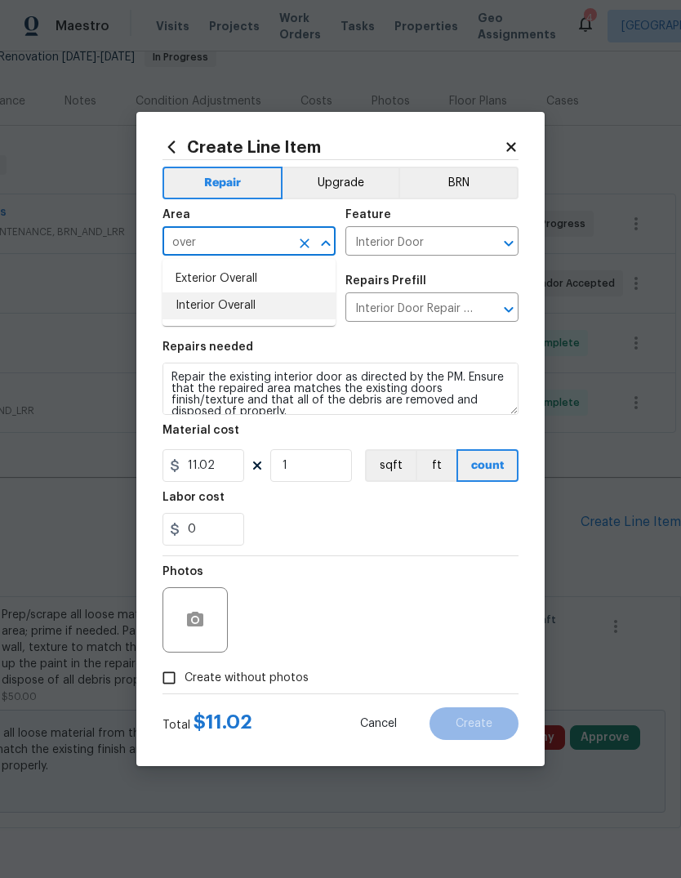
click at [241, 304] on li "Interior Overall" at bounding box center [248, 305] width 173 height 27
type input "Interior Overall"
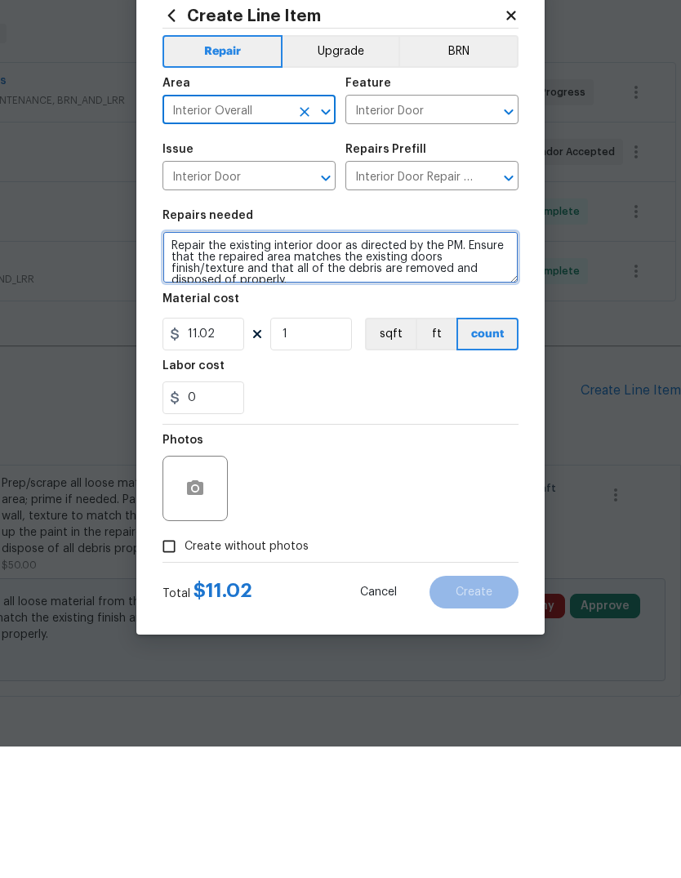
click at [237, 363] on textarea "Repair the existing interior door as directed by the PM. Ensure that the repair…" at bounding box center [340, 389] width 356 height 52
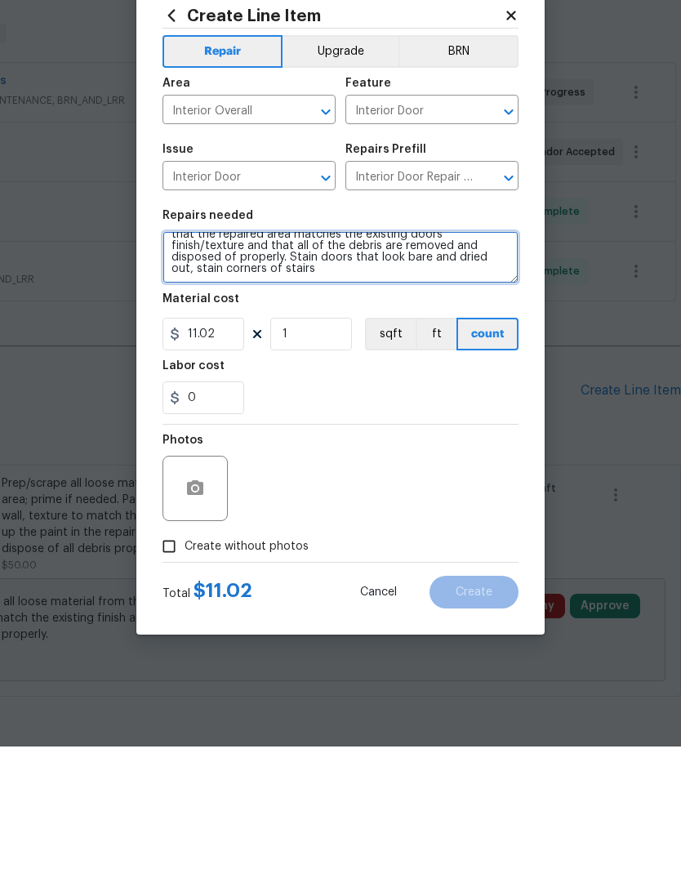
type textarea "Repair the existing interior door as directed by the PM. Ensure that the repair…"
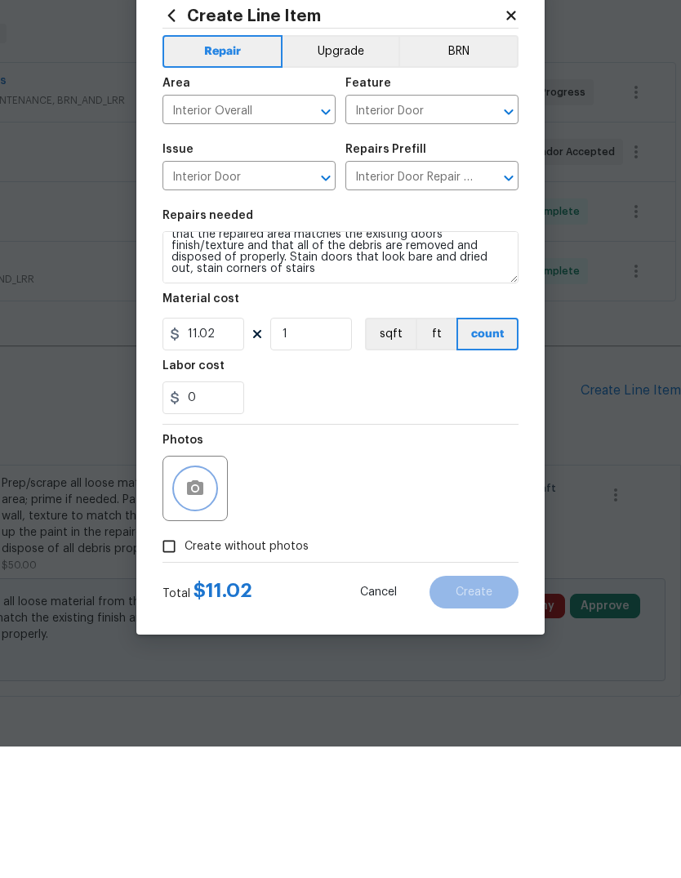
click at [190, 610] on icon "button" at bounding box center [195, 620] width 20 height 20
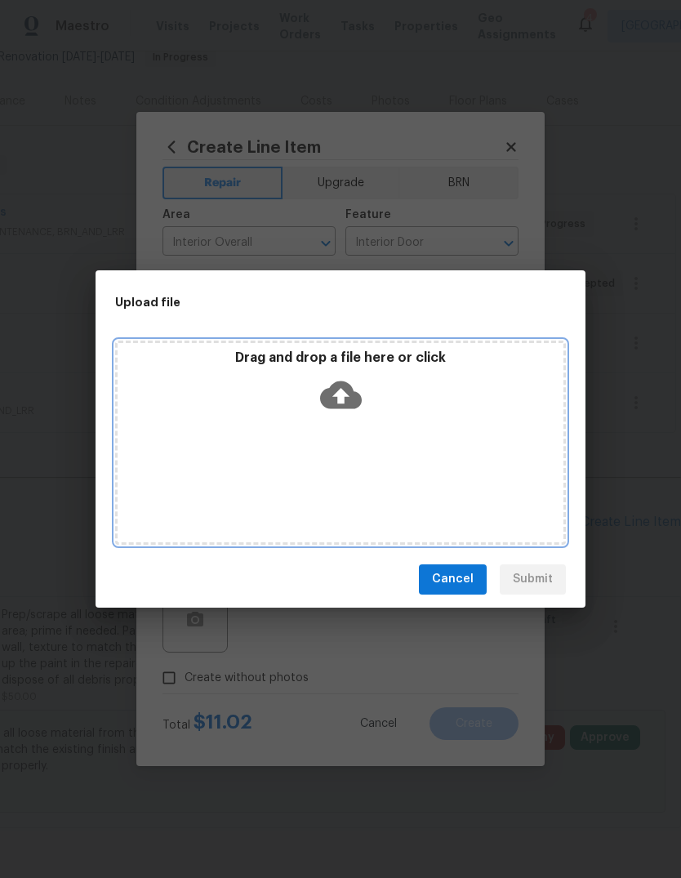
click at [285, 463] on div "Drag and drop a file here or click" at bounding box center [340, 442] width 451 height 204
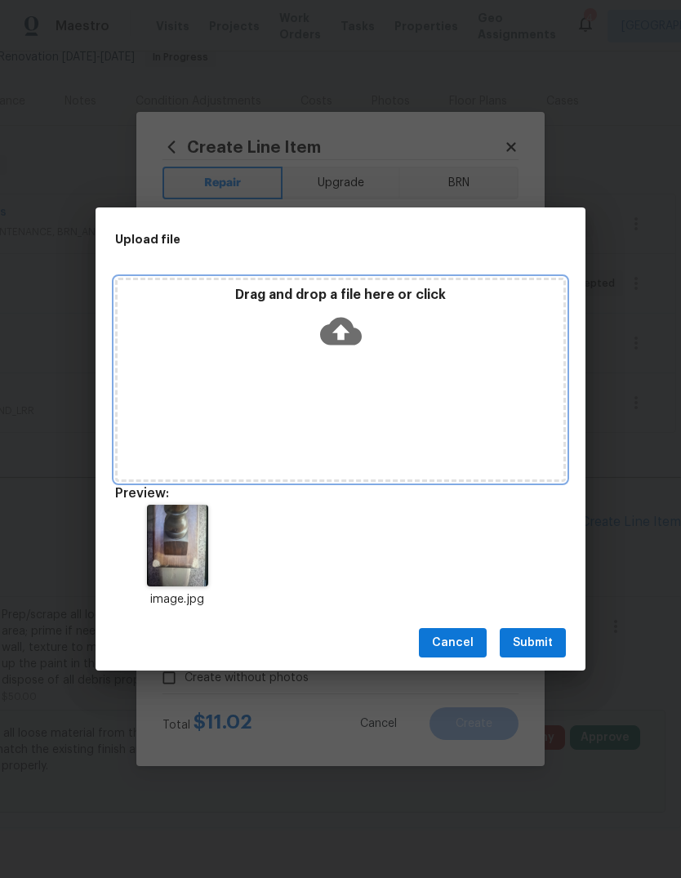
click at [300, 392] on div "Drag and drop a file here or click" at bounding box center [340, 380] width 451 height 204
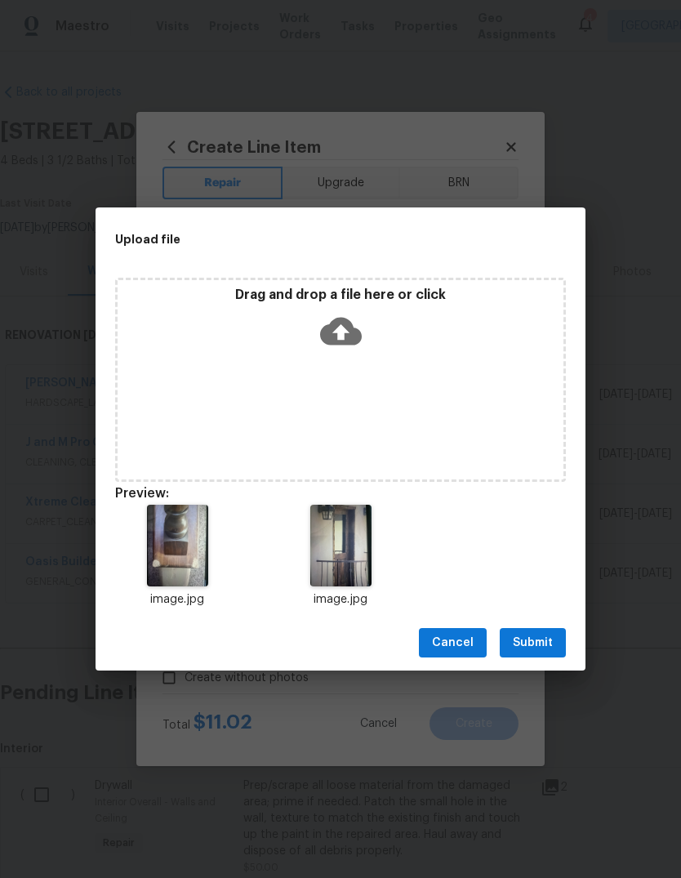
scroll to position [61, 0]
click at [533, 647] on span "Submit" at bounding box center [533, 643] width 40 height 20
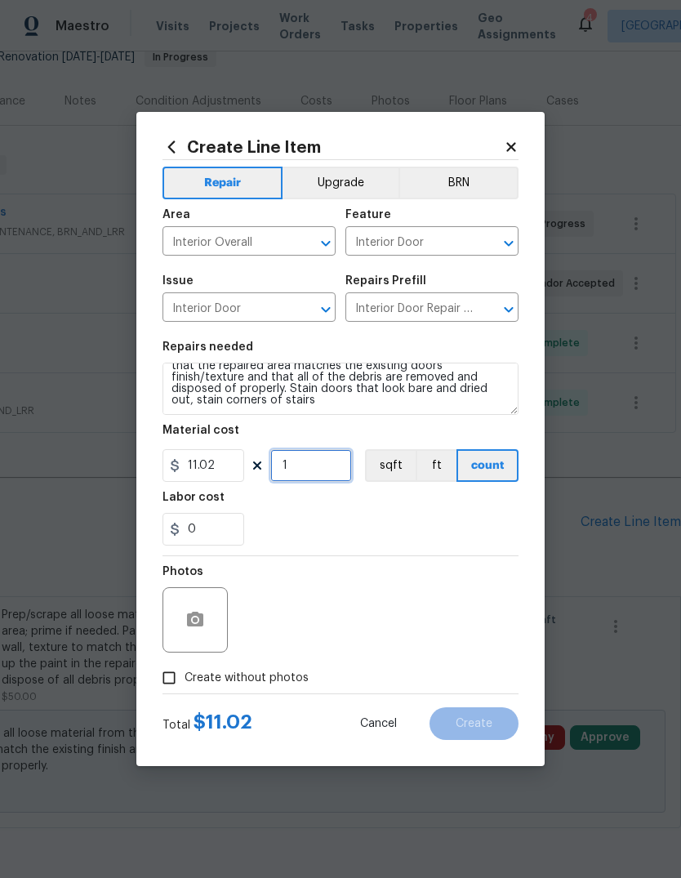
click at [309, 464] on input "1" at bounding box center [311, 465] width 82 height 33
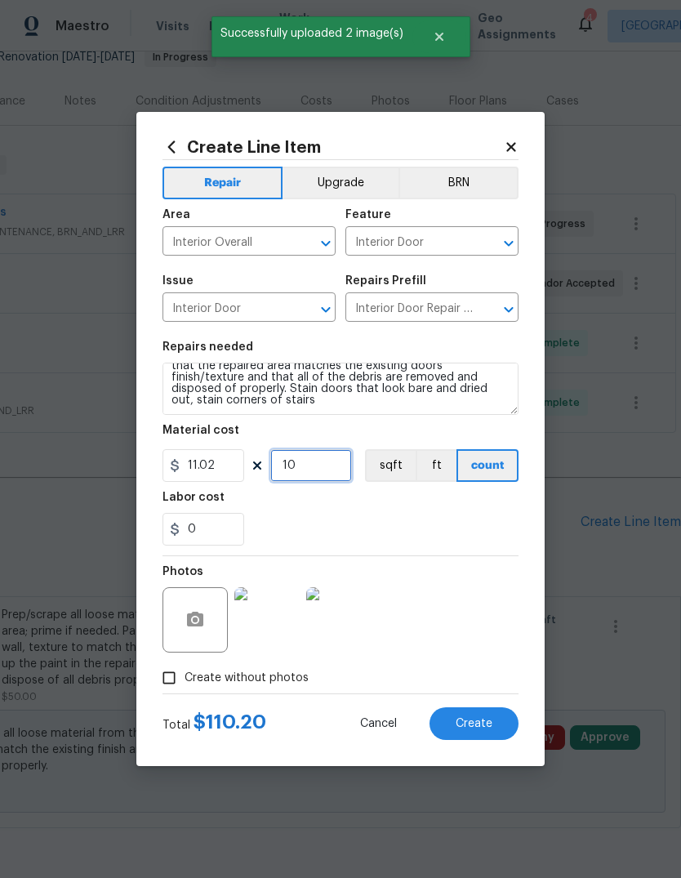
type input "10"
click at [320, 513] on div "Labor cost" at bounding box center [340, 502] width 356 height 21
click at [489, 730] on span "Create" at bounding box center [474, 724] width 37 height 12
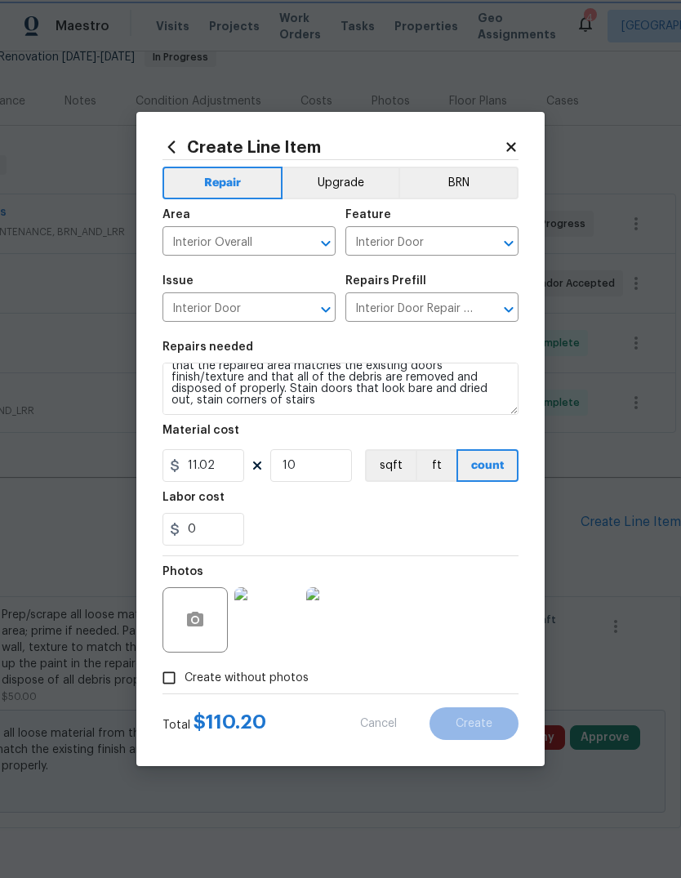
scroll to position [0, 242]
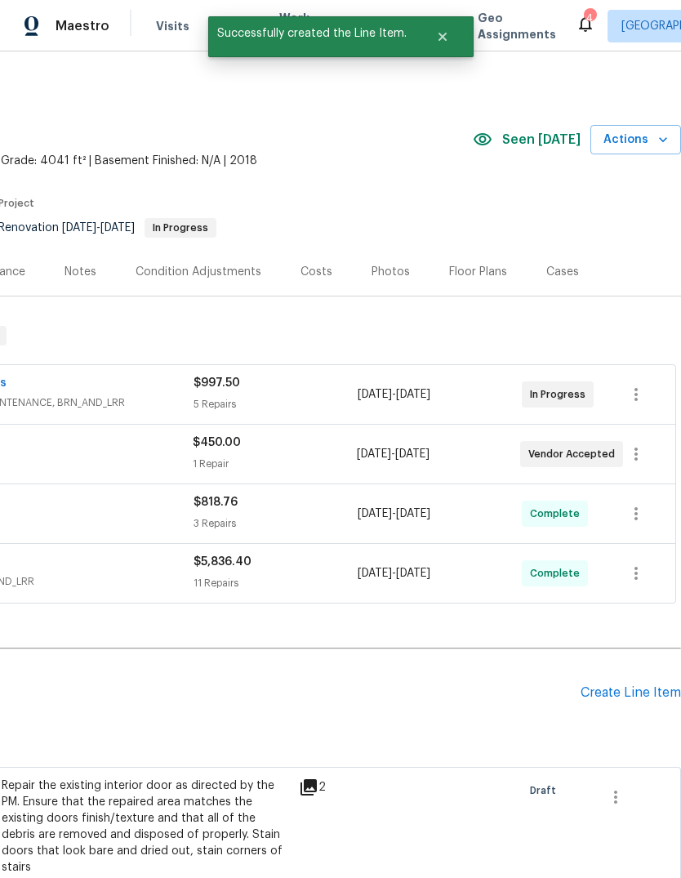
click at [616, 690] on div "Create Line Item" at bounding box center [631, 693] width 100 height 16
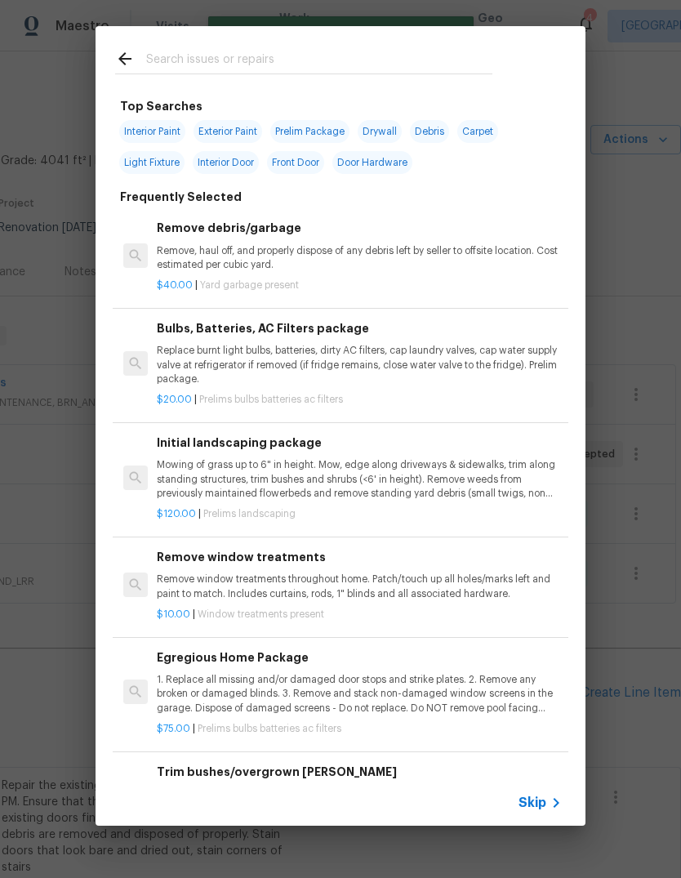
click at [174, 46] on div at bounding box center [304, 58] width 416 height 65
click at [162, 54] on input "text" at bounding box center [319, 61] width 346 height 24
type input "Window"
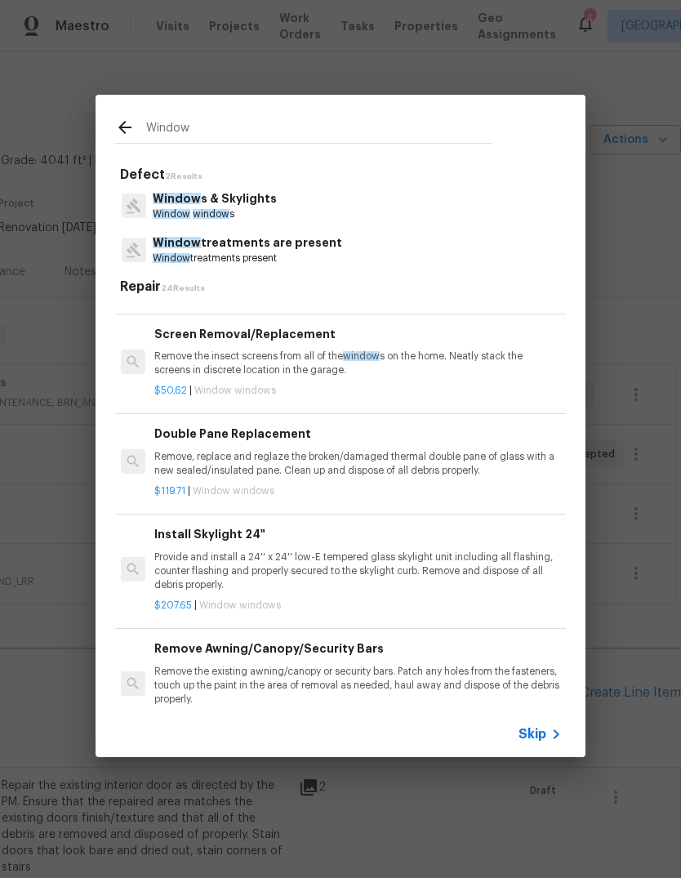
scroll to position [547, 2]
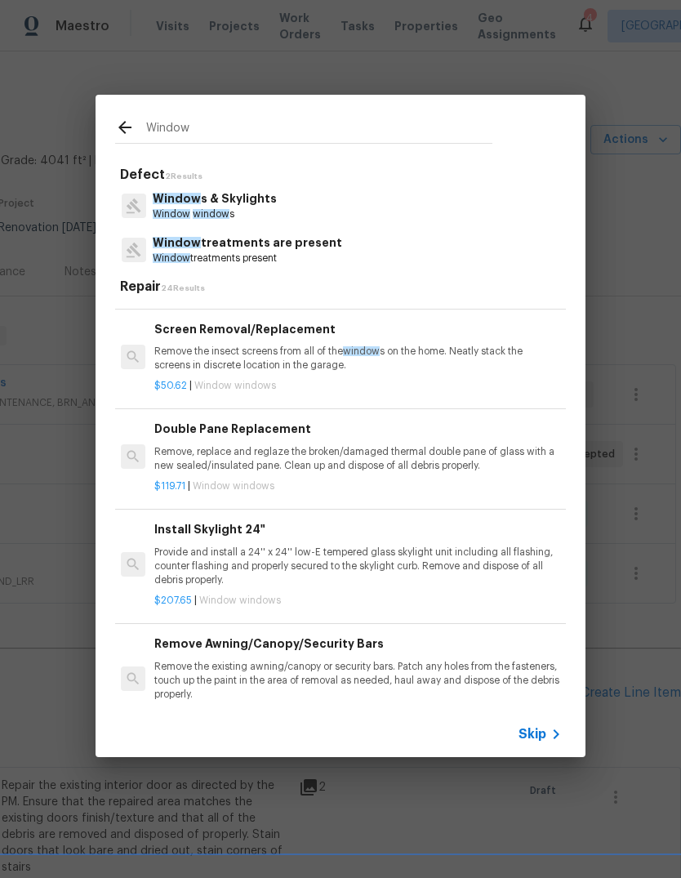
click at [342, 462] on p "Remove, replace and reglaze the broken/damaged thermal double pane of glass wit…" at bounding box center [356, 459] width 405 height 28
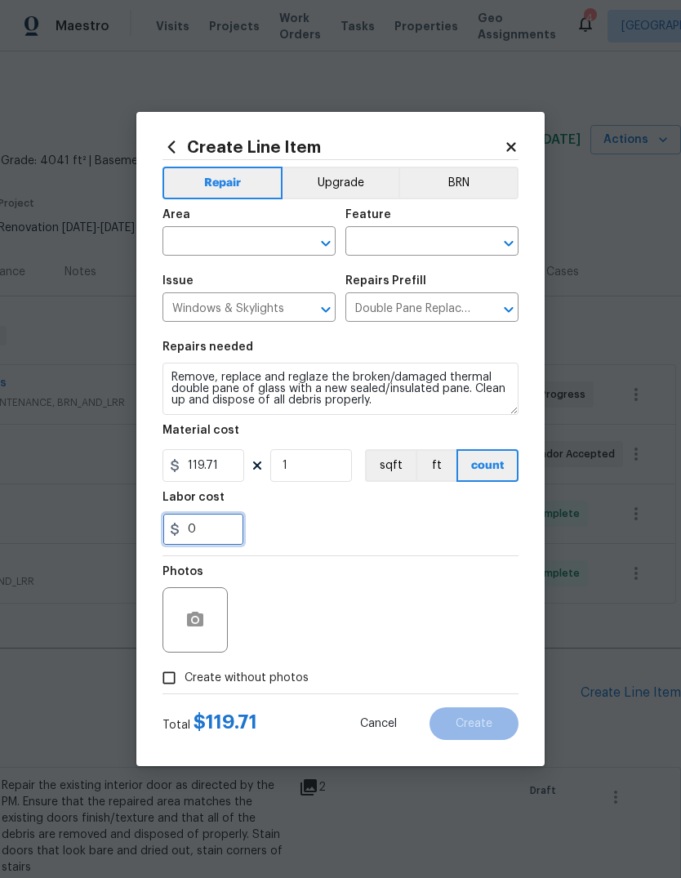
click at [215, 536] on input "0" at bounding box center [203, 529] width 82 height 33
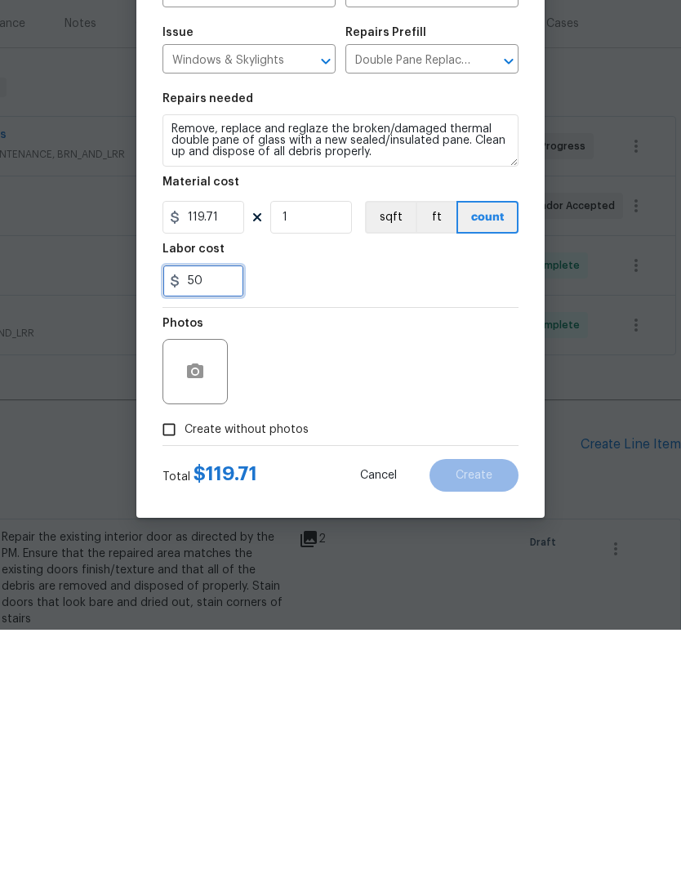
type input "50"
click at [297, 556] on div "Photos" at bounding box center [340, 609] width 356 height 106
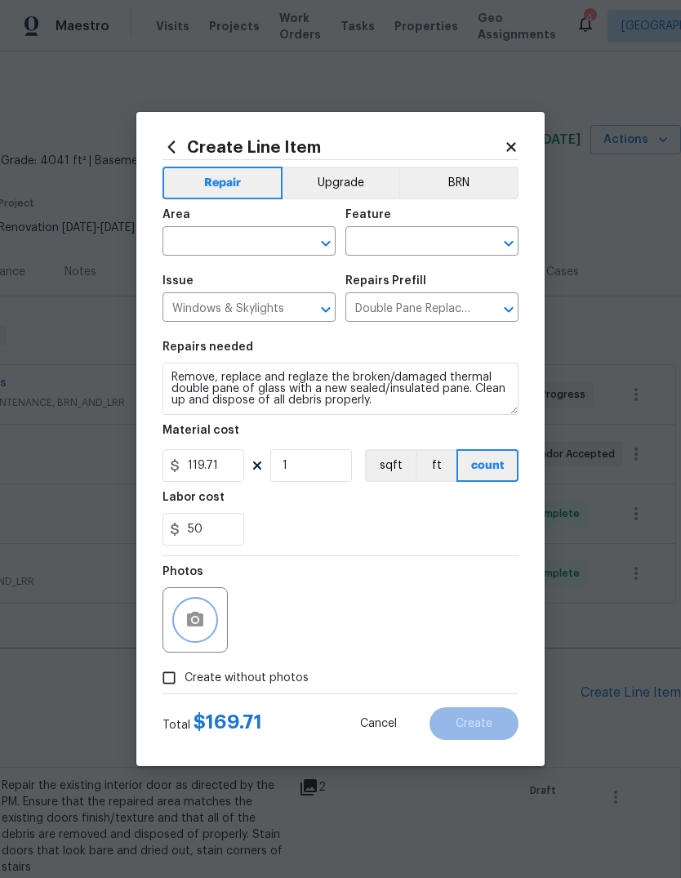
click at [195, 613] on icon "button" at bounding box center [195, 619] width 16 height 15
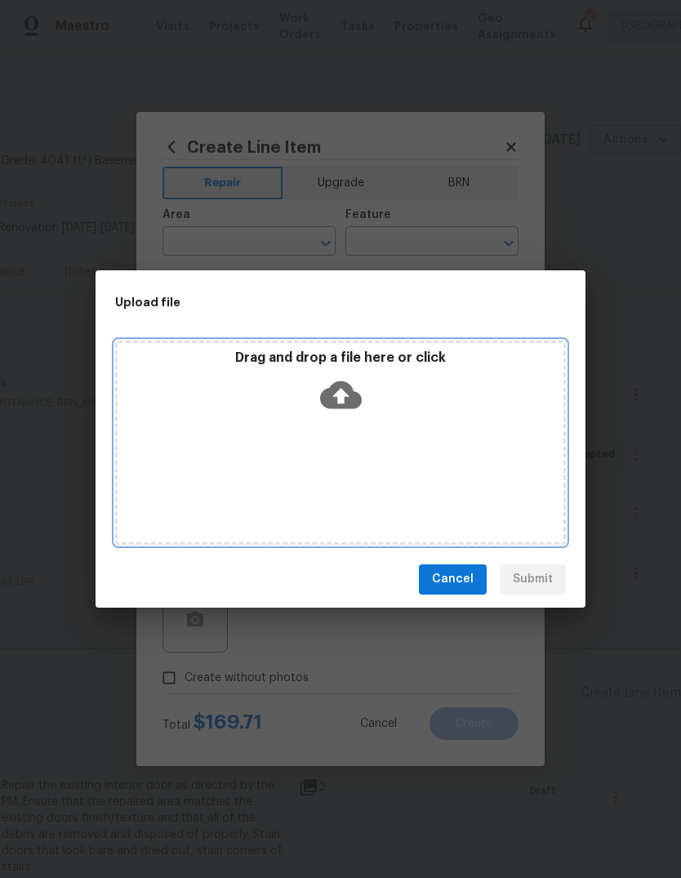
click at [321, 445] on div "Drag and drop a file here or click" at bounding box center [340, 442] width 451 height 204
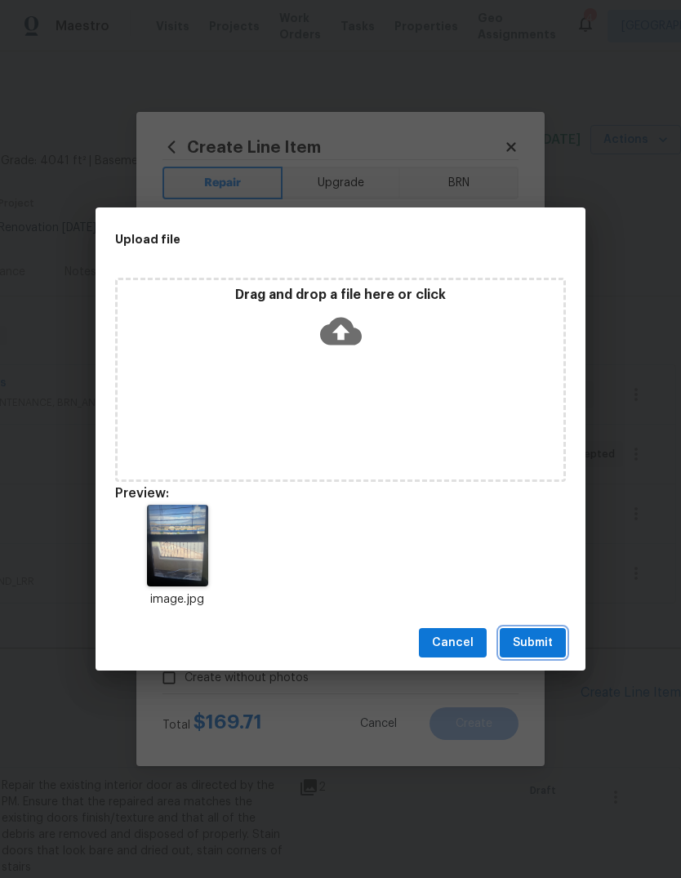
click at [534, 639] on span "Submit" at bounding box center [533, 643] width 40 height 20
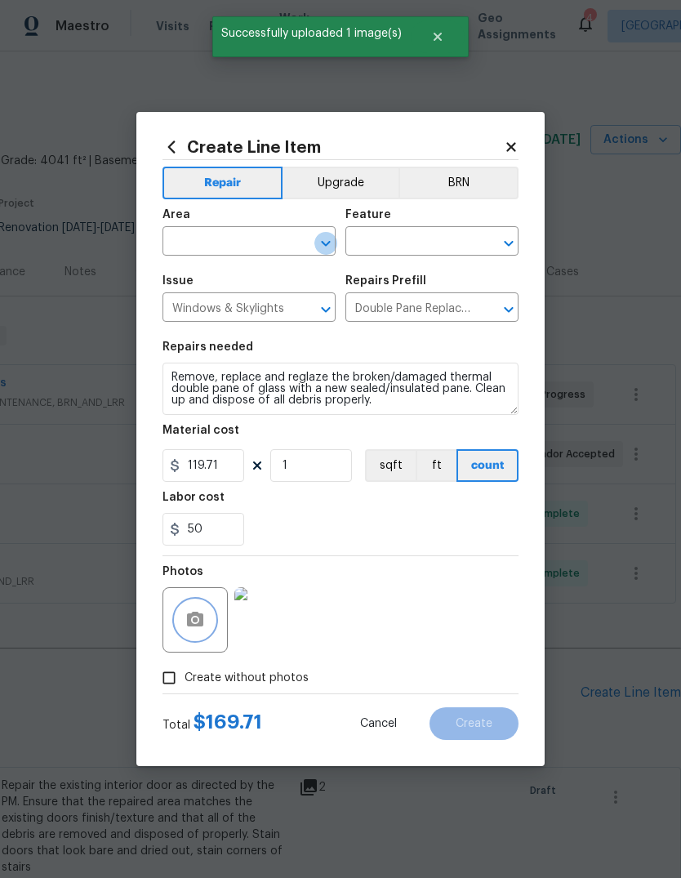
click at [327, 245] on icon "Open" at bounding box center [326, 244] width 20 height 20
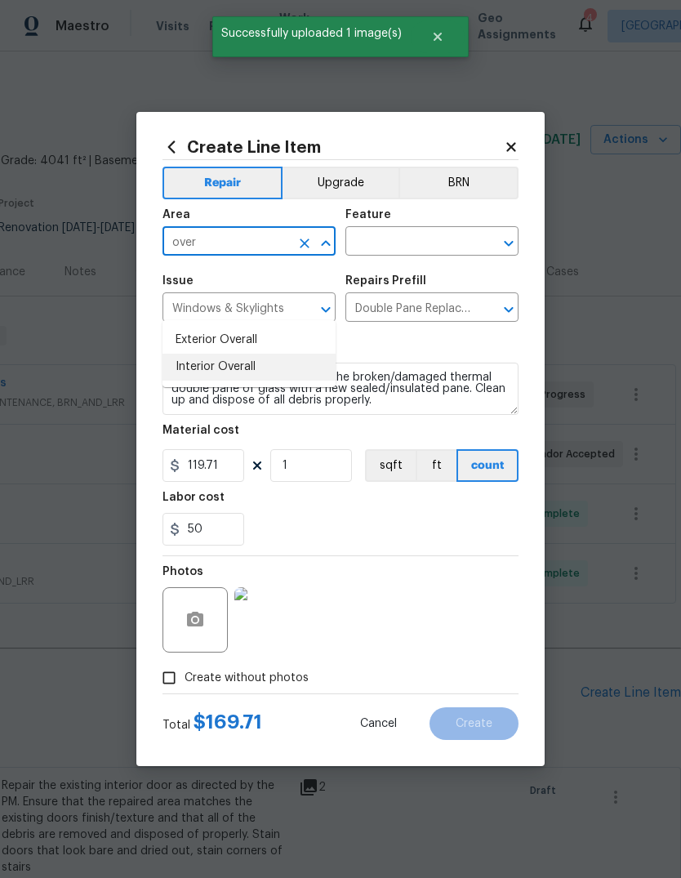
click at [232, 354] on li "Interior Overall" at bounding box center [248, 367] width 173 height 27
type input "Interior Overall"
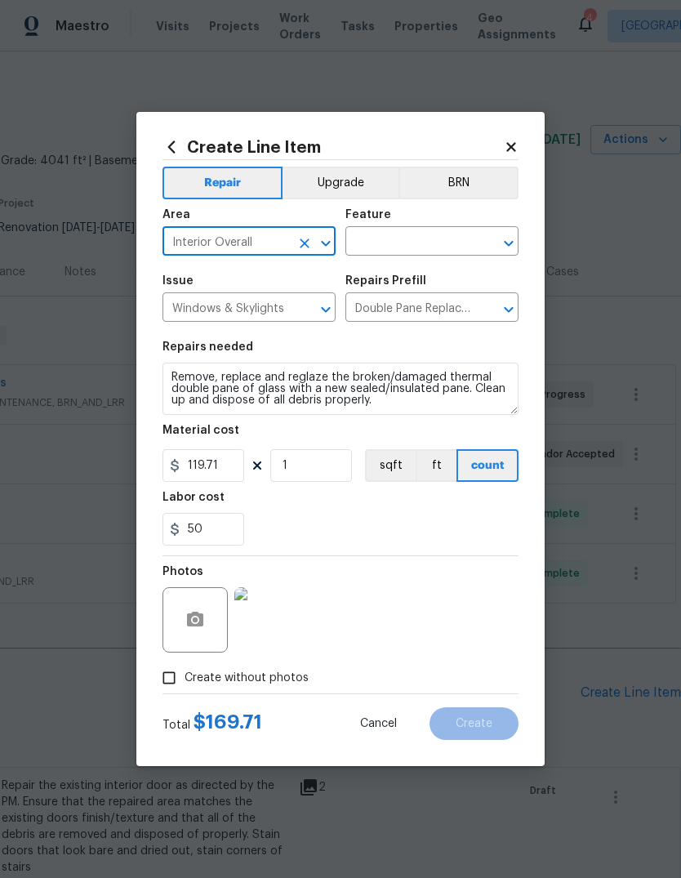
click at [443, 236] on input "text" at bounding box center [408, 242] width 127 height 25
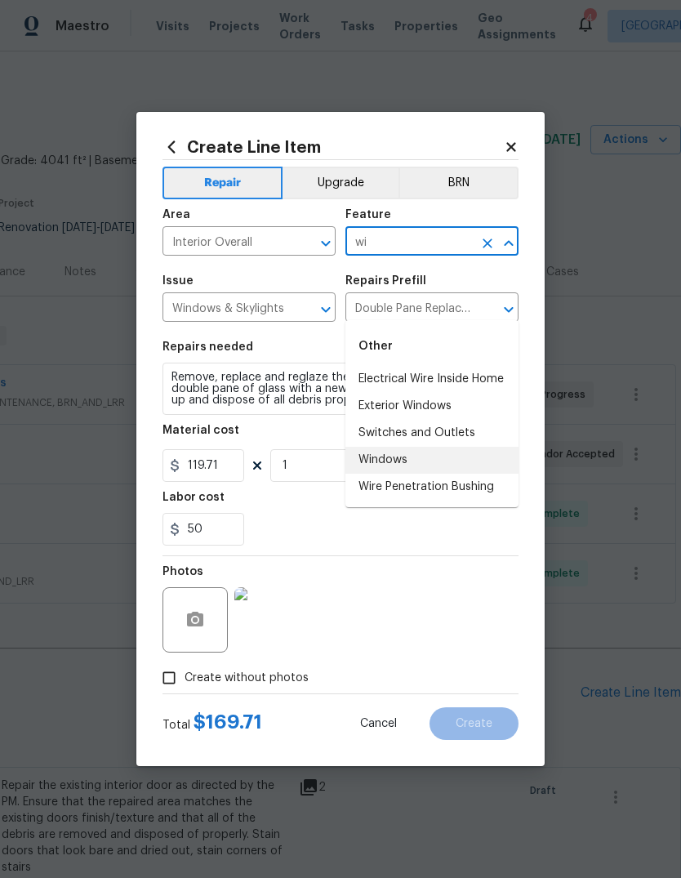
click at [394, 447] on li "Windows" at bounding box center [431, 460] width 173 height 27
type input "Windows"
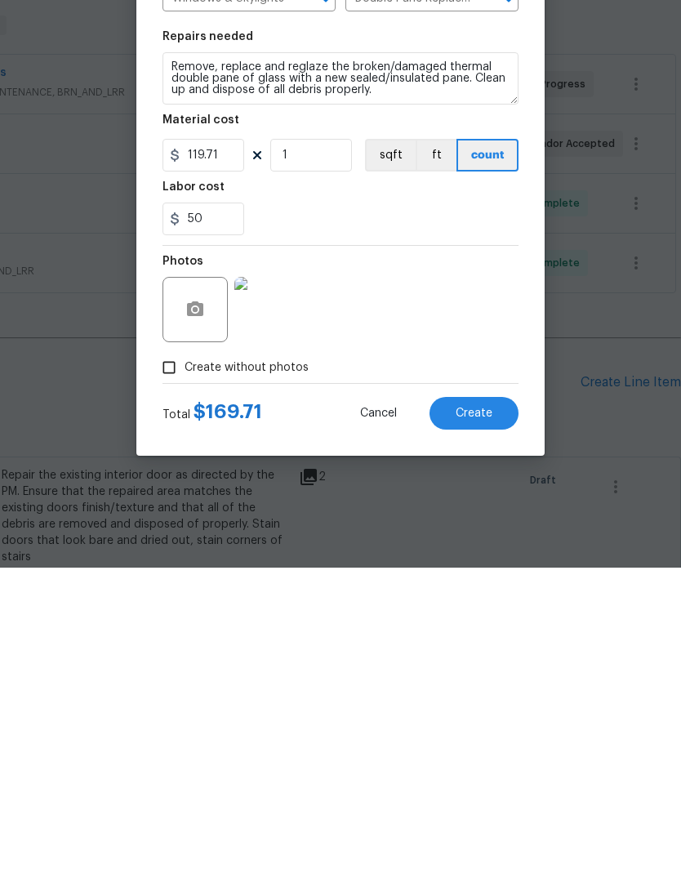
click at [478, 718] on span "Create" at bounding box center [474, 724] width 37 height 12
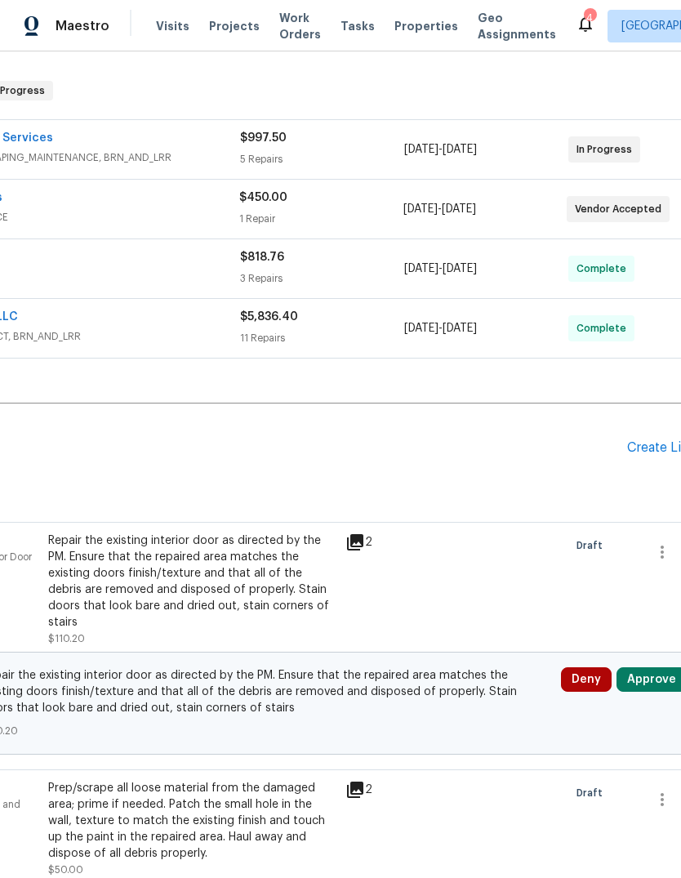
scroll to position [258, 192]
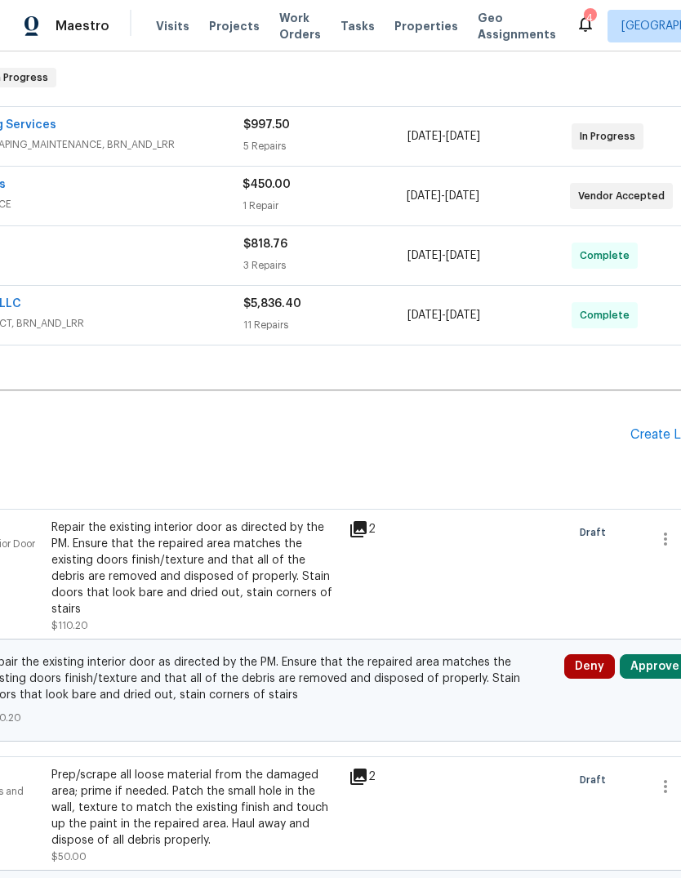
click at [643, 654] on button "Approve" at bounding box center [655, 666] width 70 height 24
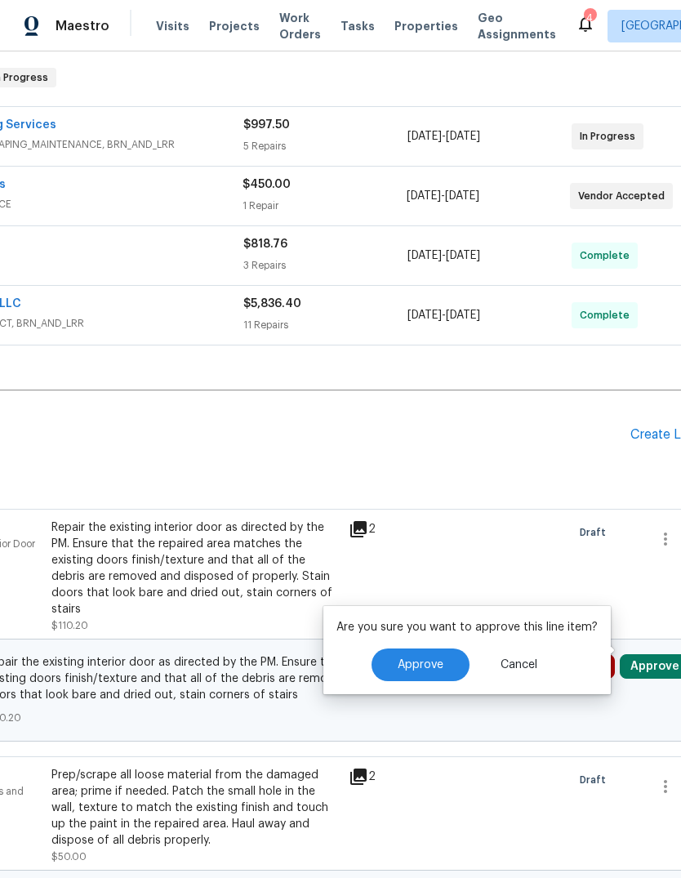
click at [394, 665] on button "Approve" at bounding box center [421, 664] width 98 height 33
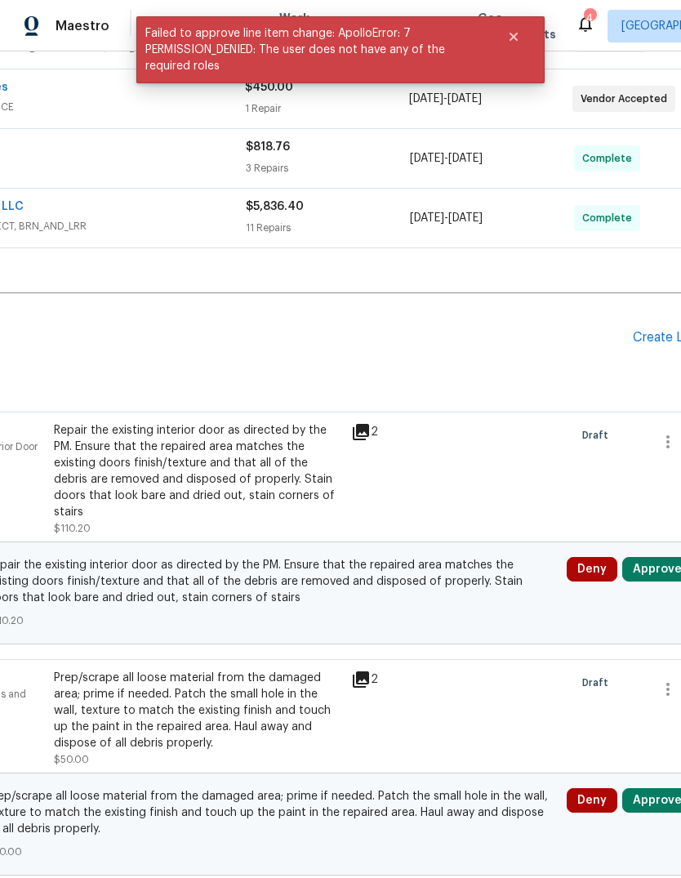
scroll to position [377, 189]
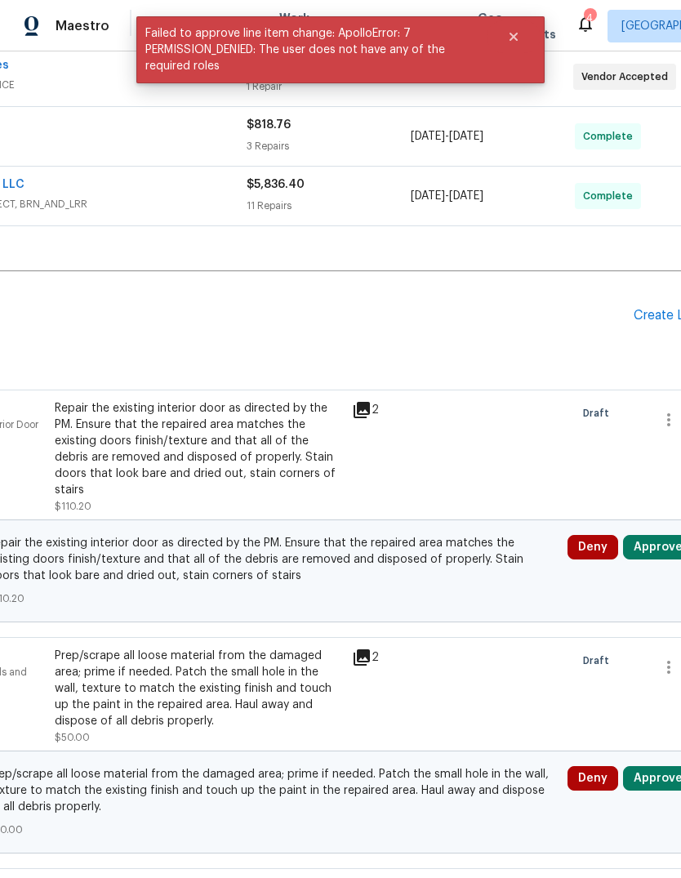
click at [646, 766] on button "Approve" at bounding box center [658, 778] width 70 height 24
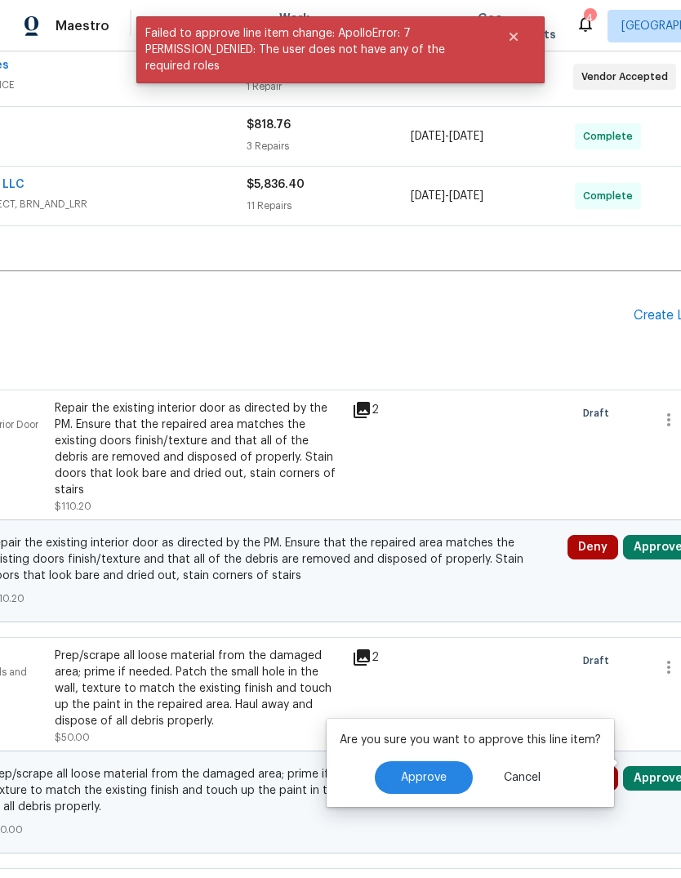
click at [402, 772] on span "Approve" at bounding box center [424, 778] width 46 height 12
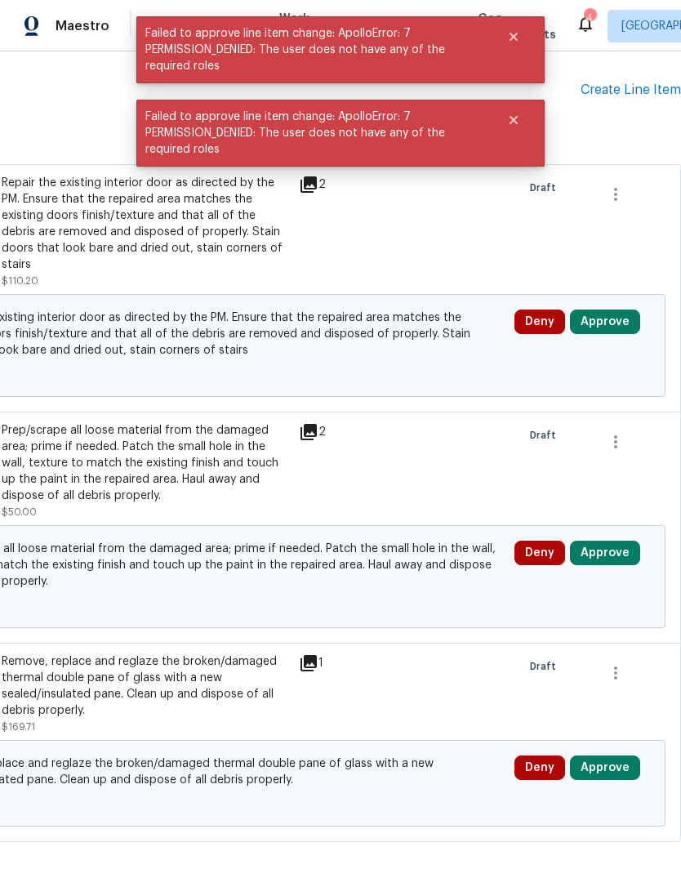
scroll to position [602, 242]
click at [604, 756] on button "Approve" at bounding box center [605, 768] width 70 height 24
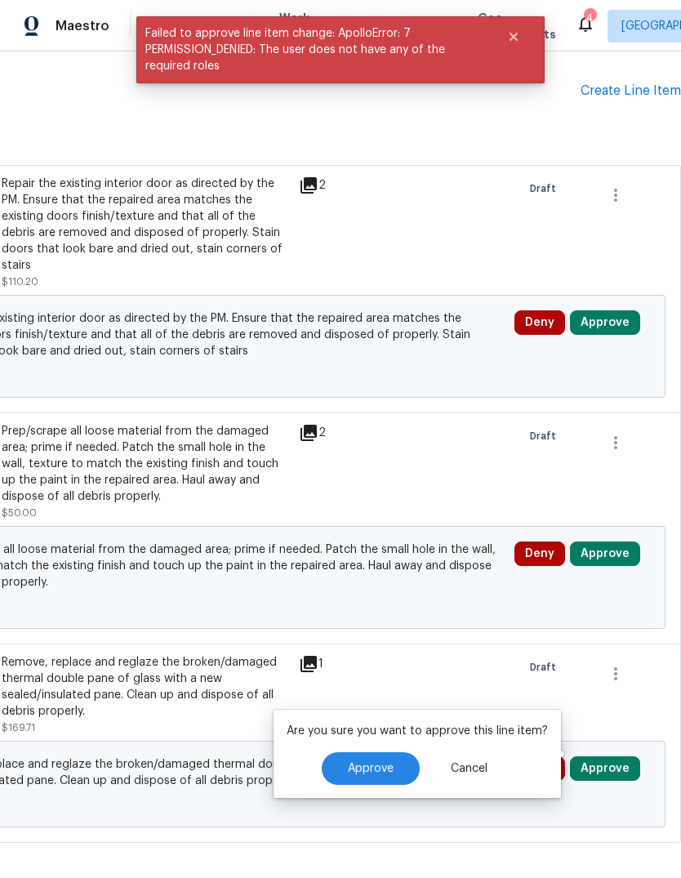
click at [362, 770] on span "Approve" at bounding box center [371, 769] width 46 height 12
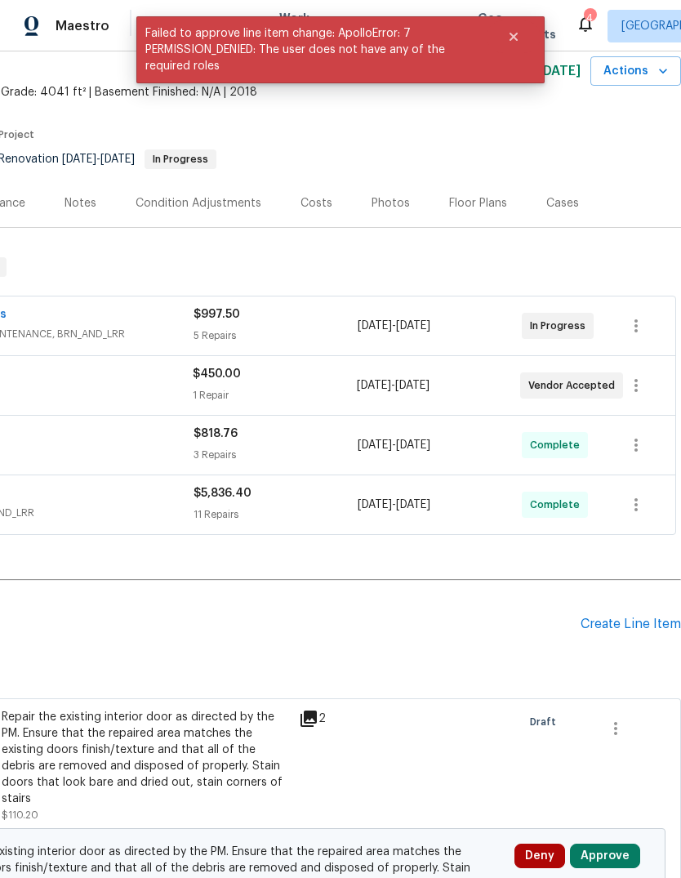
scroll to position [69, 242]
click at [618, 621] on div "Create Line Item" at bounding box center [631, 624] width 100 height 16
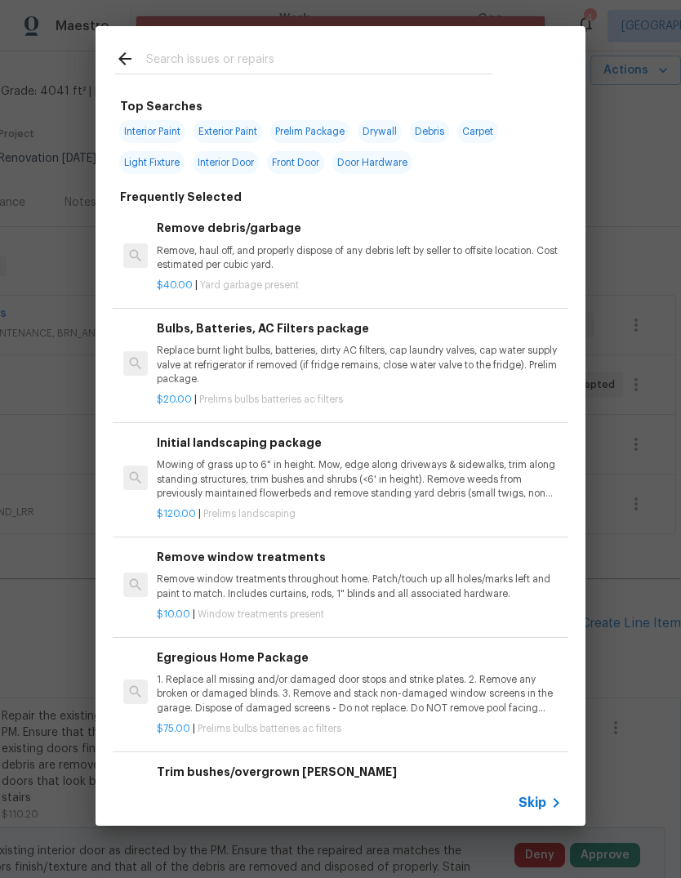
click at [167, 51] on input "text" at bounding box center [319, 61] width 346 height 24
type input "Deck"
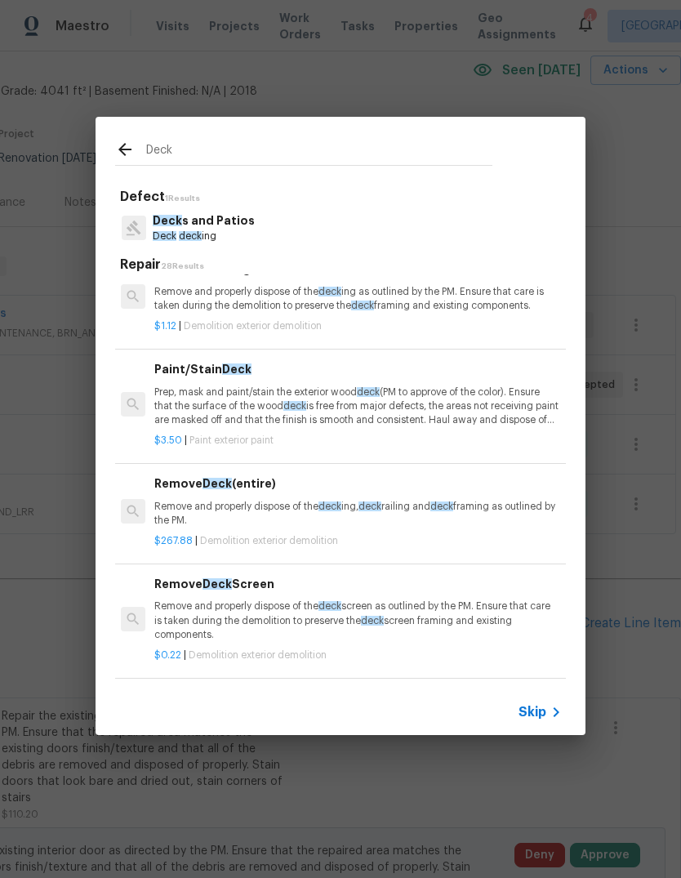
scroll to position [2027, 2]
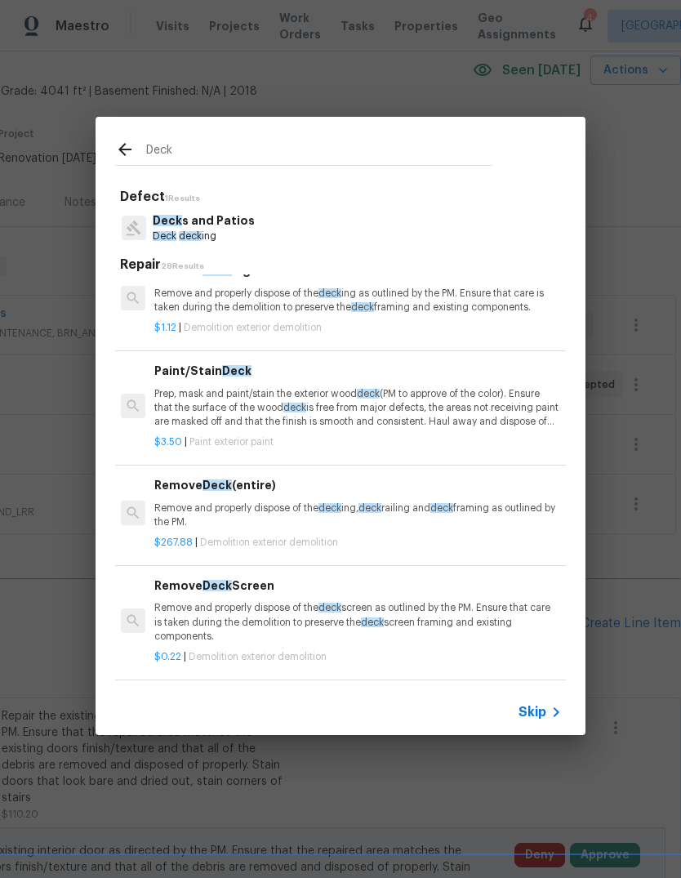
click at [214, 391] on p "Prep, mask and paint/stain the exterior wood deck (PM to approve of the color).…" at bounding box center [356, 408] width 405 height 42
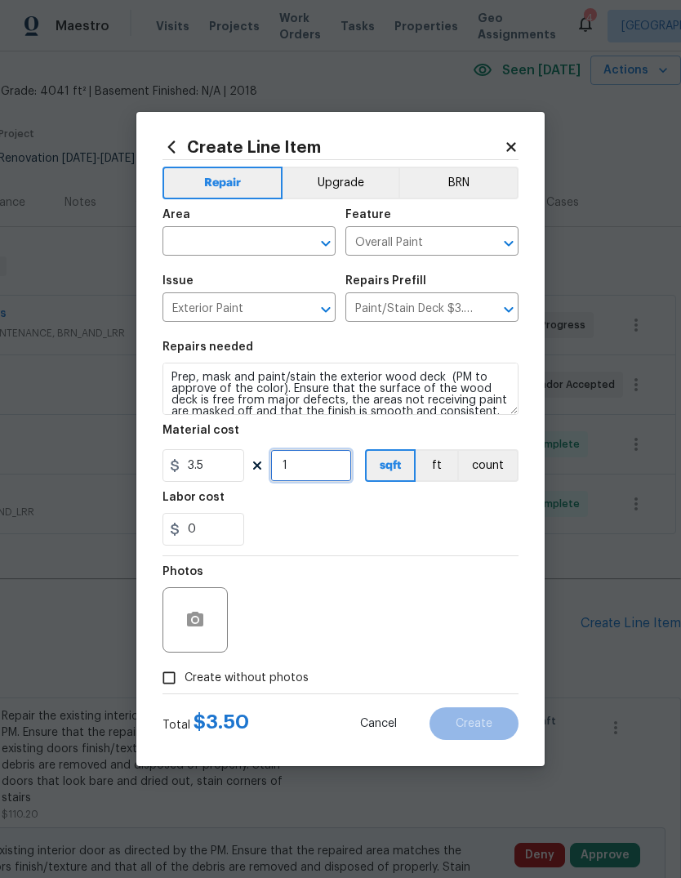
click at [305, 475] on input "1" at bounding box center [311, 465] width 82 height 33
type input "50"
click at [292, 512] on div "Labor cost" at bounding box center [340, 502] width 356 height 21
click at [217, 532] on input "0" at bounding box center [203, 529] width 82 height 33
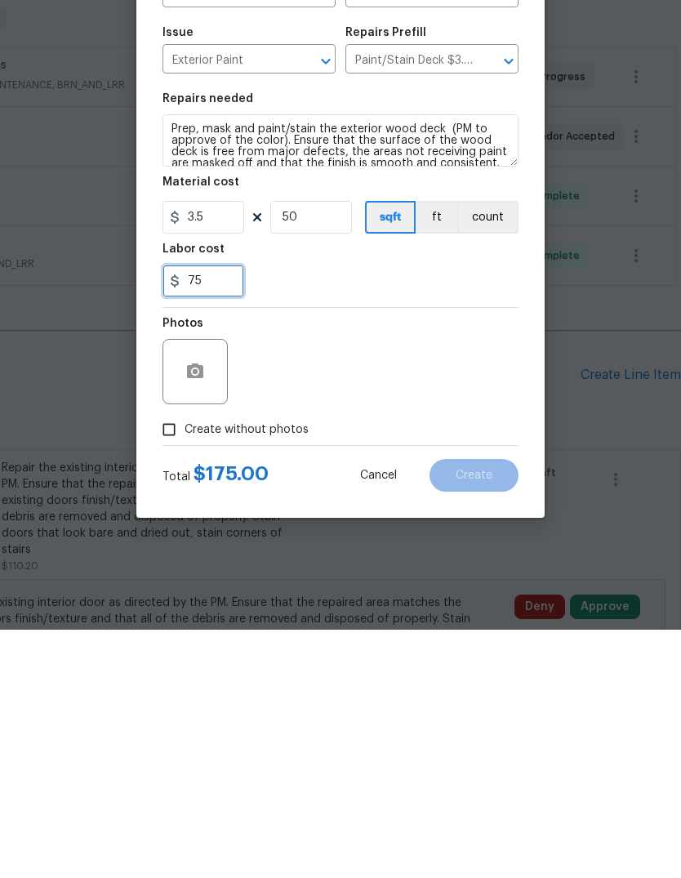
type input "75"
click at [288, 556] on div "Photos" at bounding box center [340, 609] width 356 height 106
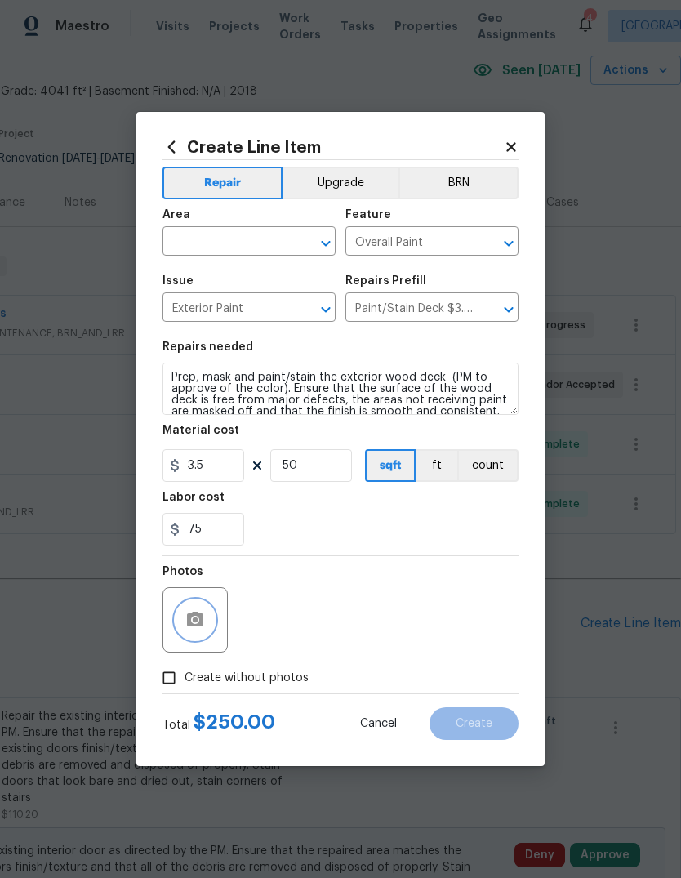
click at [190, 615] on icon "button" at bounding box center [195, 619] width 16 height 15
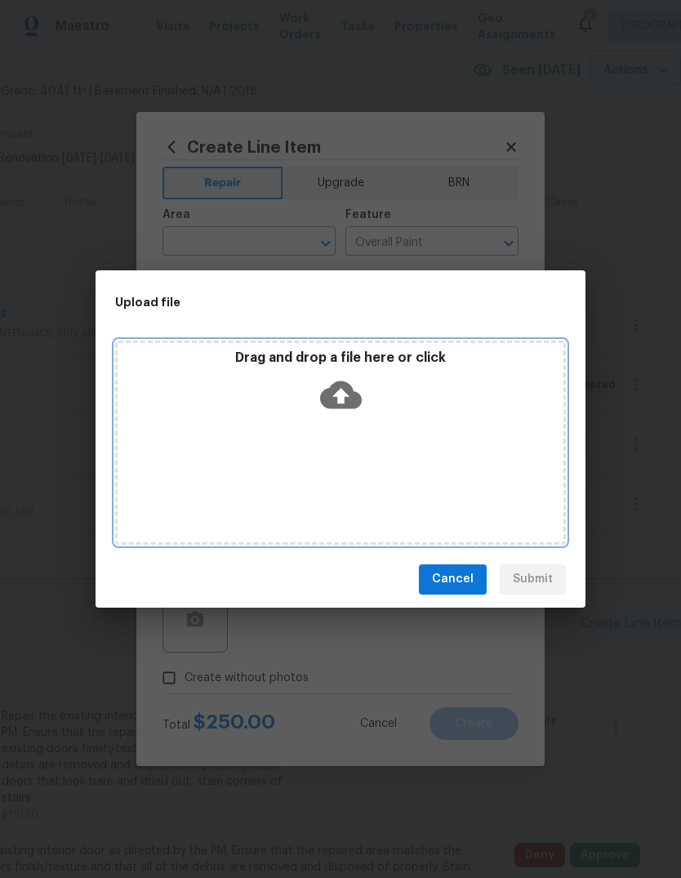
click at [313, 434] on div "Drag and drop a file here or click" at bounding box center [340, 442] width 451 height 204
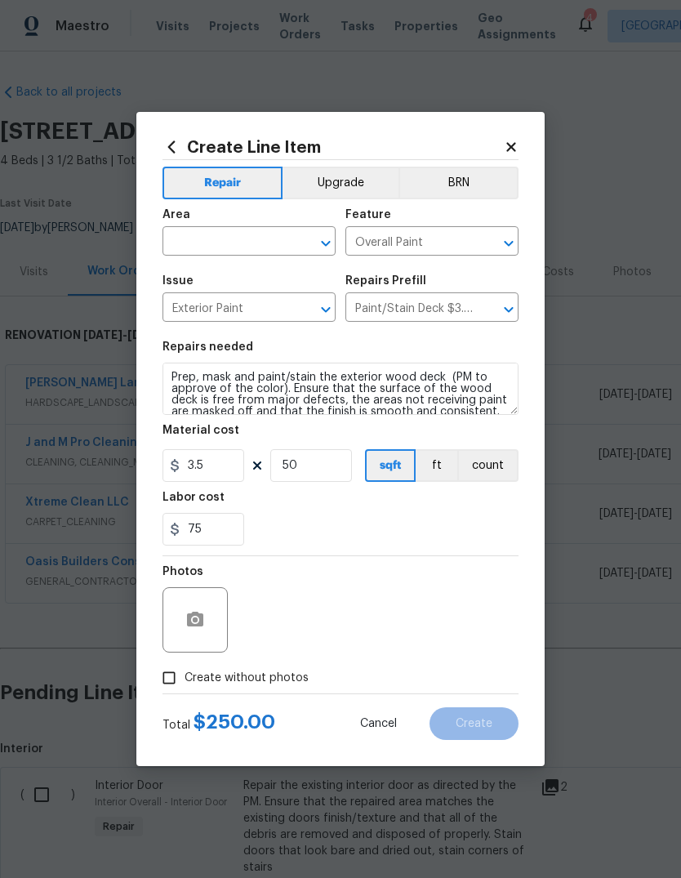
scroll to position [69, 242]
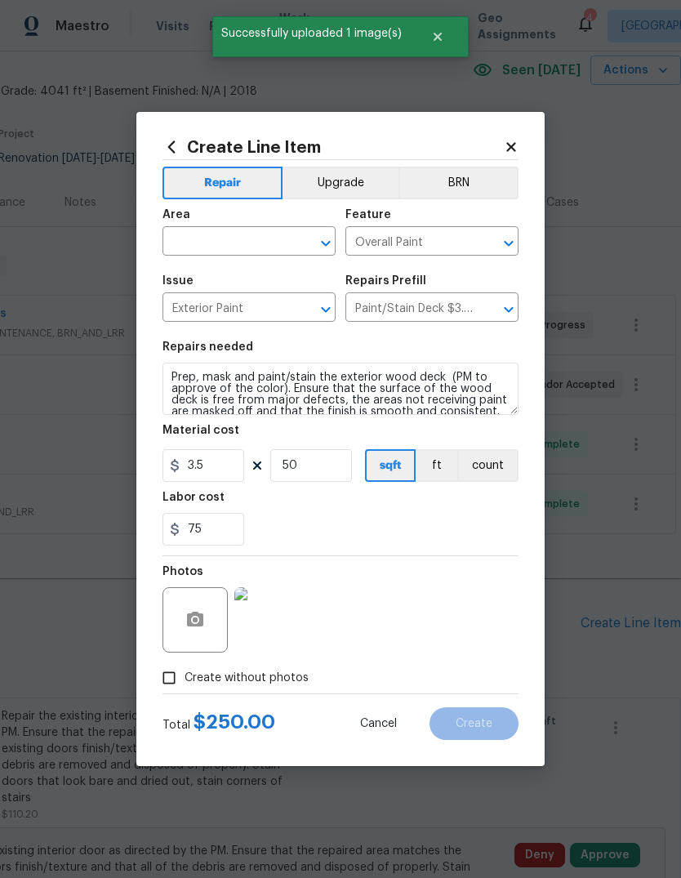
click at [187, 237] on input "text" at bounding box center [225, 242] width 127 height 25
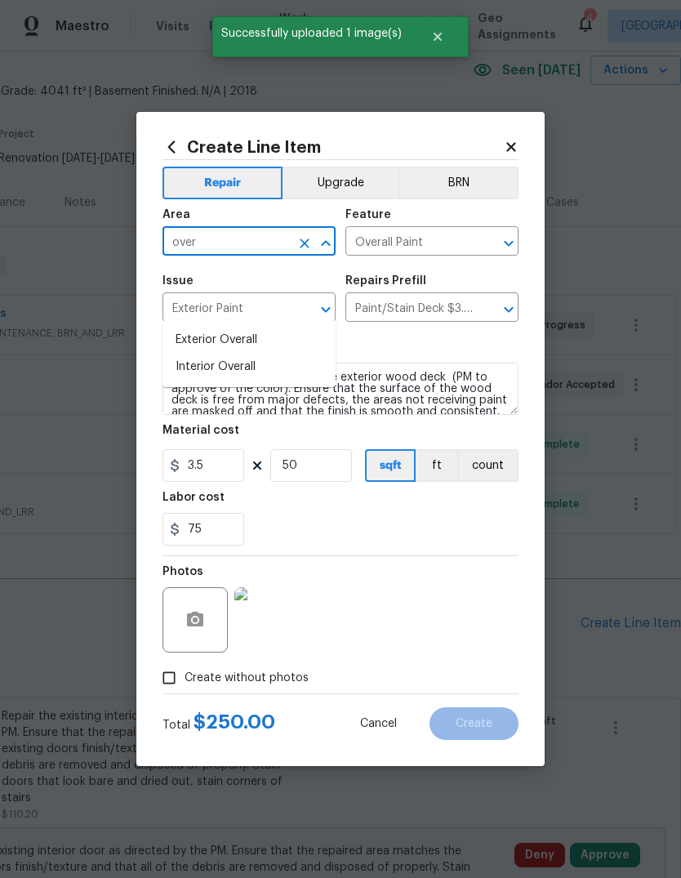
click at [191, 327] on li "Exterior Overall" at bounding box center [248, 340] width 173 height 27
type input "Exterior Overall"
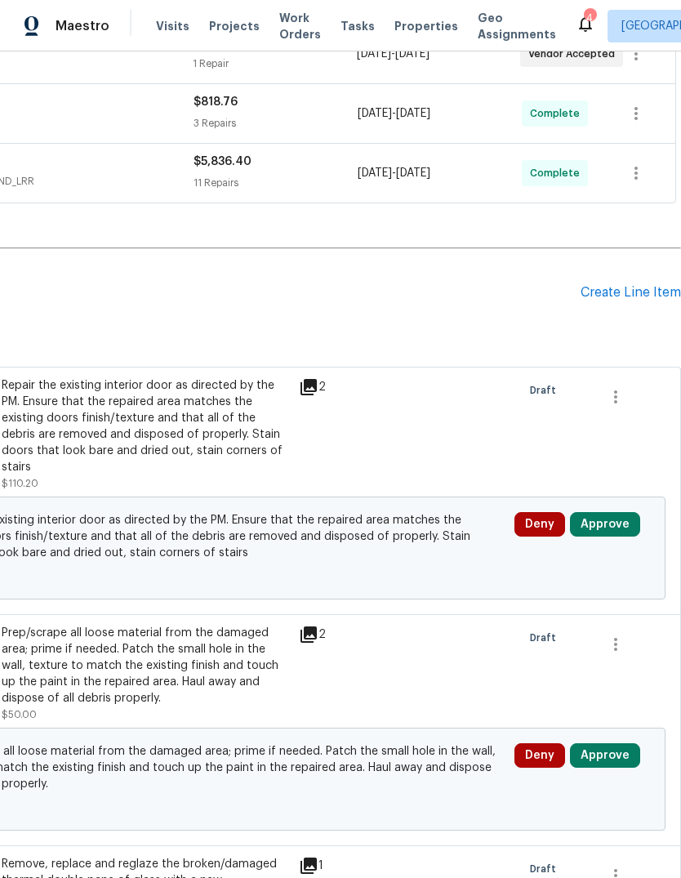
scroll to position [400, 242]
click at [604, 285] on div "Create Line Item" at bounding box center [631, 293] width 100 height 16
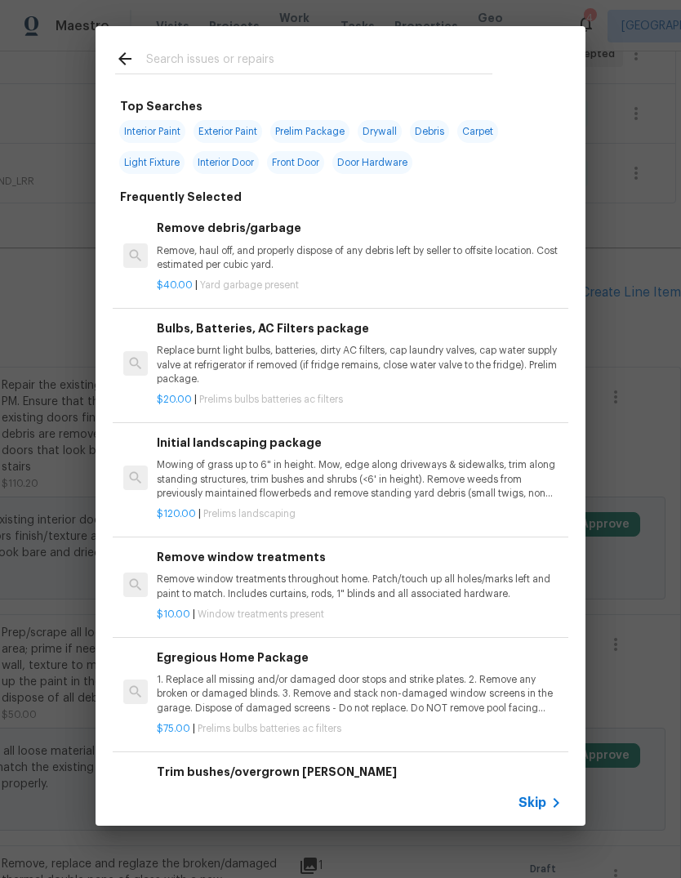
click at [167, 49] on input "text" at bounding box center [319, 61] width 346 height 24
type input "Deck"
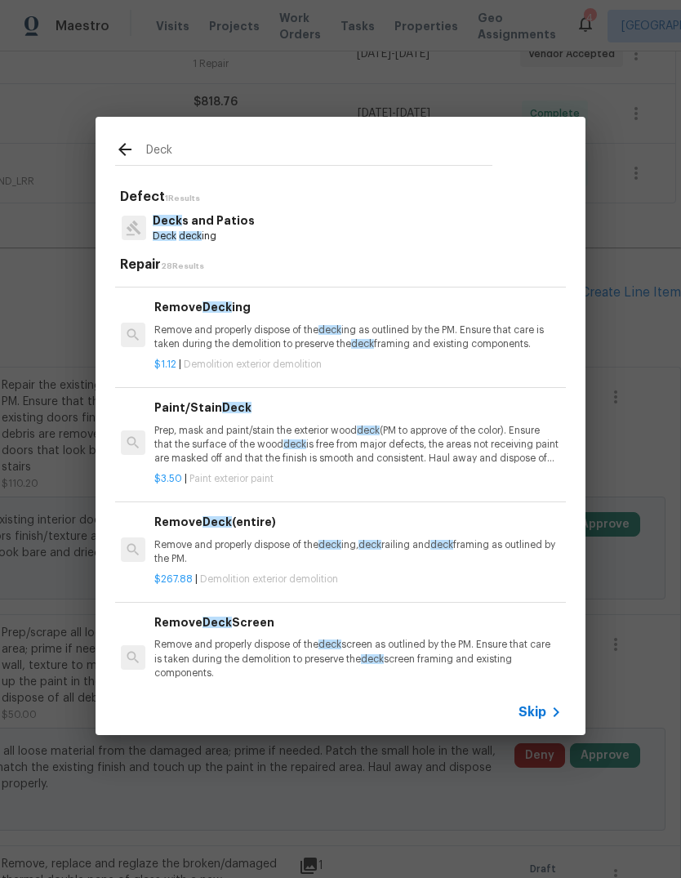
scroll to position [1997, 2]
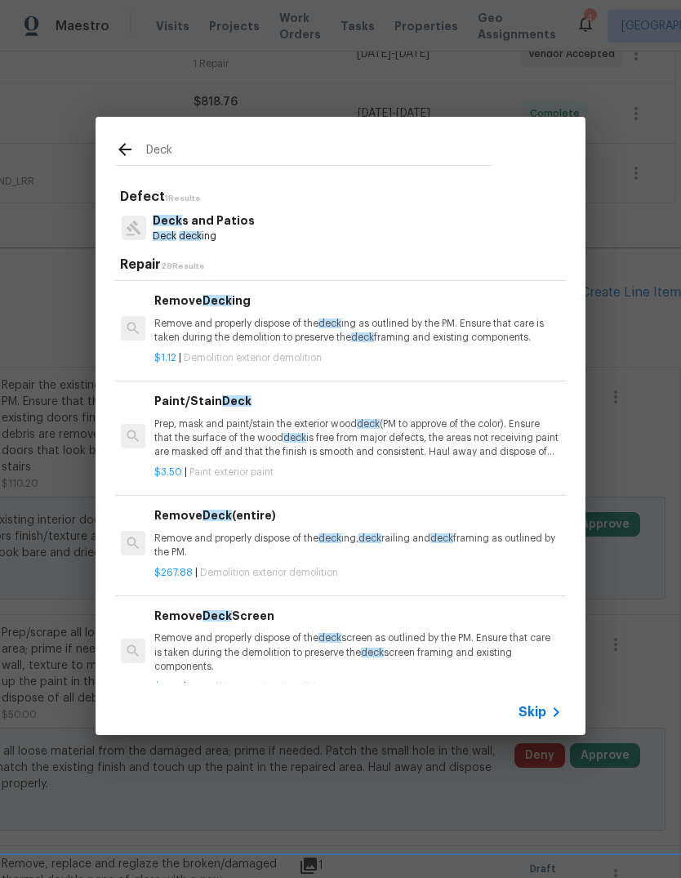
click at [211, 417] on p "Prep, mask and paint/stain the exterior wood deck (PM to approve of the color).…" at bounding box center [356, 438] width 405 height 42
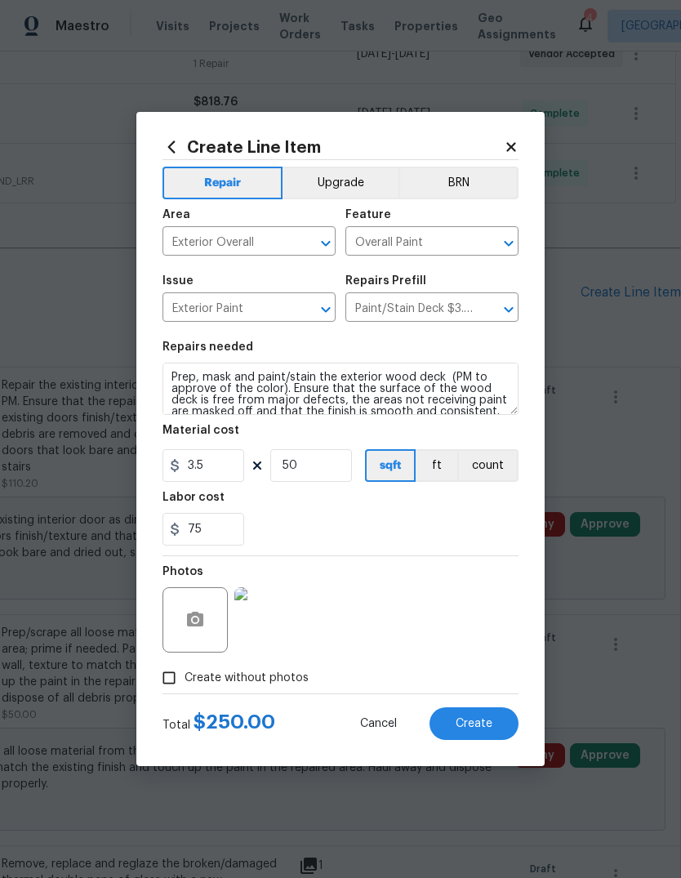
click at [471, 721] on span "Create" at bounding box center [474, 724] width 37 height 12
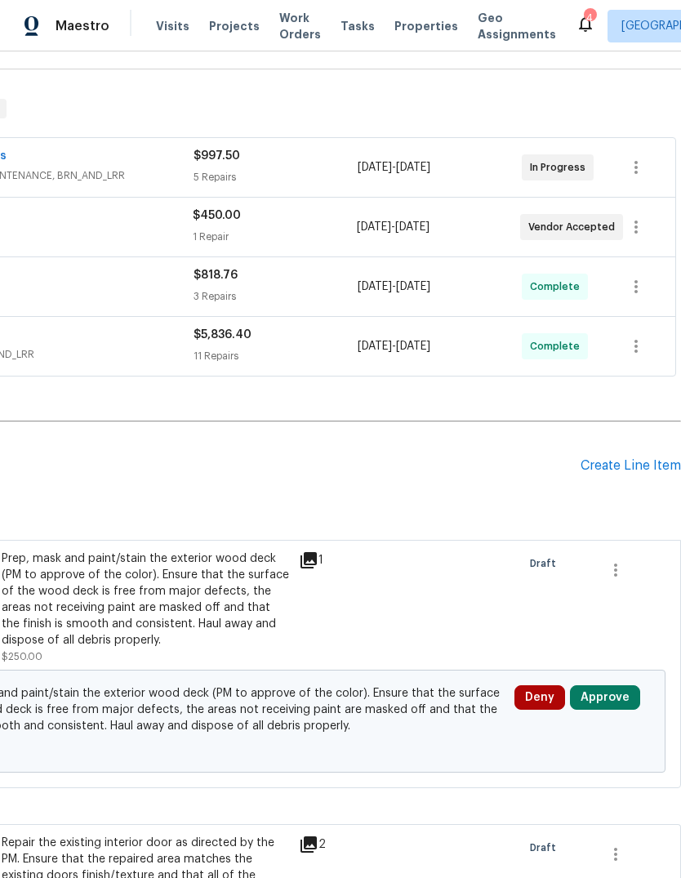
scroll to position [227, 242]
click at [610, 458] on div "Create Line Item" at bounding box center [631, 466] width 100 height 16
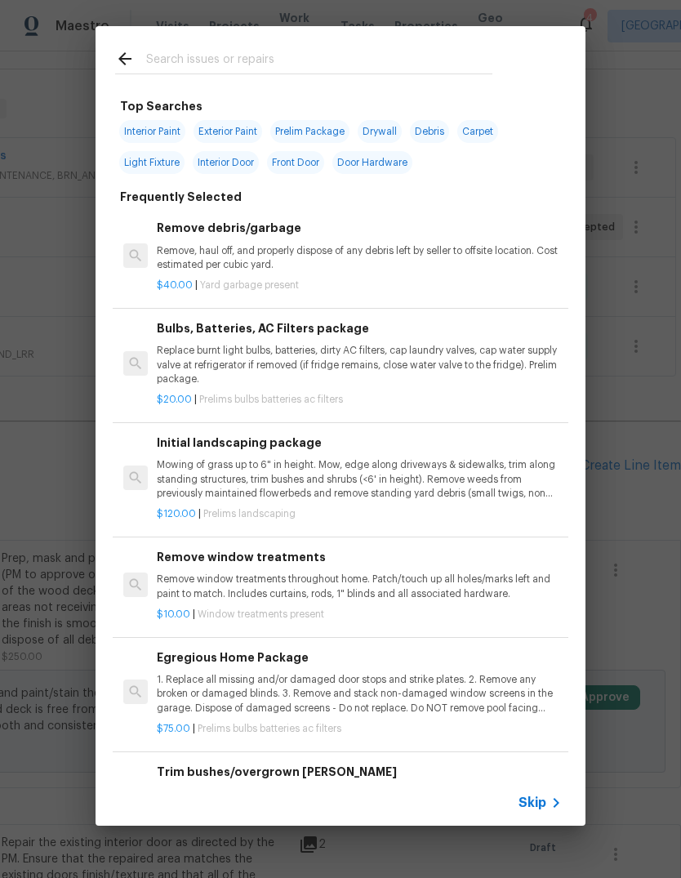
click at [175, 55] on input "text" at bounding box center [319, 61] width 346 height 24
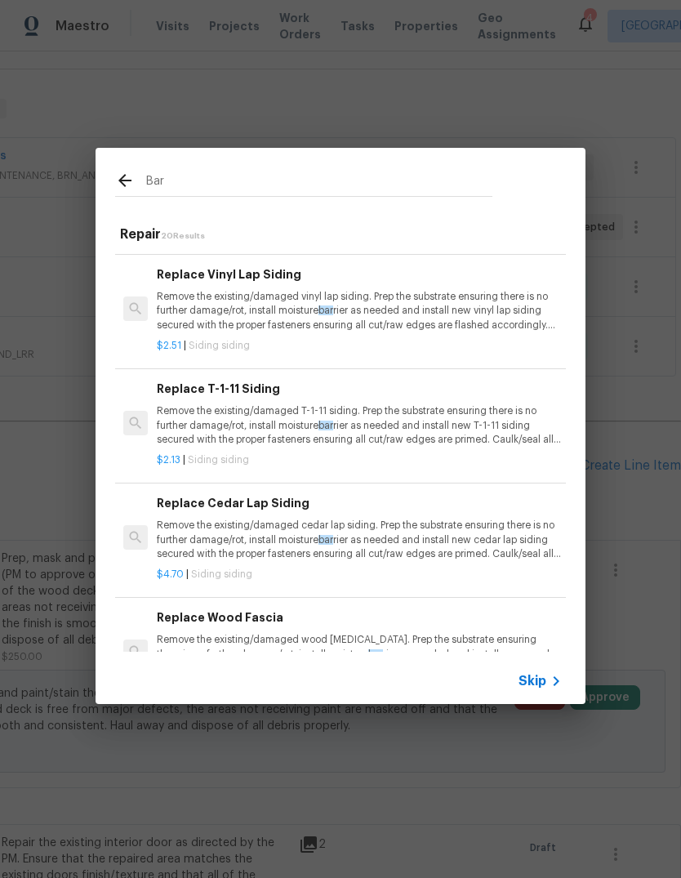
scroll to position [1152, 0]
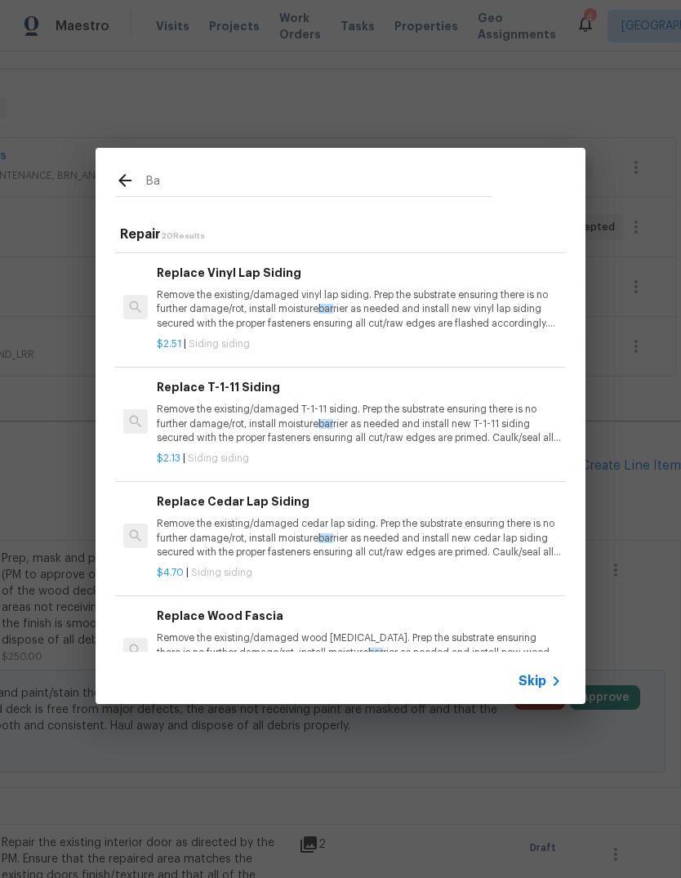
type input "B"
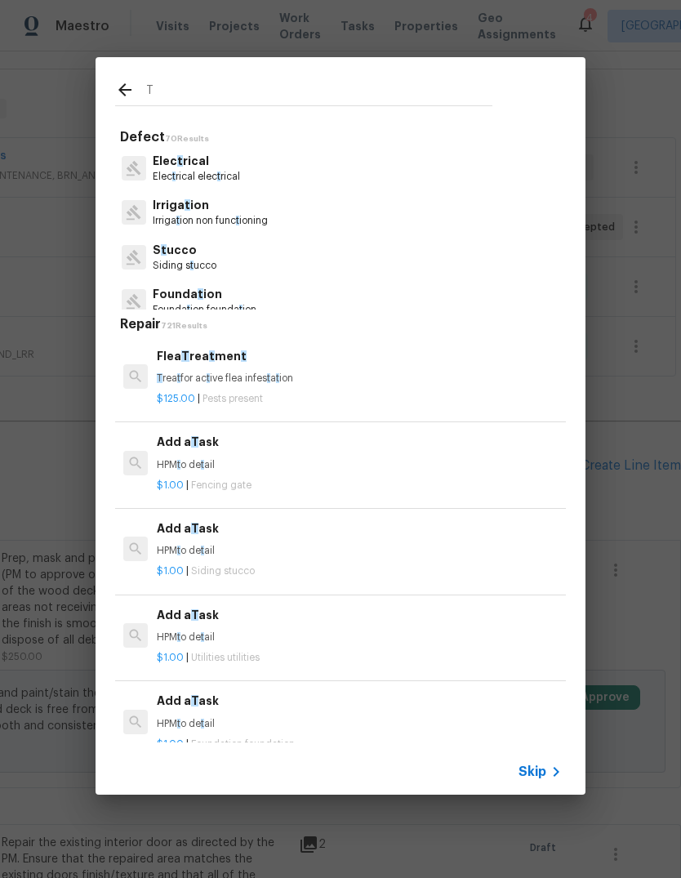
type input "Tp"
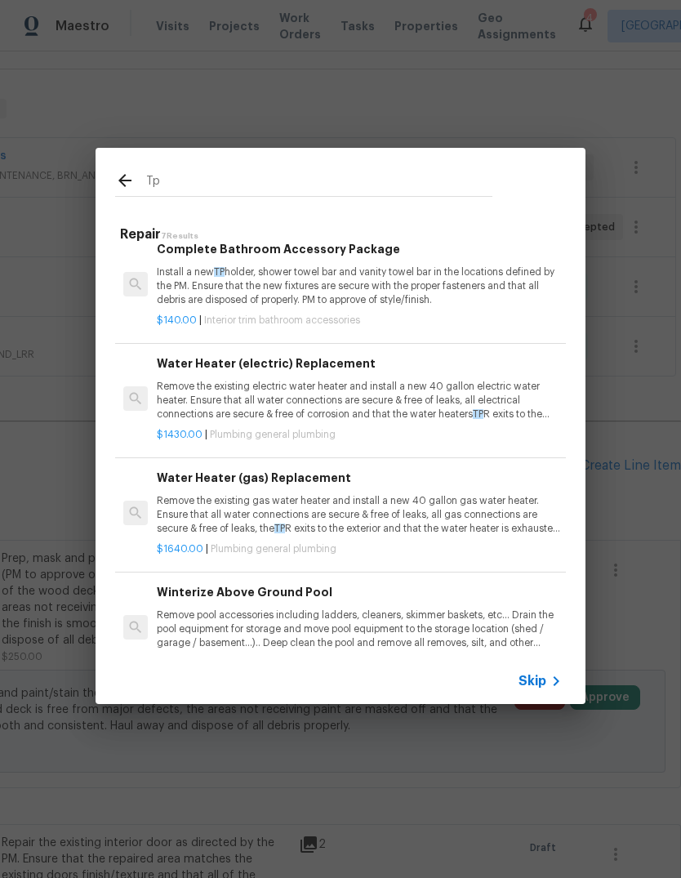
scroll to position [318, 0]
click at [305, 278] on p "Install a new TP holder, shower towel bar and vanity towel bar in the locations…" at bounding box center [359, 286] width 405 height 42
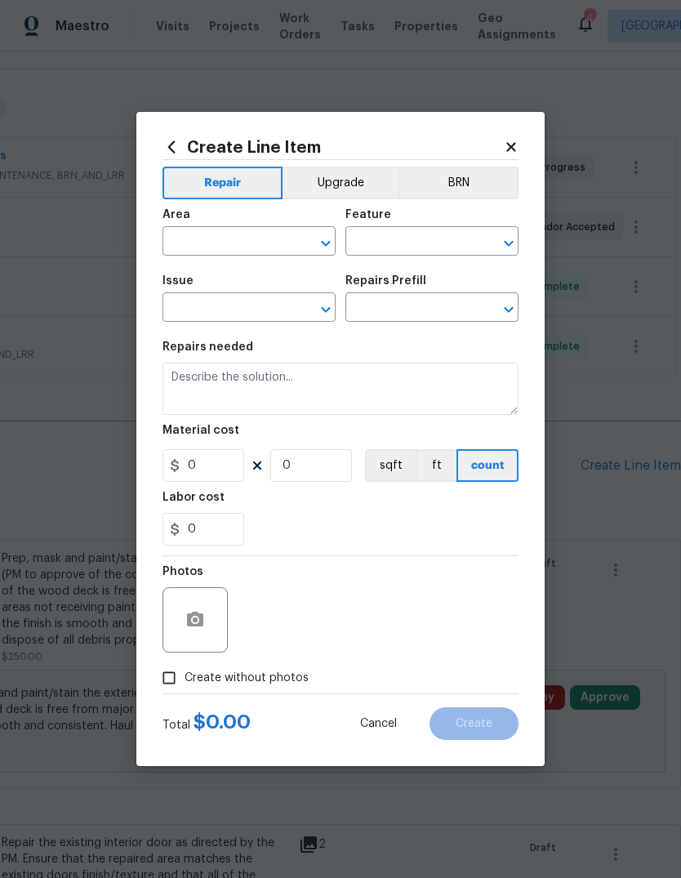
type input "Interior Trim"
type input "Bathroom Accesories"
type textarea "Install a new TP holder, shower towel bar and vanity towel bar in the locations…"
type input "1"
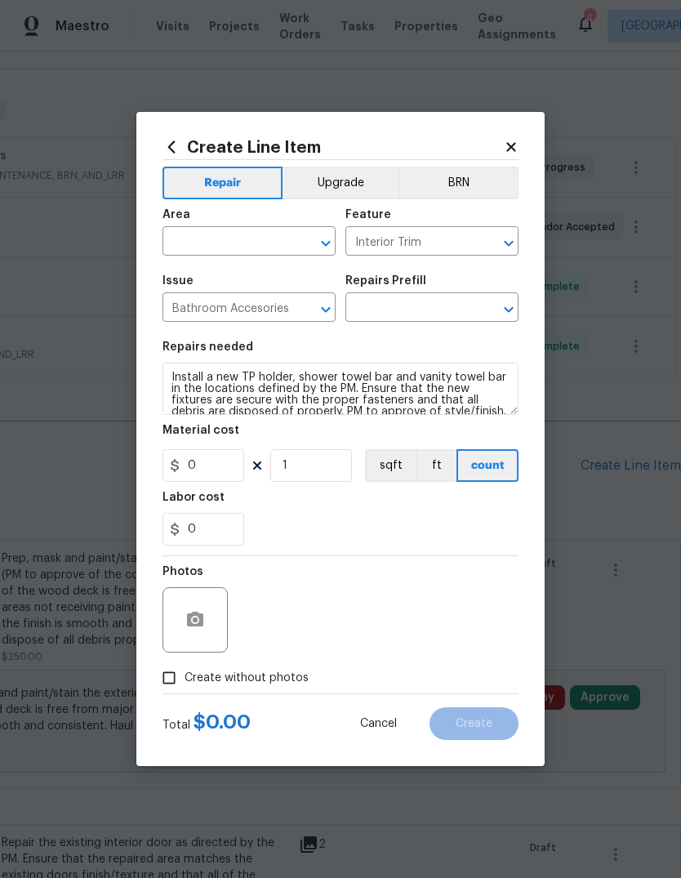
type input "Complete Bathroom Accessory Package $140.00"
type input "140"
click at [324, 242] on icon "Open" at bounding box center [325, 243] width 9 height 6
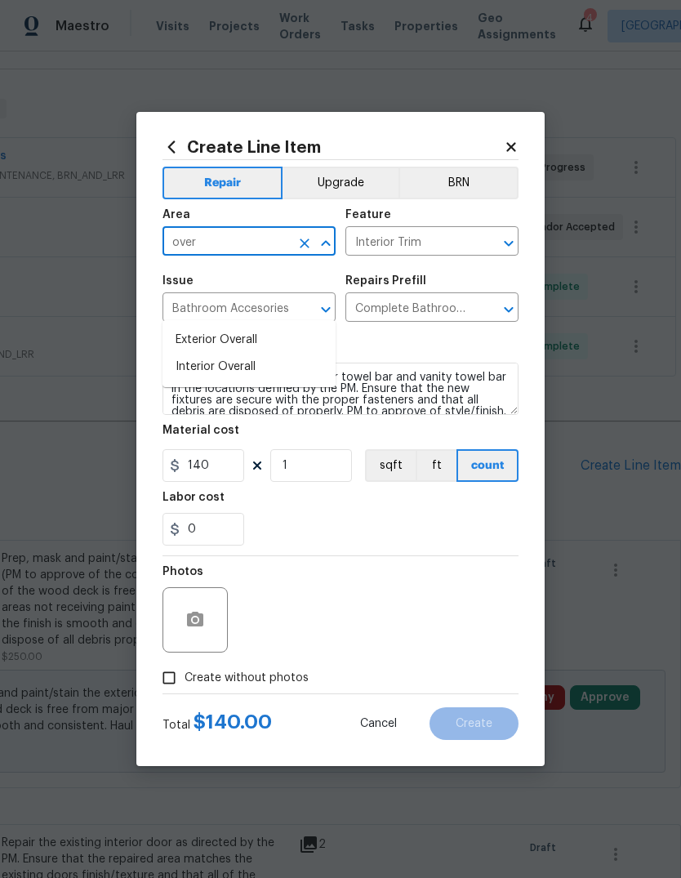
click at [218, 354] on li "Interior Overall" at bounding box center [248, 367] width 173 height 27
type input "Interior Overall"
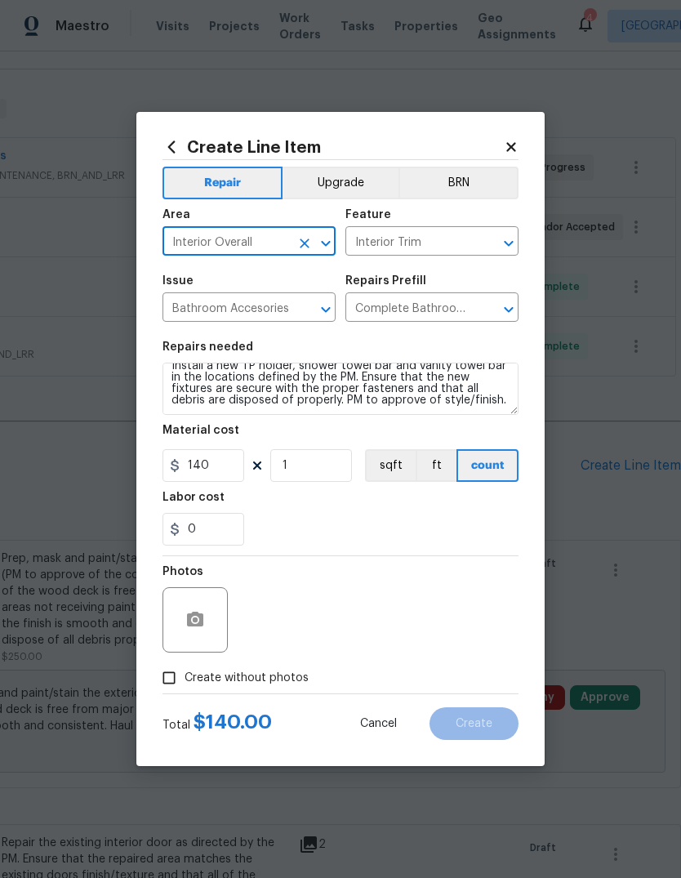
scroll to position [11, 0]
click at [463, 409] on textarea "Install a new TP holder, shower towel bar and vanity towel bar in the locations…" at bounding box center [340, 389] width 356 height 52
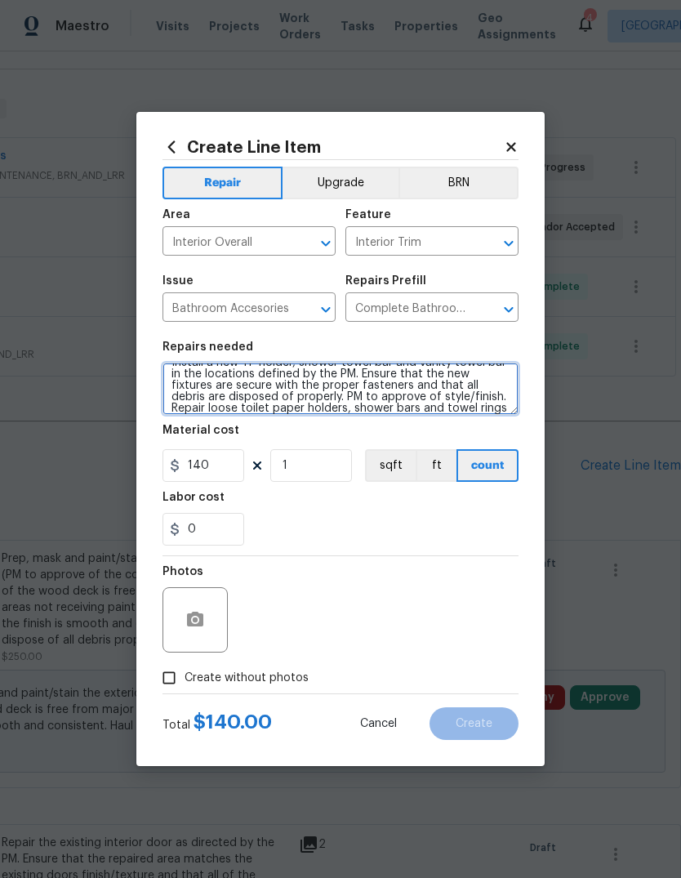
scroll to position [34, 0]
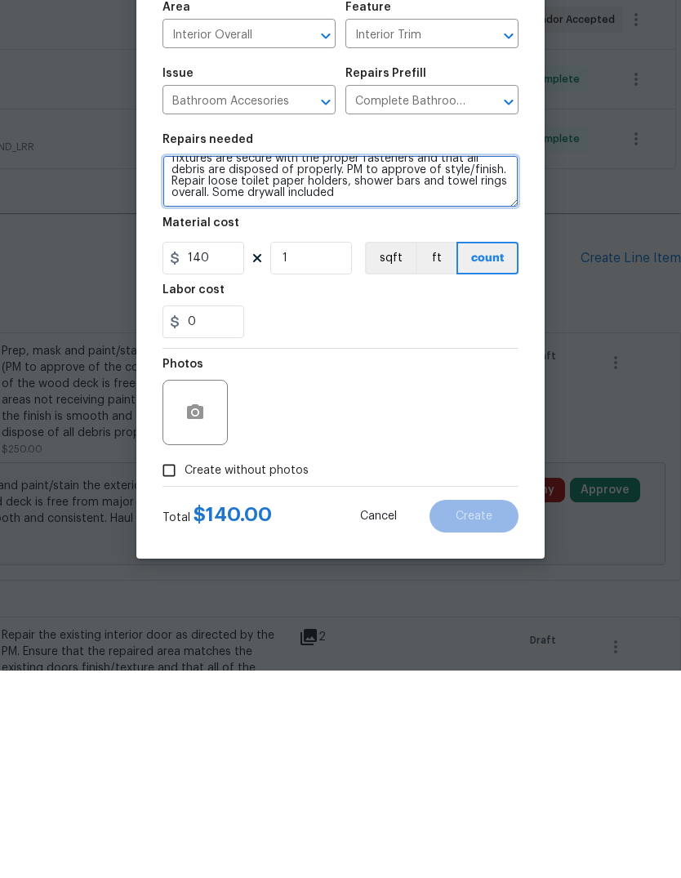
type textarea "Install a new TP holder, shower towel bar and vanity towel bar in the locations…"
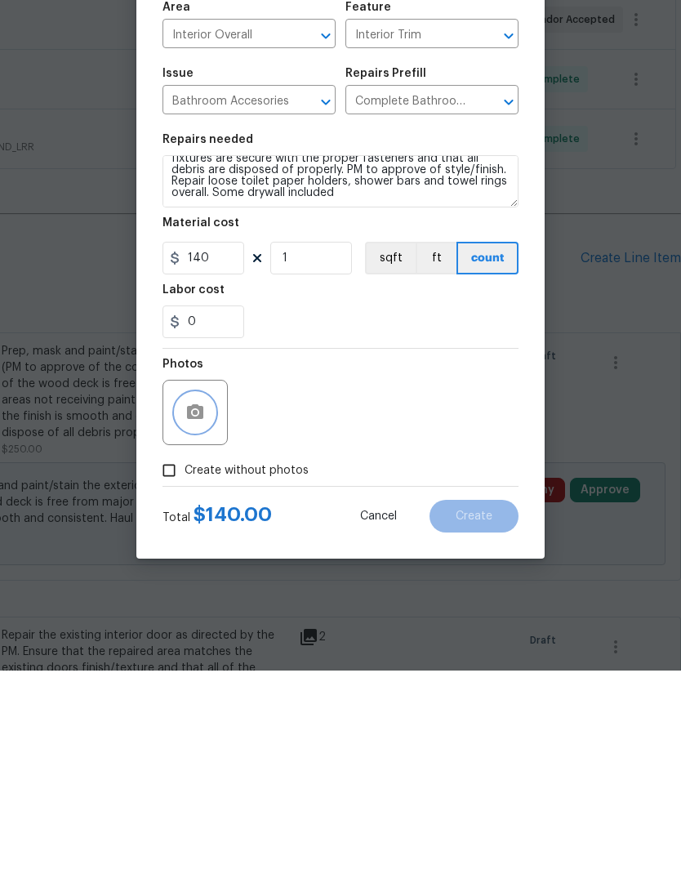
click at [199, 600] on button "button" at bounding box center [195, 619] width 39 height 39
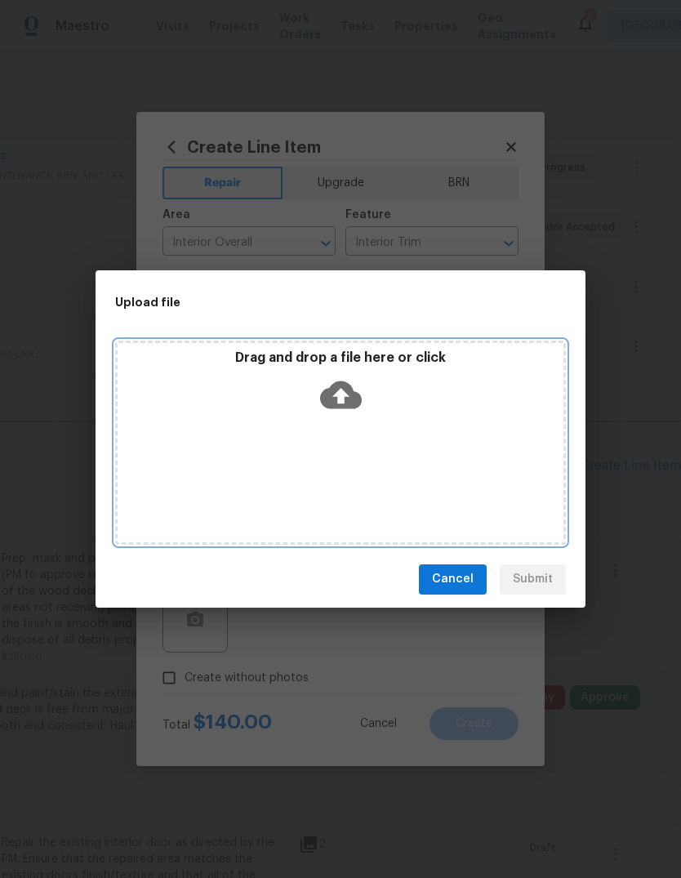
click at [299, 463] on div "Drag and drop a file here or click" at bounding box center [340, 442] width 451 height 204
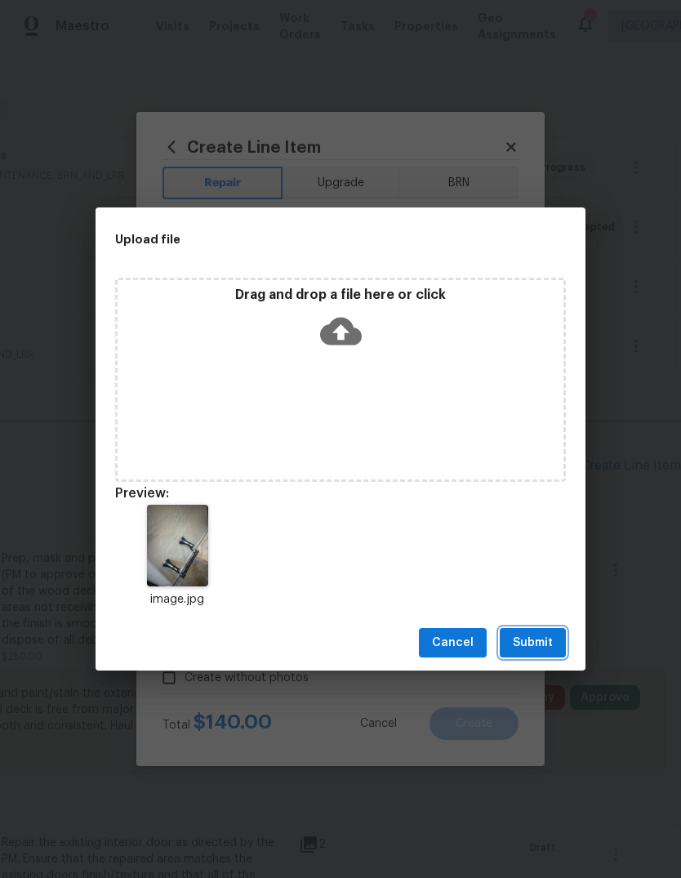
click at [536, 643] on span "Submit" at bounding box center [533, 643] width 40 height 20
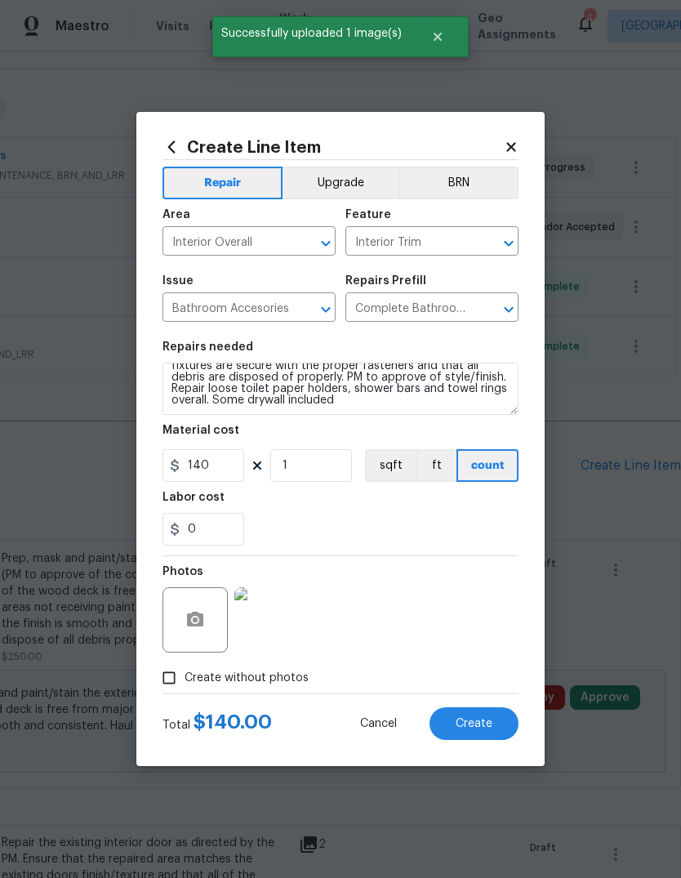
click at [474, 723] on span "Create" at bounding box center [474, 724] width 37 height 12
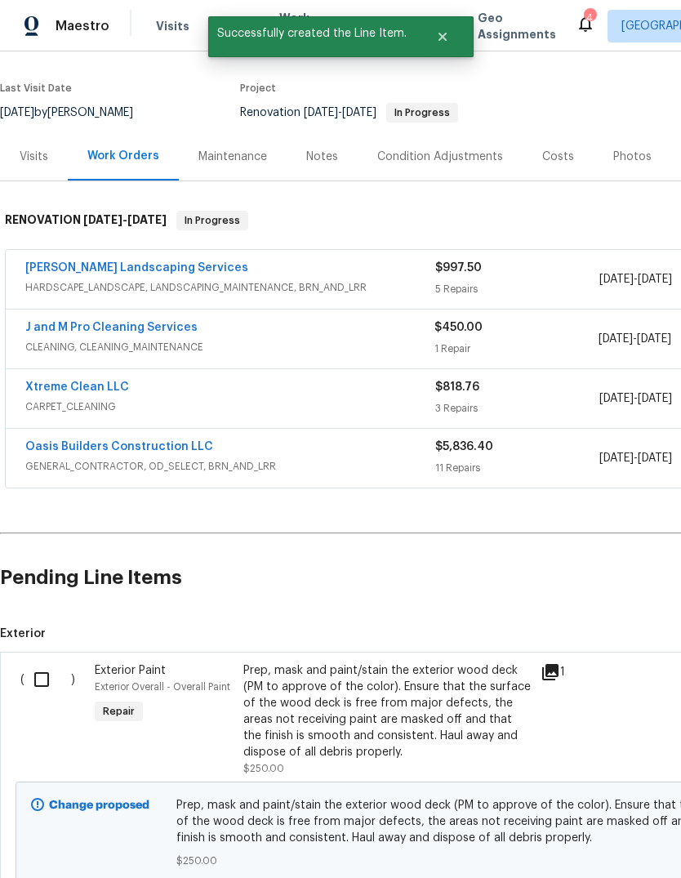
scroll to position [118, 0]
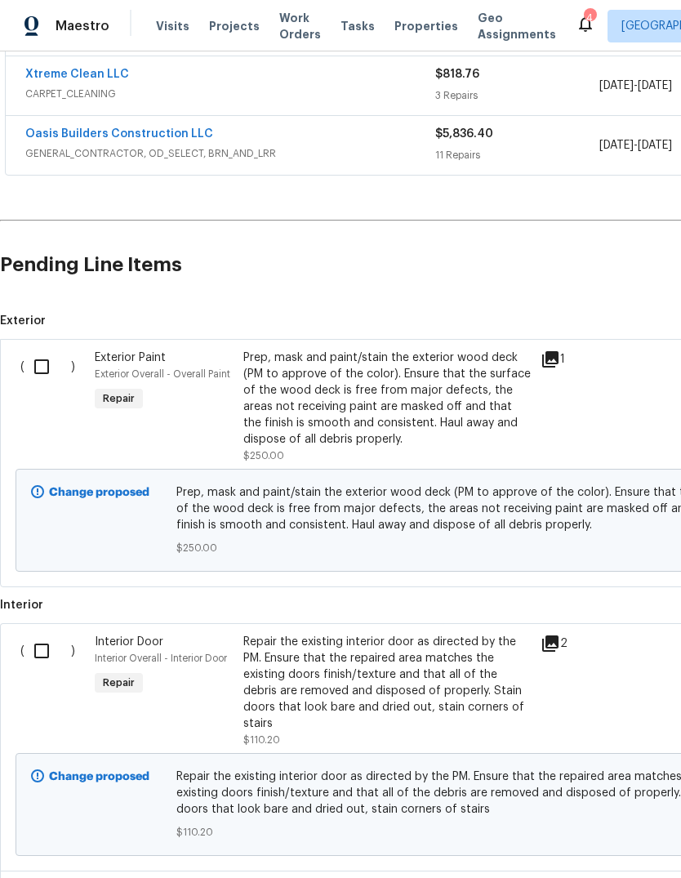
scroll to position [429, 0]
click at [42, 359] on input "checkbox" at bounding box center [47, 366] width 47 height 34
checkbox input "true"
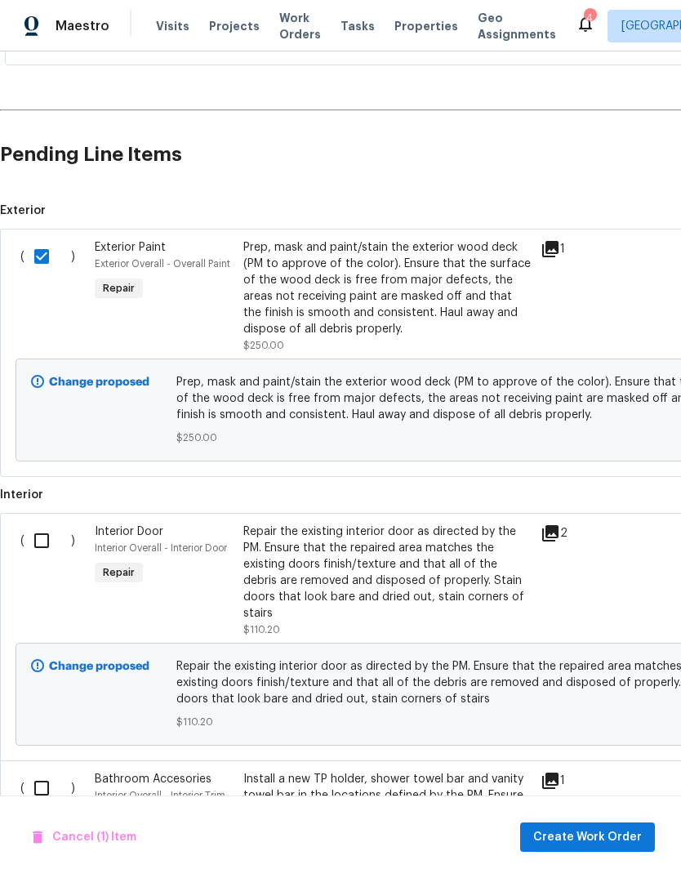
scroll to position [540, 0]
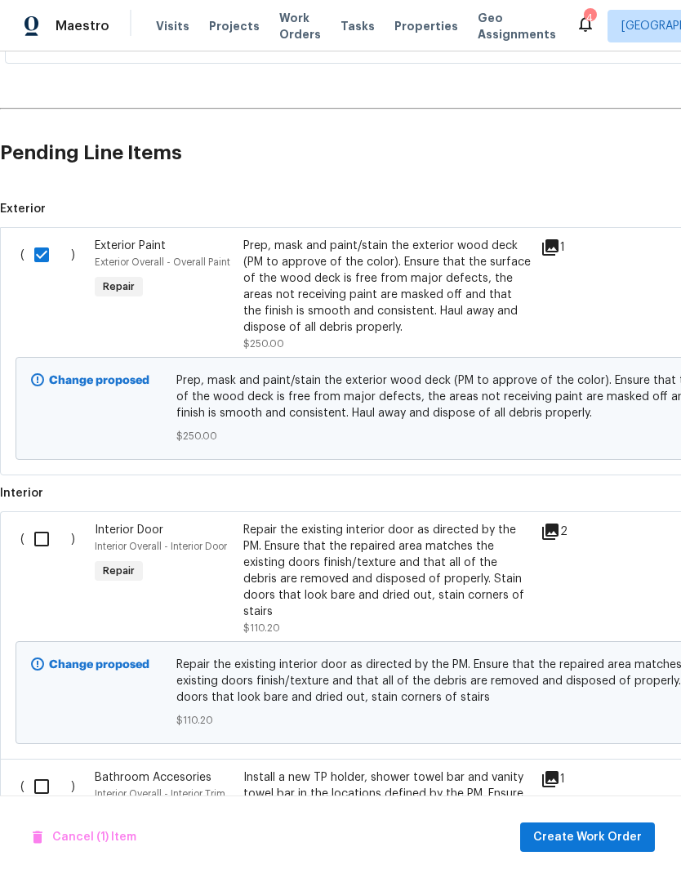
click at [37, 536] on input "checkbox" at bounding box center [47, 539] width 47 height 34
checkbox input "true"
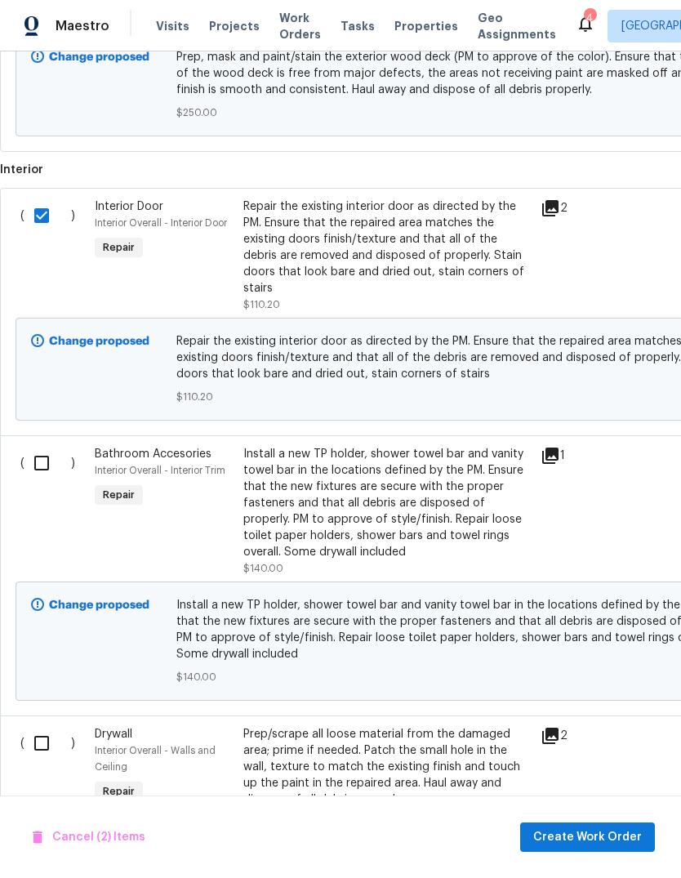
scroll to position [865, 0]
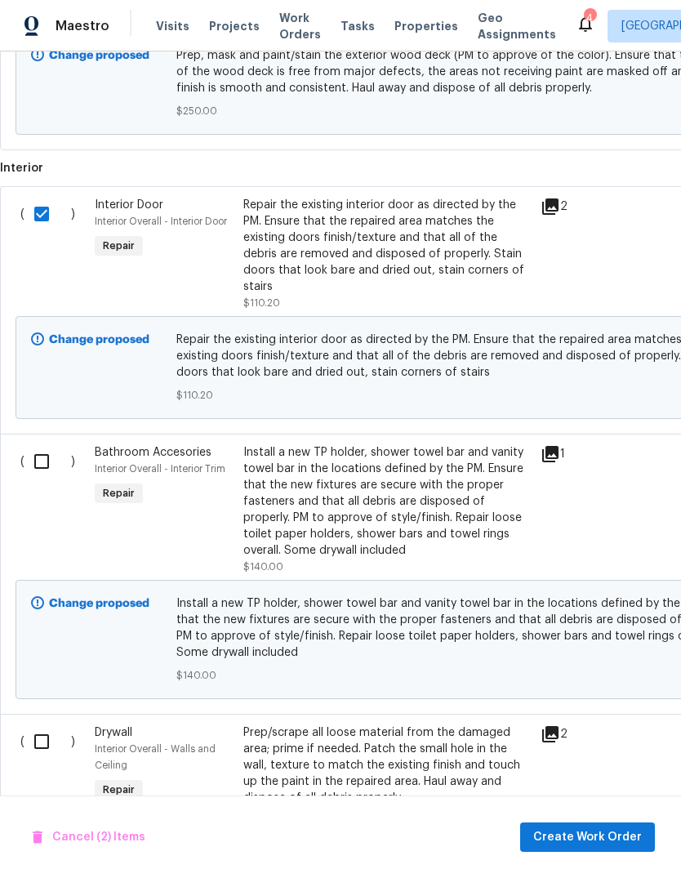
click at [38, 444] on input "checkbox" at bounding box center [47, 461] width 47 height 34
checkbox input "true"
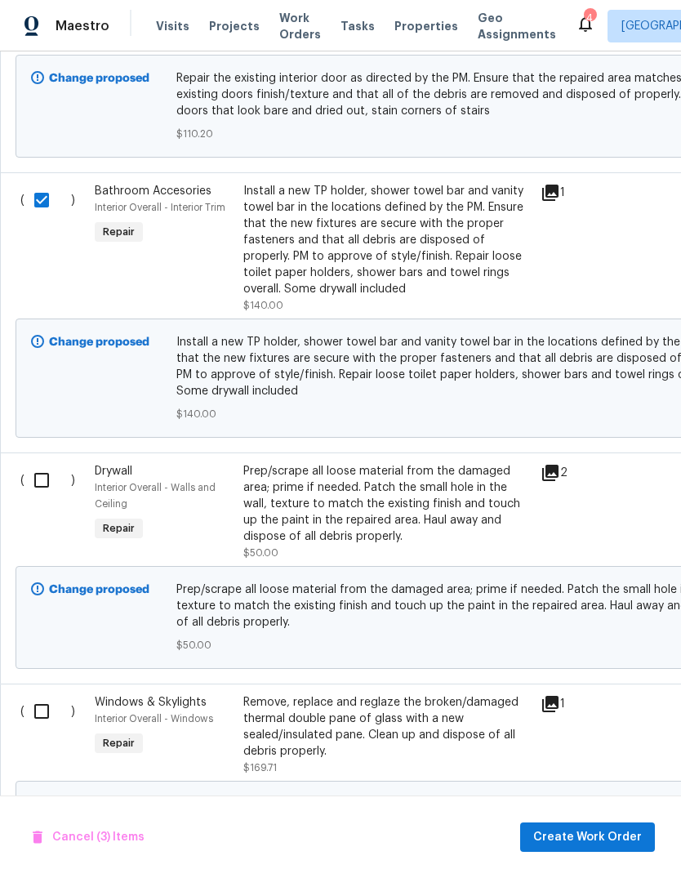
scroll to position [1155, 0]
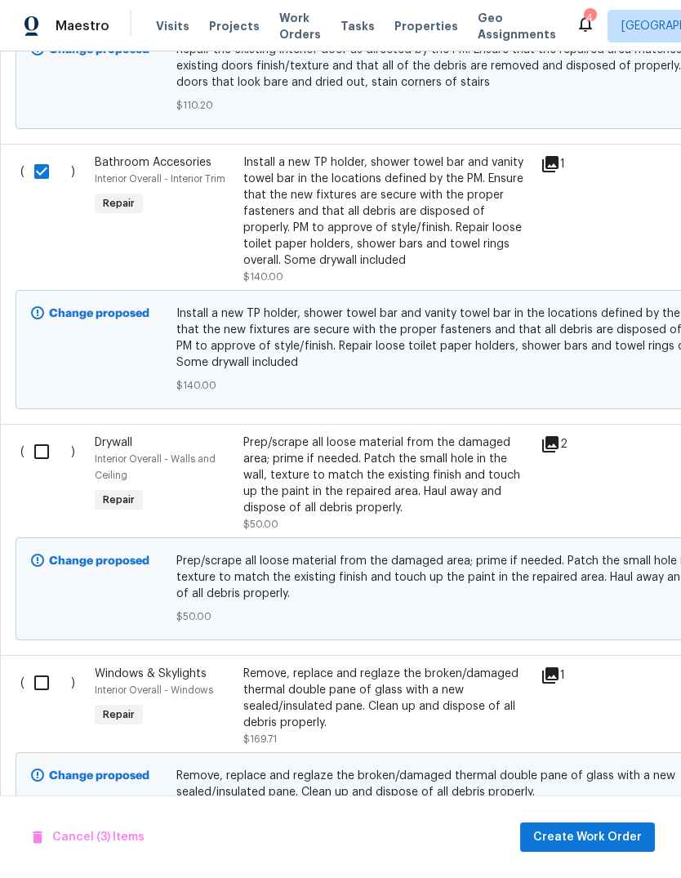
click at [41, 434] on input "checkbox" at bounding box center [47, 451] width 47 height 34
checkbox input "true"
click at [42, 665] on input "checkbox" at bounding box center [47, 682] width 47 height 34
checkbox input "true"
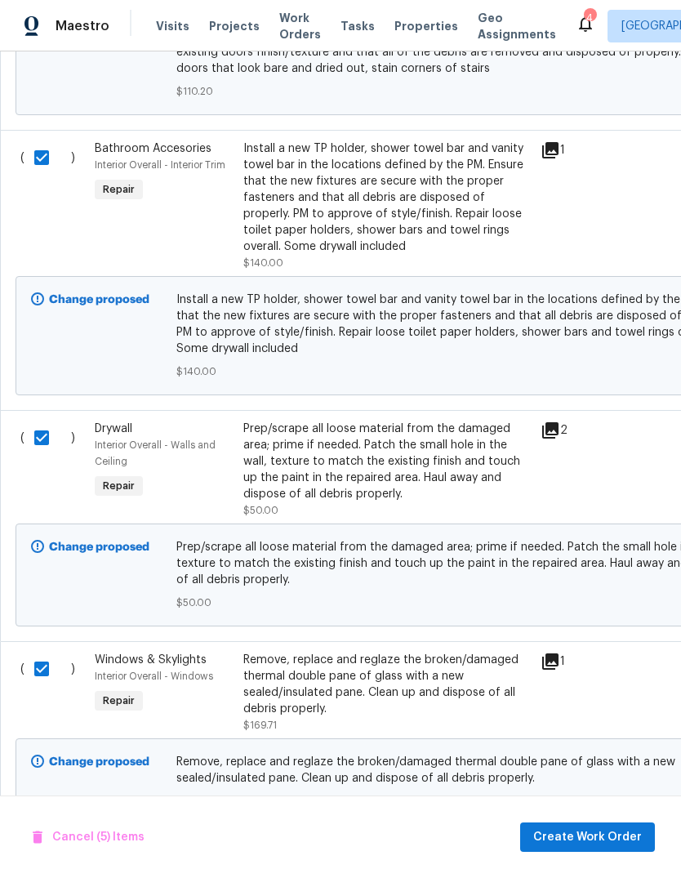
scroll to position [1168, 0]
click at [596, 836] on span "Create Work Order" at bounding box center [587, 837] width 109 height 20
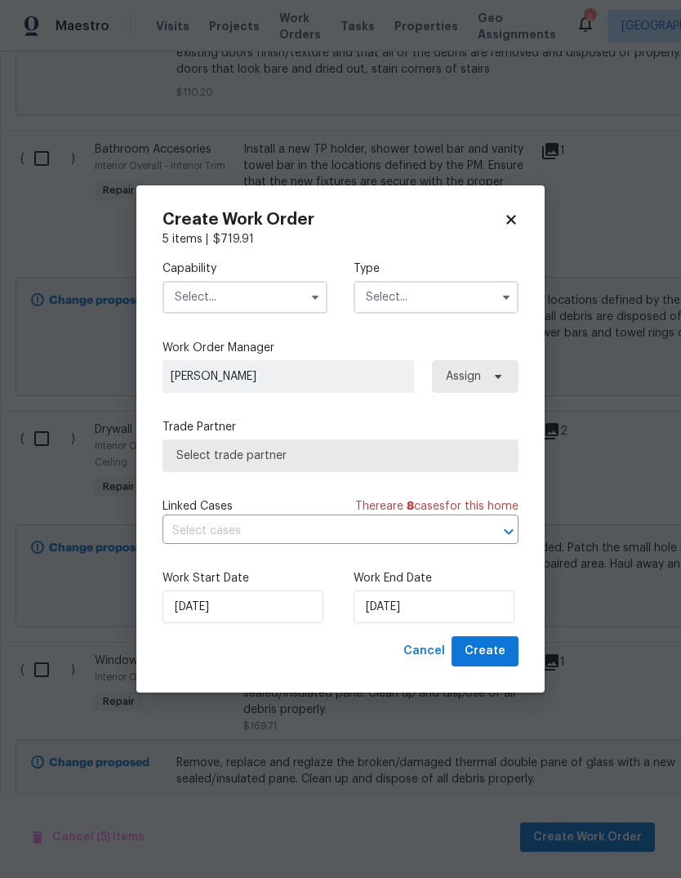
checkbox input "false"
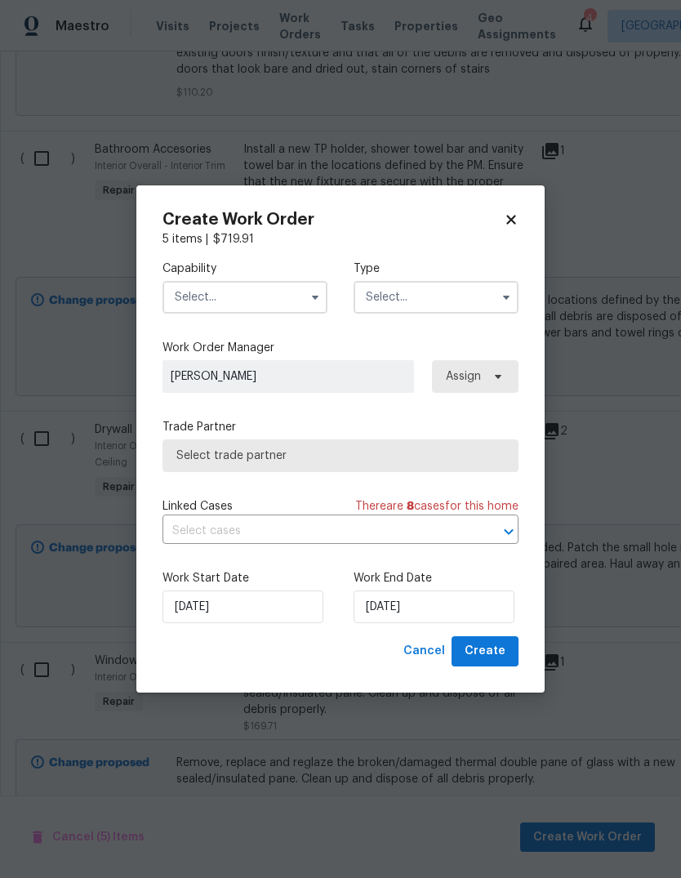
click at [290, 290] on input "text" at bounding box center [244, 297] width 165 height 33
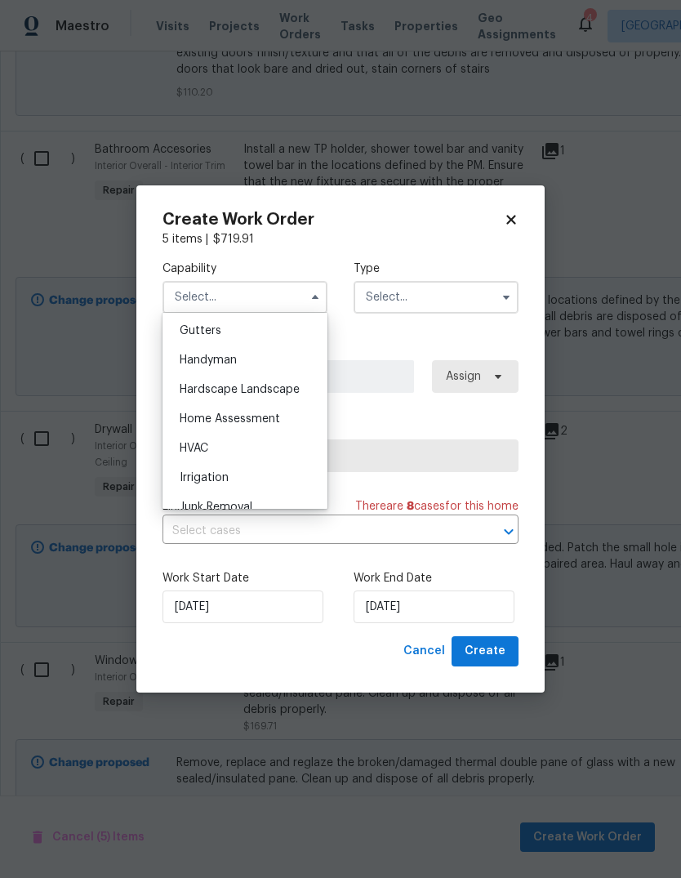
scroll to position [871, 0]
click at [225, 357] on span "Handyman" at bounding box center [208, 358] width 57 height 11
type input "Handyman"
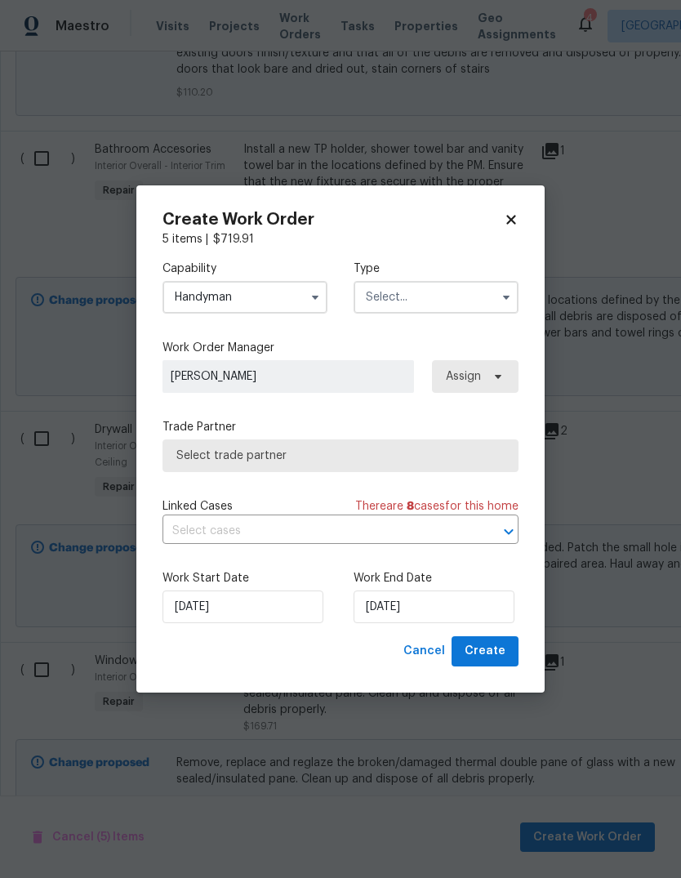
click at [443, 296] on input "text" at bounding box center [436, 297] width 165 height 33
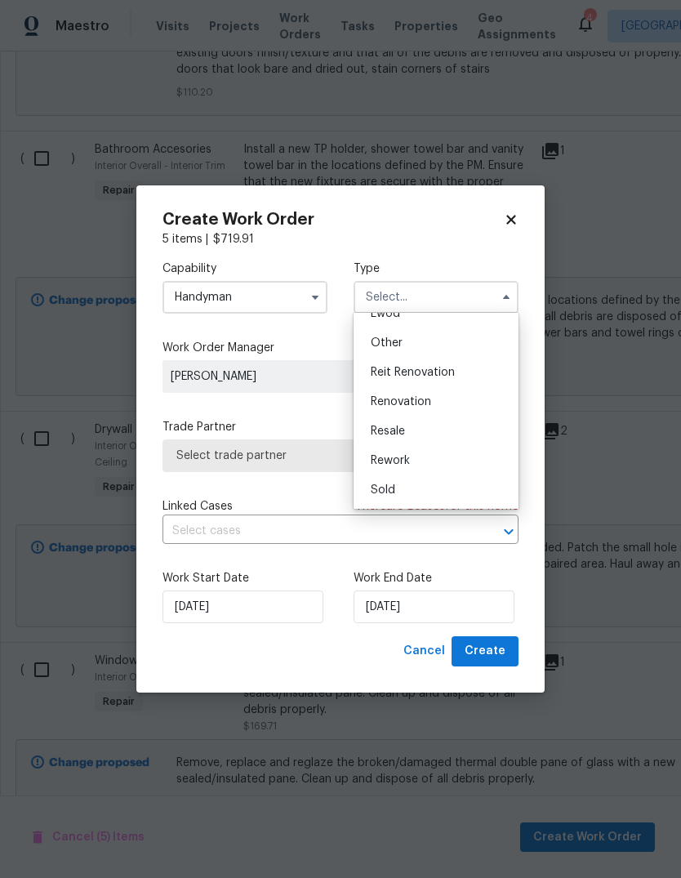
scroll to position [194, 0]
click at [411, 400] on span "Renovation" at bounding box center [401, 401] width 60 height 11
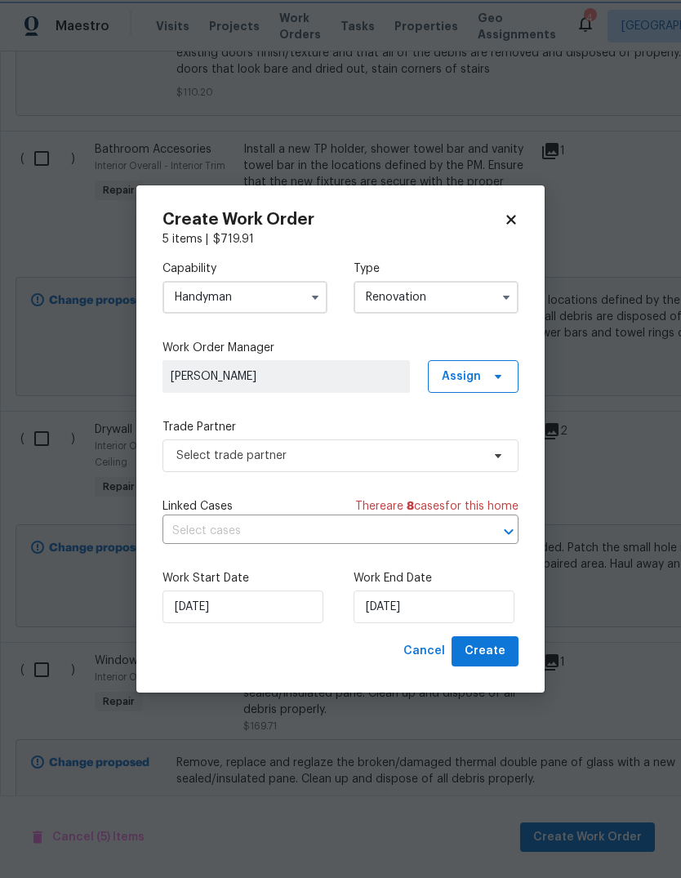
type input "Renovation"
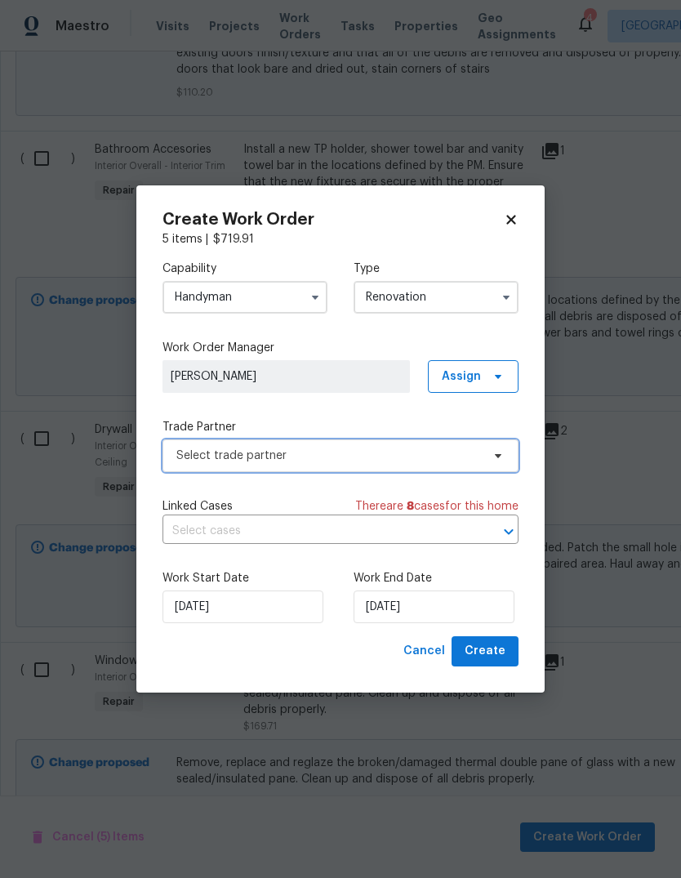
click at [349, 456] on span "Select trade partner" at bounding box center [328, 455] width 305 height 16
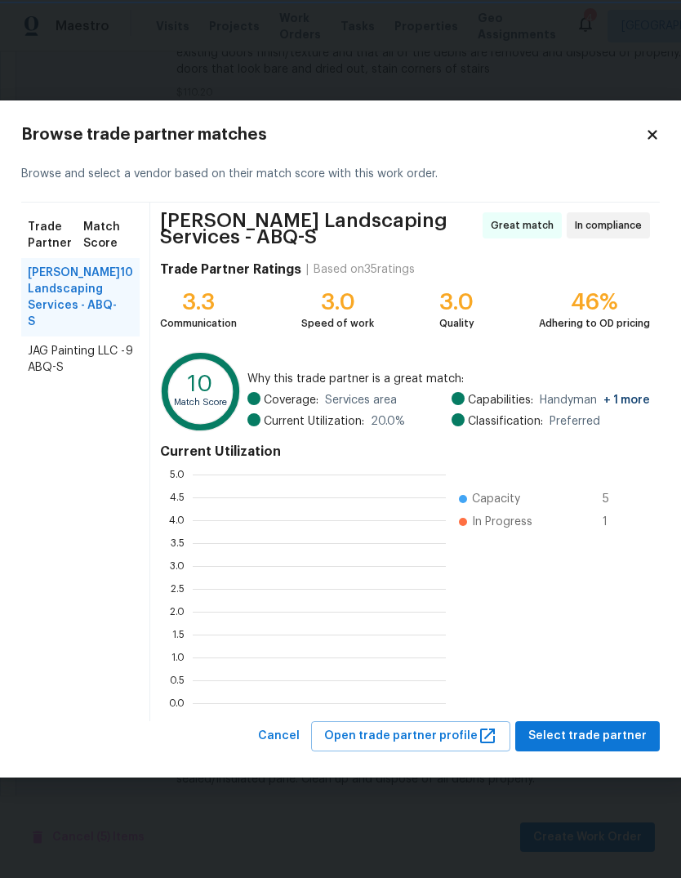
scroll to position [229, 253]
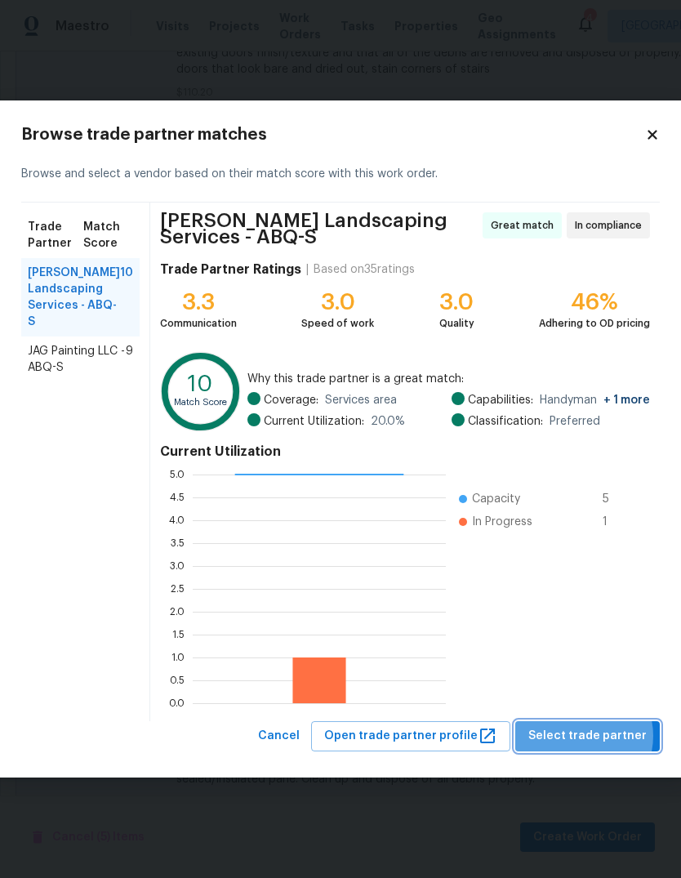
click at [579, 736] on span "Select trade partner" at bounding box center [587, 736] width 118 height 20
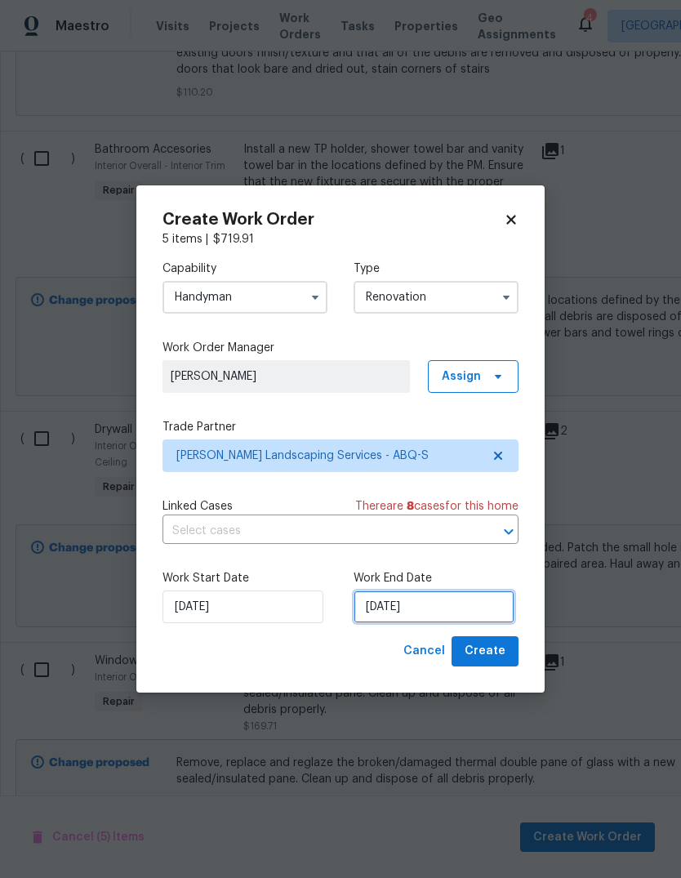
click at [396, 611] on input "[DATE]" at bounding box center [434, 606] width 161 height 33
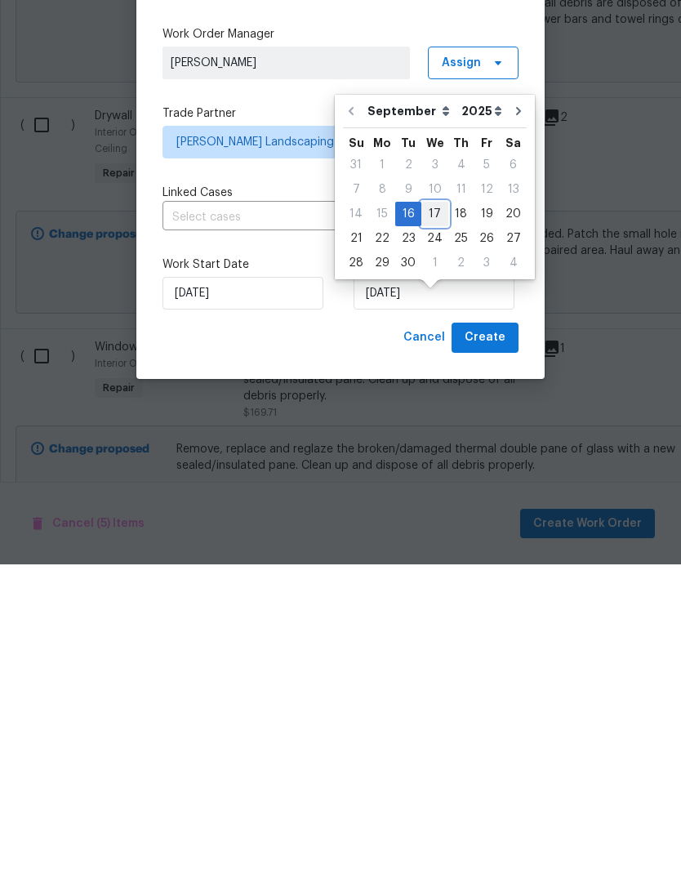
click at [428, 516] on div "17" at bounding box center [434, 527] width 27 height 23
type input "[DATE]"
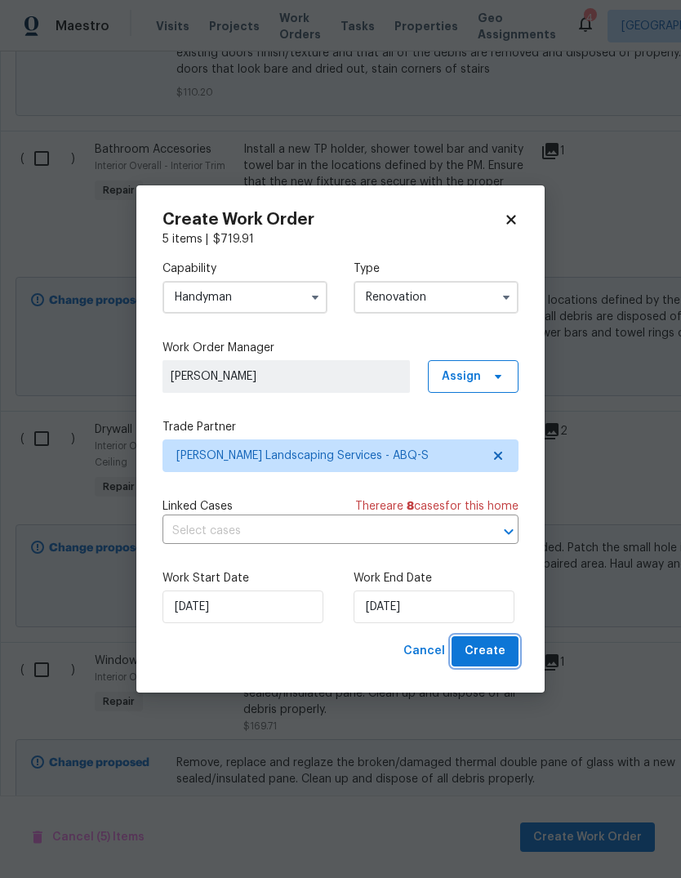
click at [491, 650] on span "Create" at bounding box center [485, 651] width 41 height 20
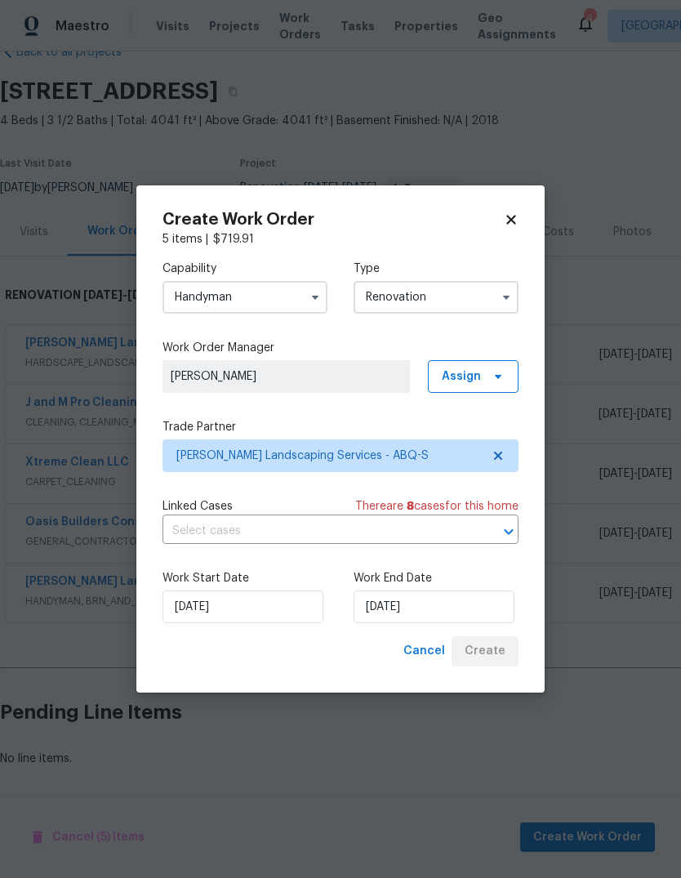
scroll to position [0, 0]
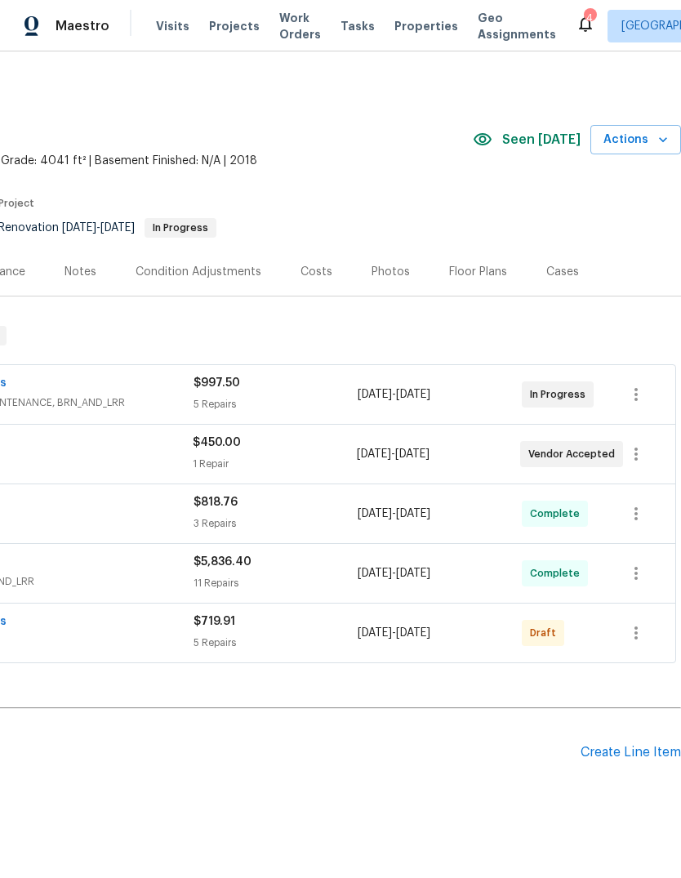
scroll to position [0, 242]
click at [639, 630] on icon "button" at bounding box center [636, 633] width 20 height 20
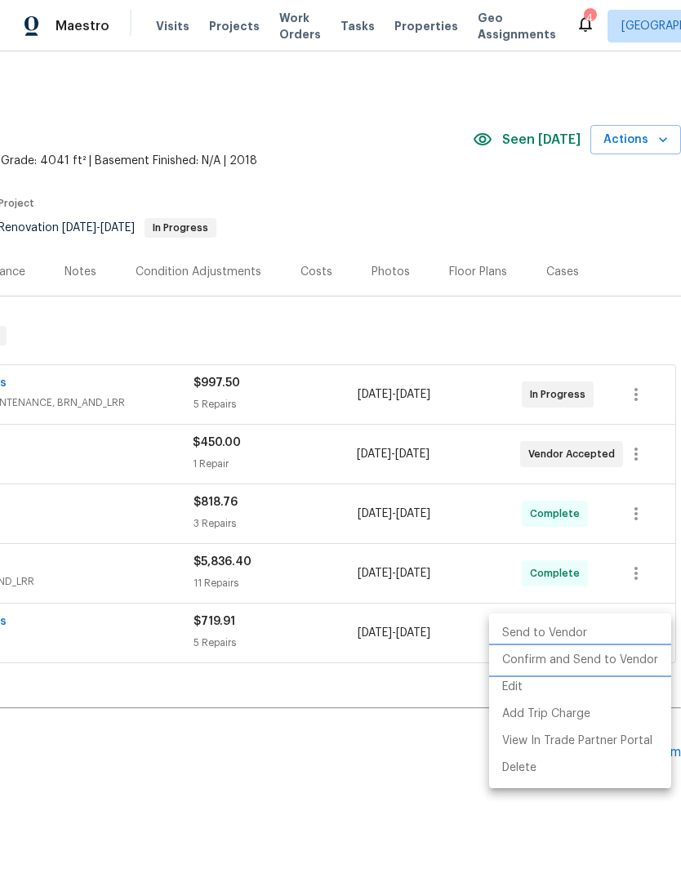
click at [581, 656] on li "Confirm and Send to Vendor" at bounding box center [580, 660] width 182 height 27
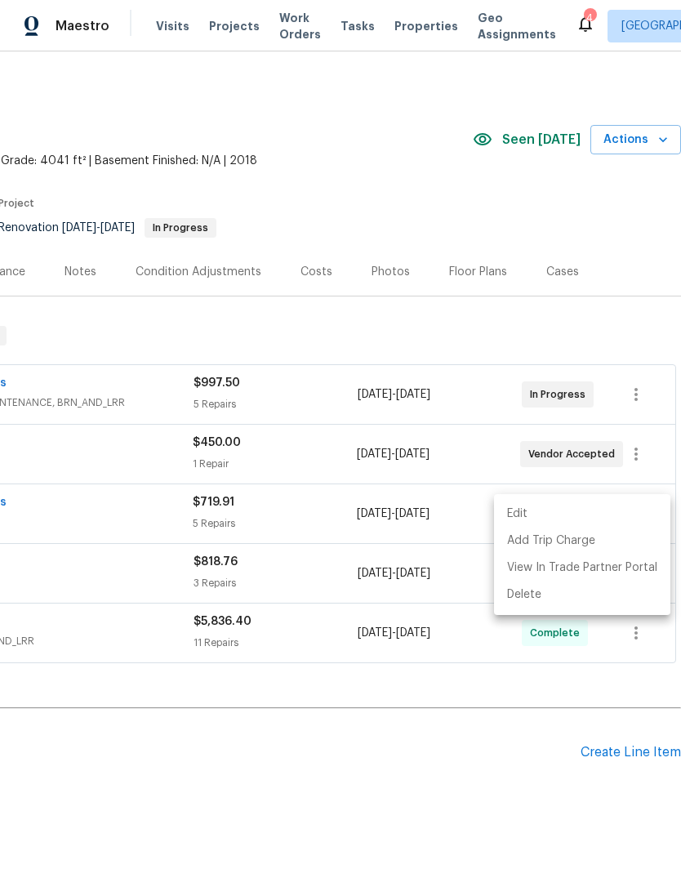
click at [432, 797] on div at bounding box center [340, 439] width 681 height 878
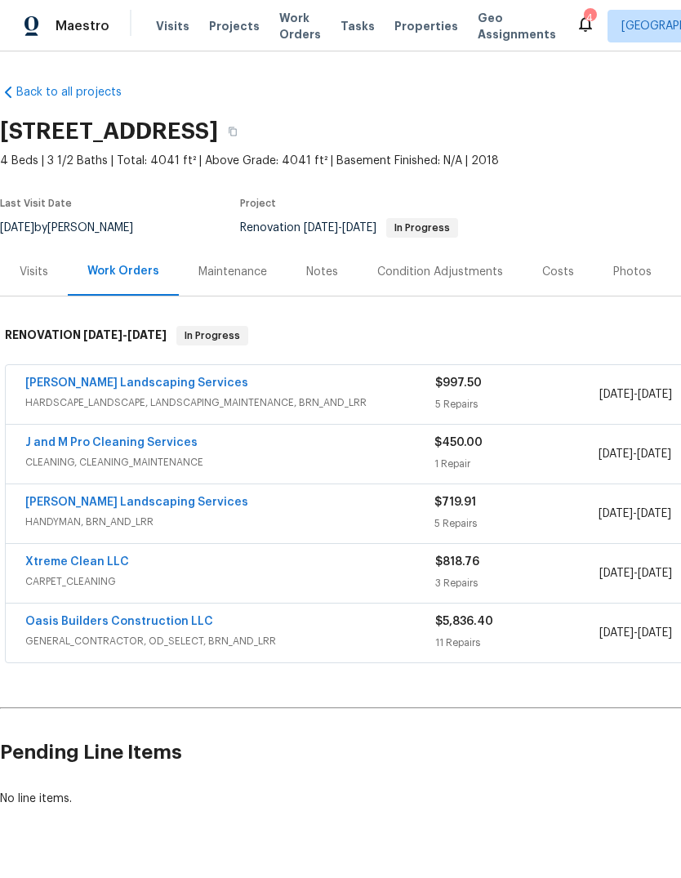
scroll to position [0, 0]
click at [584, 18] on div "4" at bounding box center [589, 18] width 11 height 16
click at [576, 14] on icon at bounding box center [586, 24] width 20 height 20
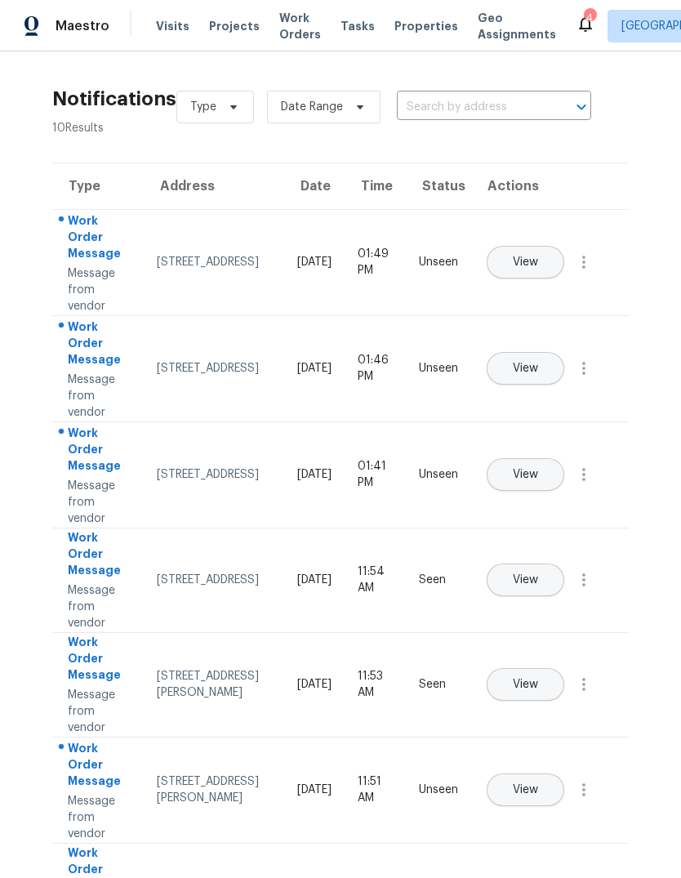
click at [538, 256] on span "View" at bounding box center [525, 262] width 25 height 12
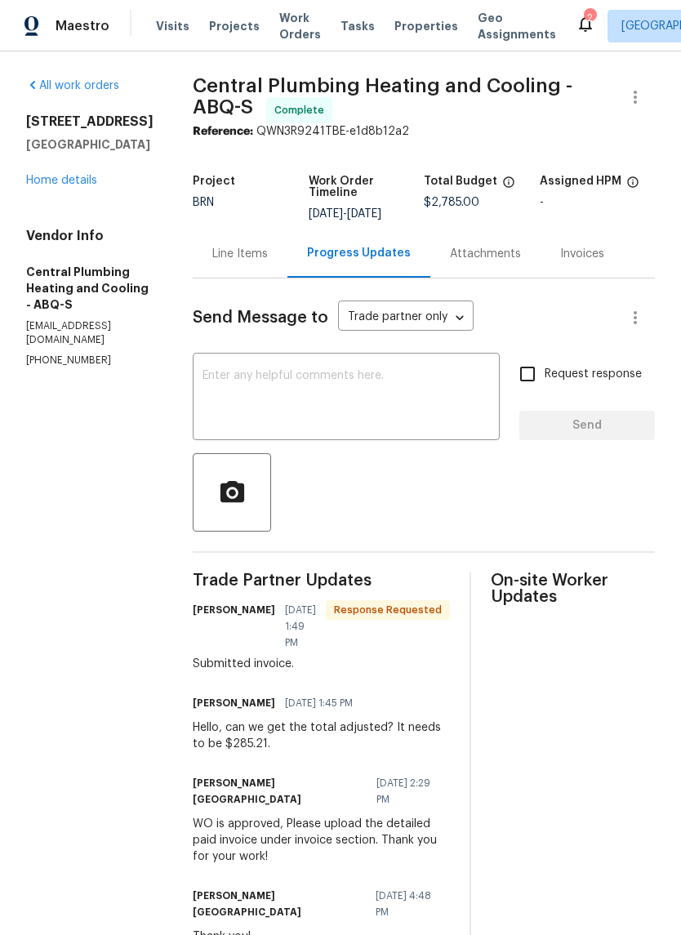
click at [254, 262] on div "Line Items" at bounding box center [240, 254] width 56 height 16
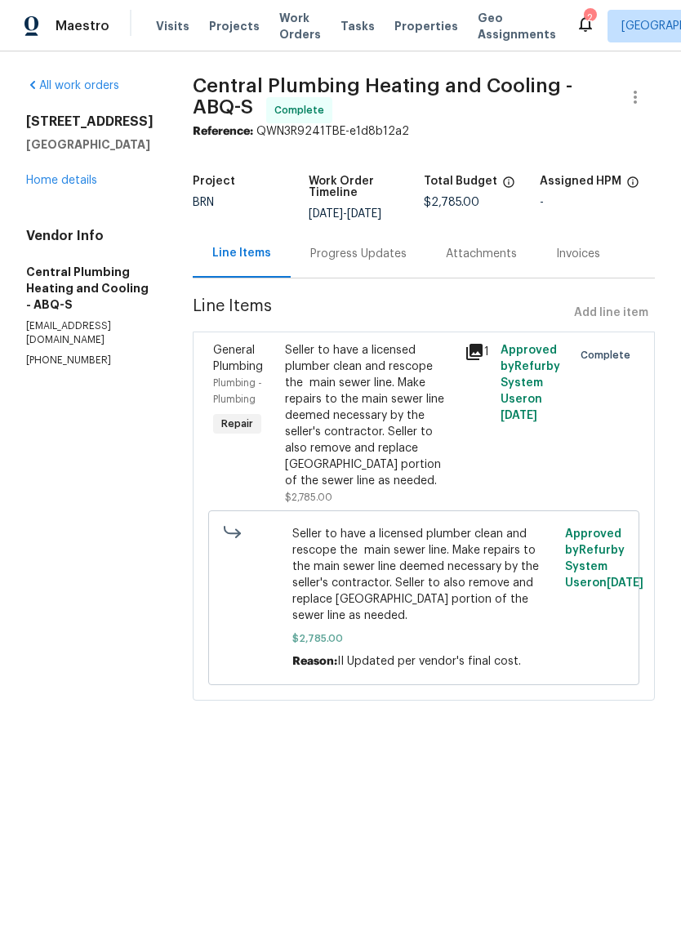
click at [359, 260] on div "Progress Updates" at bounding box center [358, 254] width 96 height 16
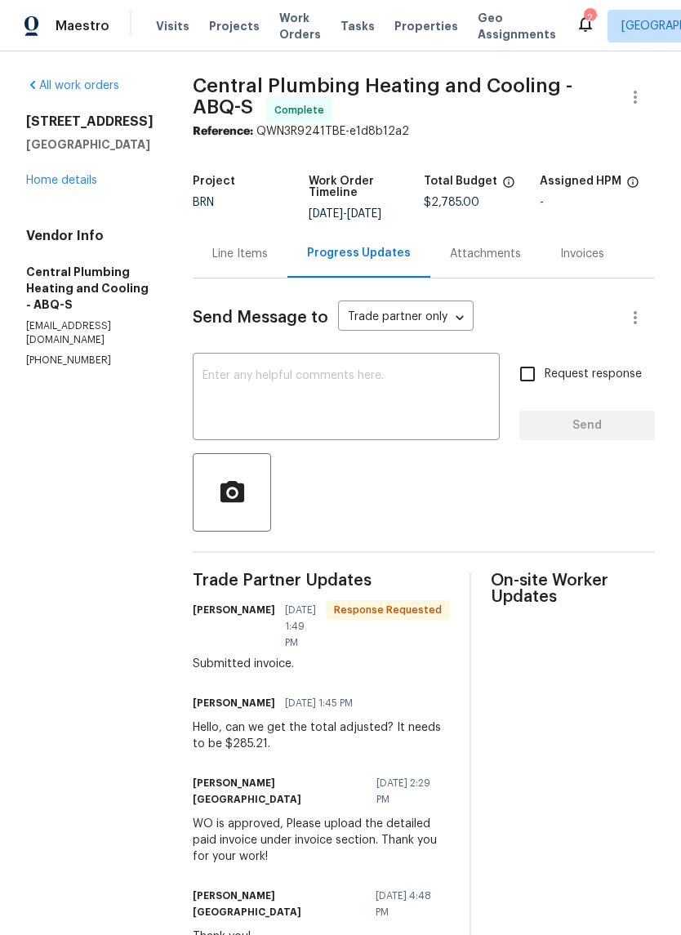
click at [265, 253] on div "Line Items" at bounding box center [240, 253] width 95 height 48
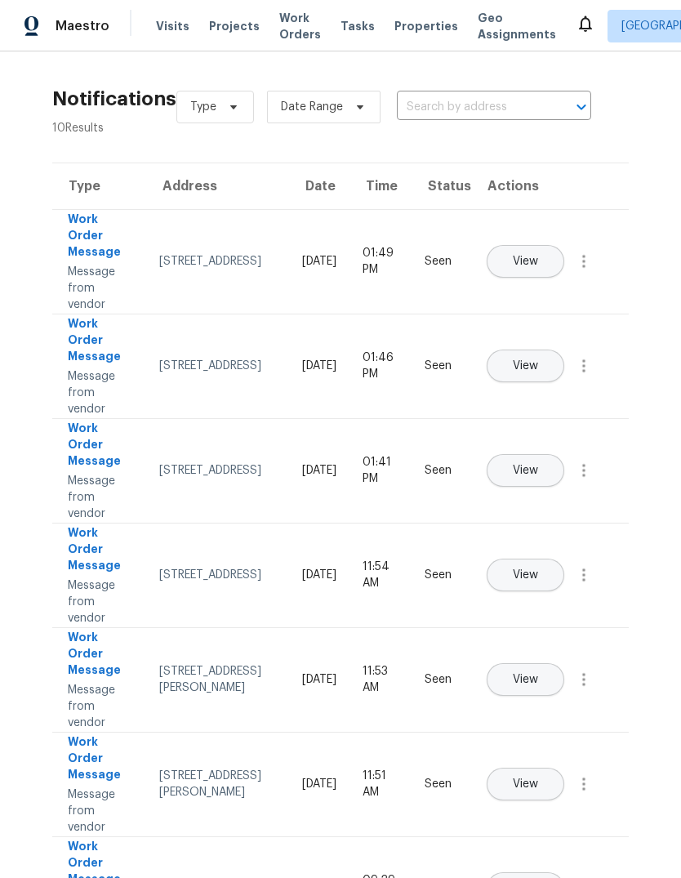
click at [296, 28] on span "Work Orders" at bounding box center [300, 26] width 42 height 33
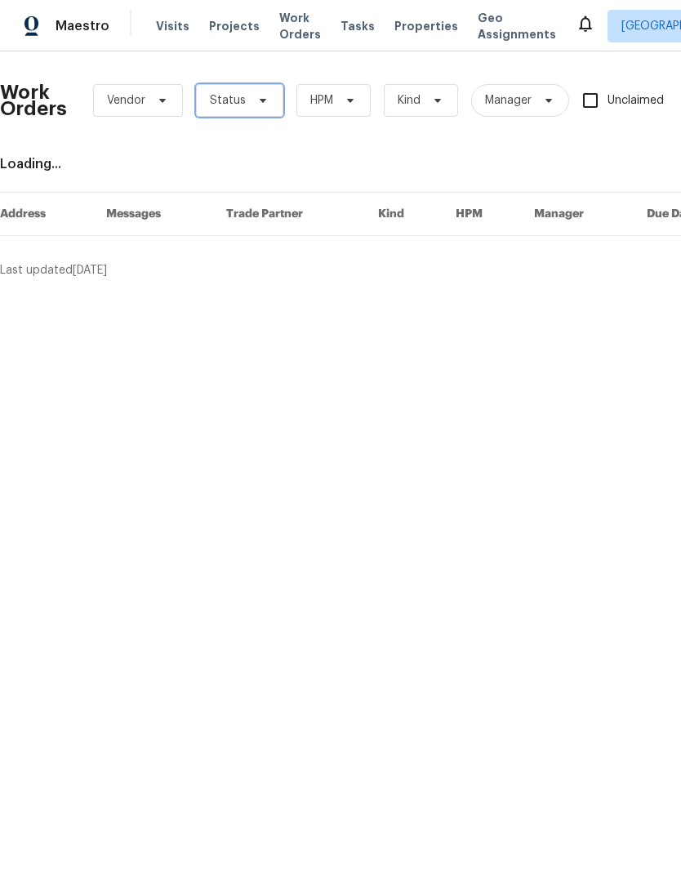
click at [258, 108] on span "Status" at bounding box center [239, 100] width 87 height 33
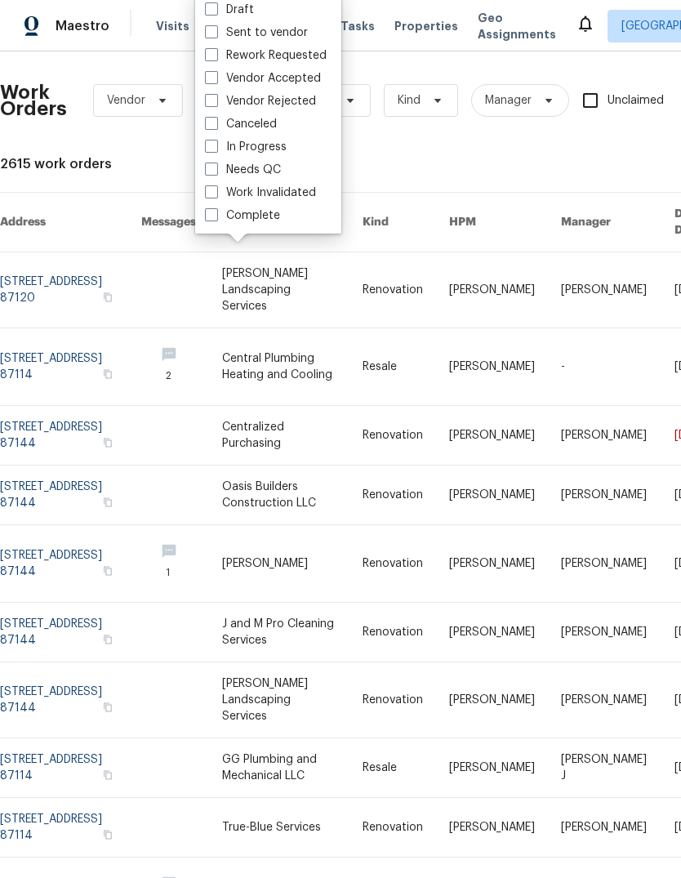
click at [266, 167] on label "Needs QC" at bounding box center [243, 170] width 76 height 16
click at [216, 167] on input "Needs QC" at bounding box center [210, 167] width 11 height 11
checkbox input "true"
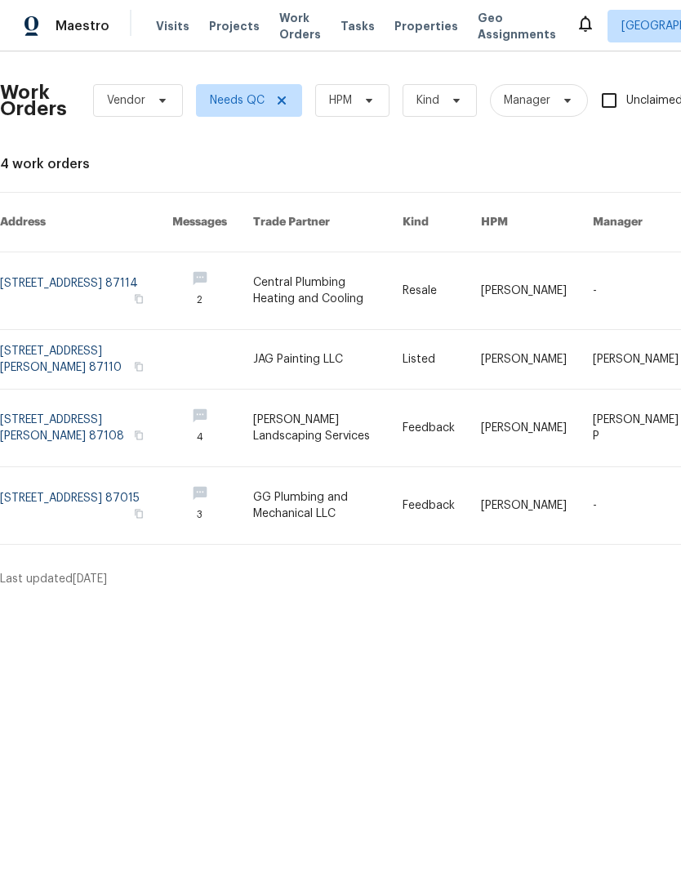
click at [369, 340] on link at bounding box center [327, 359] width 149 height 59
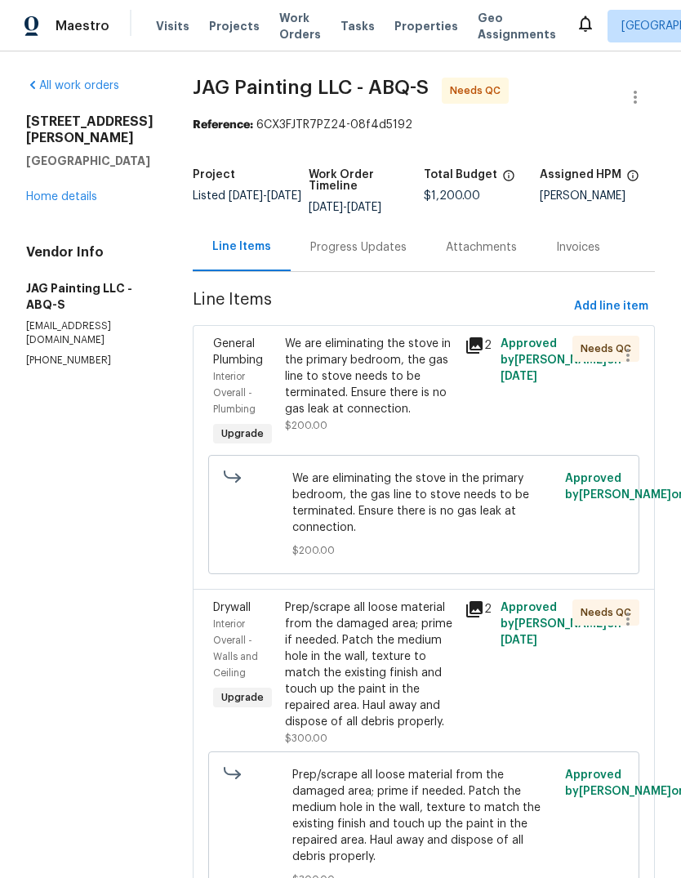
click at [337, 389] on div "We are eliminating the stove in the primary bedroom, the gas line to stove need…" at bounding box center [370, 377] width 170 height 82
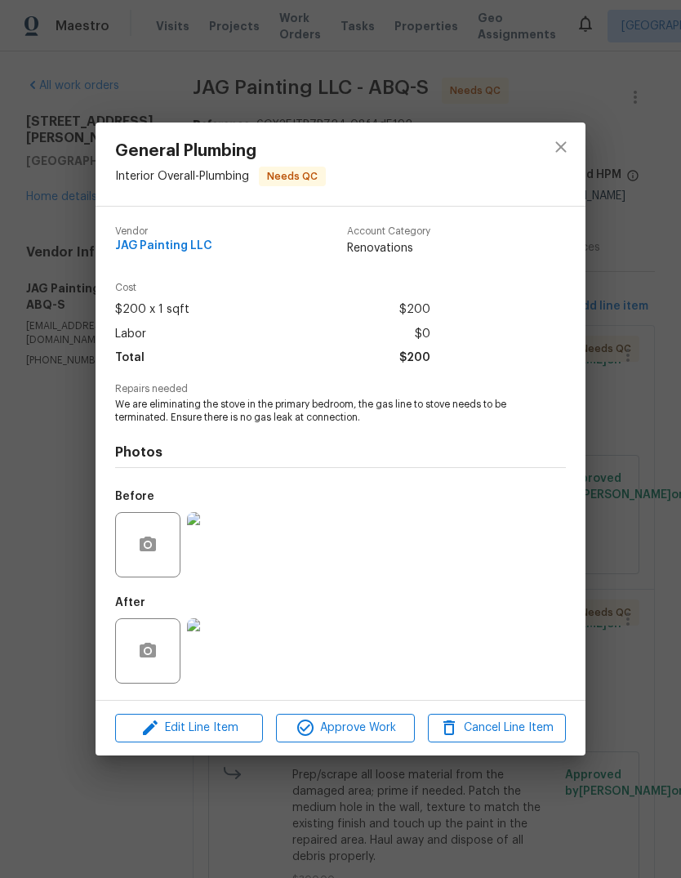
click at [219, 655] on img at bounding box center [219, 650] width 65 height 65
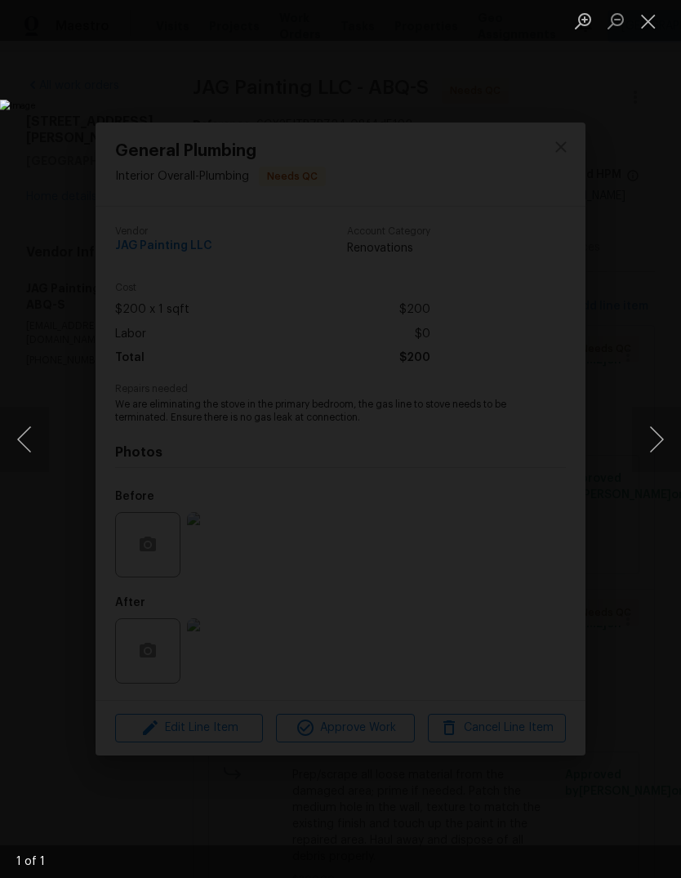
click at [527, 622] on img "Lightbox" at bounding box center [263, 439] width 527 height 679
click at [652, 430] on button "Next image" at bounding box center [656, 439] width 49 height 65
click at [652, 16] on button "Close lightbox" at bounding box center [648, 21] width 33 height 29
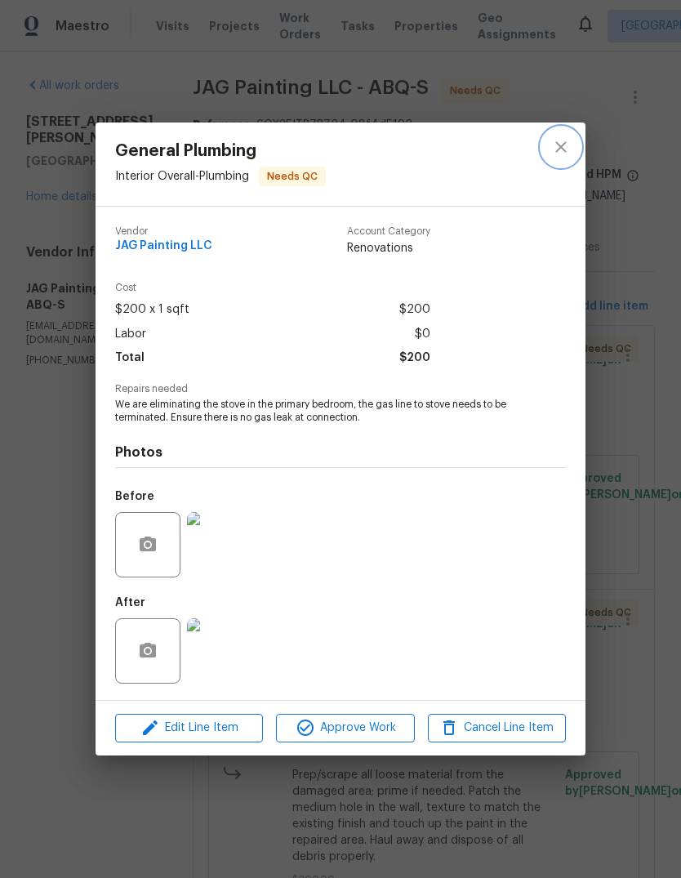
click at [565, 128] on button "close" at bounding box center [560, 146] width 39 height 39
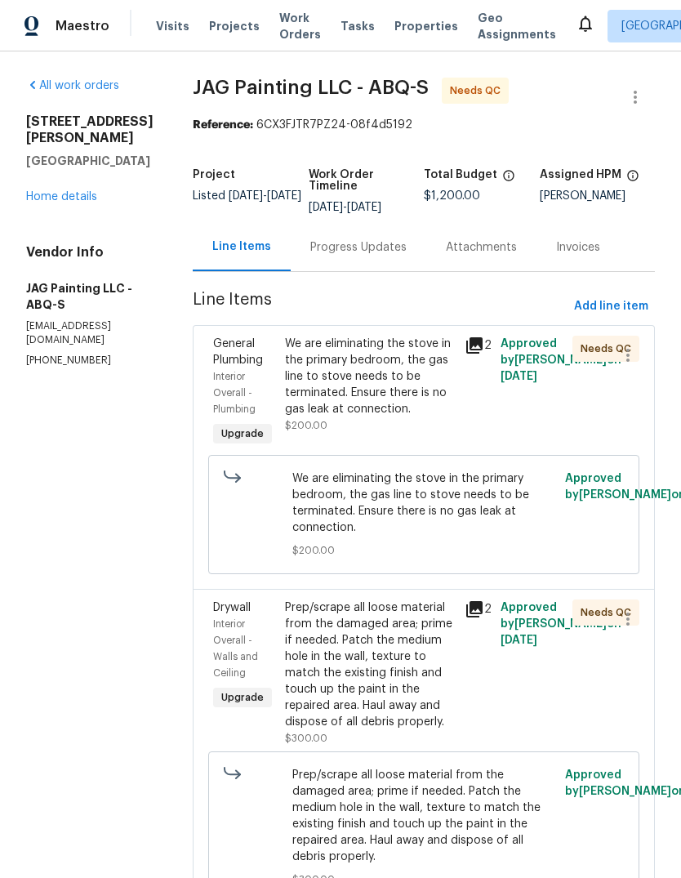
click at [377, 670] on div "Prep/scrape all loose material from the damaged area; prime if needed. Patch th…" at bounding box center [370, 664] width 170 height 131
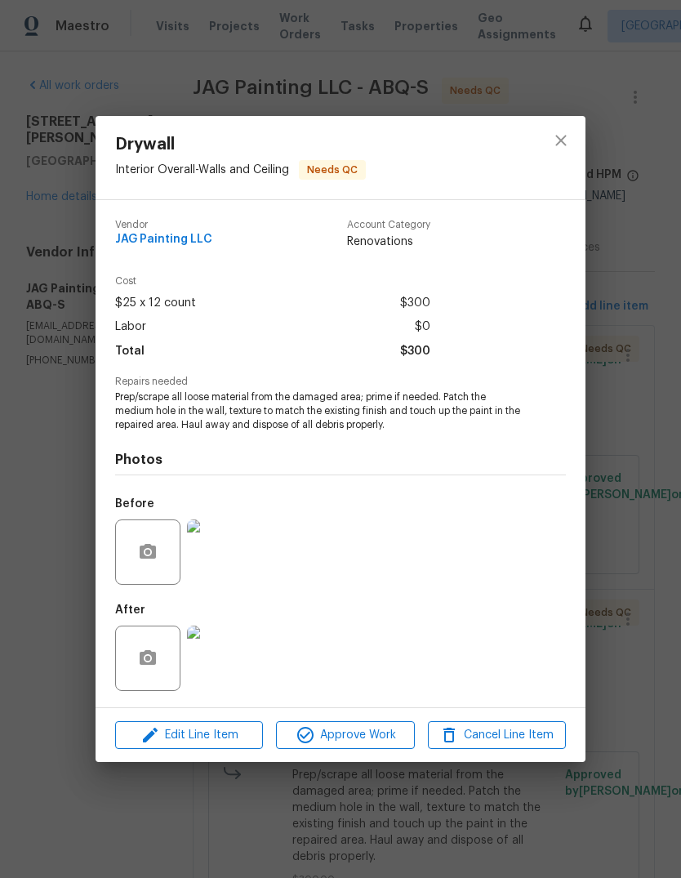
click at [210, 661] on img at bounding box center [219, 657] width 65 height 65
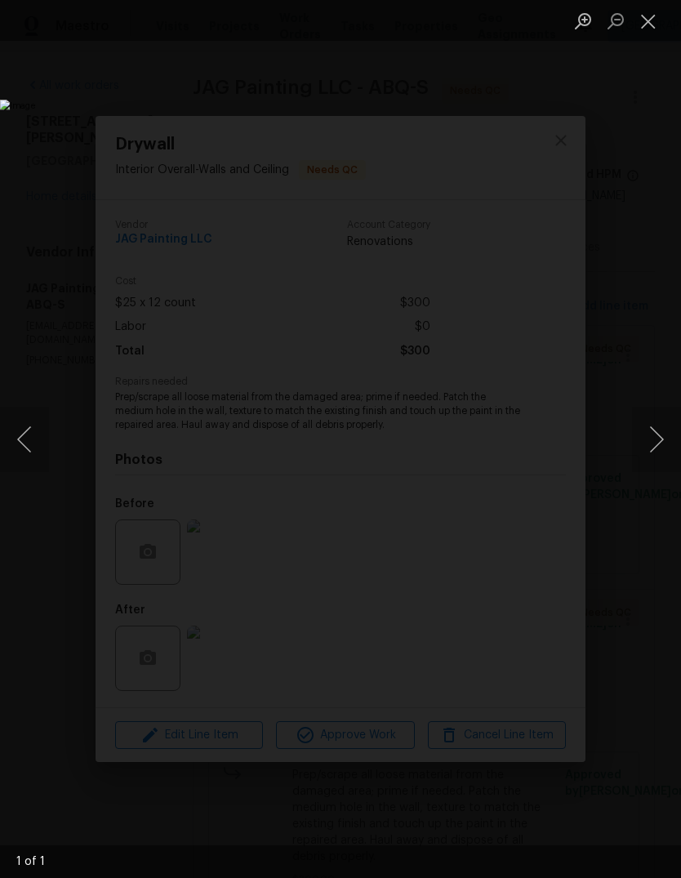
click at [648, 436] on button "Next image" at bounding box center [656, 439] width 49 height 65
click at [648, 12] on button "Close lightbox" at bounding box center [648, 21] width 33 height 29
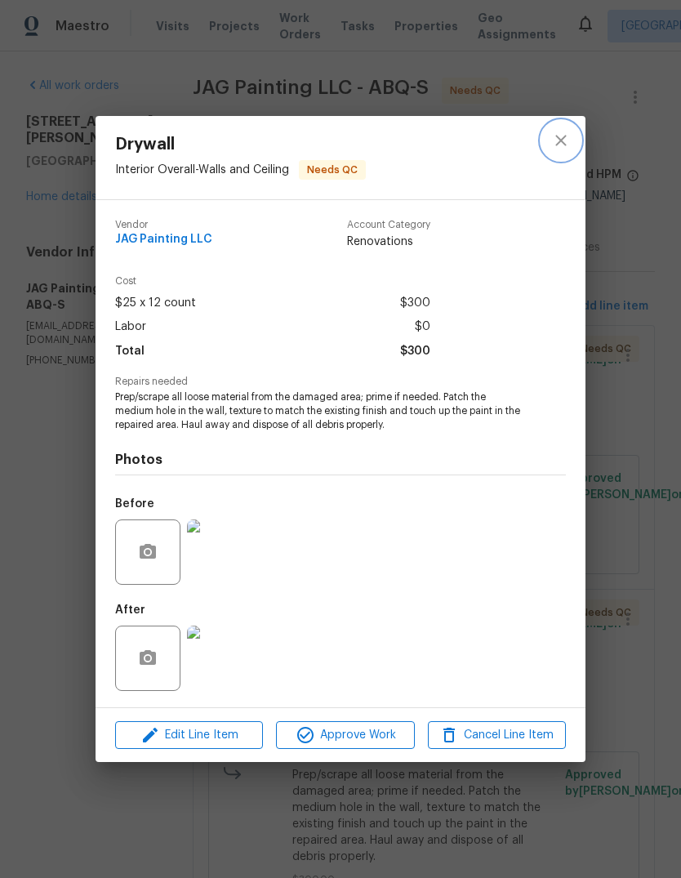
click at [561, 133] on icon "close" at bounding box center [561, 141] width 20 height 20
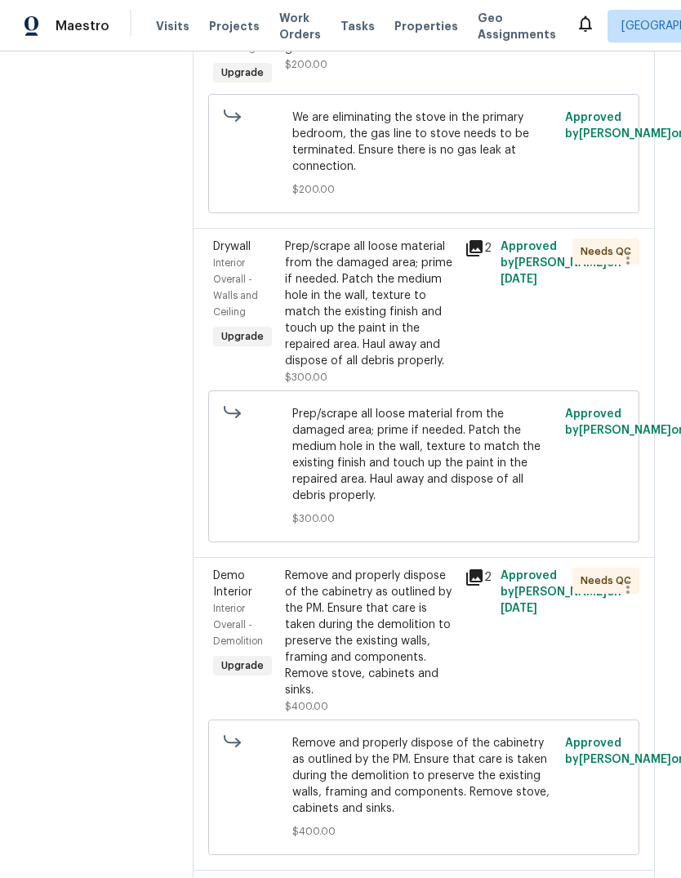
scroll to position [362, 0]
click at [371, 628] on div "Remove and properly dispose of the cabinetry as outlined by the PM. Ensure that…" at bounding box center [370, 632] width 170 height 131
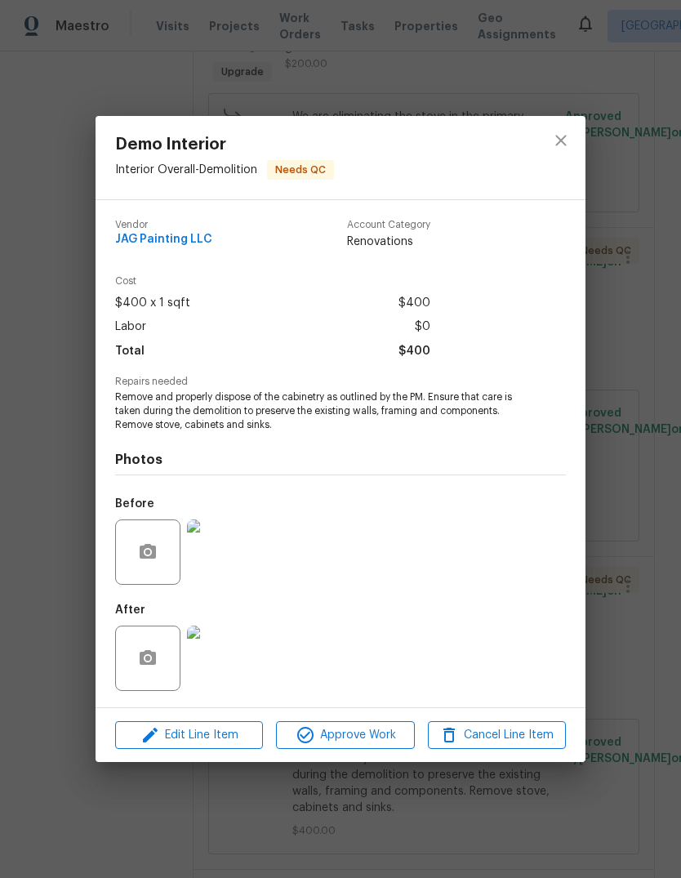
click at [220, 665] on img at bounding box center [219, 657] width 65 height 65
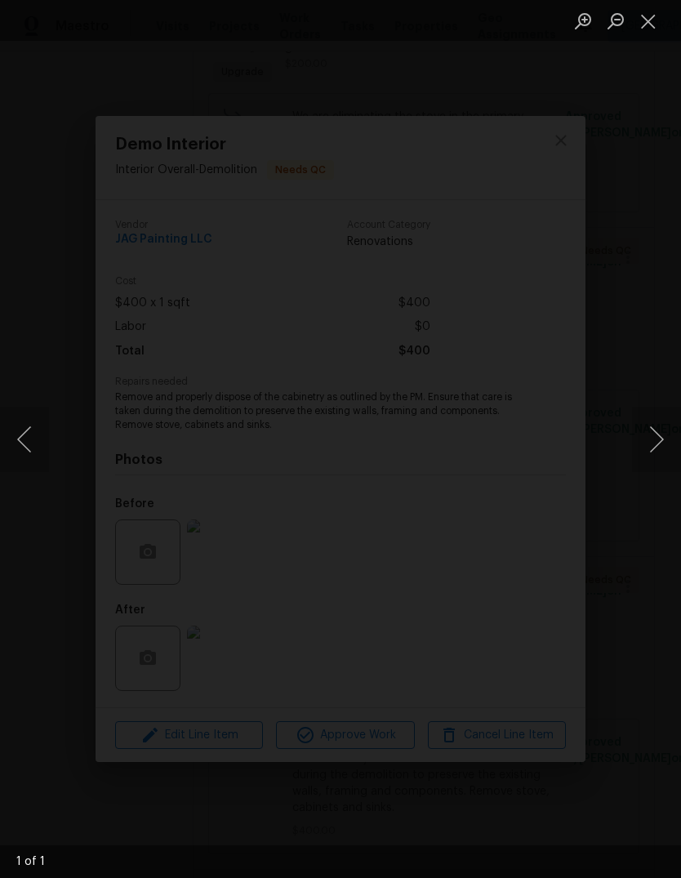
click at [643, 16] on button "Close lightbox" at bounding box center [648, 21] width 33 height 29
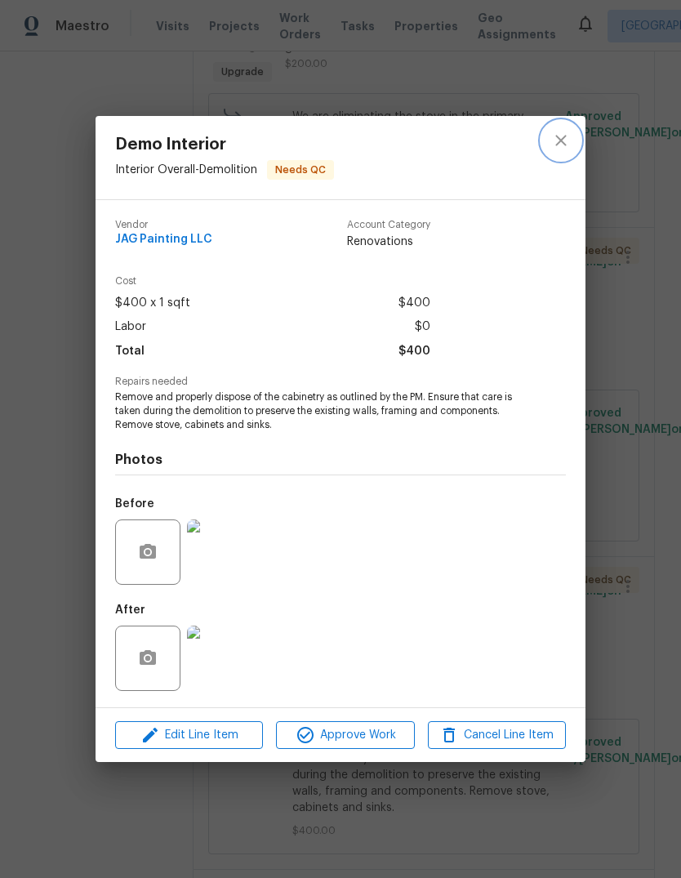
click at [567, 137] on icon "close" at bounding box center [561, 141] width 20 height 20
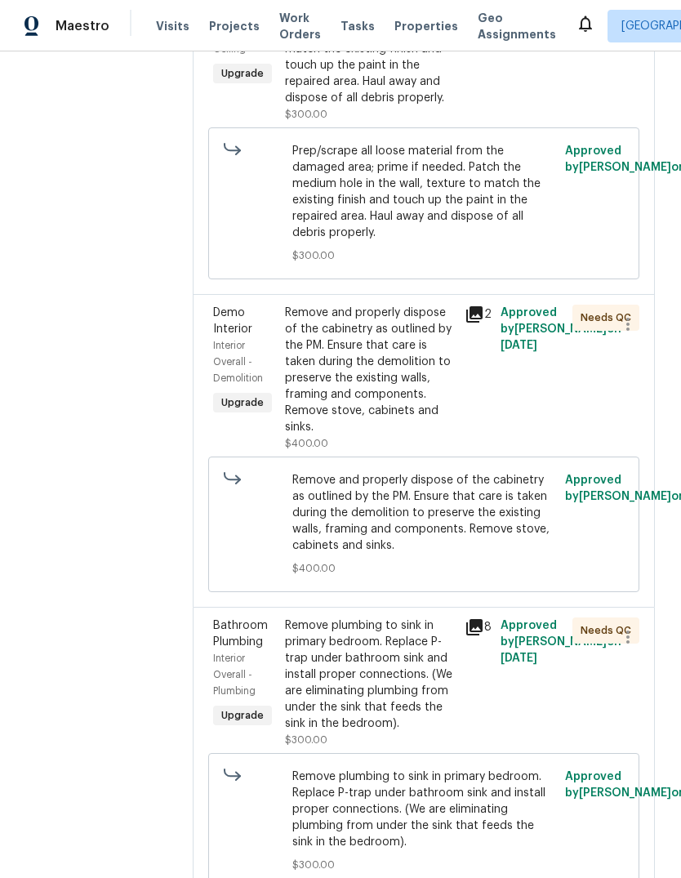
scroll to position [623, 0]
click at [372, 671] on div "Remove plumbing to sink in primary bedroom. Replace P-trap under bathroom sink …" at bounding box center [370, 675] width 170 height 114
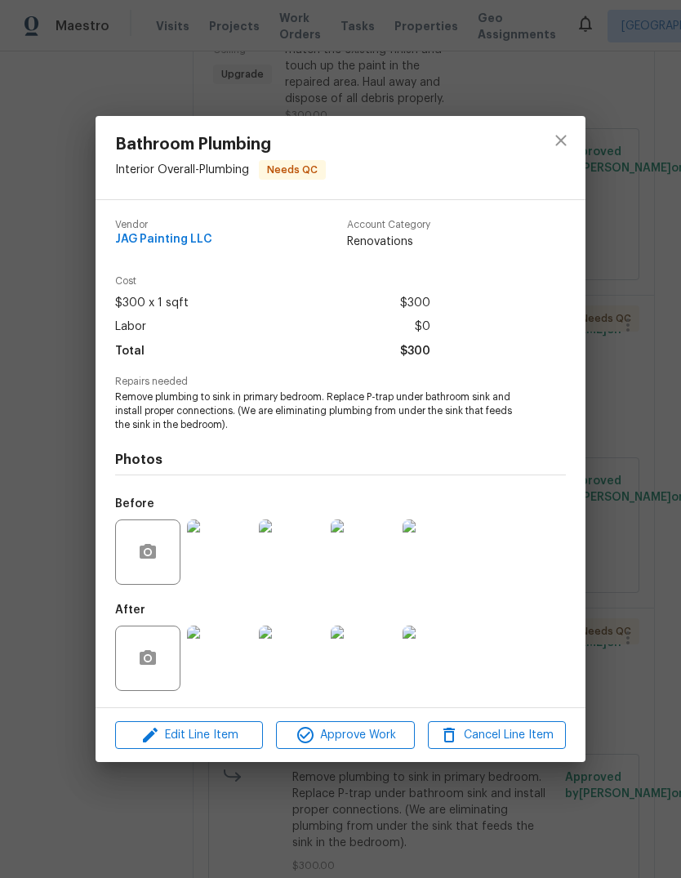
click at [229, 656] on img at bounding box center [219, 657] width 65 height 65
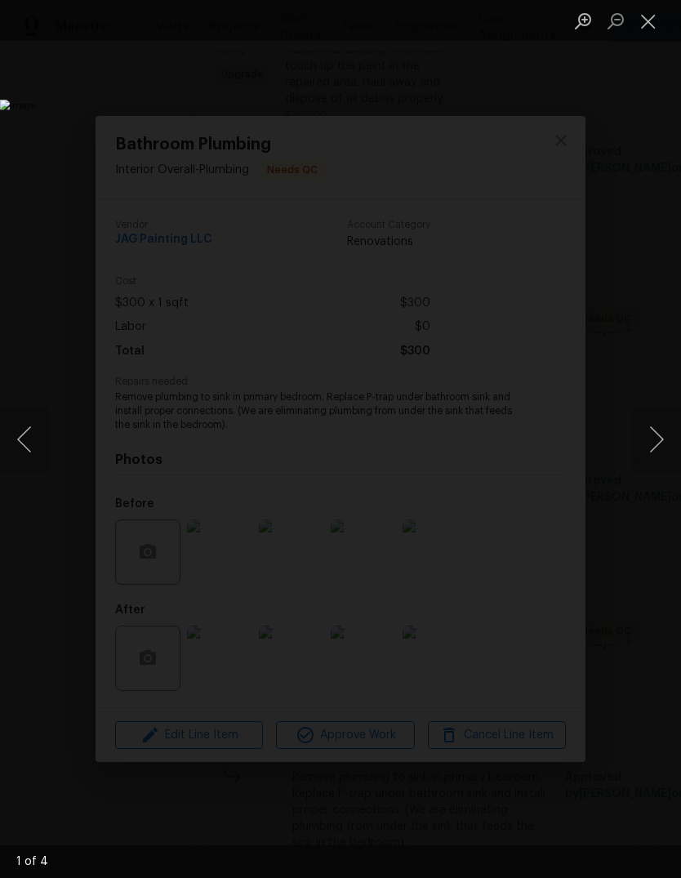
click at [653, 439] on button "Next image" at bounding box center [656, 439] width 49 height 65
click at [653, 431] on button "Next image" at bounding box center [656, 439] width 49 height 65
click at [652, 432] on button "Next image" at bounding box center [656, 439] width 49 height 65
click at [648, 16] on button "Close lightbox" at bounding box center [648, 21] width 33 height 29
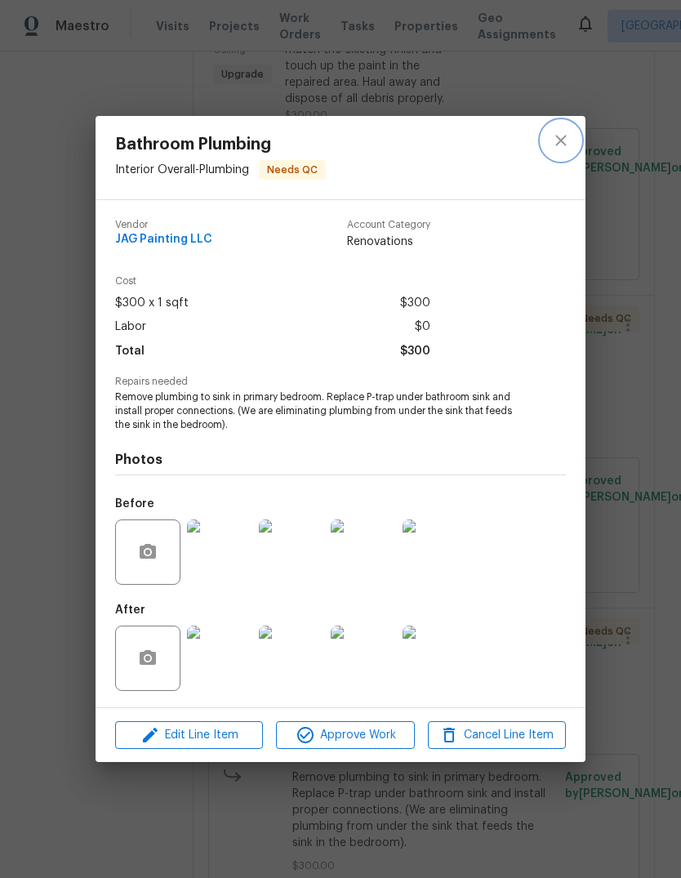
click at [563, 134] on icon "close" at bounding box center [561, 141] width 20 height 20
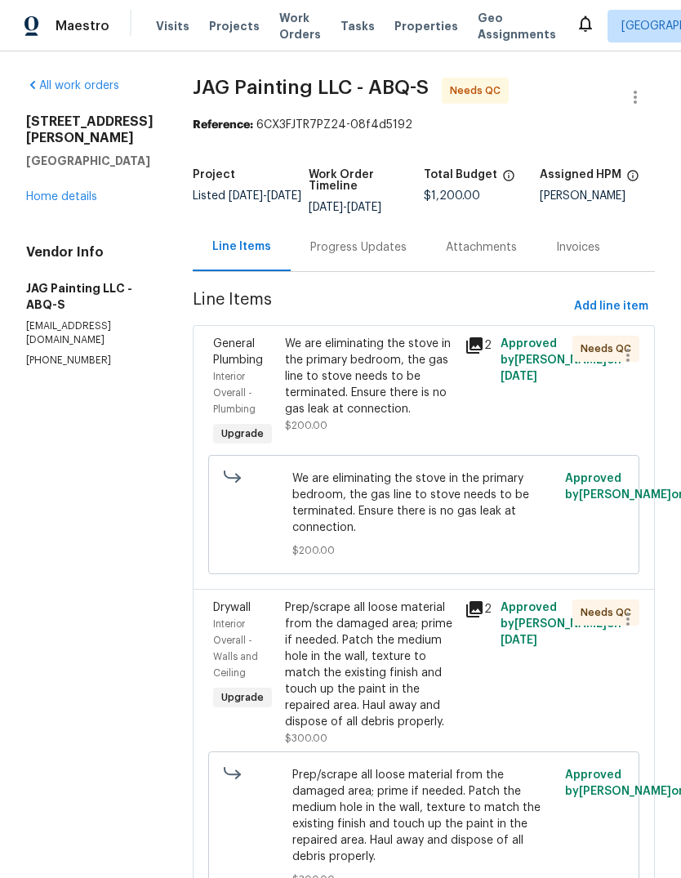
scroll to position [0, 0]
click at [395, 23] on span "Properties" at bounding box center [426, 26] width 64 height 16
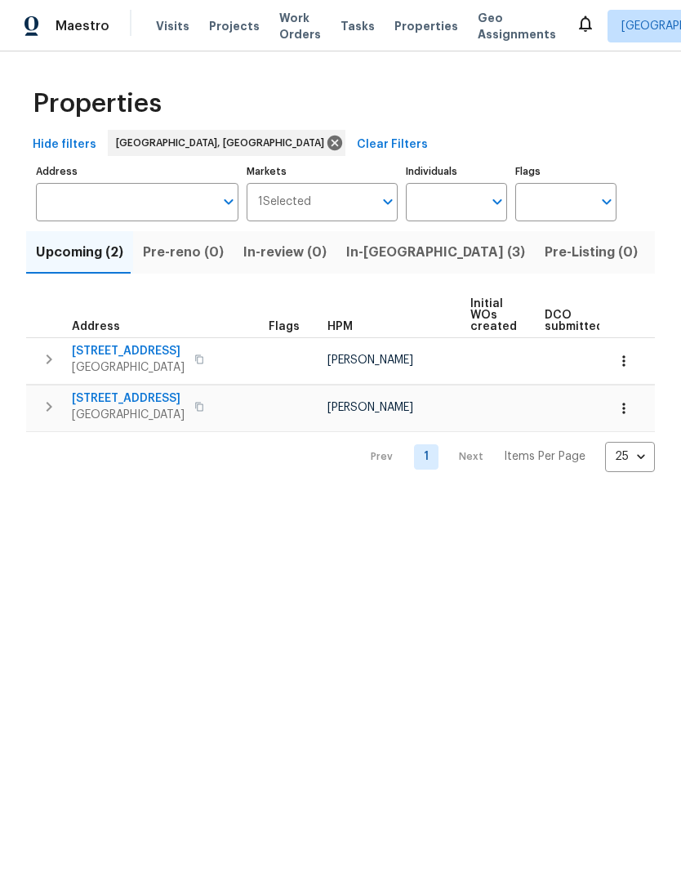
click at [367, 248] on span "In-reno (3)" at bounding box center [435, 252] width 179 height 23
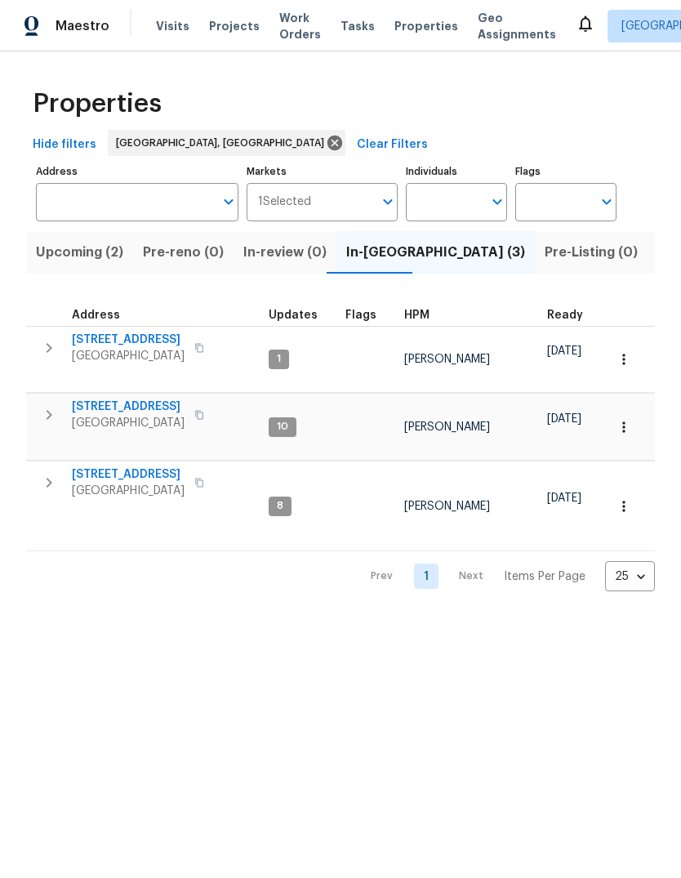
click at [150, 466] on span "8015 Alto Rey Ct NW" at bounding box center [128, 474] width 113 height 16
click at [251, 617] on html "Maestro Visits Projects Work Orders Tasks Properties Geo Assignments Albuquerqu…" at bounding box center [340, 308] width 681 height 617
click at [279, 20] on span "Work Orders" at bounding box center [300, 26] width 42 height 33
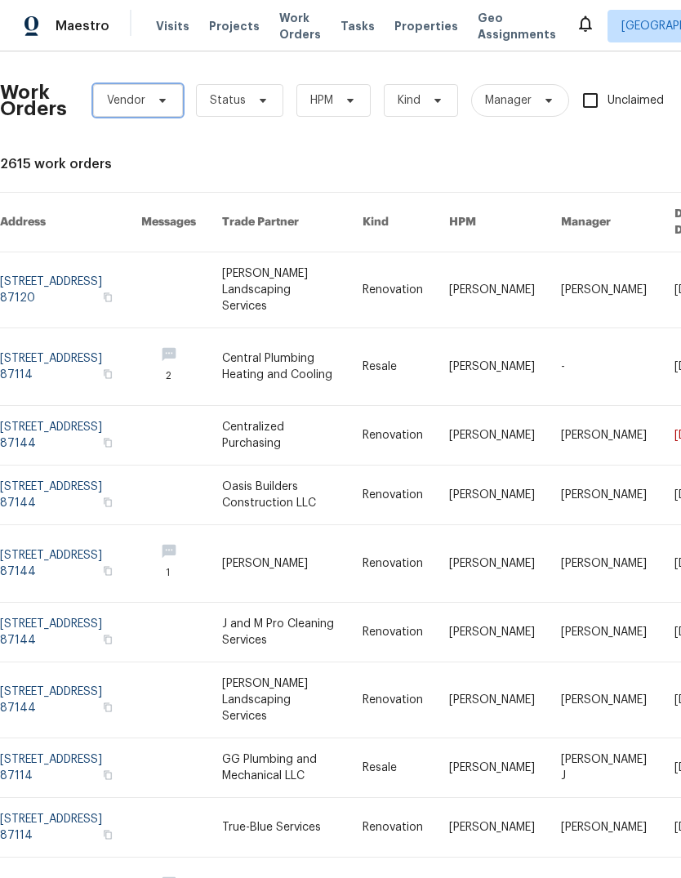
click at [158, 96] on icon at bounding box center [162, 100] width 13 height 13
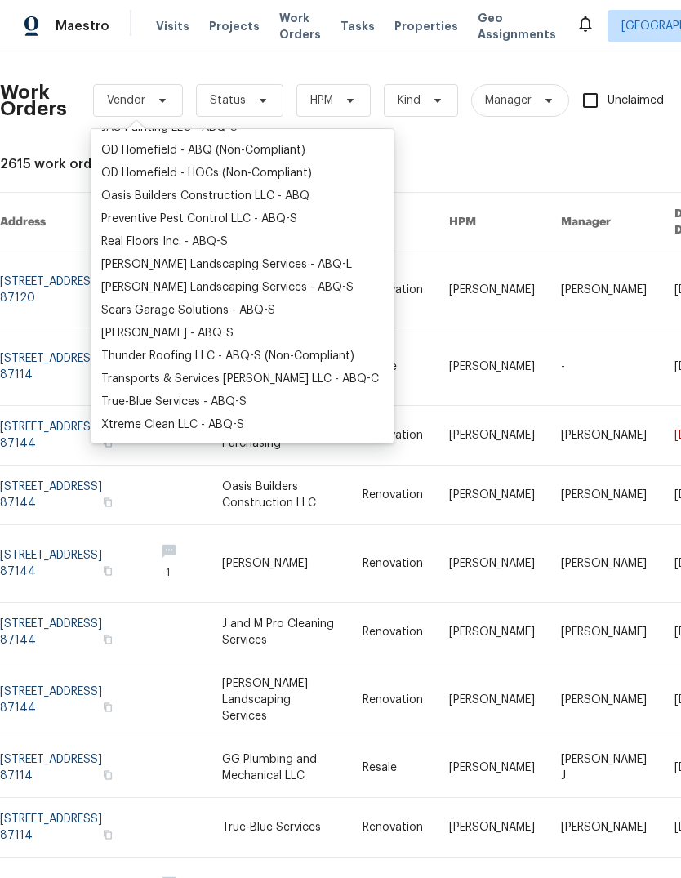
scroll to position [314, 0]
click at [166, 243] on div "Real Floors Inc. - ABQ-S" at bounding box center [164, 242] width 127 height 16
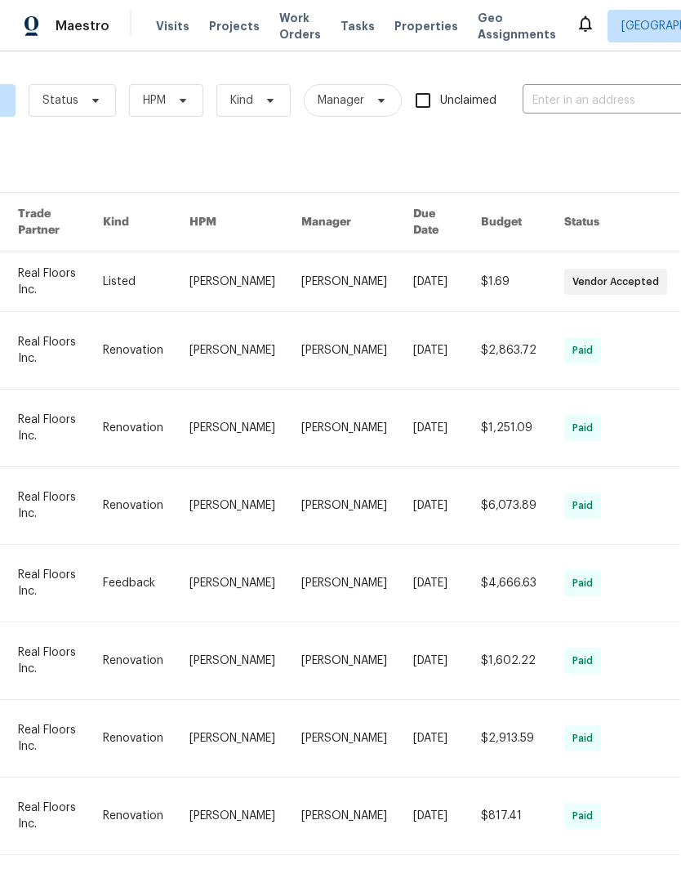
scroll to position [0, 257]
click at [188, 266] on link at bounding box center [144, 281] width 87 height 59
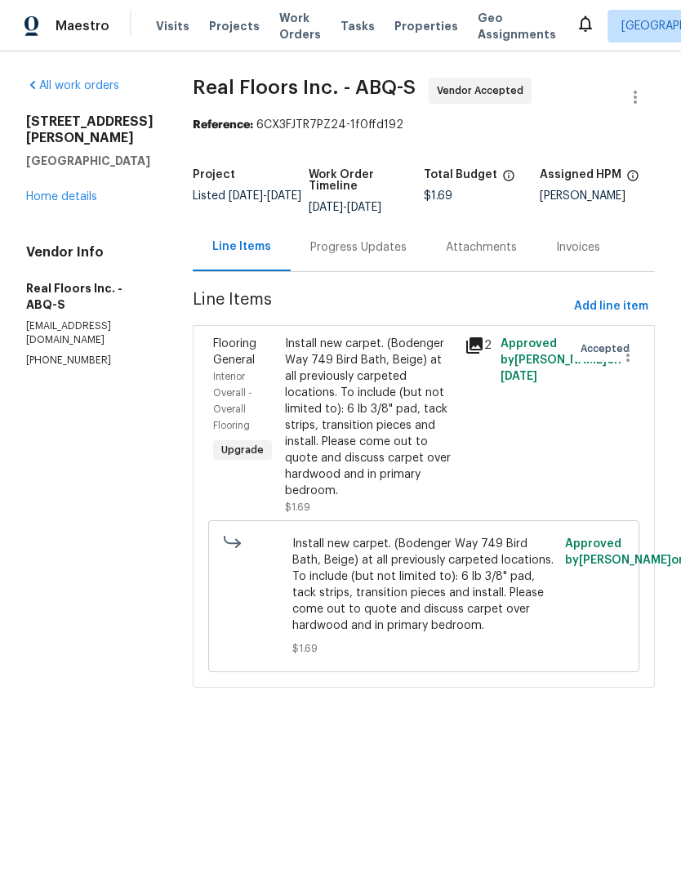
click at [349, 241] on div "Progress Updates" at bounding box center [358, 247] width 96 height 16
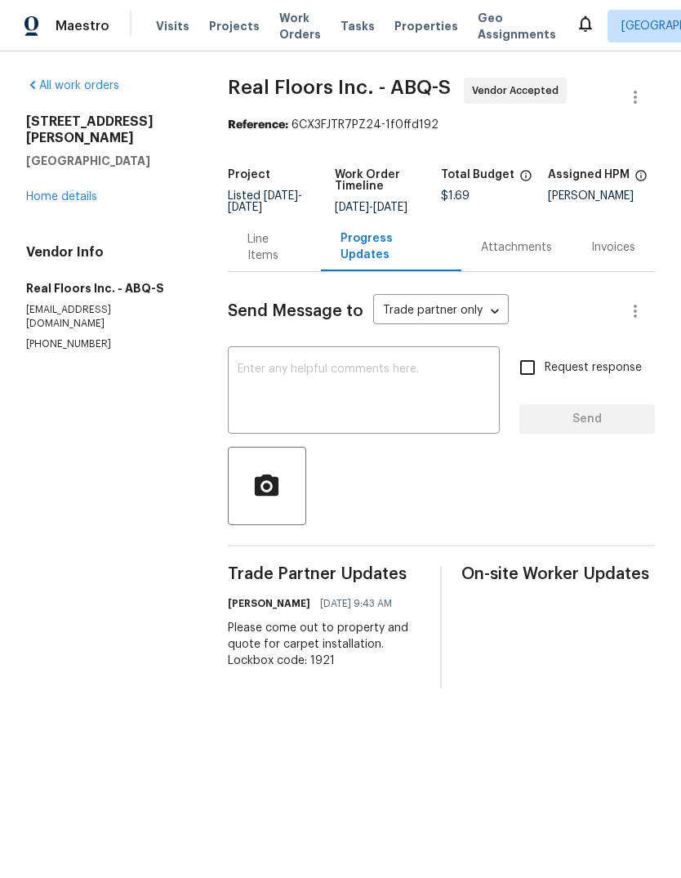
click at [257, 379] on textarea at bounding box center [364, 391] width 252 height 57
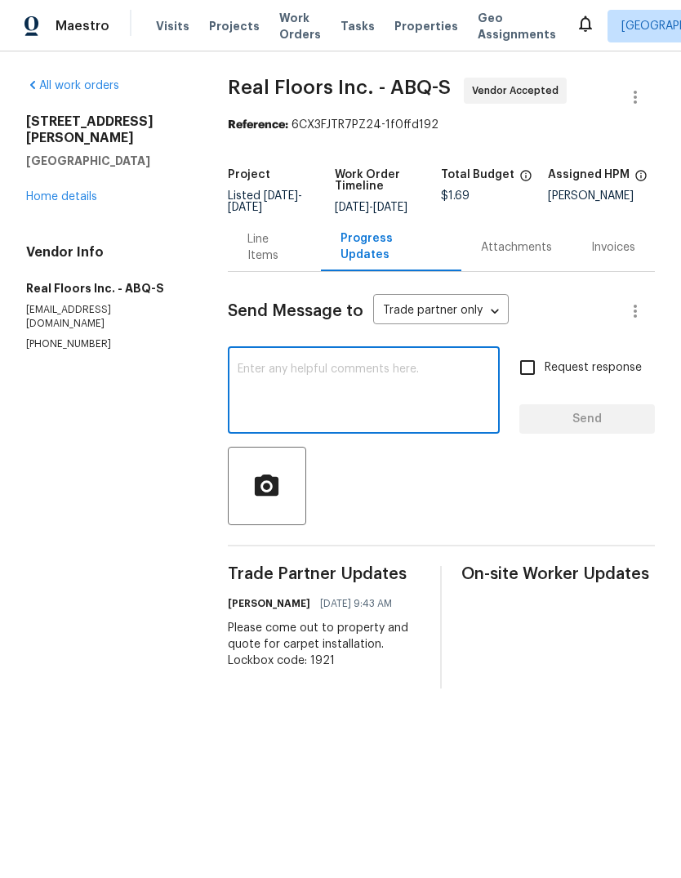
click at [265, 252] on div "Line Items" at bounding box center [274, 247] width 54 height 33
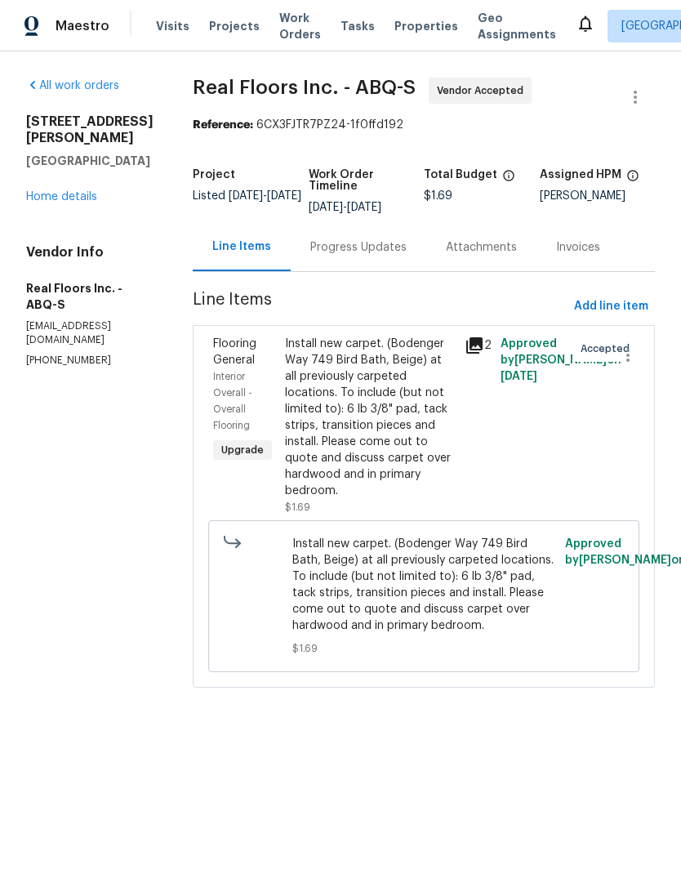
click at [349, 413] on div "Install new carpet. (Bodenger Way 749 Bird Bath, Beige) at all previously carpe…" at bounding box center [370, 417] width 170 height 163
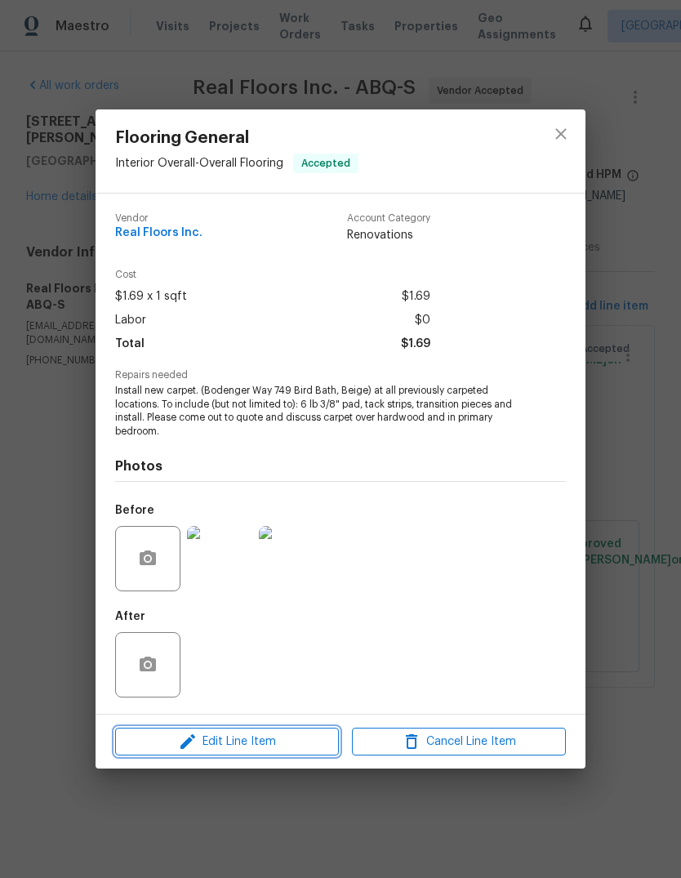
click at [256, 737] on span "Edit Line Item" at bounding box center [227, 742] width 214 height 20
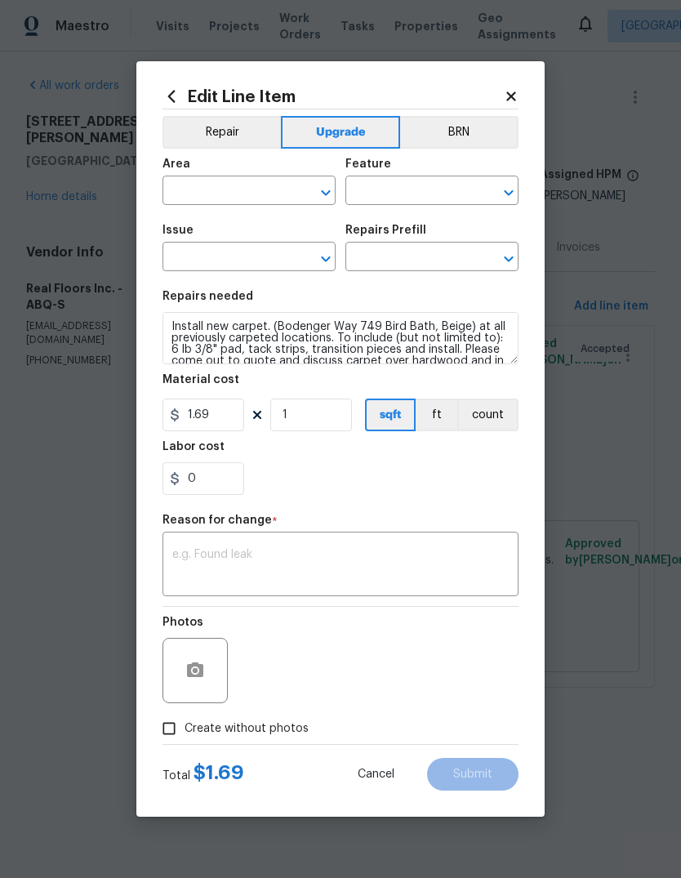
type input "Interior Overall"
type input "Overall Flooring"
type input "Flooring General"
type input "Carpet LVL 1 - Bodenger Way (Beige) $1.39"
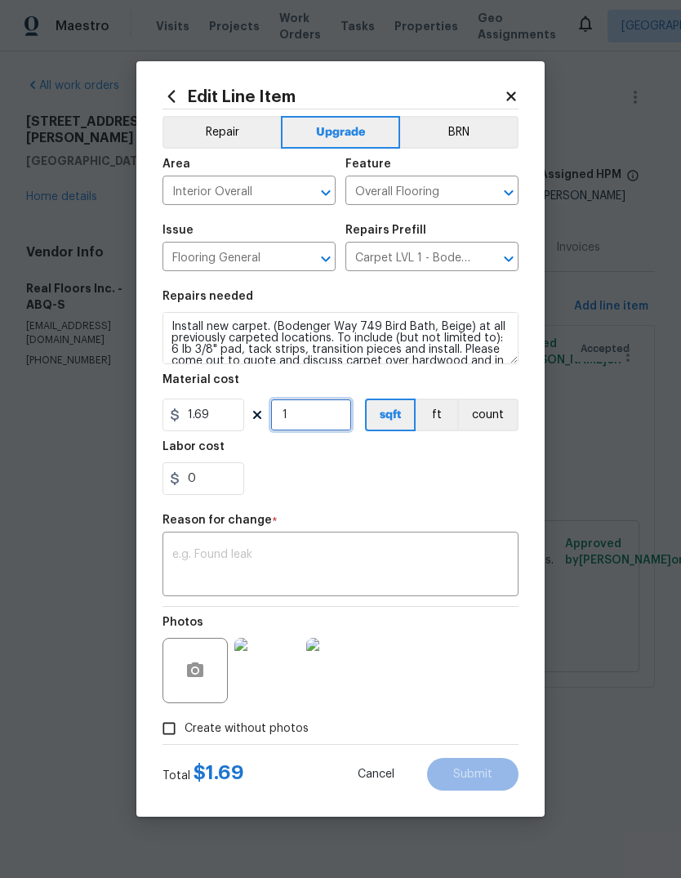
click at [314, 416] on input "1" at bounding box center [311, 414] width 82 height 33
click at [442, 465] on div "0" at bounding box center [340, 478] width 356 height 33
click at [319, 420] on input "800" at bounding box center [311, 414] width 82 height 33
type input "720"
click at [453, 479] on div "0" at bounding box center [340, 478] width 356 height 33
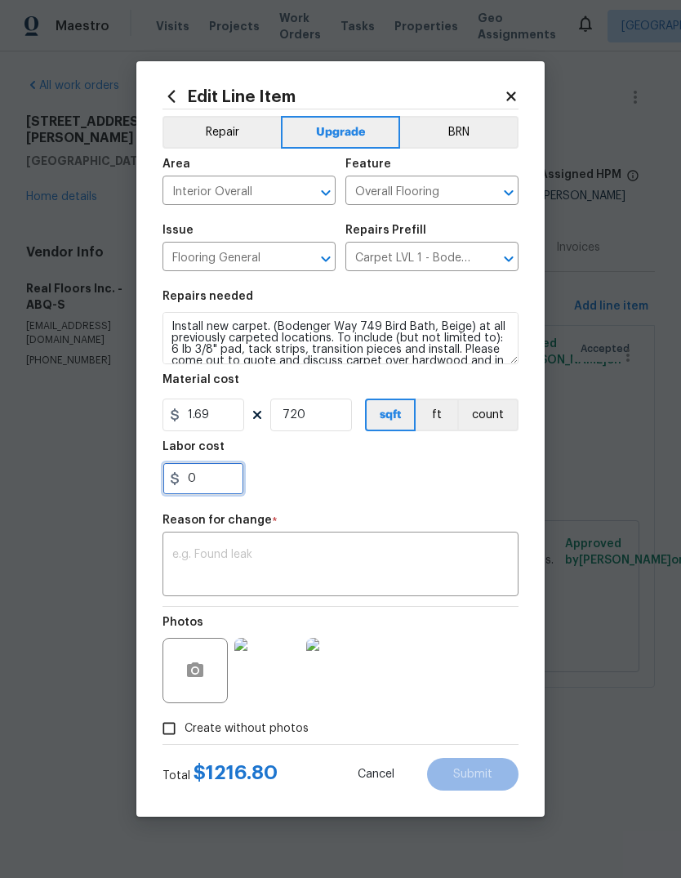
click at [211, 475] on input "0" at bounding box center [203, 478] width 82 height 33
click at [336, 473] on div "20." at bounding box center [340, 478] width 356 height 33
click at [216, 477] on input "20" at bounding box center [203, 478] width 82 height 33
click at [329, 475] on div "21.40" at bounding box center [340, 478] width 356 height 33
click at [222, 475] on input "21.4" at bounding box center [203, 478] width 82 height 33
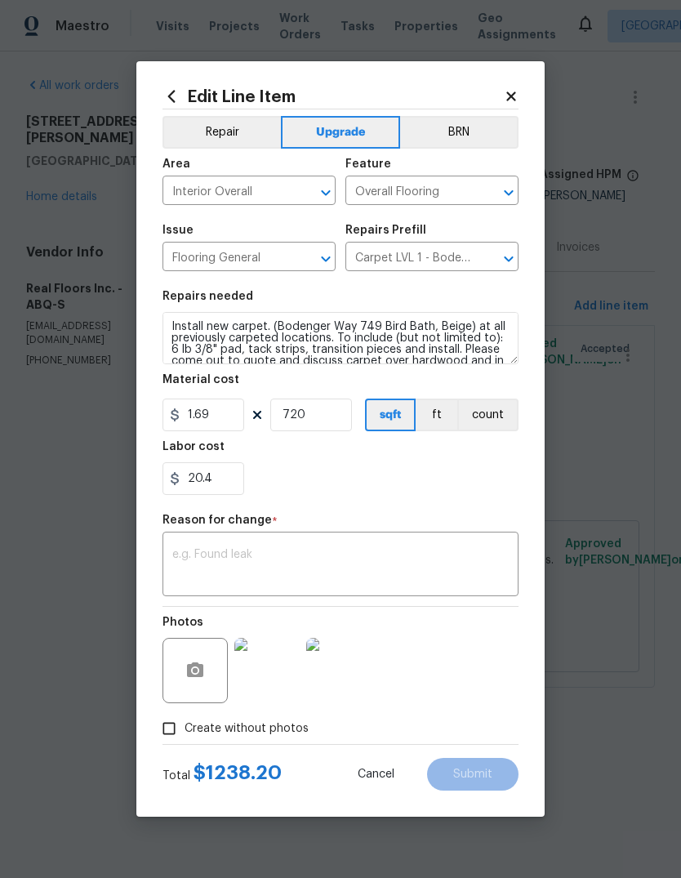
click at [424, 500] on section "Repairs needed Install new carpet. (Bodenger Way 749 Bird Bath, Beige) at all p…" at bounding box center [340, 393] width 356 height 224
click at [226, 476] on input "20.4" at bounding box center [203, 478] width 82 height 33
type input "20.85"
click at [318, 472] on div "20.85" at bounding box center [340, 478] width 356 height 33
click at [196, 554] on textarea at bounding box center [340, 566] width 336 height 34
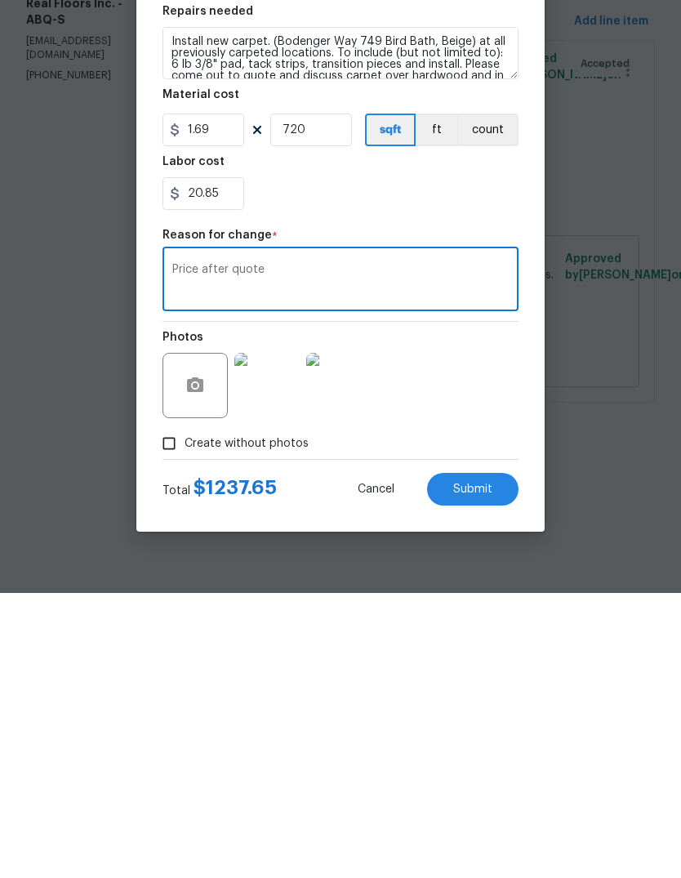
type textarea "Price after quote"
click at [476, 768] on span "Submit" at bounding box center [472, 774] width 39 height 12
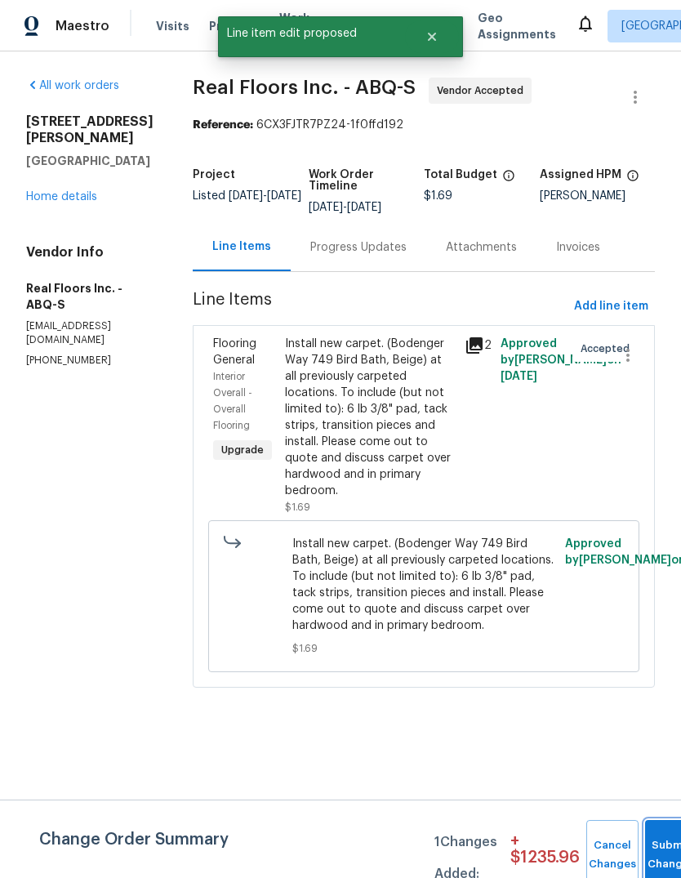
click at [661, 848] on button "Submit Changes" at bounding box center [671, 855] width 52 height 70
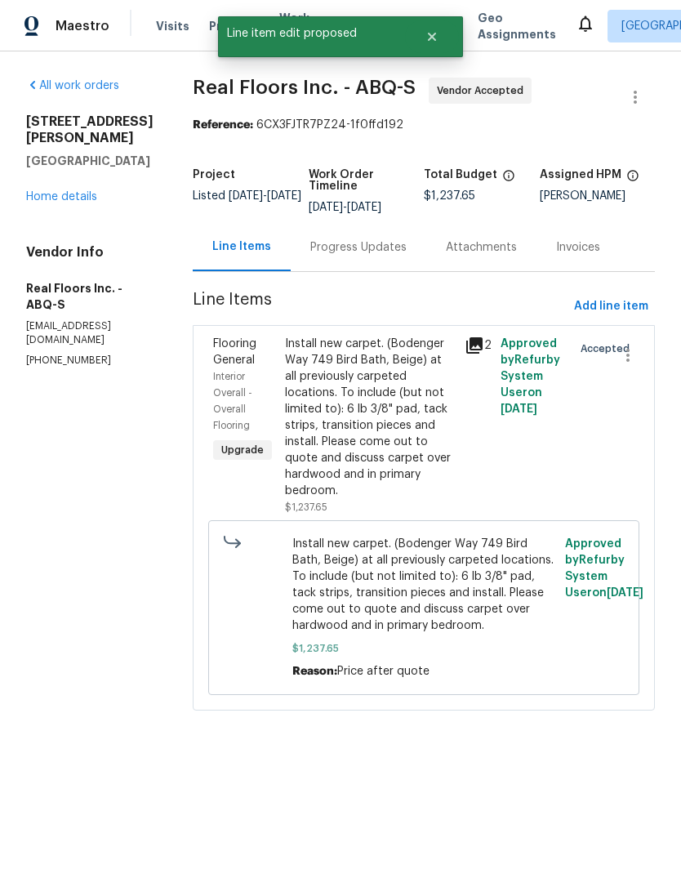
click at [364, 243] on div "Progress Updates" at bounding box center [358, 247] width 96 height 16
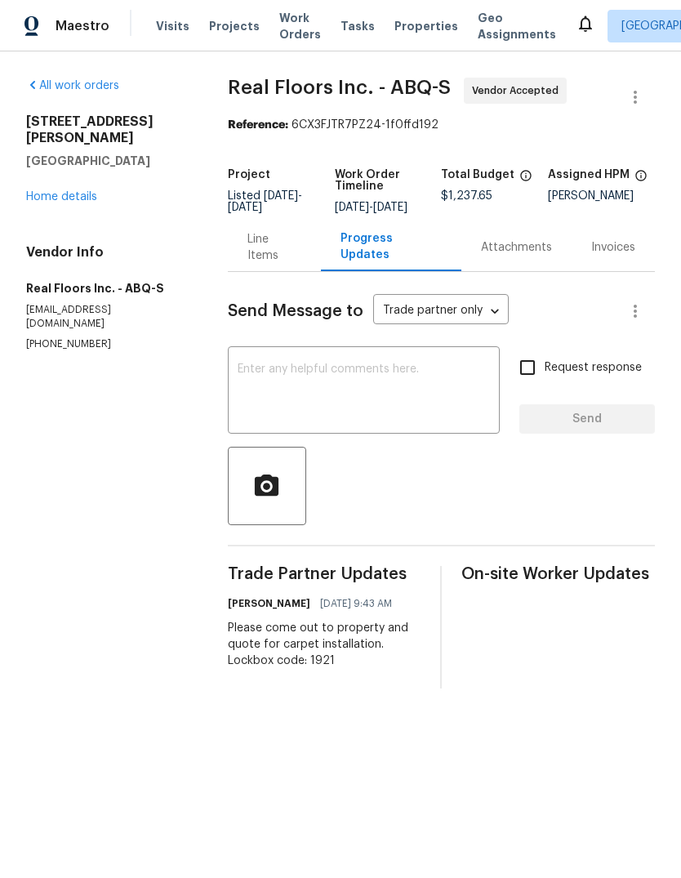
click at [263, 384] on textarea at bounding box center [364, 391] width 252 height 57
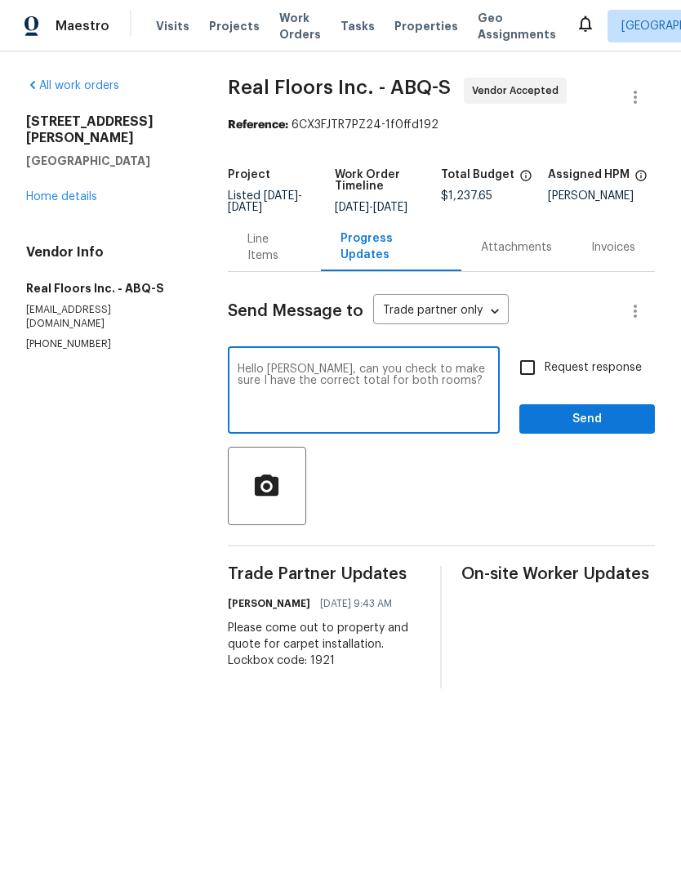
type textarea "Hello Stephanie, can you check to make sure I have the correct total for both r…"
click at [597, 429] on span "Send" at bounding box center [586, 419] width 109 height 20
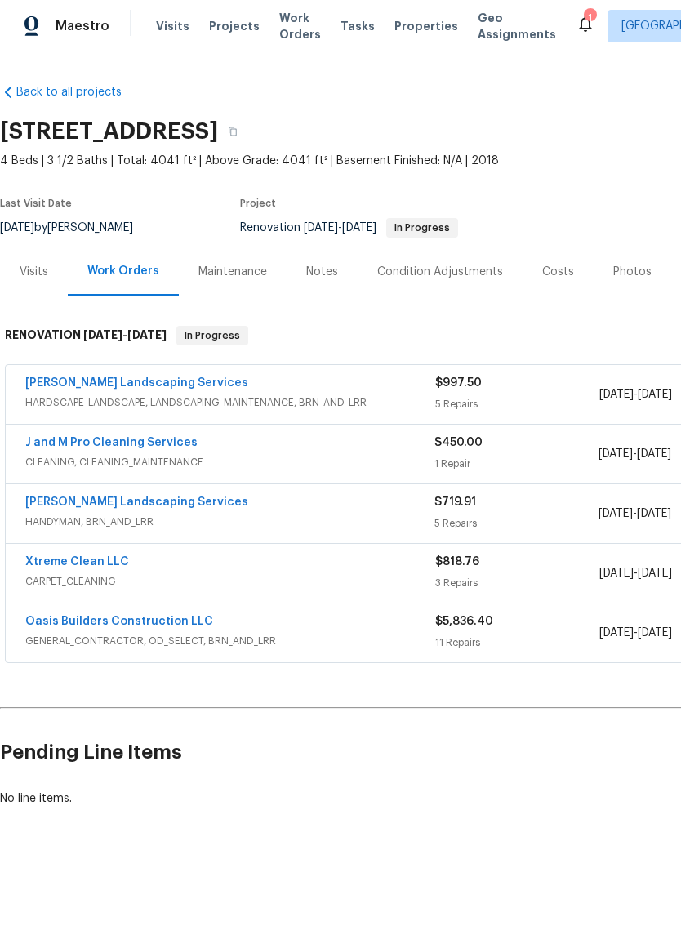
click at [584, 20] on div "1" at bounding box center [589, 18] width 11 height 16
click at [579, 28] on icon at bounding box center [585, 24] width 13 height 16
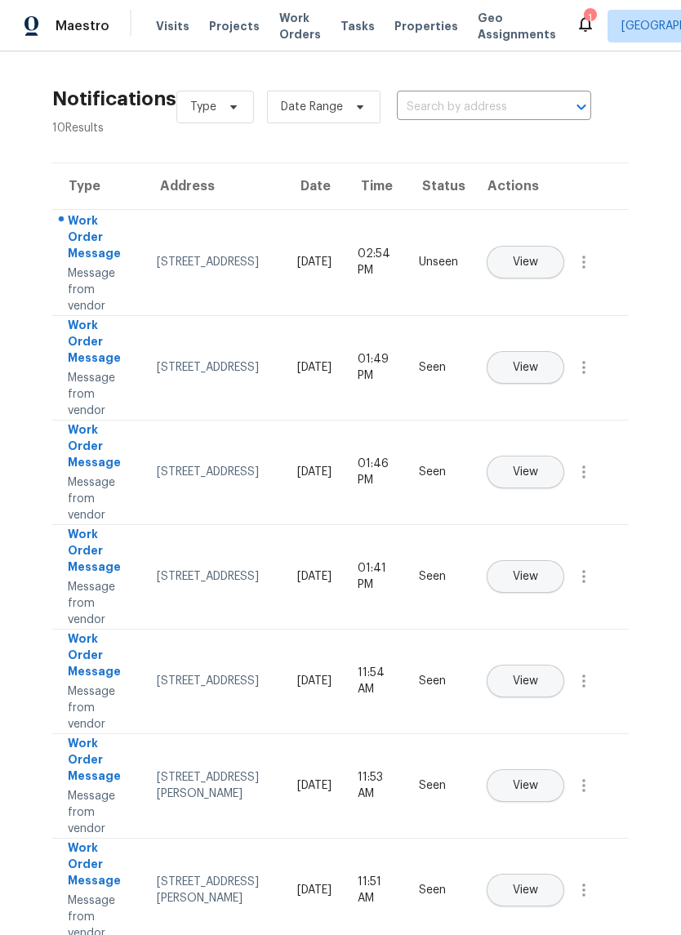
click at [538, 256] on span "View" at bounding box center [525, 262] width 25 height 12
